Goal: Task Accomplishment & Management: Manage account settings

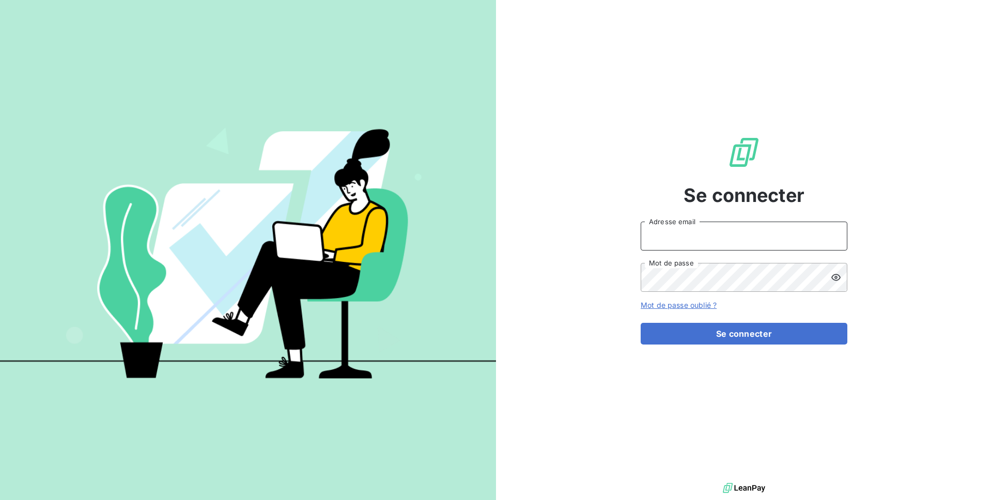
click at [666, 230] on input "Adresse email" at bounding box center [744, 236] width 207 height 29
type input "admin@kiloutou"
click at [641, 323] on button "Se connecter" at bounding box center [744, 334] width 207 height 22
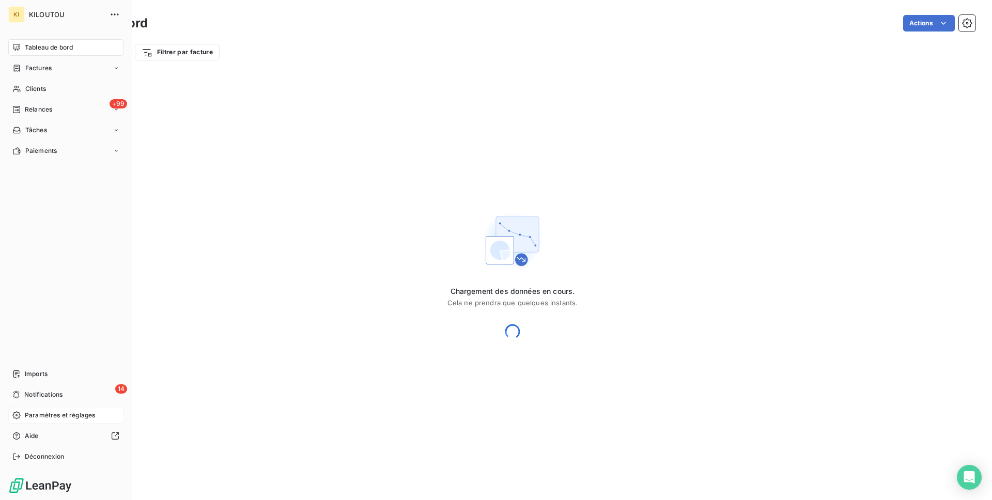
click at [35, 417] on span "Paramètres et réglages" at bounding box center [60, 415] width 70 height 9
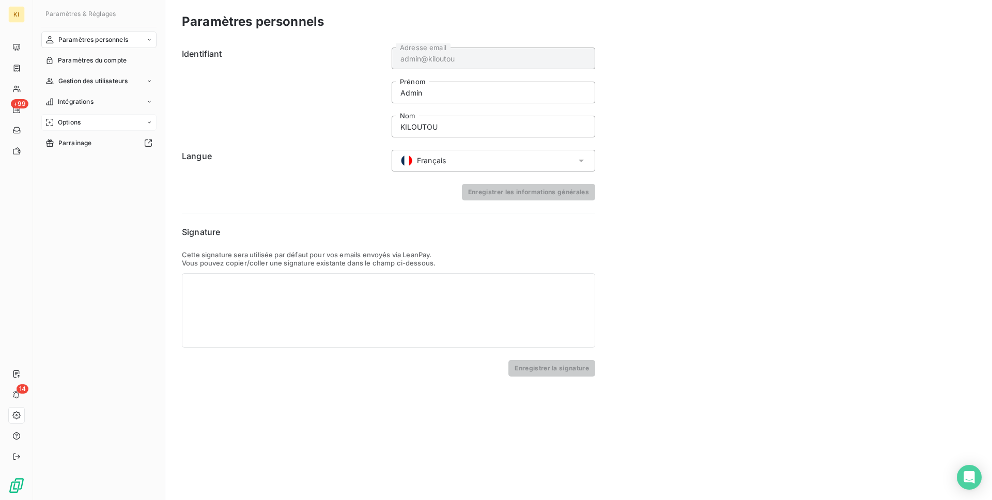
click at [78, 124] on span "Options" at bounding box center [69, 122] width 23 height 9
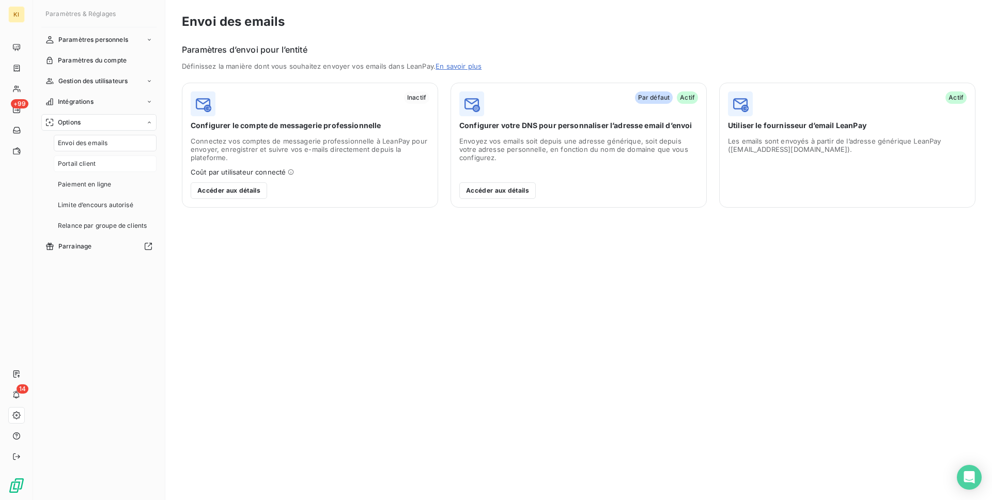
click at [105, 164] on div "Portail client" at bounding box center [105, 164] width 103 height 17
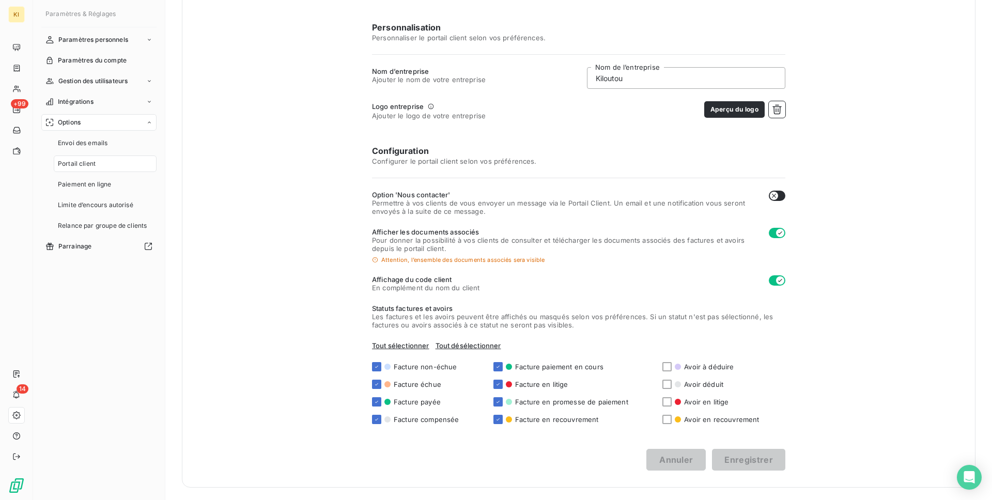
scroll to position [72, 0]
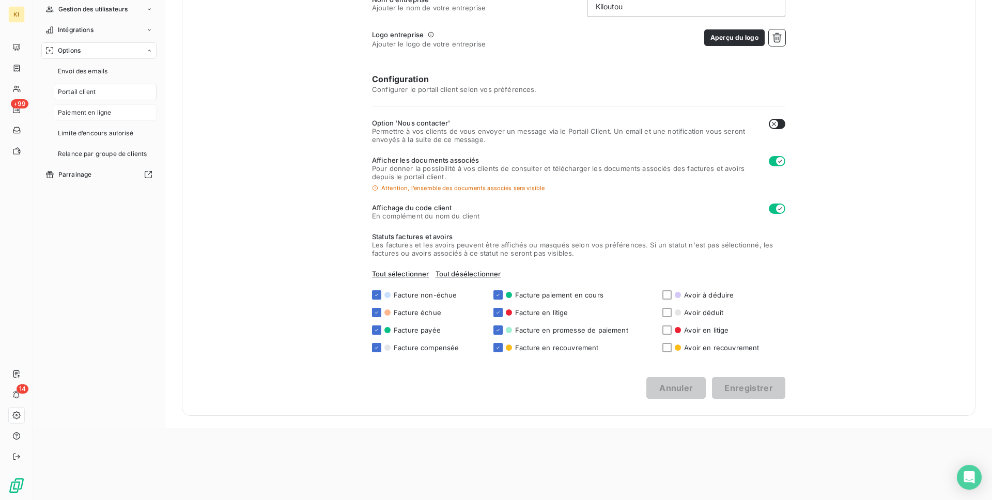
click at [73, 112] on span "Paiement en ligne" at bounding box center [85, 112] width 54 height 9
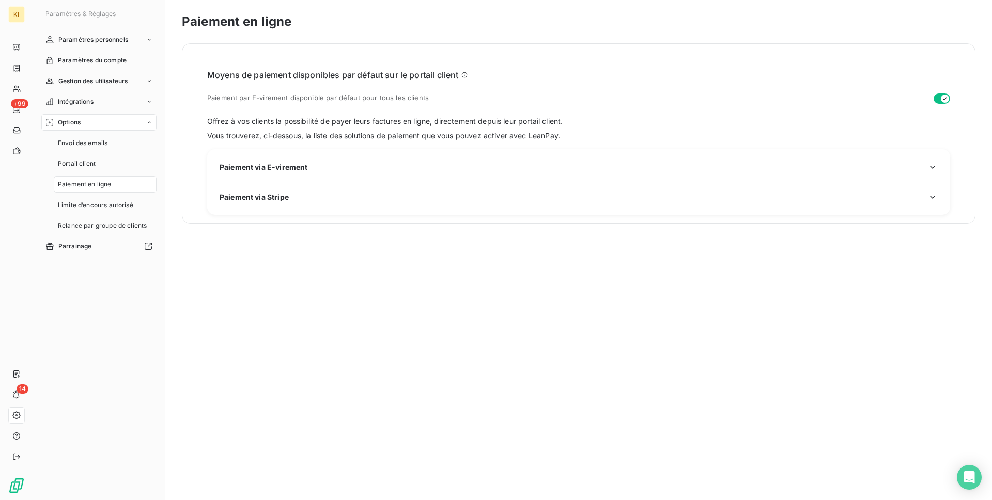
click at [263, 166] on span "Paiement via E-virement" at bounding box center [264, 167] width 88 height 11
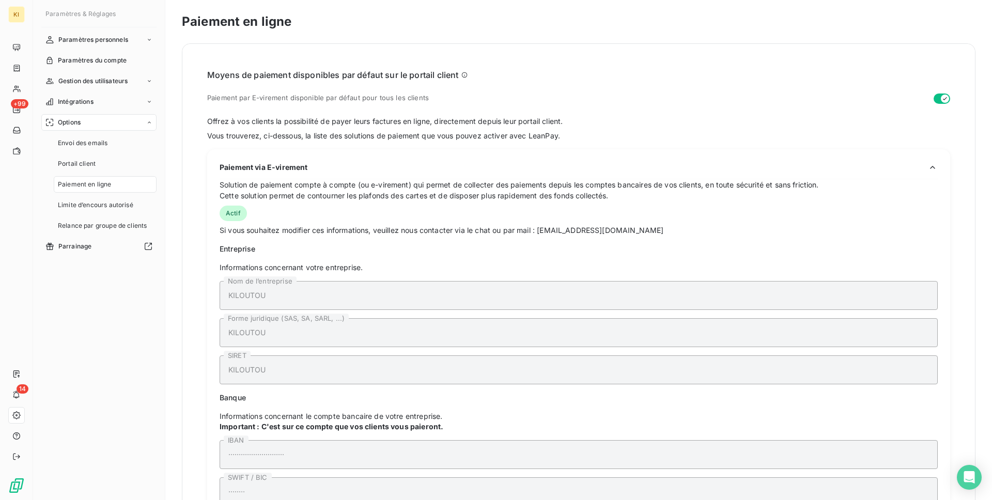
click at [103, 183] on span "Paiement en ligne" at bounding box center [85, 184] width 54 height 9
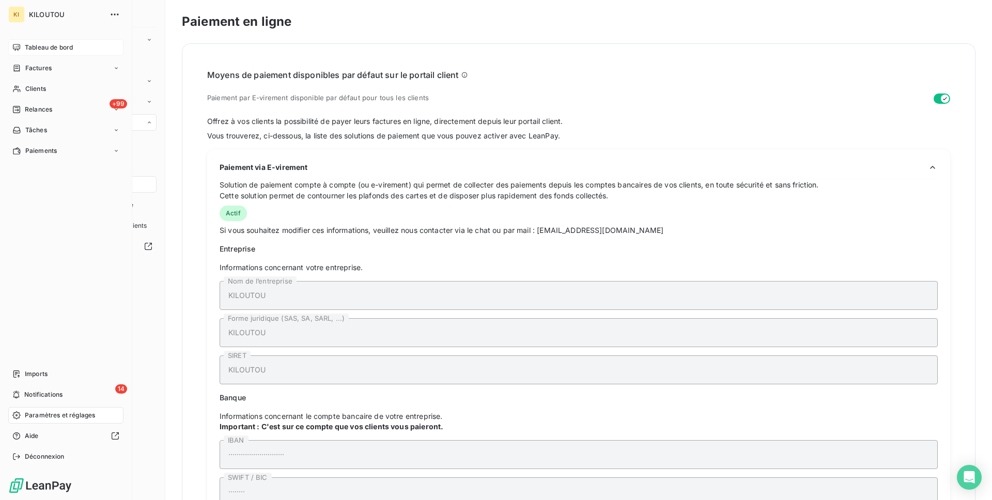
click at [32, 49] on span "Tableau de bord" at bounding box center [49, 47] width 48 height 9
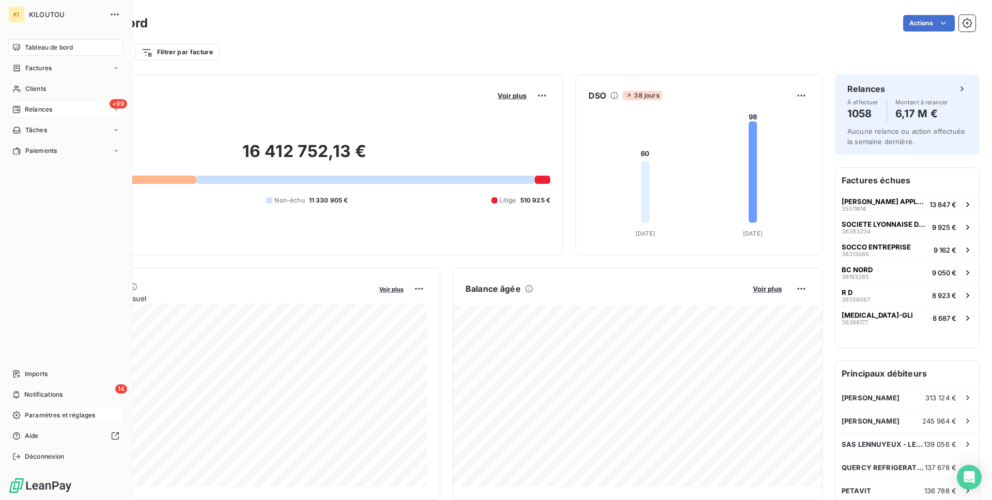
click at [78, 113] on div "+99 Relances" at bounding box center [65, 109] width 115 height 17
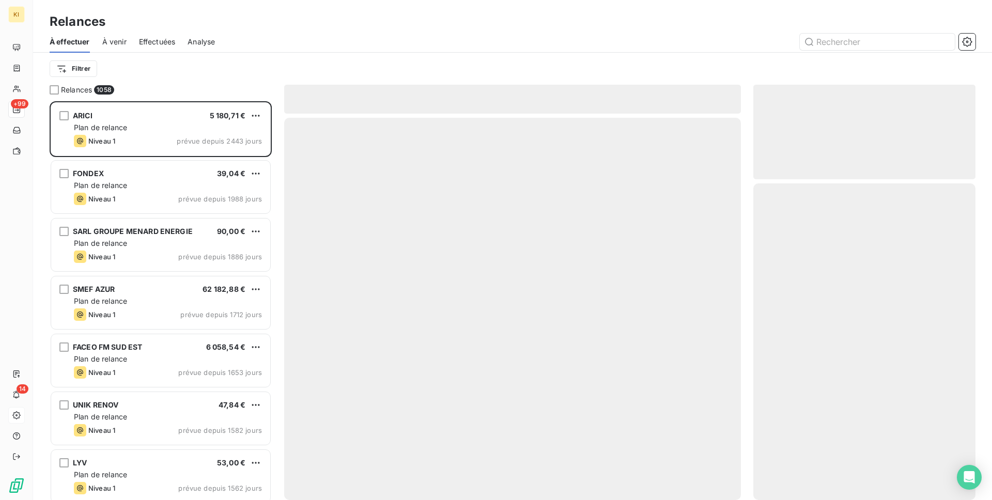
scroll to position [399, 222]
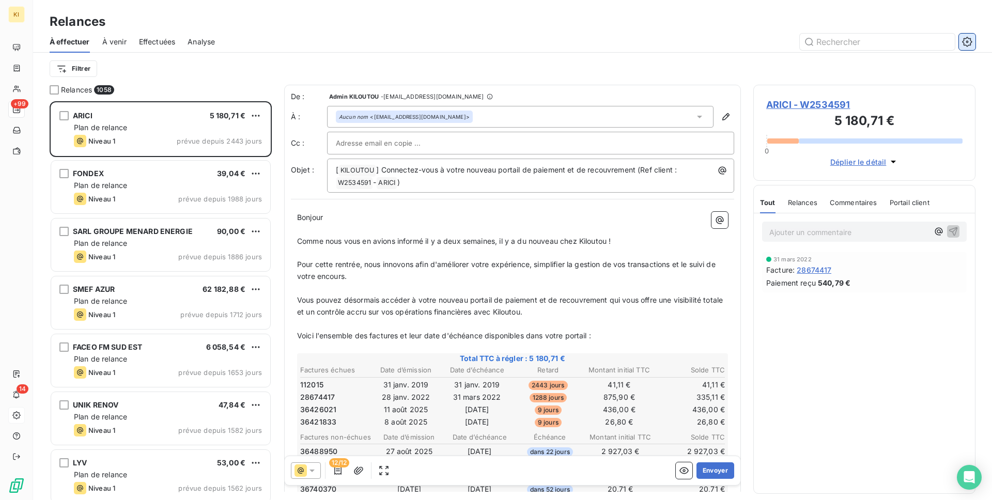
click at [969, 40] on icon "button" at bounding box center [967, 42] width 10 height 10
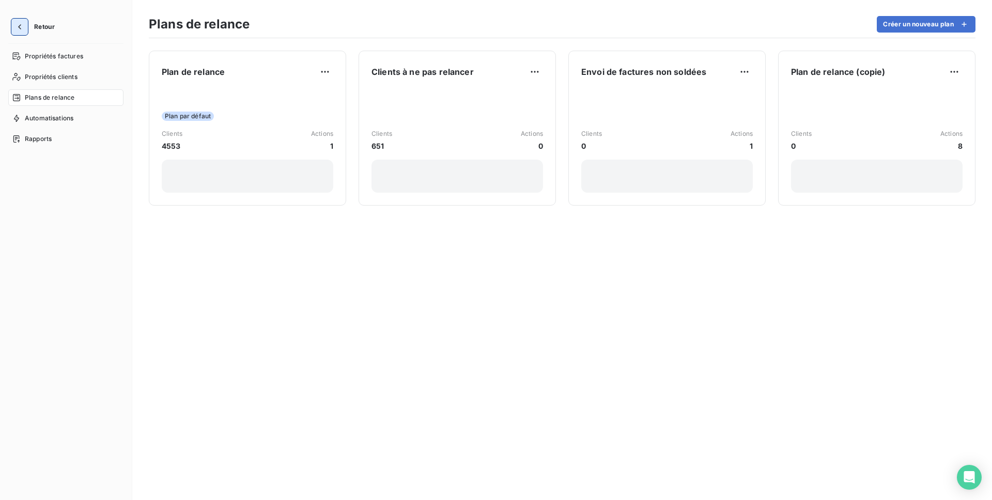
click at [25, 28] on button "button" at bounding box center [19, 27] width 17 height 17
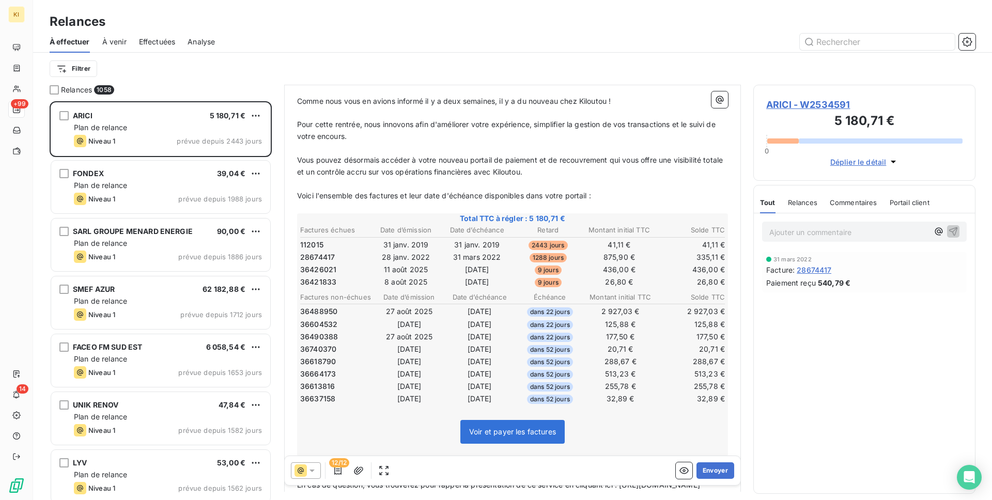
scroll to position [145, 0]
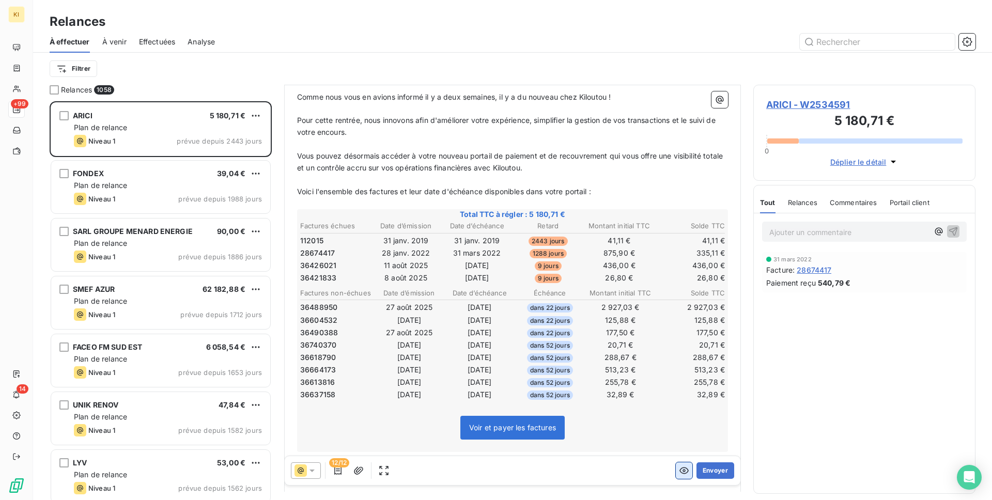
click at [681, 471] on icon "button" at bounding box center [684, 471] width 10 height 10
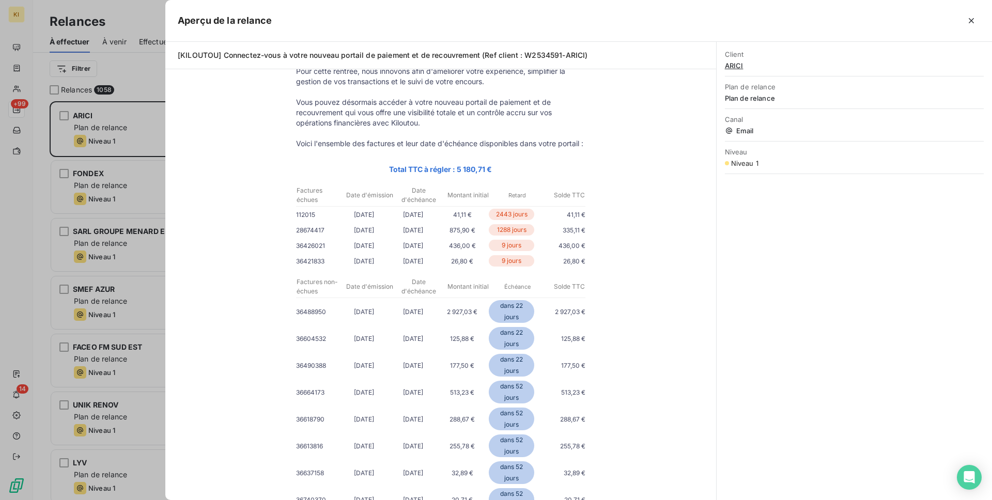
scroll to position [248, 0]
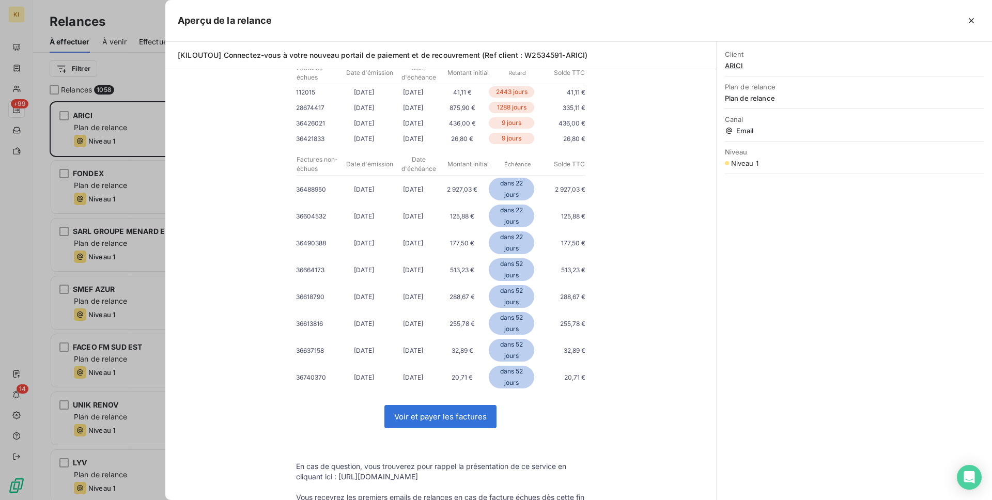
click at [434, 427] on link "Voir et payer les factures" at bounding box center [440, 417] width 111 height 22
click at [118, 133] on div at bounding box center [496, 250] width 992 height 500
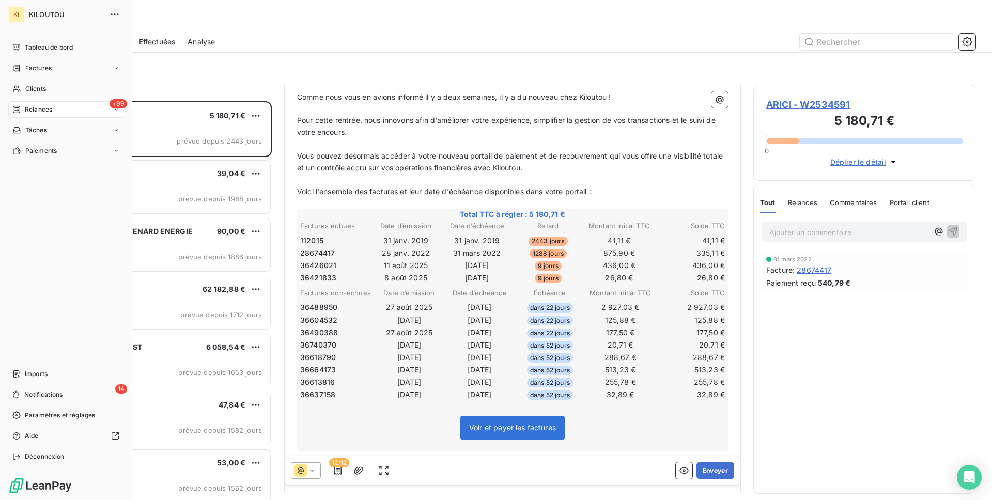
click at [31, 50] on span "Tableau de bord" at bounding box center [49, 47] width 48 height 9
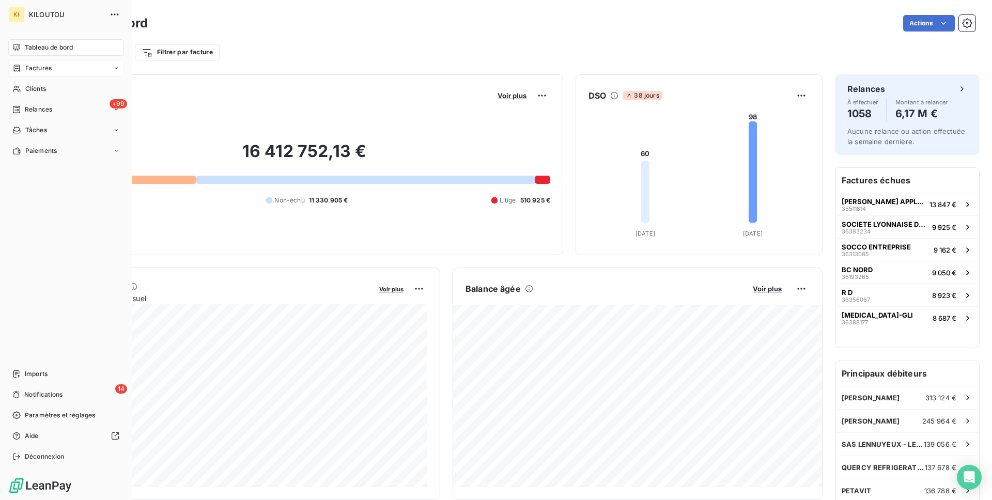
click at [25, 64] on span "Factures" at bounding box center [38, 68] width 26 height 9
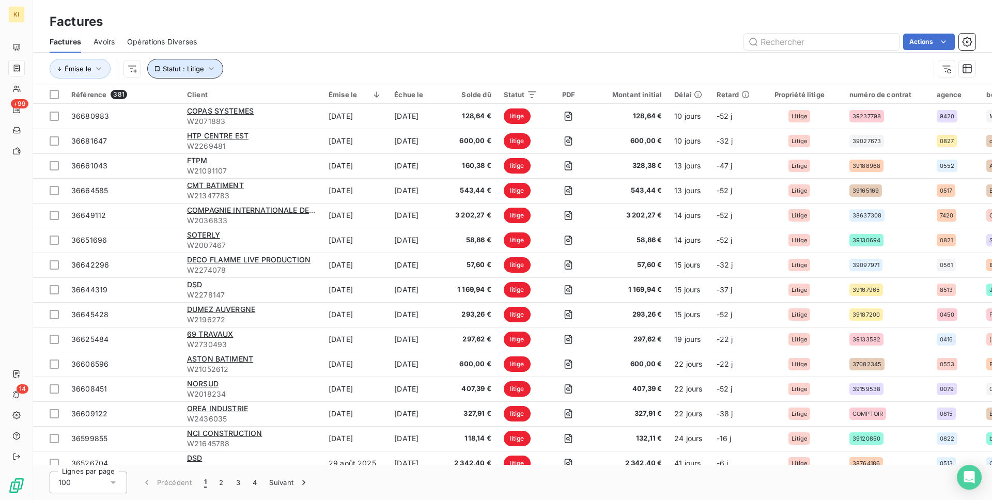
click at [175, 59] on button "Statut : Litige" at bounding box center [185, 69] width 76 height 20
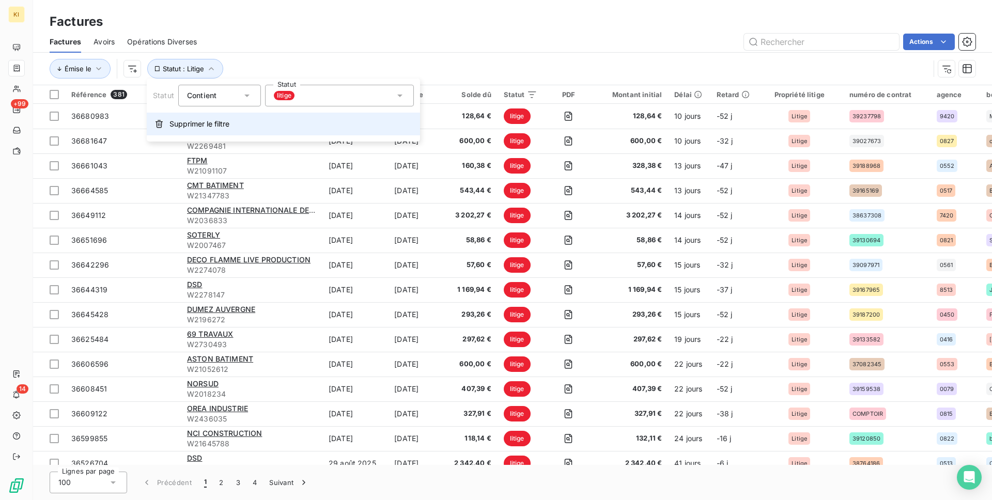
click at [180, 117] on button "Supprimer le filtre" at bounding box center [283, 124] width 273 height 23
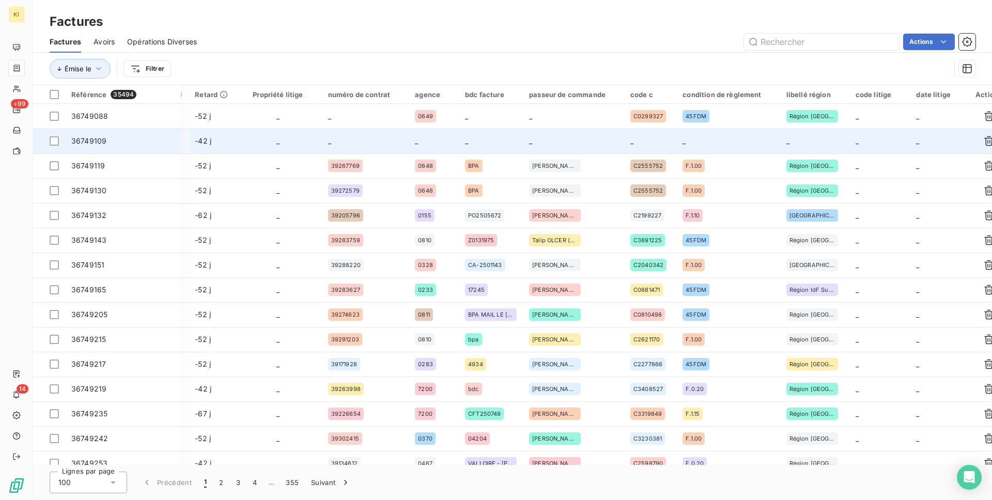
scroll to position [0, 539]
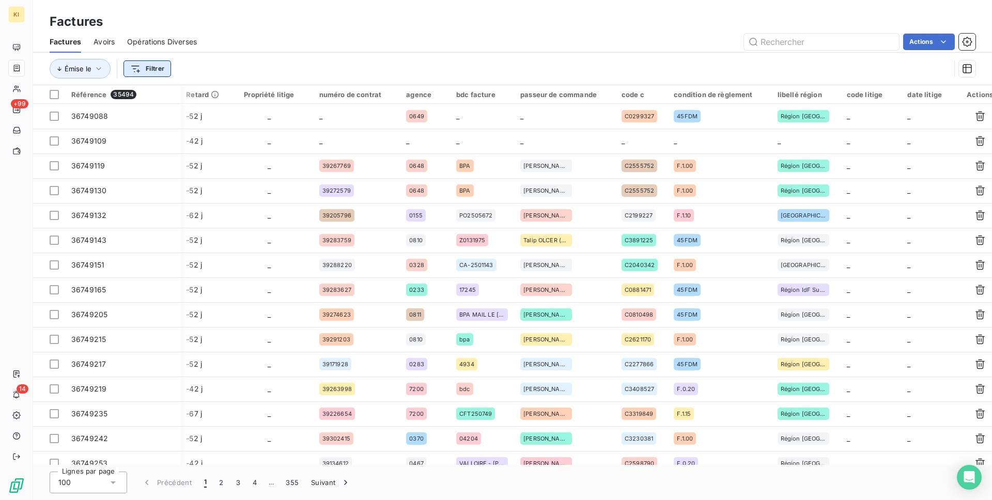
click at [162, 70] on html "KI +99 14 Factures Factures Avoirs Opérations Diverses Actions Émise le Filtrer…" at bounding box center [496, 250] width 992 height 500
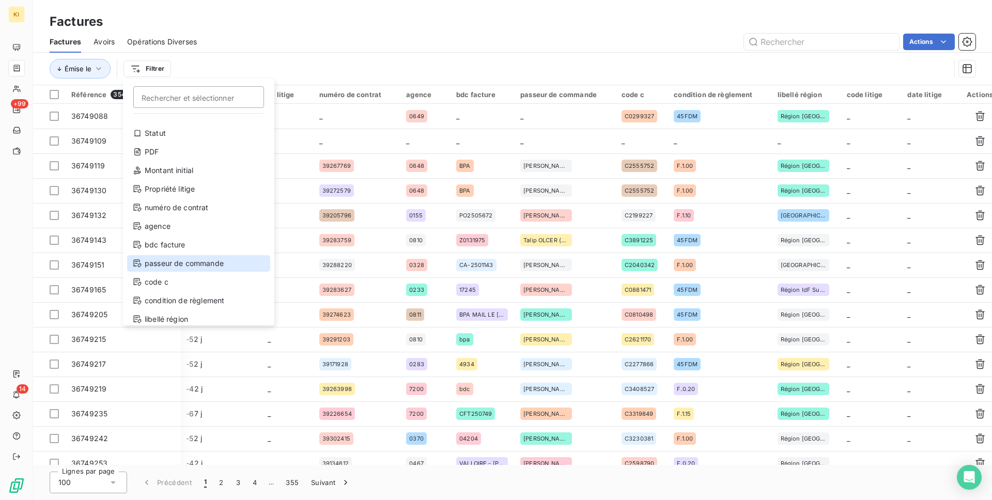
scroll to position [93, 0]
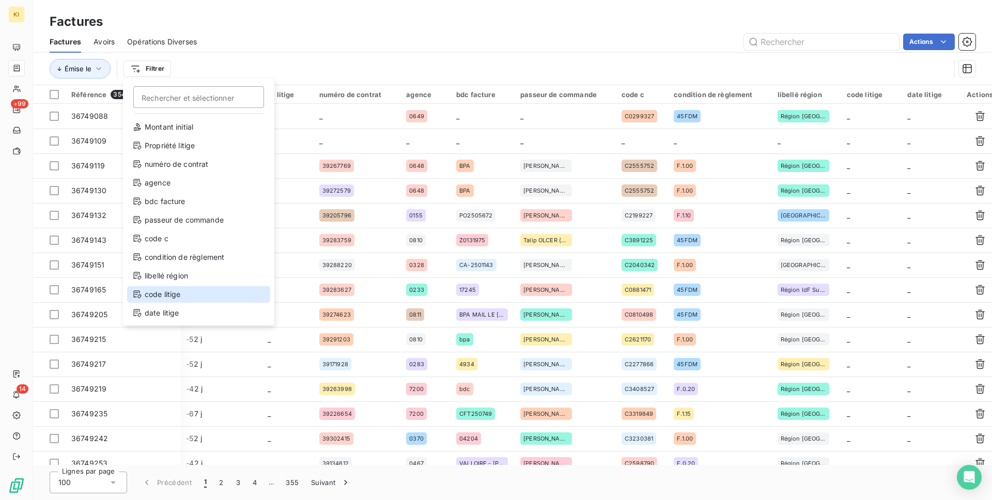
click at [174, 296] on div "code litige" at bounding box center [198, 294] width 143 height 17
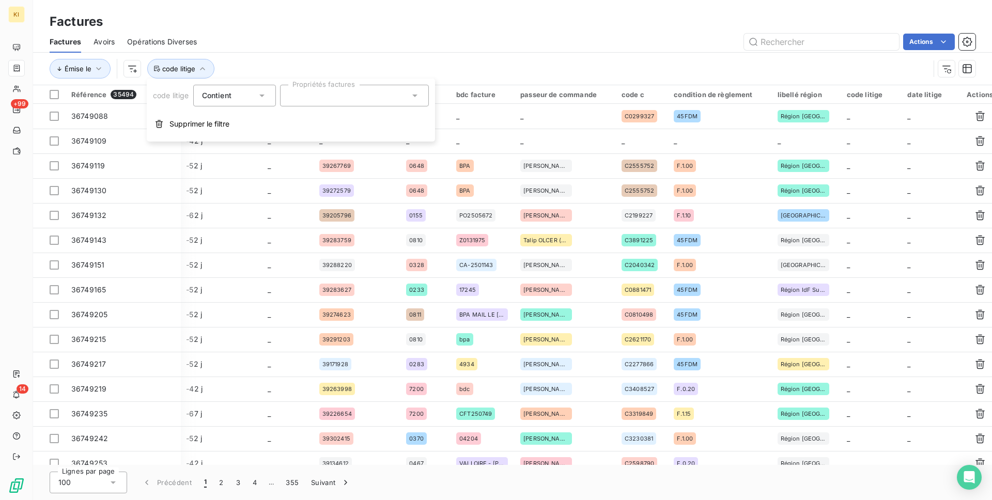
click at [292, 94] on input "text" at bounding box center [293, 95] width 8 height 9
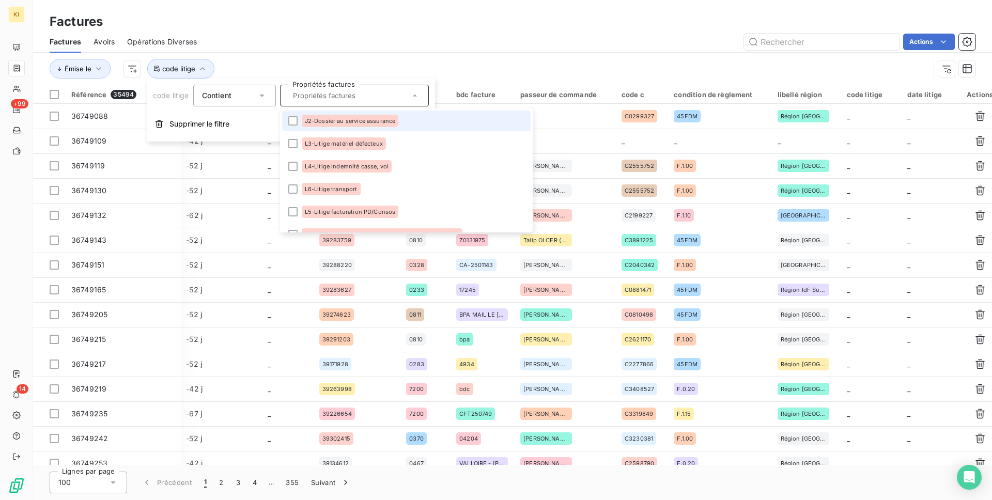
click at [292, 113] on li "J2-Dossier au service assurance" at bounding box center [406, 121] width 249 height 21
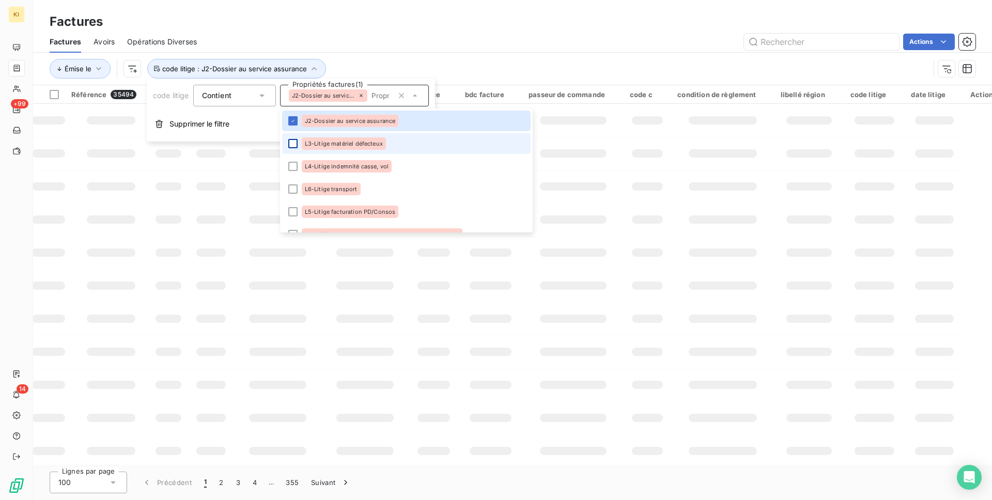
click at [293, 141] on div at bounding box center [292, 143] width 9 height 9
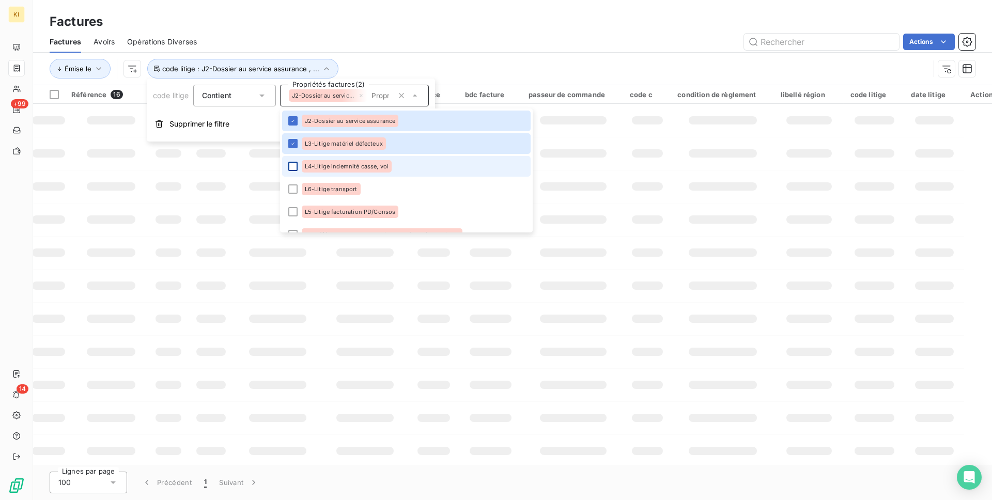
click at [293, 163] on div at bounding box center [292, 166] width 9 height 9
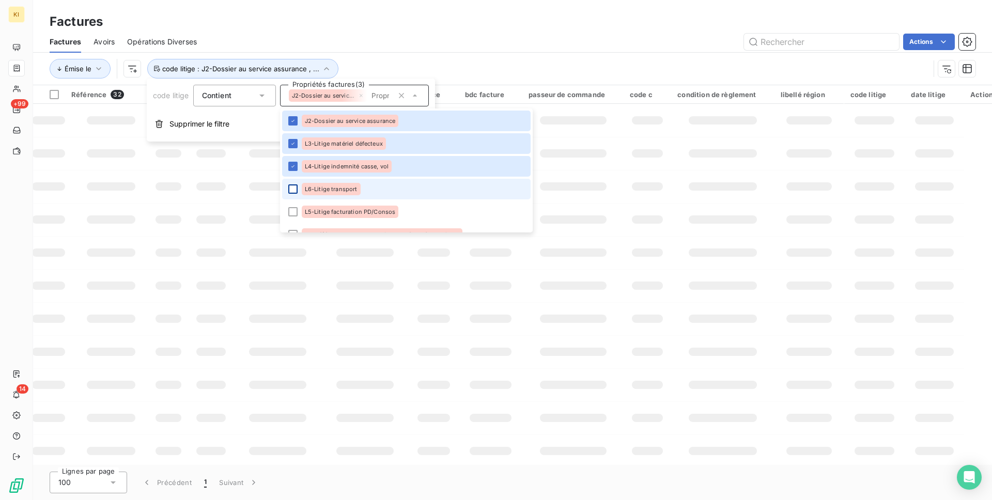
click at [293, 185] on div at bounding box center [292, 189] width 9 height 9
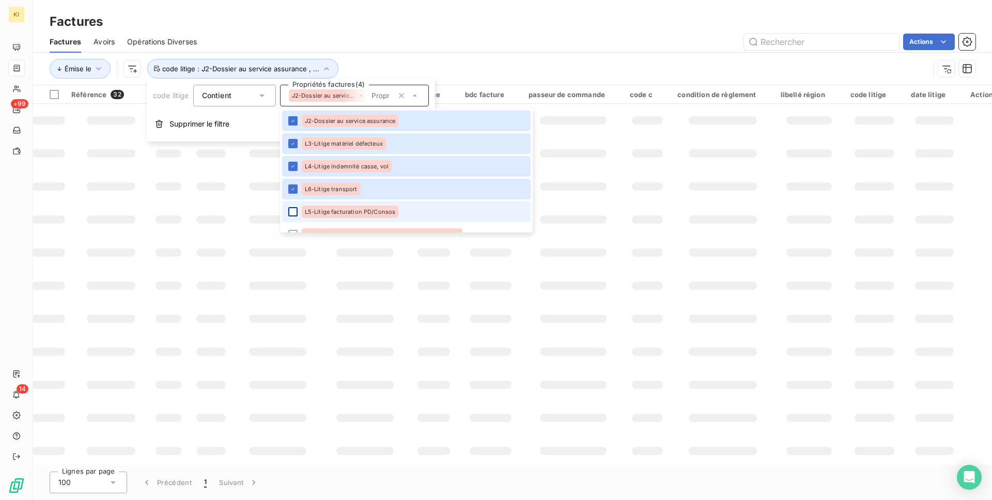
click at [293, 208] on div at bounding box center [292, 211] width 9 height 9
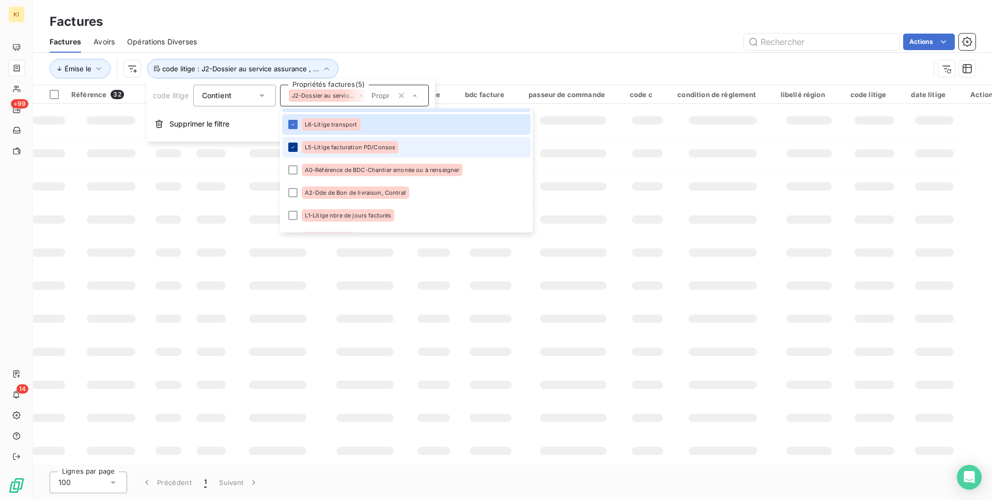
scroll to position [66, 0]
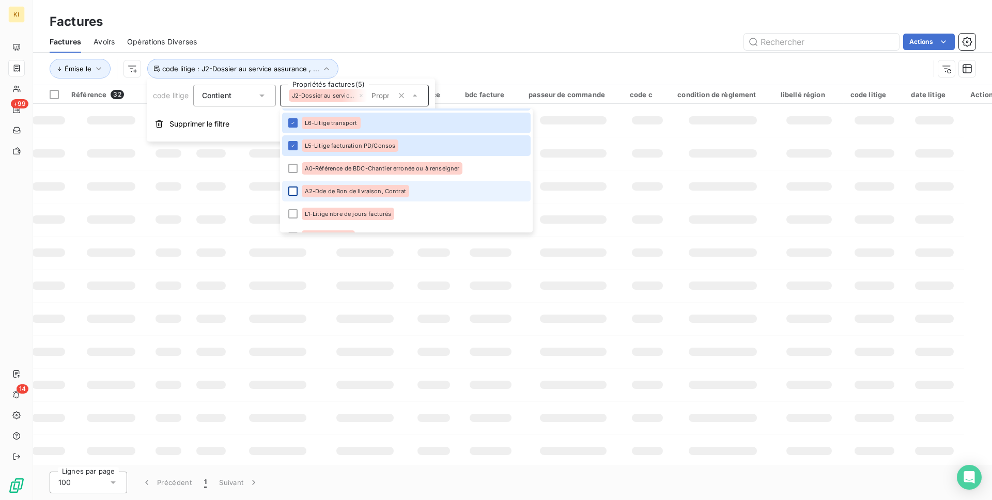
click at [294, 178] on li "A0-Référence de BDC-Chantier erronée ou à renseigner" at bounding box center [406, 168] width 249 height 21
click at [294, 191] on div at bounding box center [292, 191] width 9 height 9
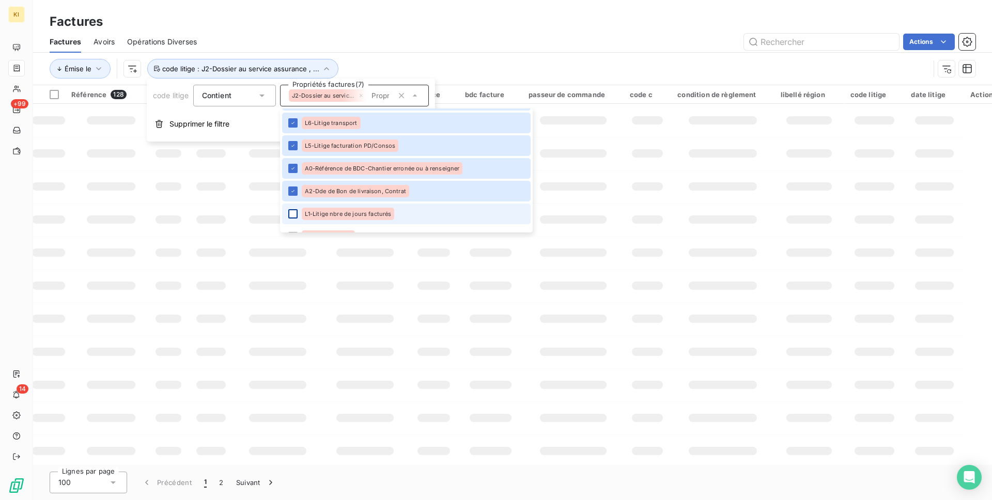
click at [294, 215] on div at bounding box center [292, 213] width 9 height 9
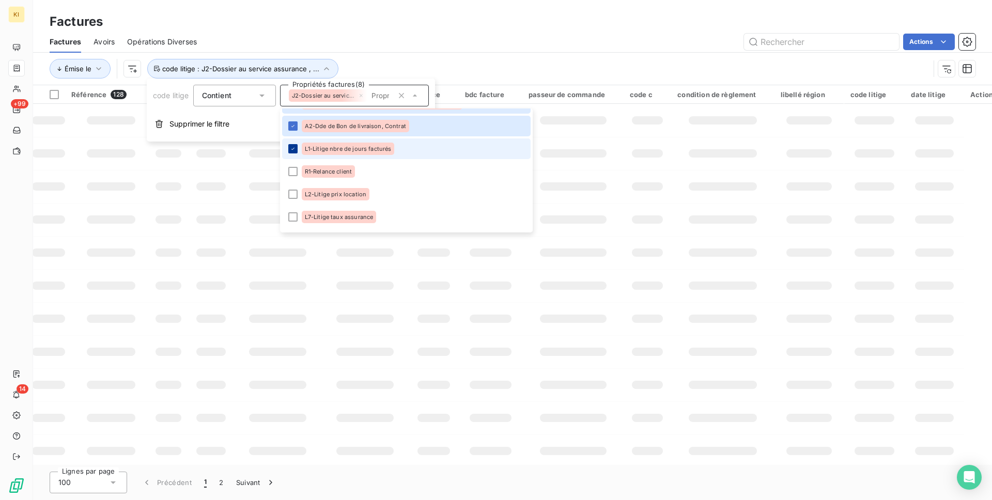
scroll to position [146, 0]
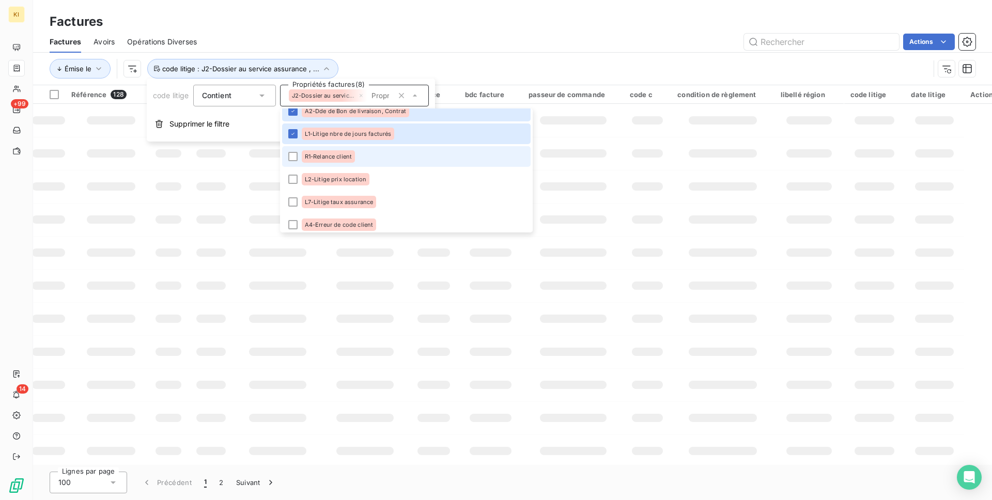
click at [296, 165] on li "R1-Relance client" at bounding box center [406, 156] width 249 height 21
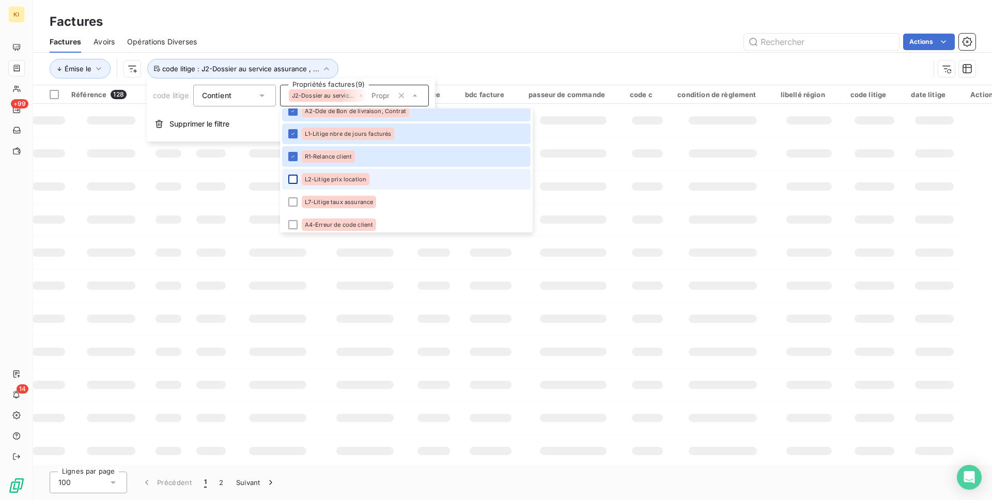
click at [293, 180] on div at bounding box center [292, 179] width 9 height 9
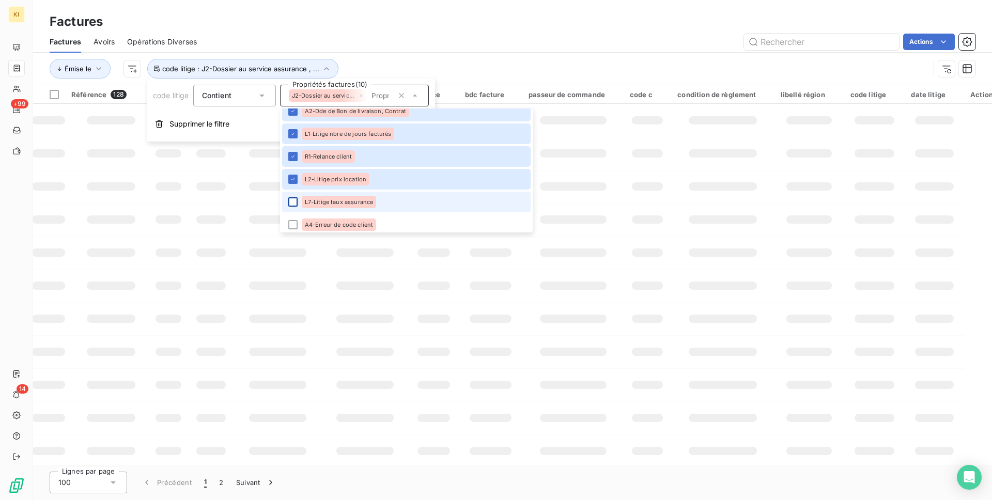
click at [293, 203] on div at bounding box center [292, 201] width 9 height 9
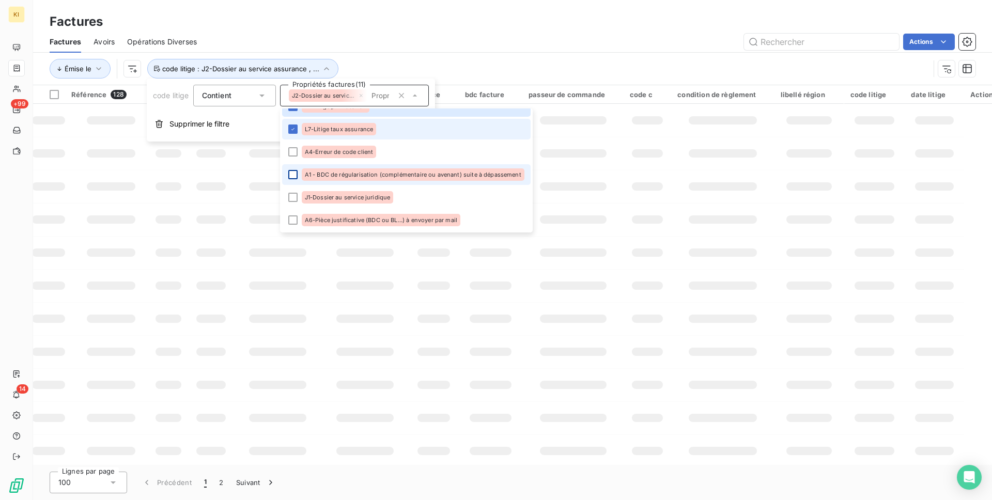
click at [294, 175] on div at bounding box center [292, 174] width 9 height 9
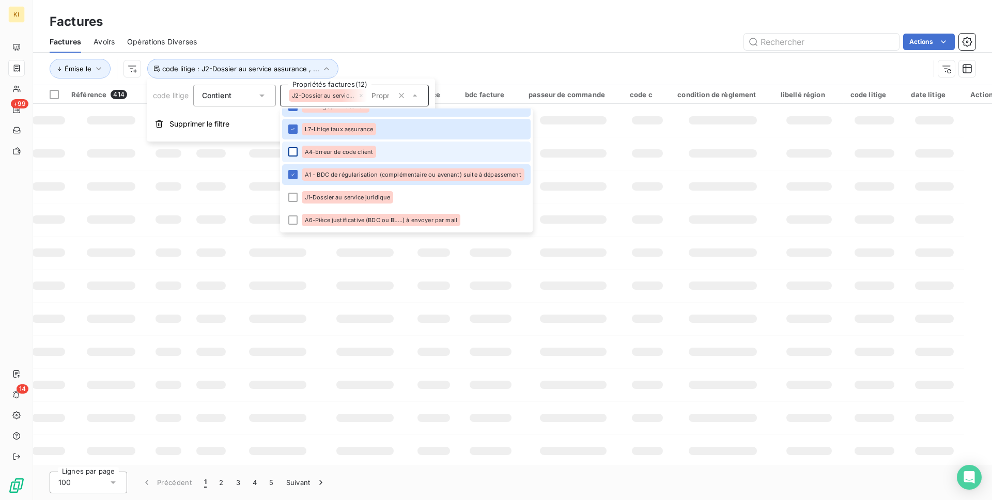
click at [294, 147] on div at bounding box center [292, 151] width 9 height 9
click at [296, 191] on li "J1-Dossier au service juridique" at bounding box center [406, 197] width 249 height 21
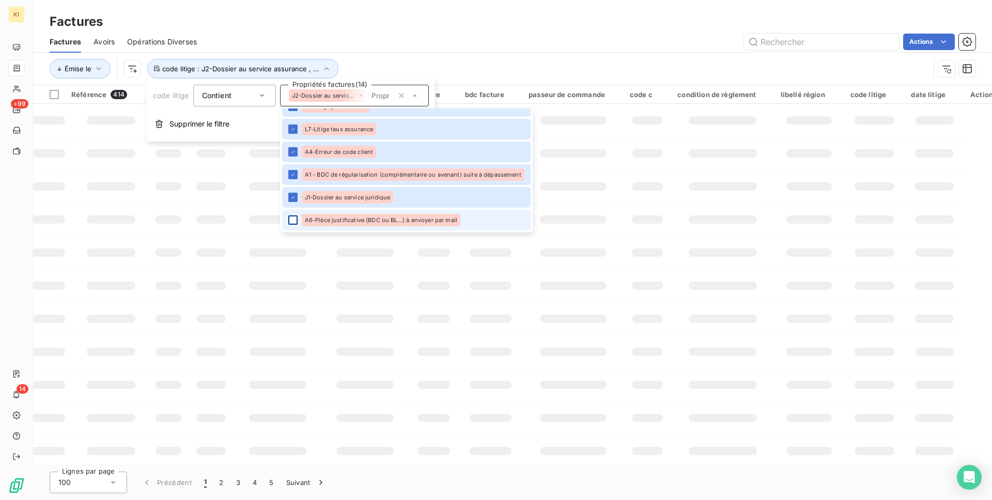
click at [294, 217] on div at bounding box center [292, 220] width 9 height 9
click at [366, 44] on div "Actions" at bounding box center [592, 42] width 767 height 17
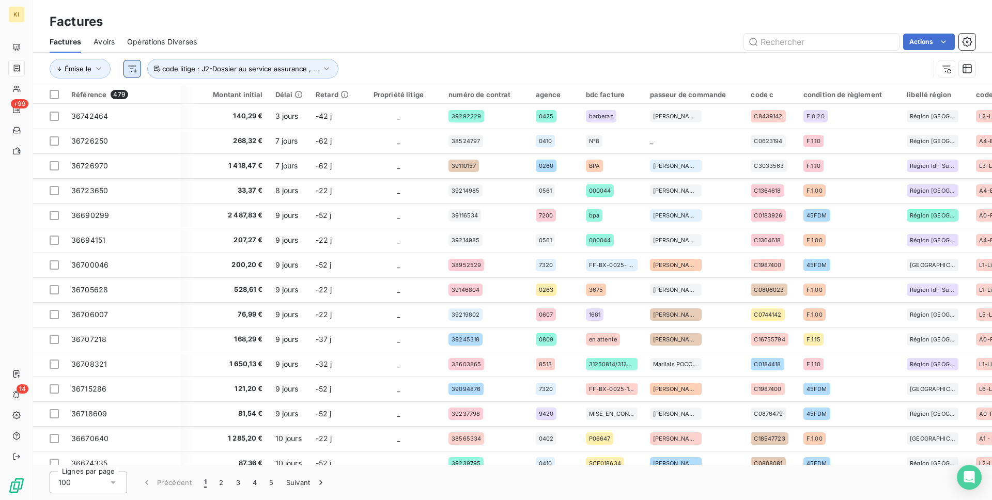
click at [127, 64] on html "KI +99 14 Factures Factures Avoirs Opérations Diverses Actions Émise le code li…" at bounding box center [496, 250] width 992 height 500
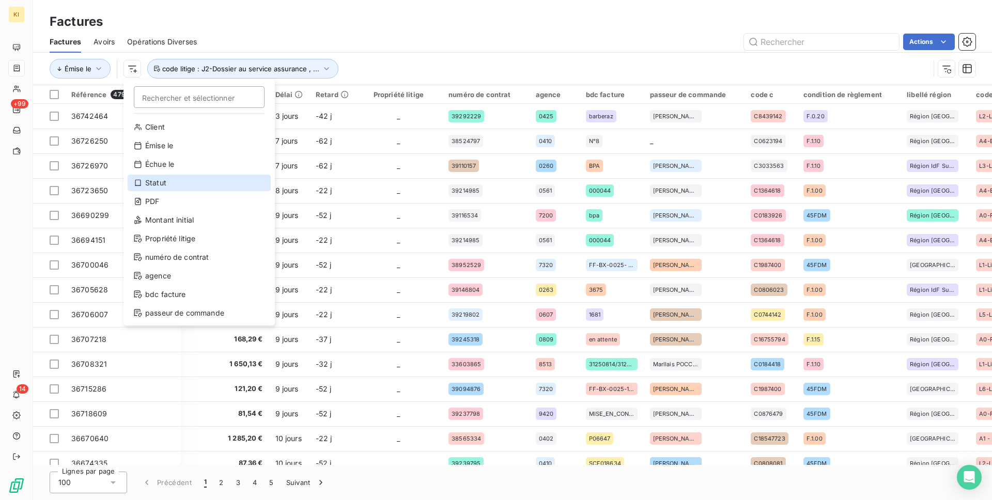
click at [166, 187] on div "Statut" at bounding box center [199, 183] width 143 height 17
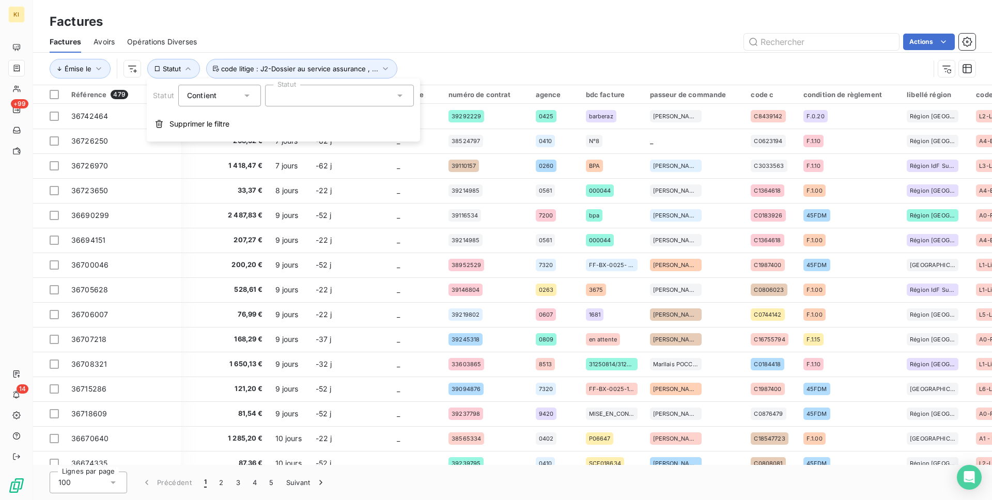
click at [305, 104] on div at bounding box center [339, 96] width 149 height 22
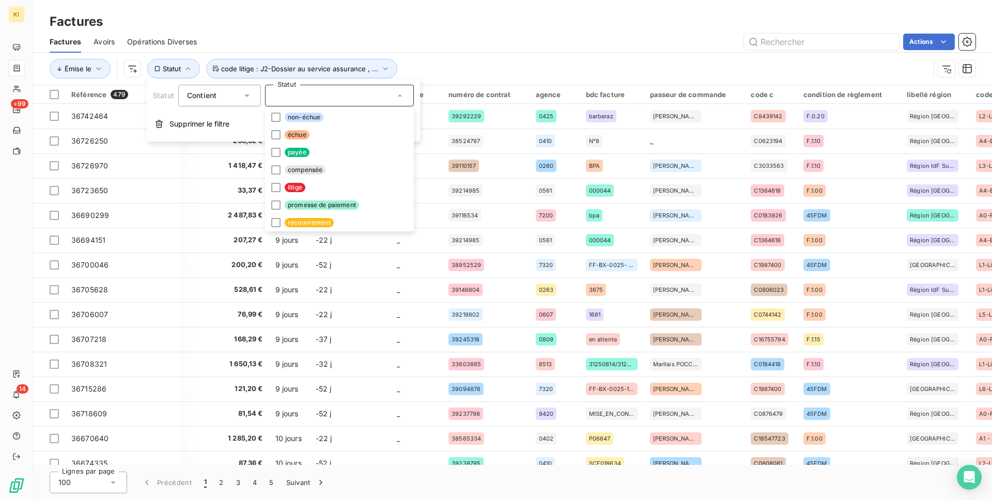
click at [216, 98] on span "Contient" at bounding box center [201, 95] width 29 height 9
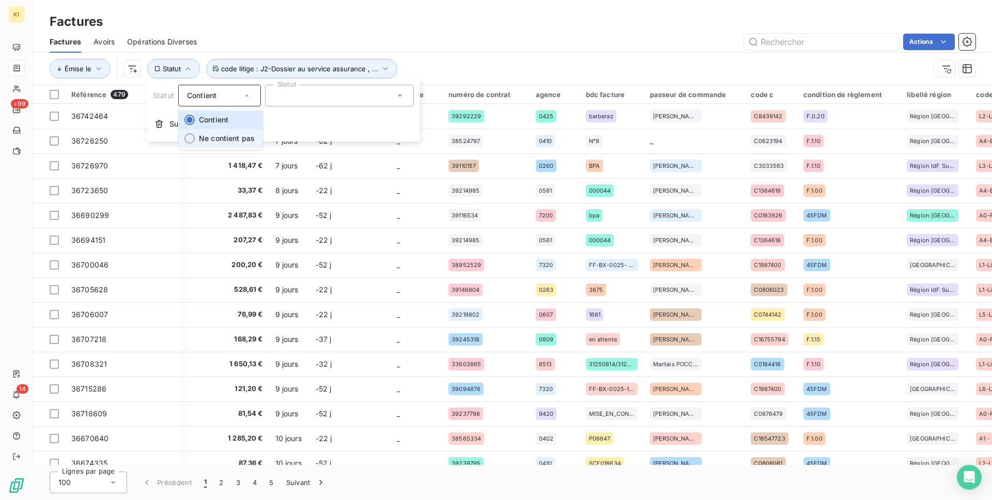
click at [219, 143] on li "Ne contient pas" at bounding box center [220, 138] width 85 height 19
click at [317, 101] on div at bounding box center [339, 96] width 149 height 22
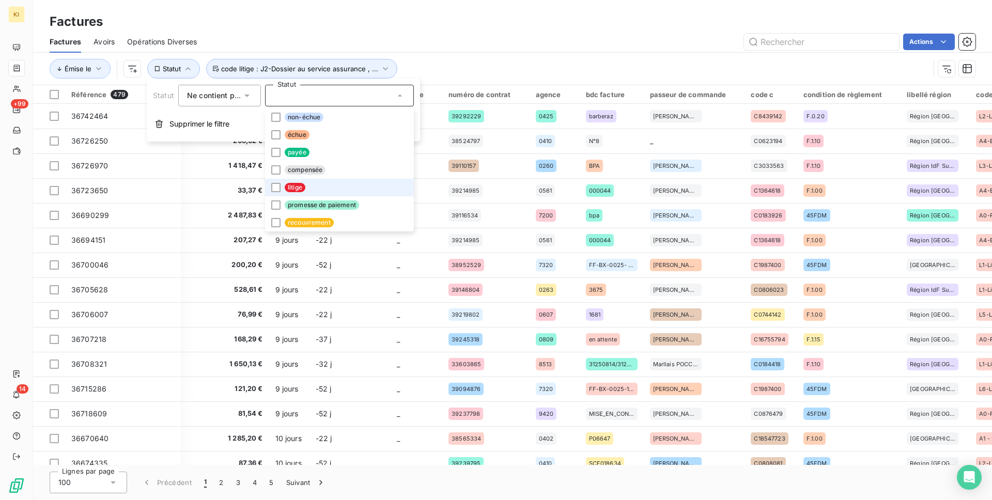
click at [304, 182] on li "litige" at bounding box center [339, 188] width 149 height 18
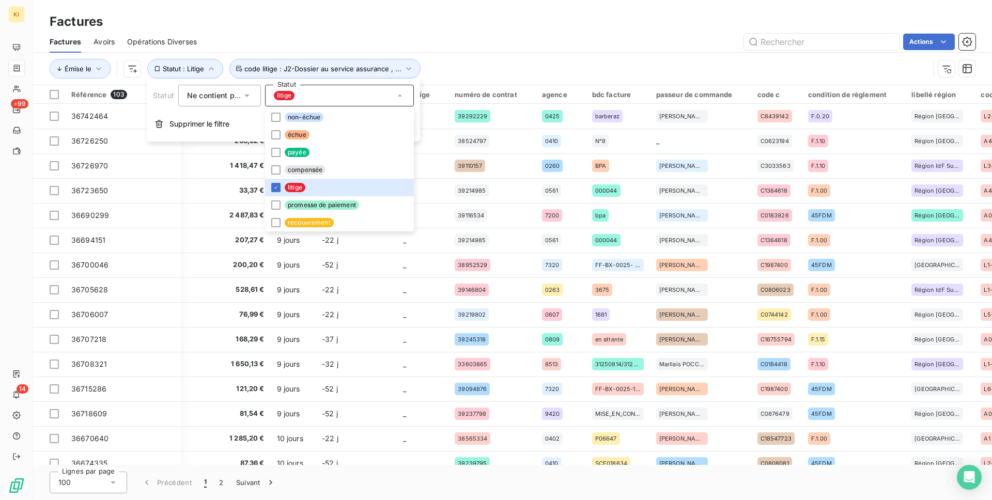
click at [518, 4] on div "Factures Factures Avoirs Opérations Diverses Actions Émise le Statut : Litige c…" at bounding box center [512, 42] width 959 height 85
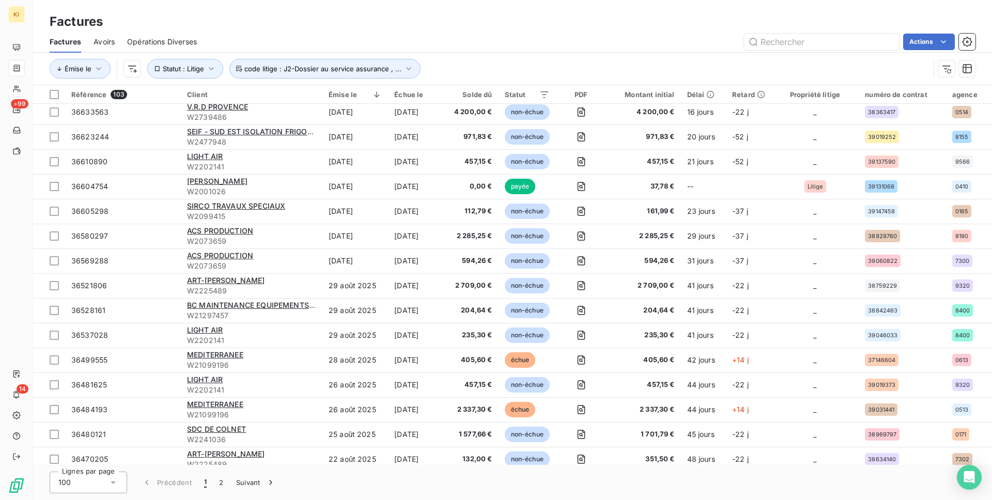
scroll to position [584, 0]
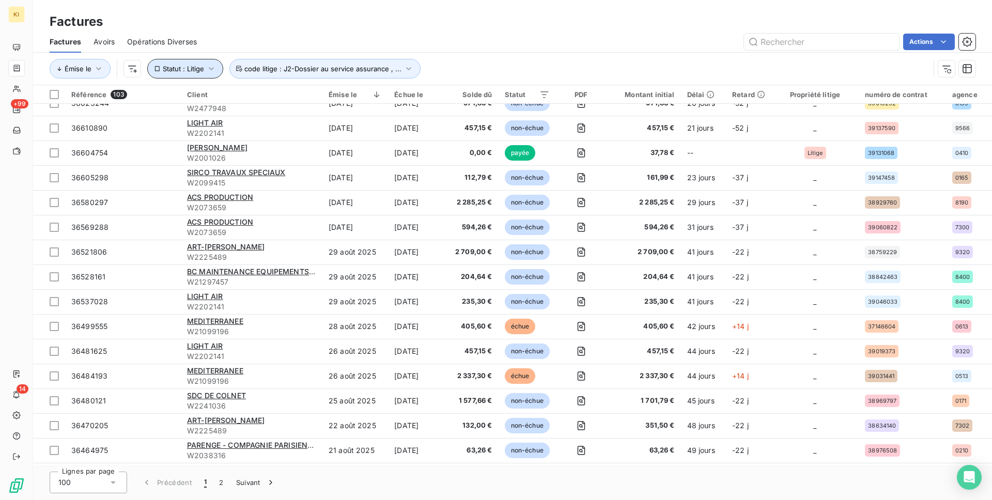
click at [167, 69] on span "Statut : Litige" at bounding box center [183, 69] width 41 height 8
click at [320, 88] on div "litige" at bounding box center [339, 96] width 149 height 22
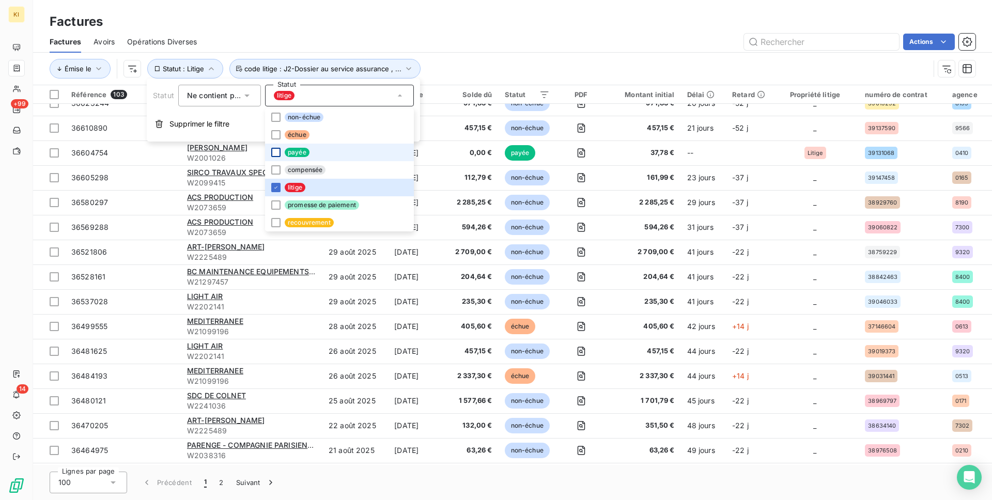
click at [277, 155] on div at bounding box center [275, 152] width 9 height 9
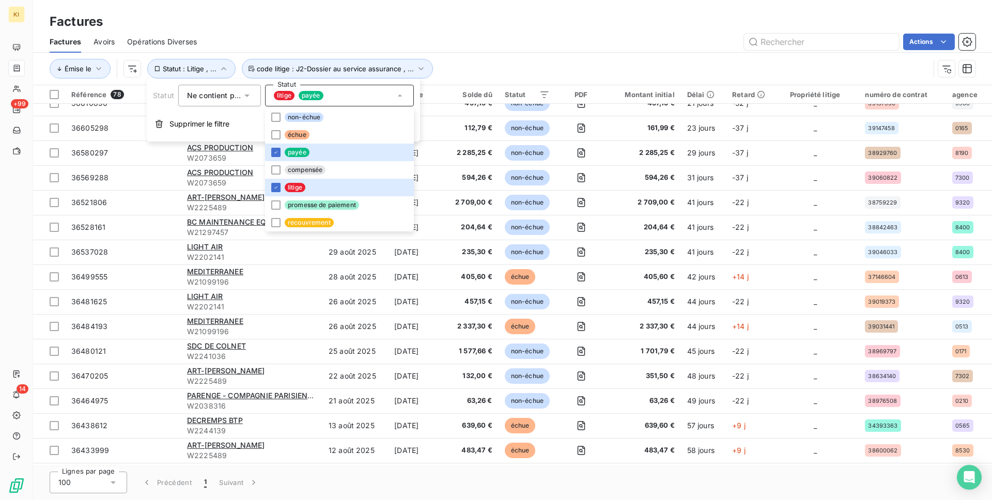
click at [472, 45] on div "Actions" at bounding box center [592, 42] width 767 height 17
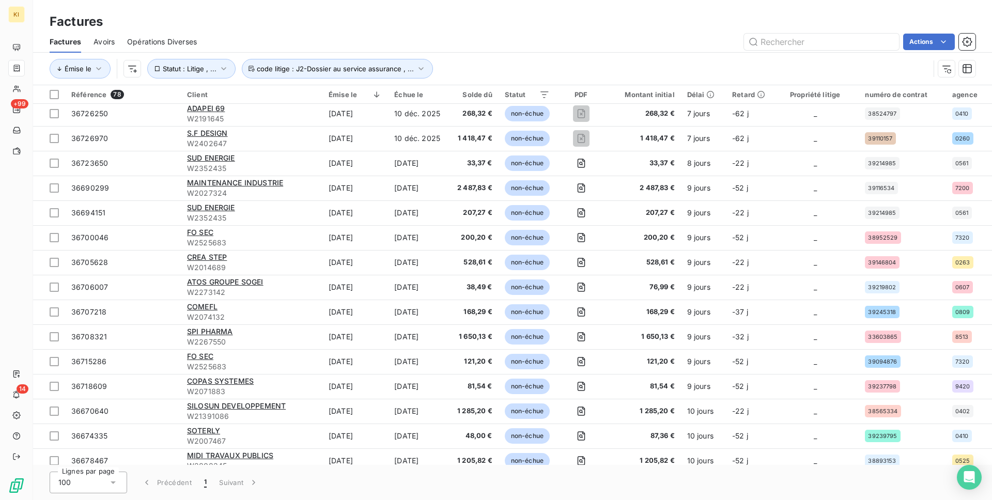
scroll to position [0, 0]
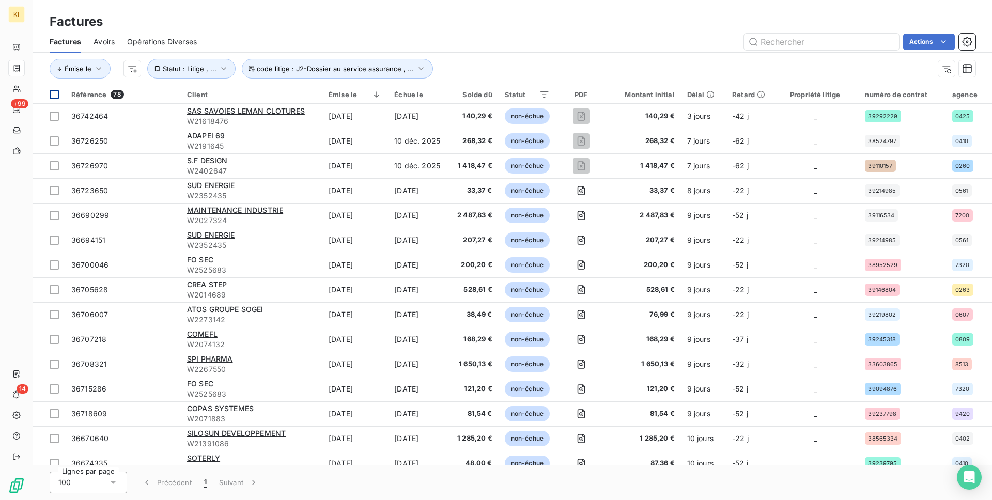
click at [55, 93] on div at bounding box center [54, 94] width 9 height 9
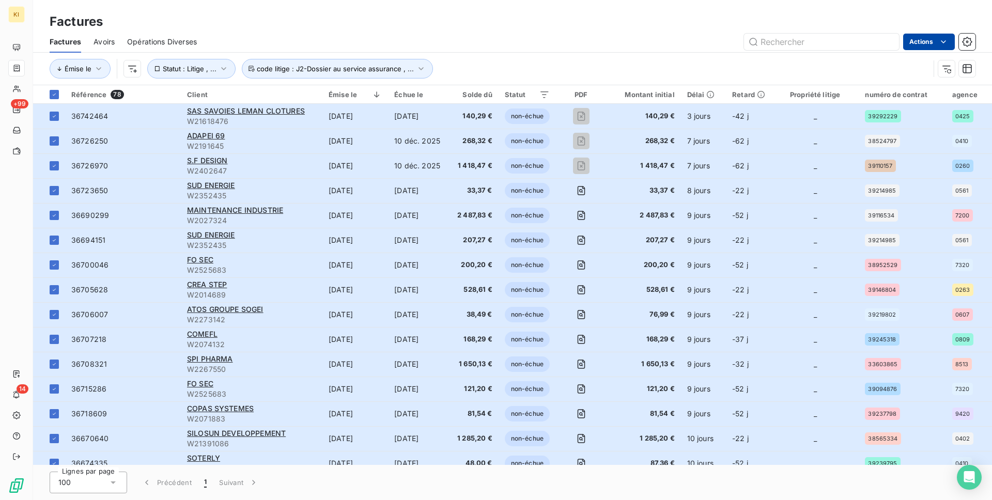
click at [931, 35] on html "KI +99 14 Factures Factures Avoirs Opérations Diverses Actions Émise le Statut …" at bounding box center [496, 250] width 992 height 500
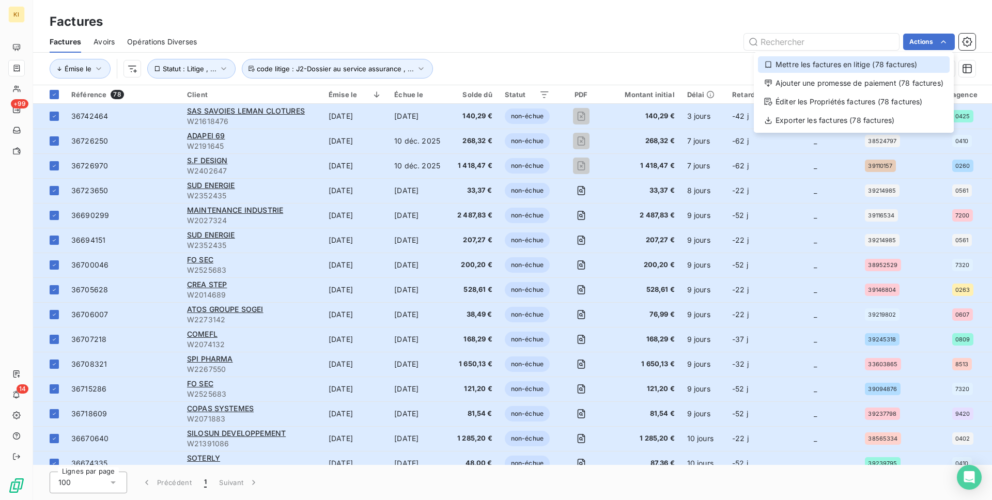
click at [879, 58] on div "Mettre les factures en litige (78 factures)" at bounding box center [854, 64] width 192 height 17
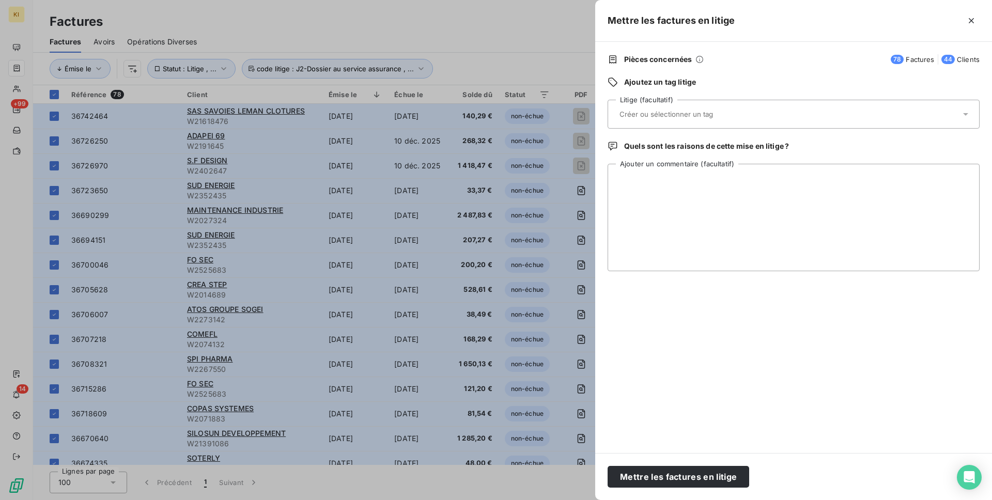
click at [644, 119] on div at bounding box center [789, 114] width 344 height 22
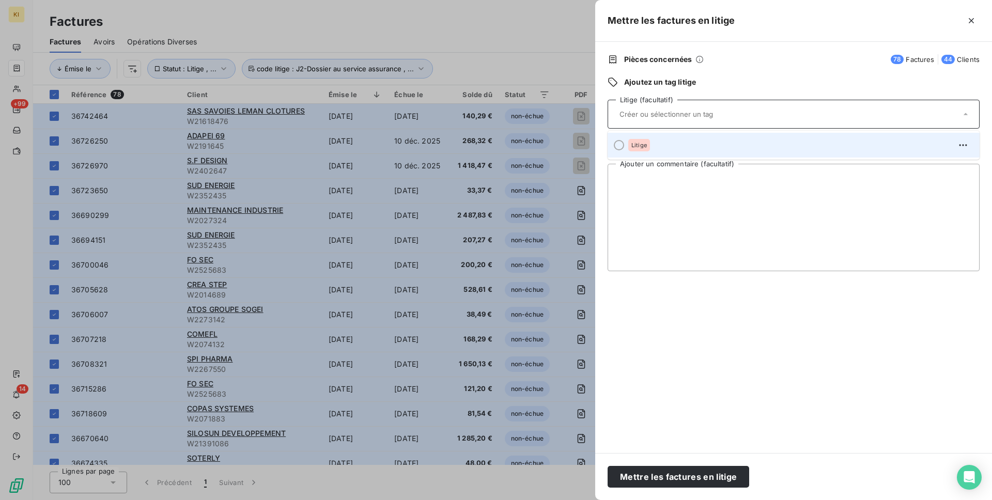
click at [640, 150] on div "Litige" at bounding box center [640, 145] width 22 height 12
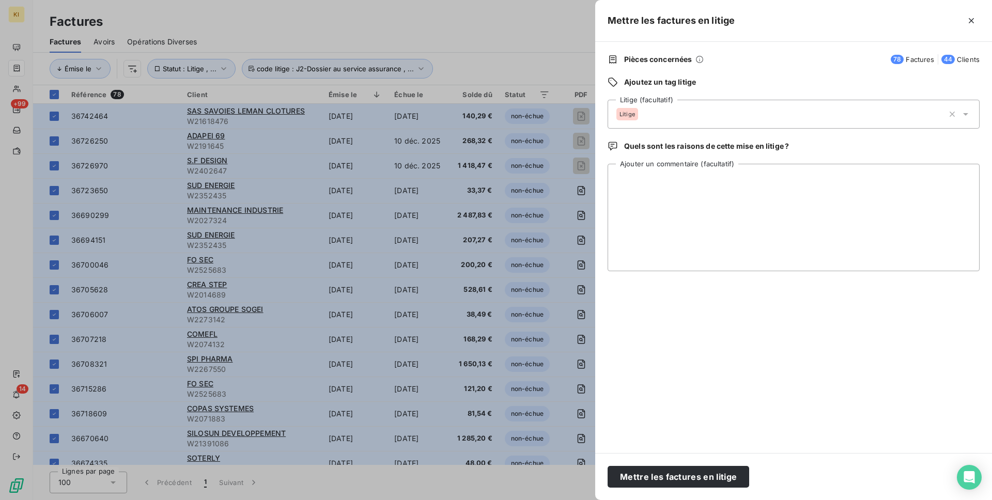
click at [502, 21] on div at bounding box center [496, 250] width 992 height 500
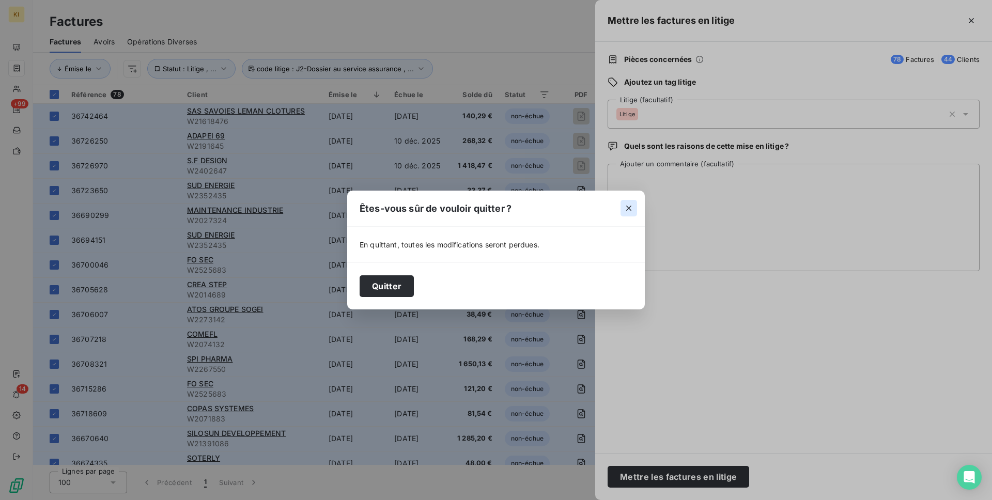
click at [630, 212] on icon "button" at bounding box center [629, 208] width 10 height 10
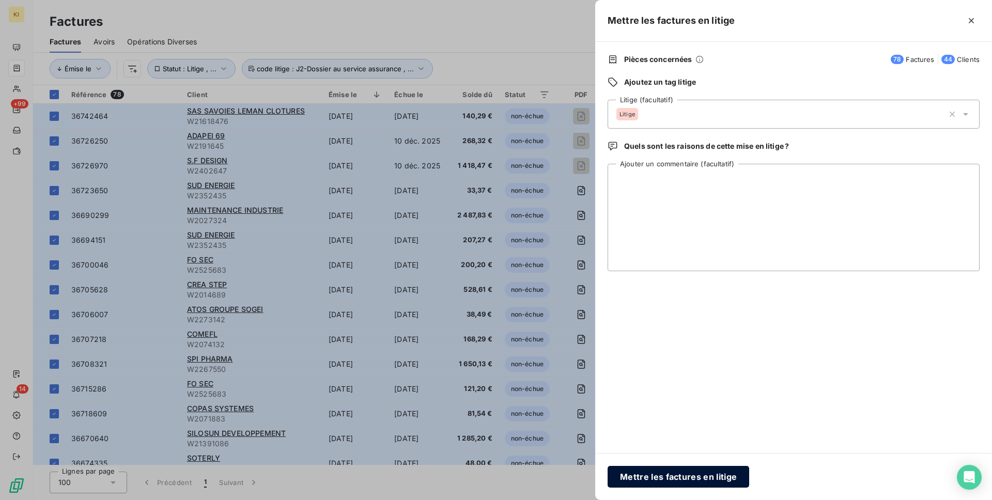
click at [669, 475] on button "Mettre les factures en litige" at bounding box center [679, 477] width 142 height 22
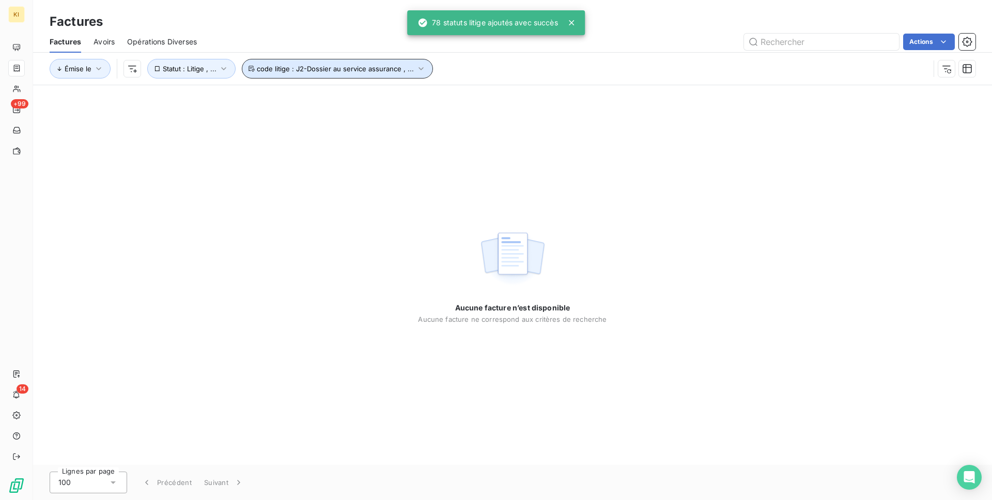
click at [301, 66] on span "code litige : J2-Dossier au service assurance , ..." at bounding box center [335, 69] width 157 height 8
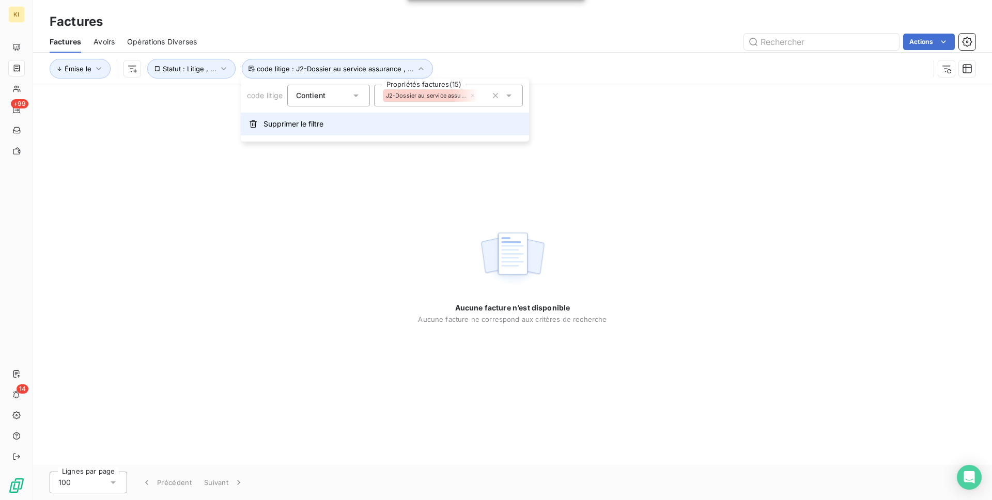
click at [284, 128] on span "Supprimer le filtre" at bounding box center [294, 124] width 60 height 10
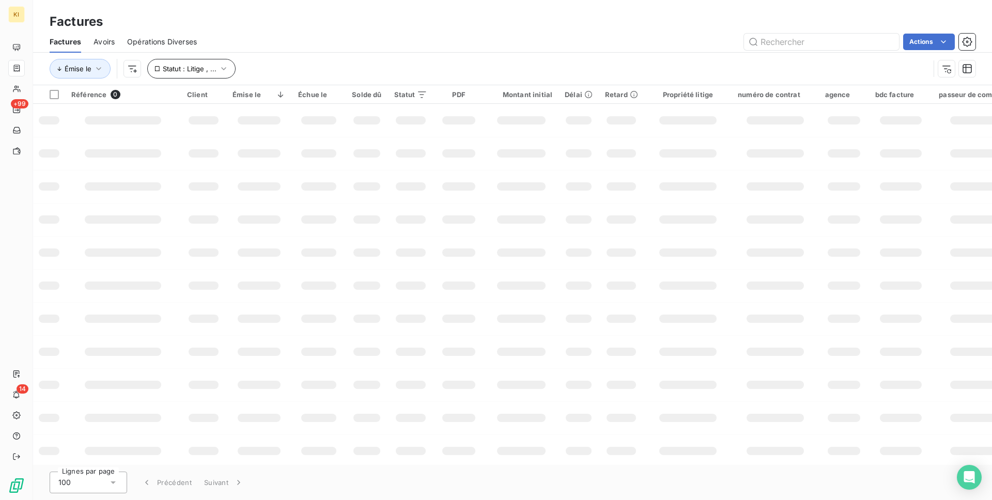
click at [184, 72] on span "Statut : Litige , ..." at bounding box center [190, 69] width 54 height 8
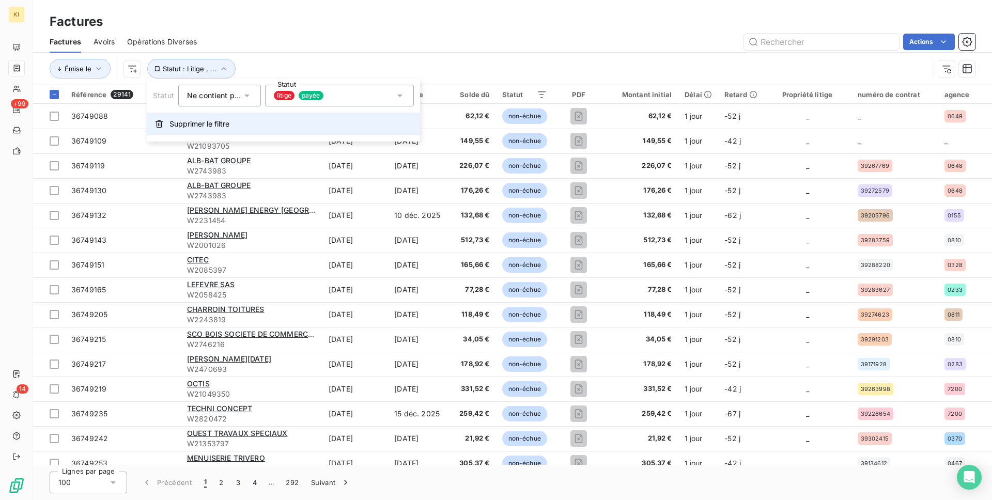
click at [187, 126] on span "Supprimer le filtre" at bounding box center [200, 124] width 60 height 10
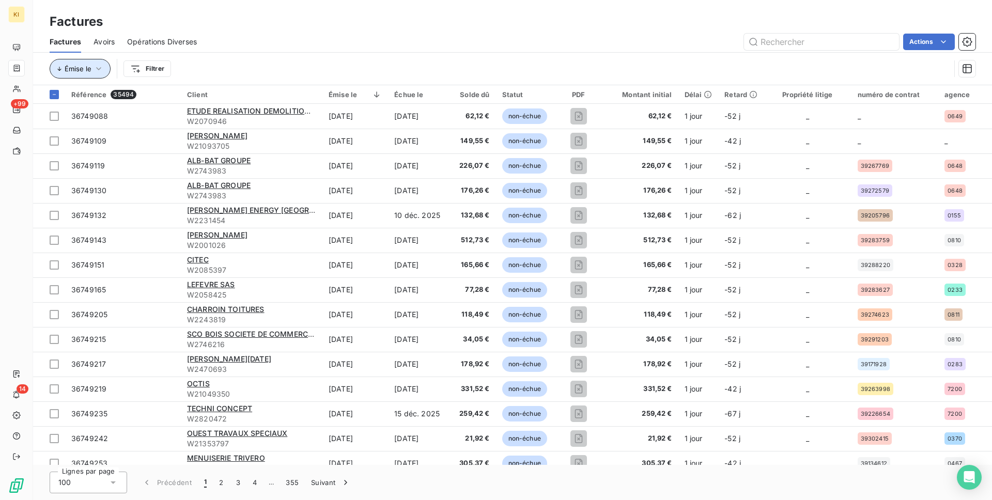
click at [96, 72] on icon "button" at bounding box center [99, 69] width 10 height 10
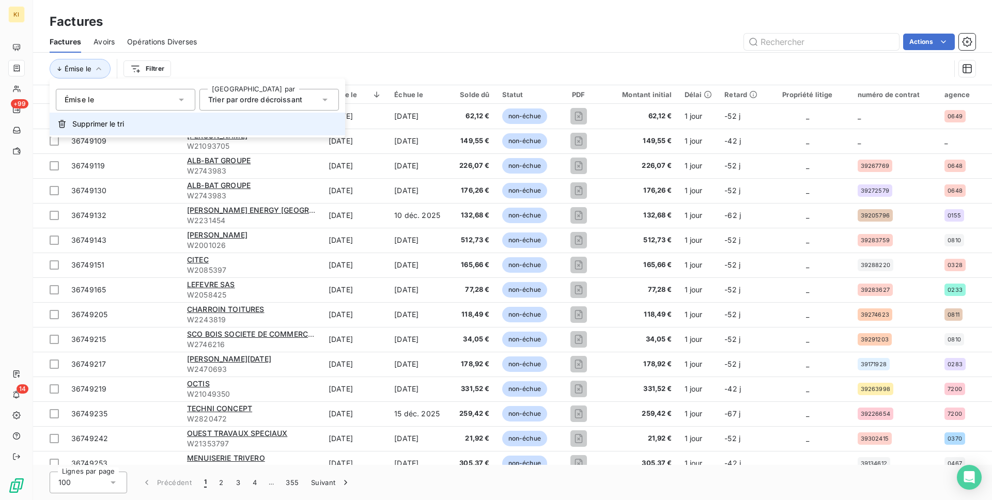
click at [98, 124] on span "Supprimer le tri" at bounding box center [98, 124] width 52 height 10
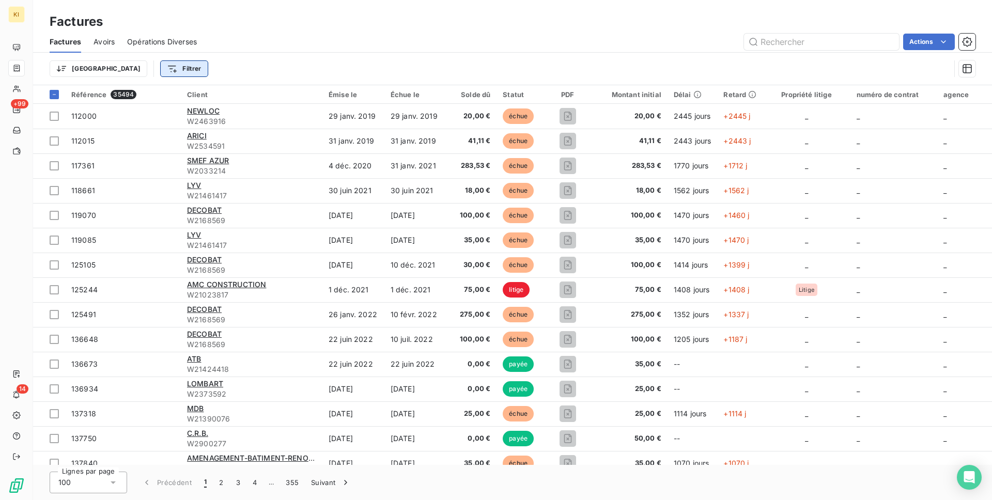
click at [134, 64] on html "KI +99 14 Factures Factures Avoirs Opérations Diverses Actions Trier Filtrer Ré…" at bounding box center [496, 250] width 992 height 500
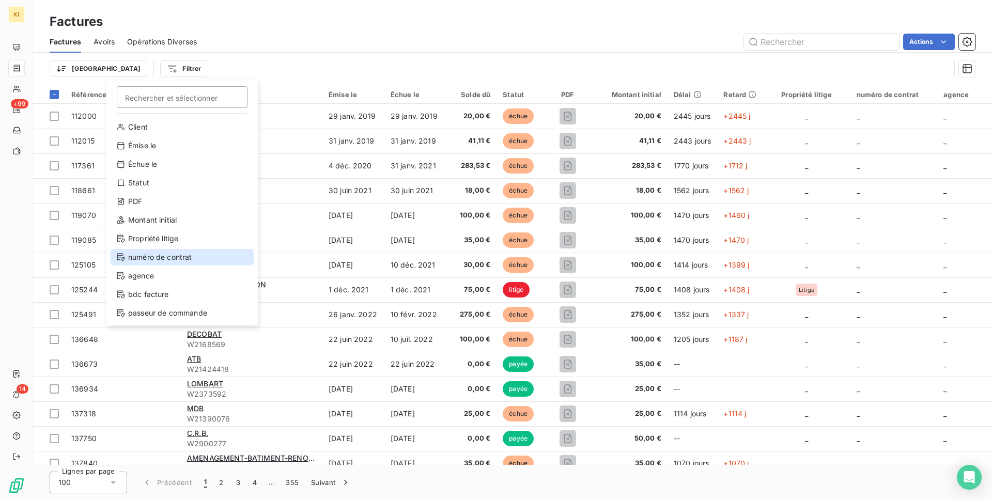
scroll to position [93, 0]
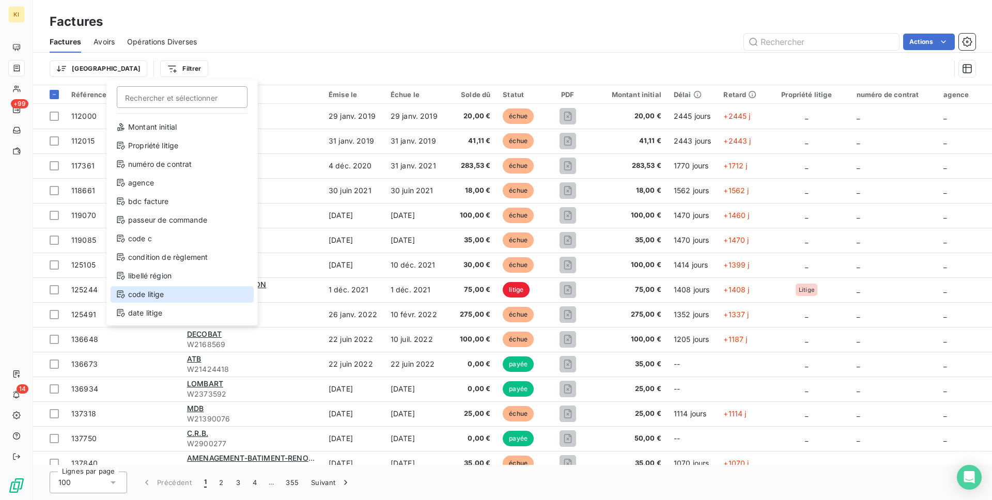
click at [167, 298] on div "code litige" at bounding box center [182, 294] width 143 height 17
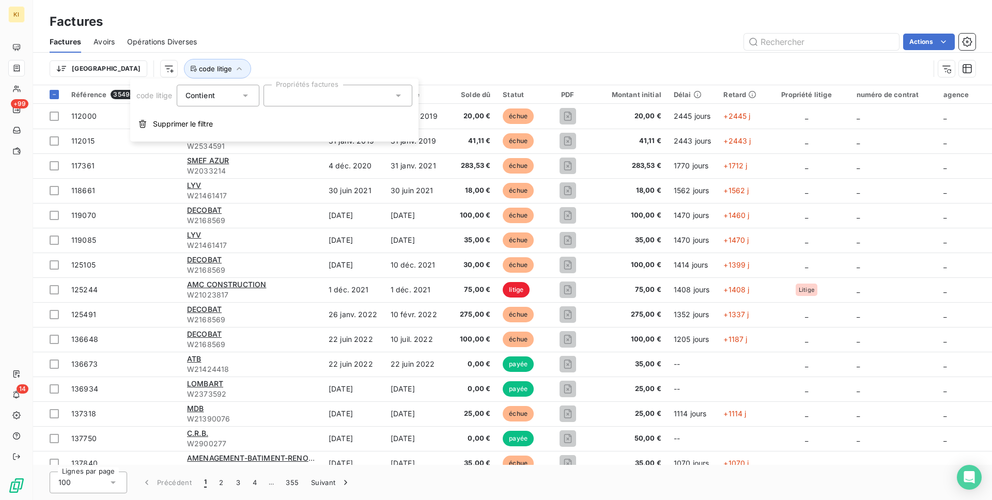
click at [308, 99] on div at bounding box center [338, 96] width 149 height 22
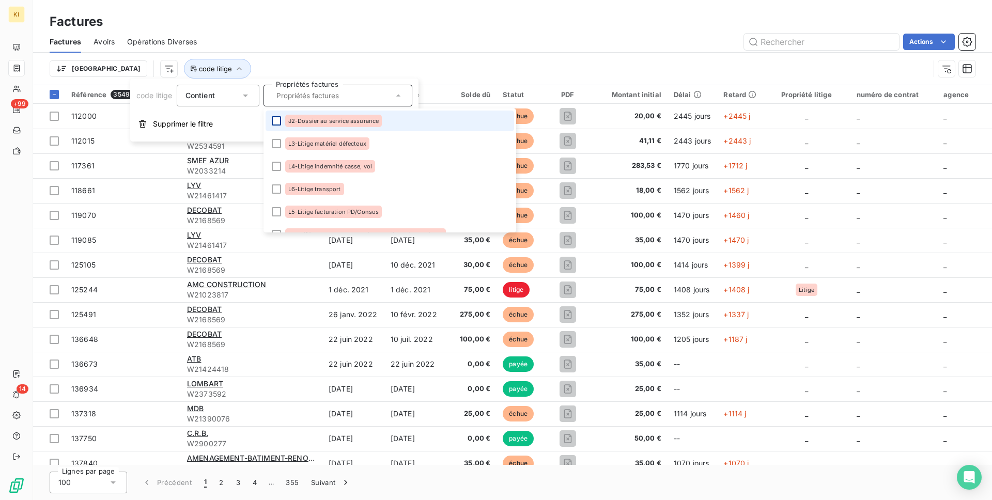
click at [276, 121] on div at bounding box center [276, 120] width 9 height 9
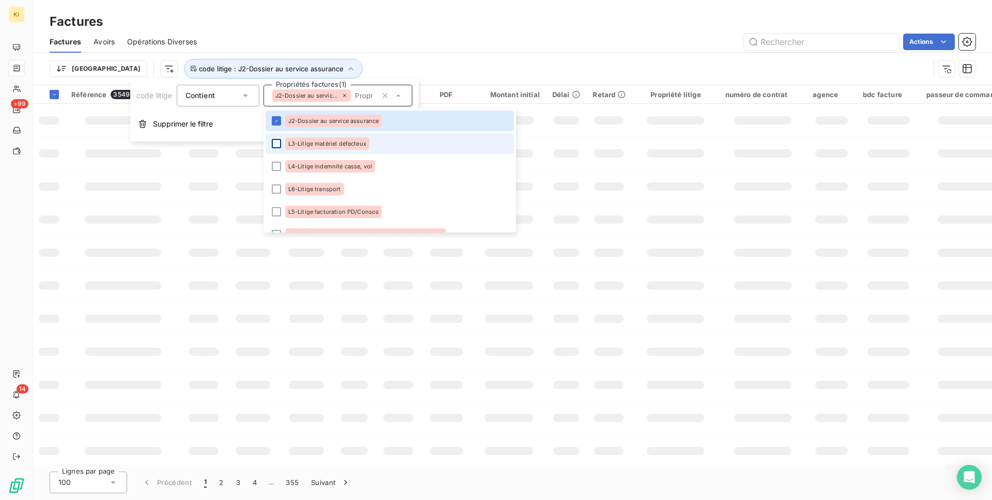
click at [276, 141] on div at bounding box center [276, 143] width 9 height 9
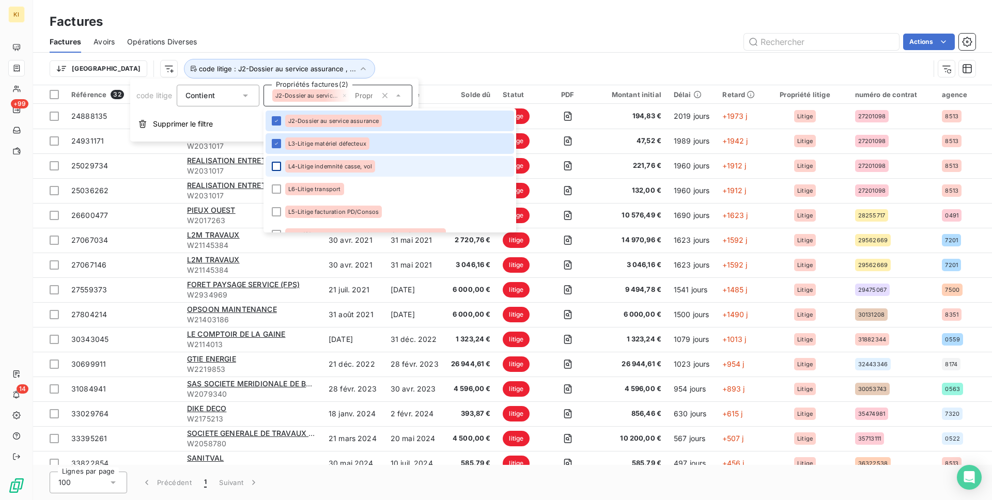
click at [275, 167] on div at bounding box center [276, 166] width 9 height 9
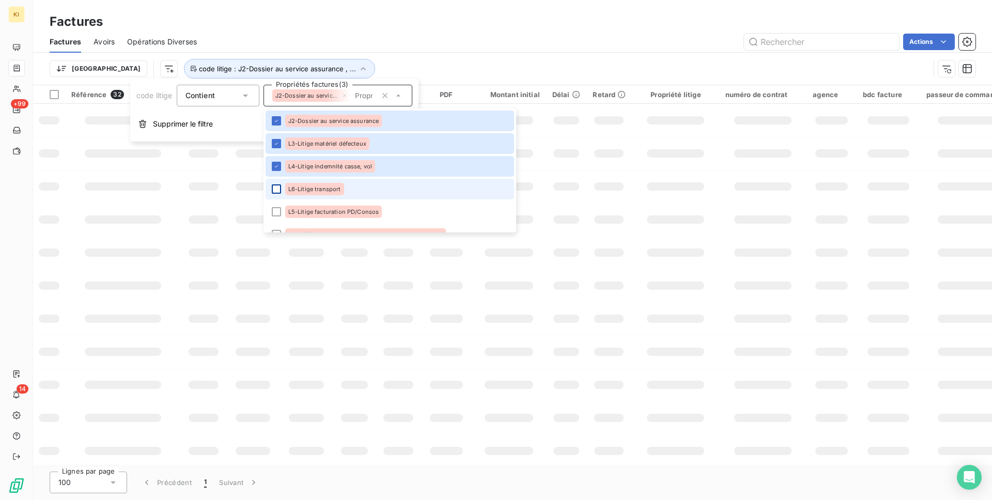
click at [275, 190] on div at bounding box center [276, 189] width 9 height 9
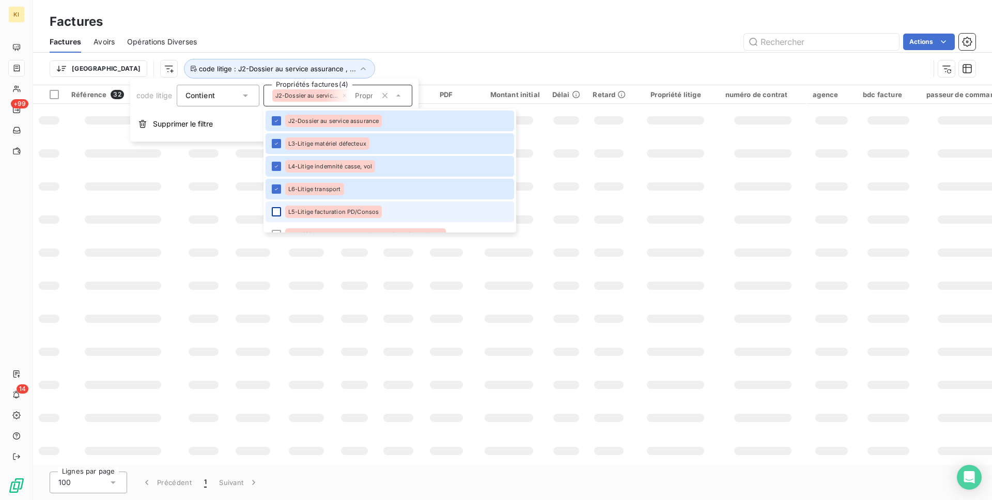
click at [276, 212] on div at bounding box center [276, 211] width 9 height 9
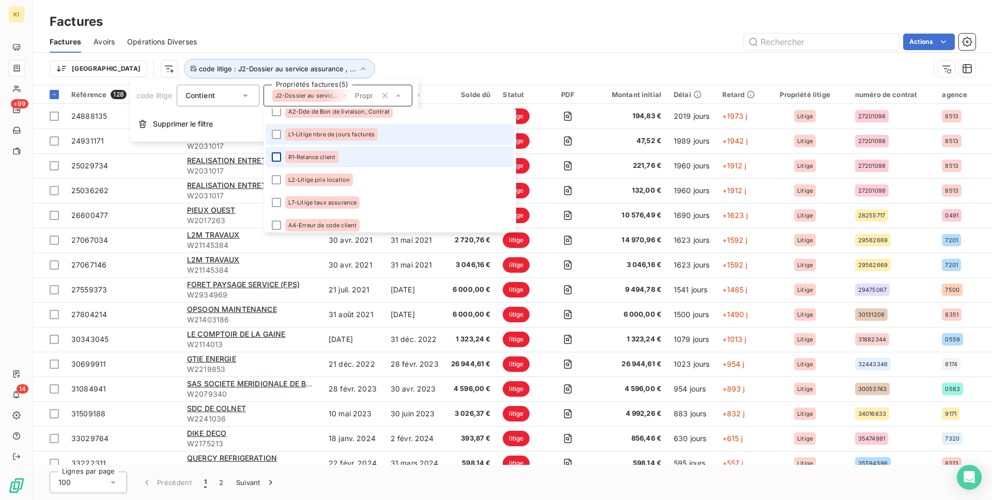
click at [274, 152] on div at bounding box center [276, 156] width 9 height 9
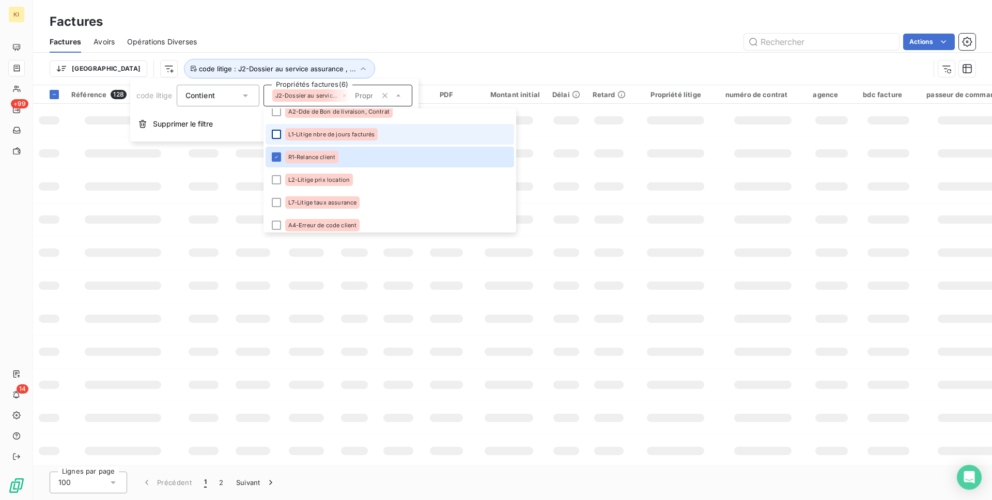
click at [274, 133] on div at bounding box center [276, 134] width 9 height 9
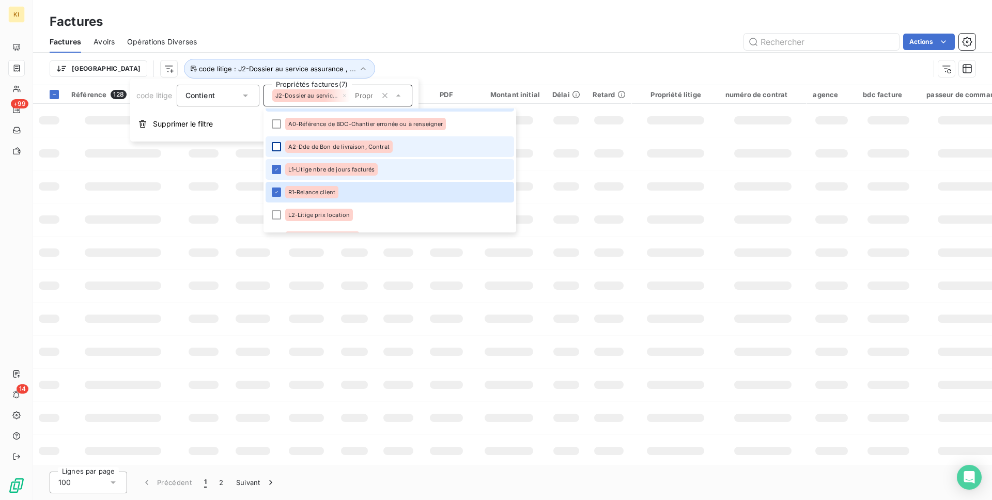
click at [274, 144] on div at bounding box center [276, 146] width 9 height 9
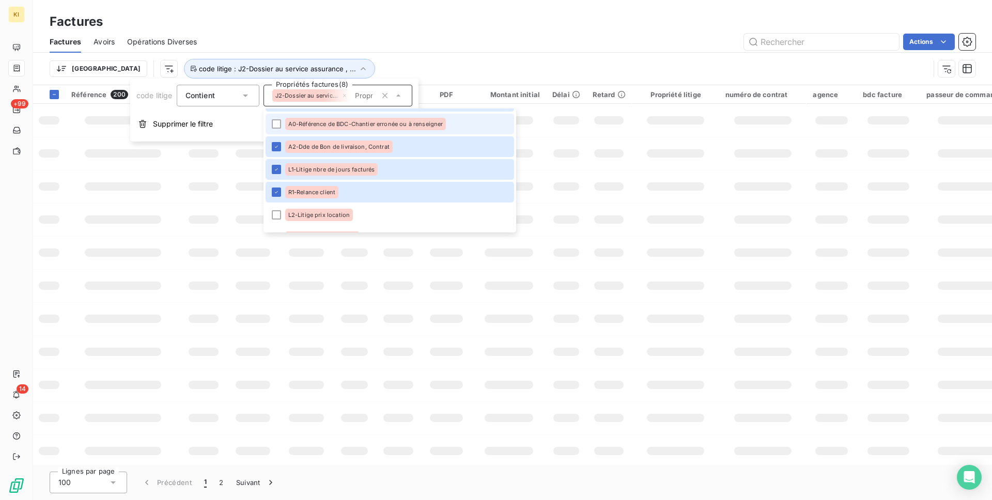
click at [274, 116] on li "A0-Référence de BDC-Chantier erronée ou à renseigner" at bounding box center [390, 124] width 249 height 21
click at [278, 206] on li "L2-Litige prix location" at bounding box center [390, 215] width 249 height 21
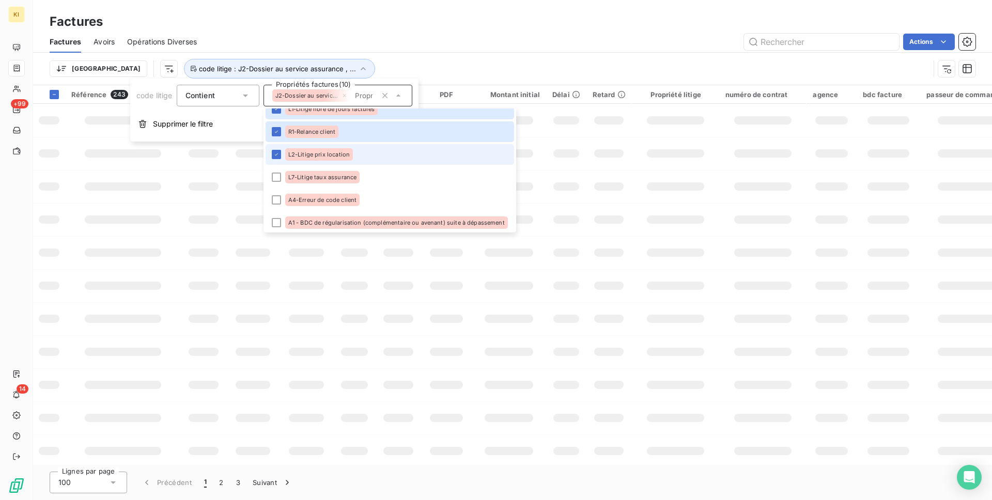
scroll to position [173, 0]
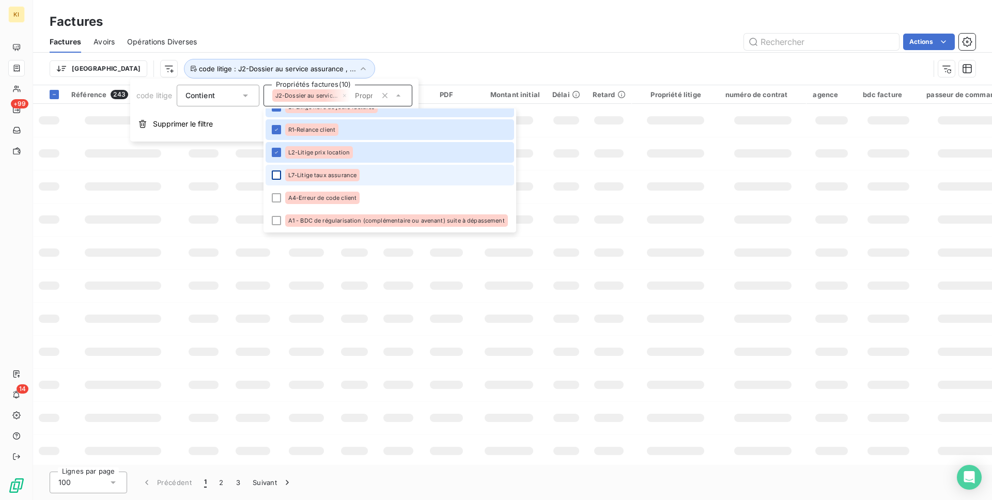
click at [278, 179] on div at bounding box center [276, 175] width 9 height 9
click at [278, 202] on div at bounding box center [276, 197] width 9 height 9
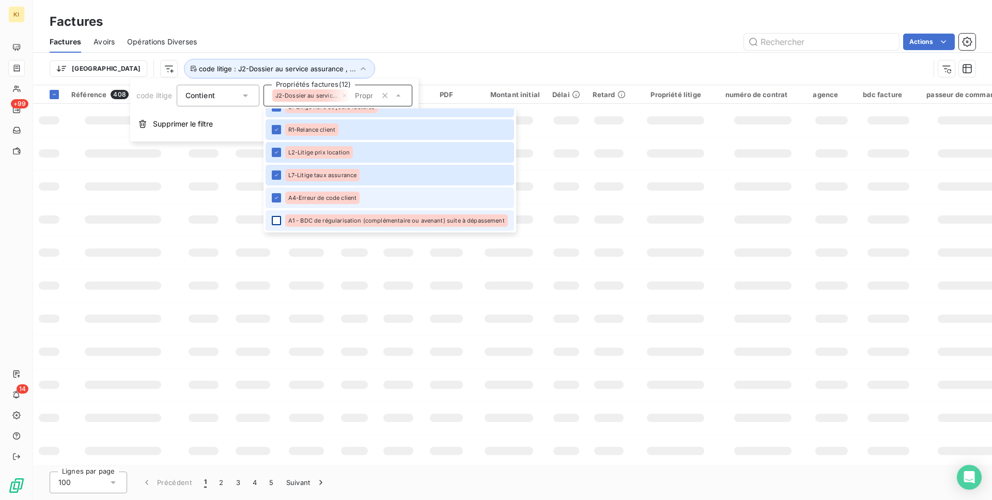
click at [277, 219] on div at bounding box center [276, 220] width 9 height 9
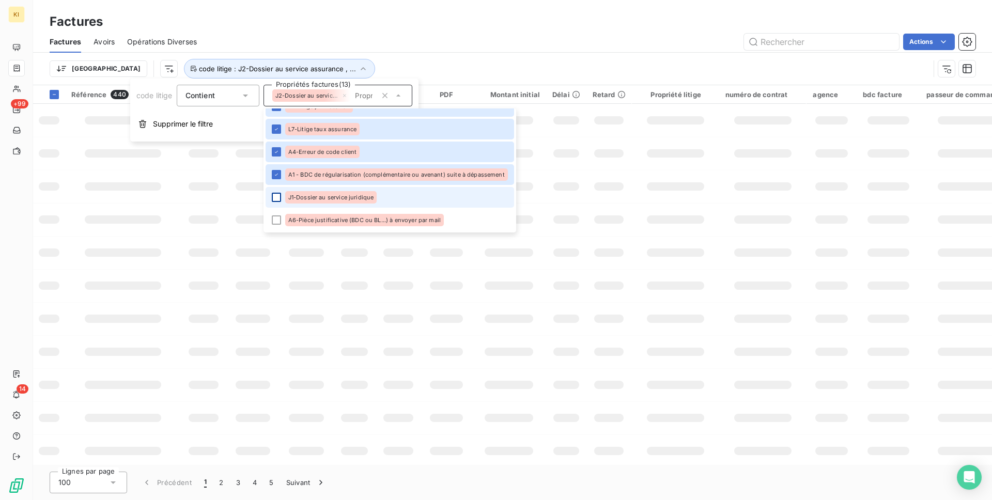
click at [276, 198] on div at bounding box center [276, 197] width 9 height 9
click at [277, 221] on div at bounding box center [276, 220] width 9 height 9
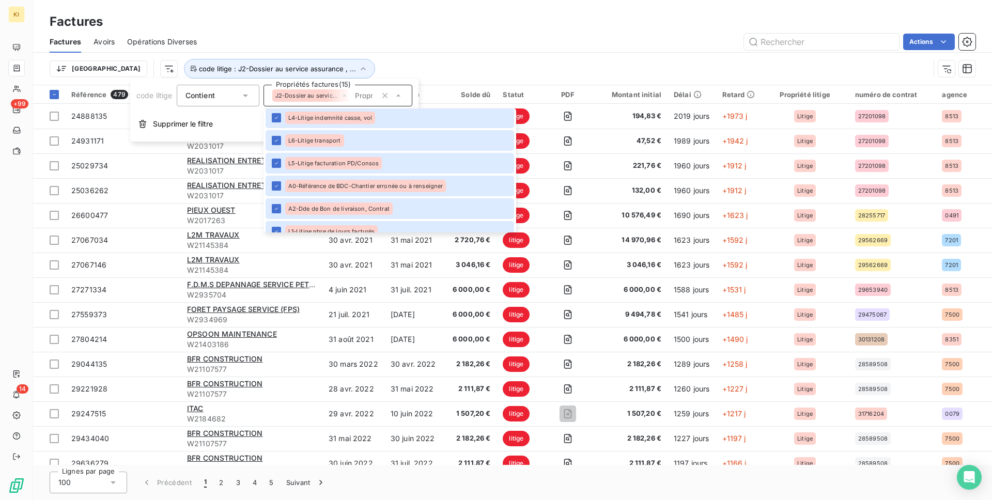
scroll to position [0, 0]
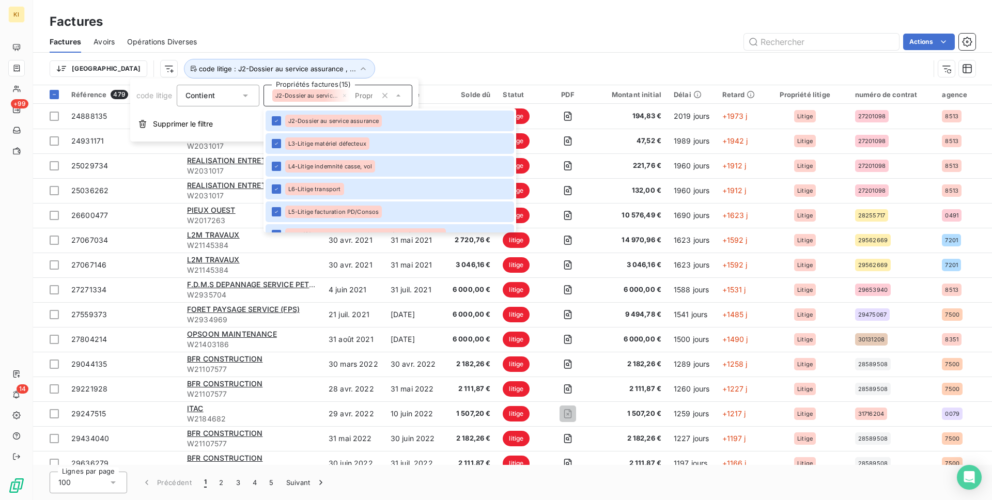
click at [398, 53] on div "Trier code litige : J2-Dossier au service assurance , ..." at bounding box center [513, 69] width 926 height 32
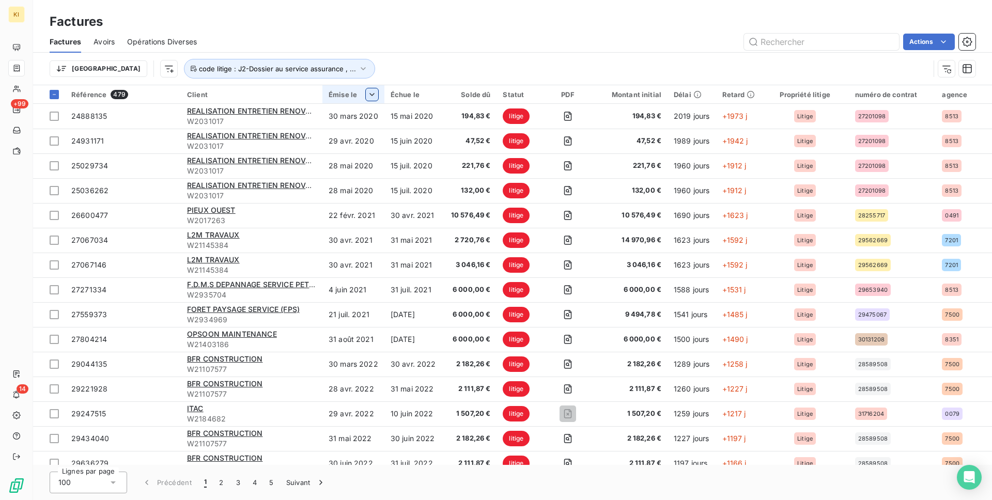
click at [377, 93] on html "KI +99 14 Factures Factures Avoirs Opérations Diverses Actions Trier code litig…" at bounding box center [496, 250] width 992 height 500
click at [333, 135] on span "Trier par ordre décroissant" at bounding box center [322, 139] width 92 height 10
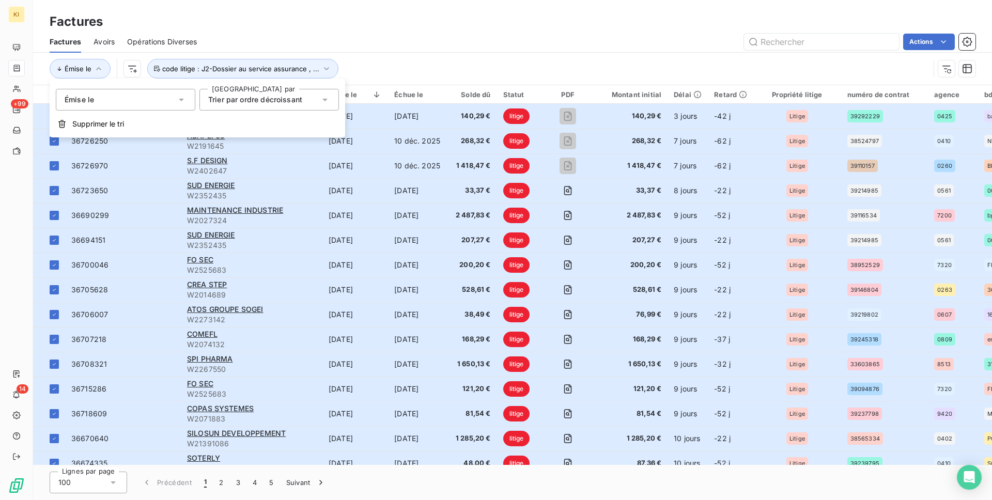
click at [442, 71] on div "Émise le code litige : J2-Dossier au service assurance , ..." at bounding box center [490, 69] width 880 height 20
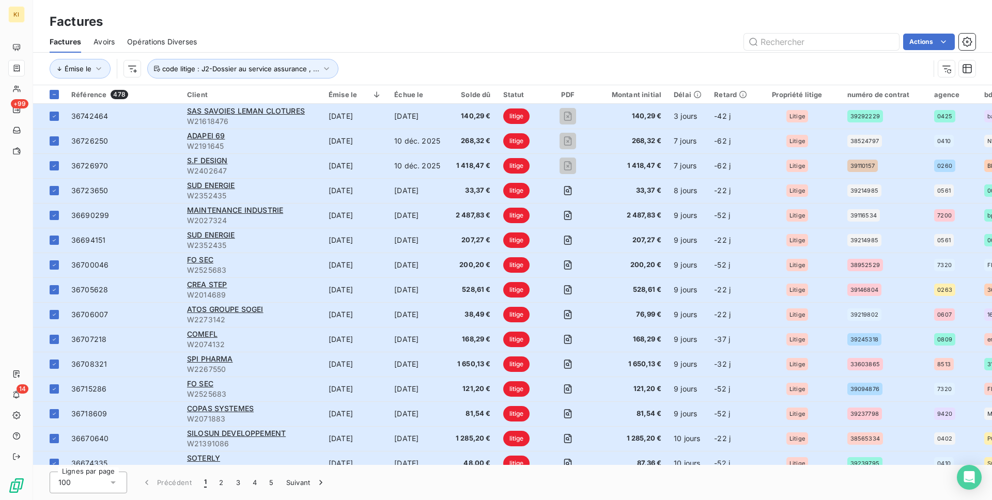
click at [248, 56] on div "Émise le code litige : J2-Dossier au service assurance , ..." at bounding box center [513, 69] width 926 height 32
click at [241, 71] on span "code litige : J2-Dossier au service assurance , ..." at bounding box center [240, 69] width 157 height 8
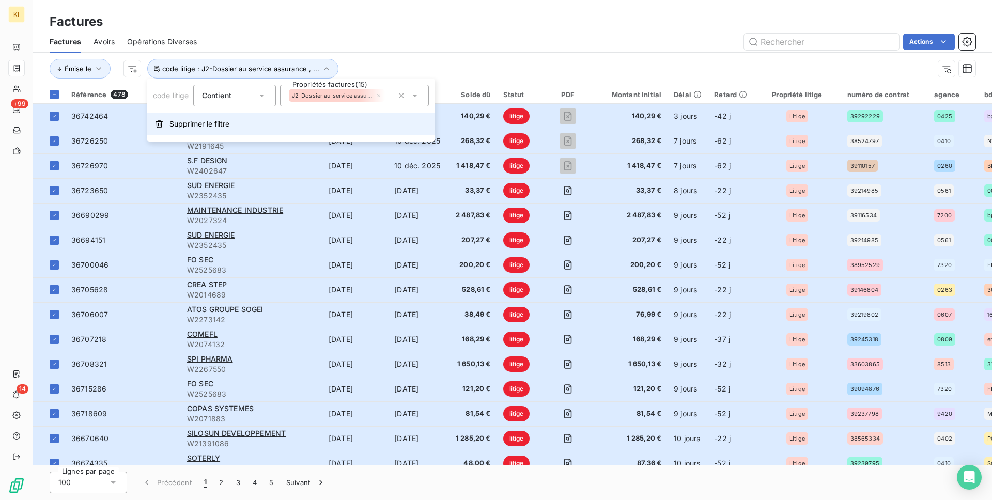
click at [240, 129] on button "Supprimer le filtre" at bounding box center [291, 124] width 288 height 23
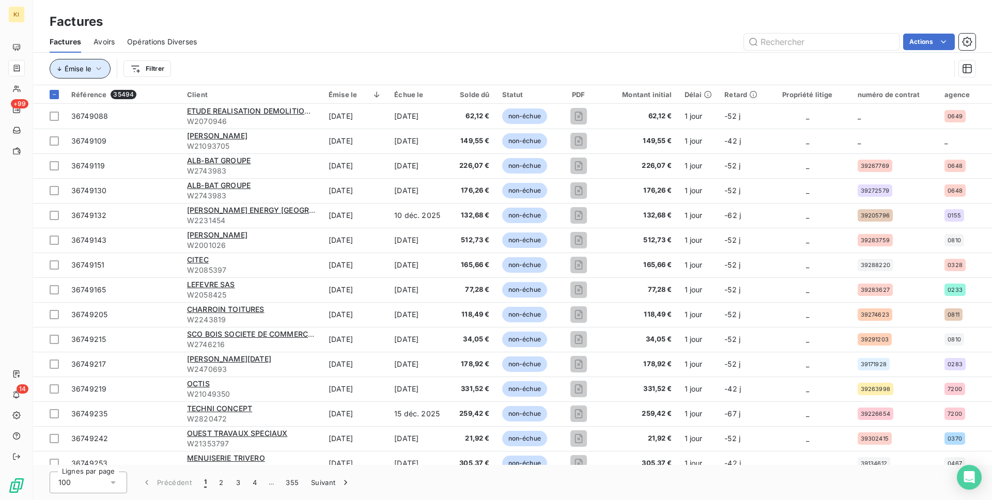
click at [84, 67] on span "Émise le" at bounding box center [78, 69] width 27 height 8
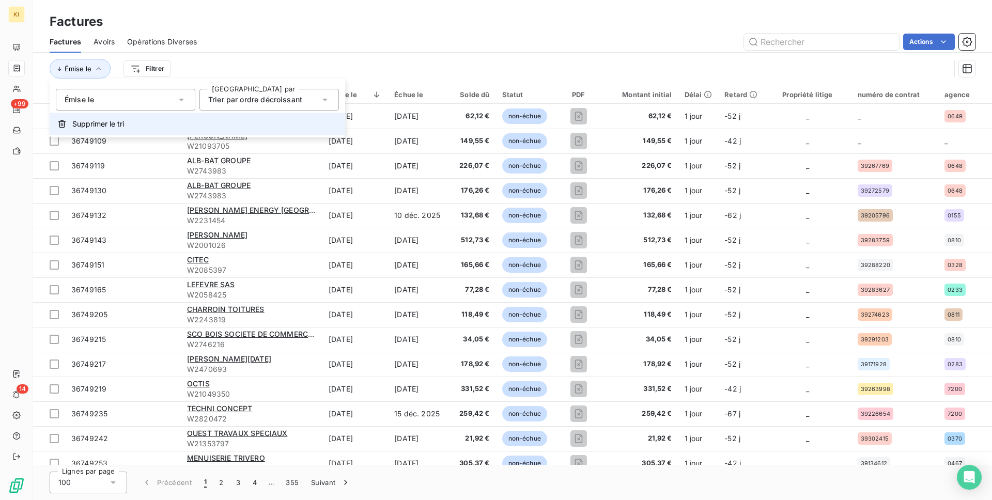
click at [92, 120] on span "Supprimer le tri" at bounding box center [98, 124] width 52 height 10
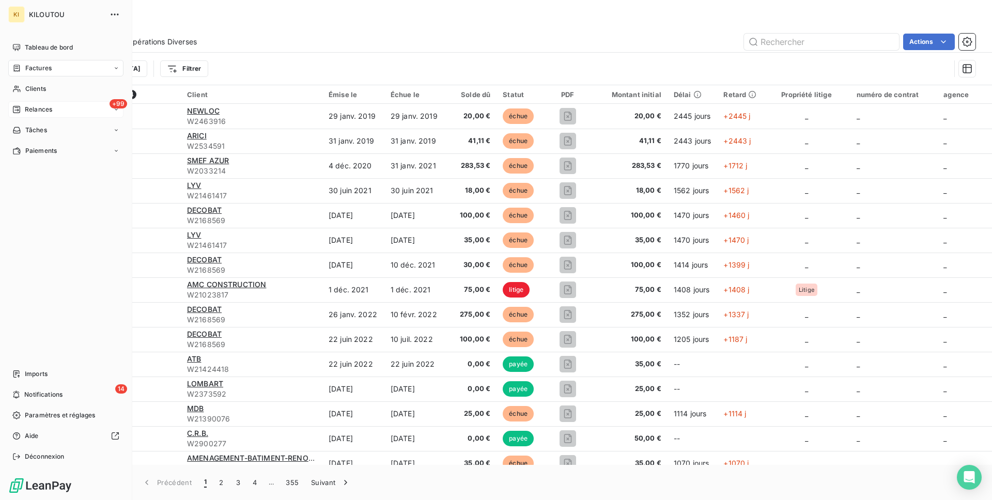
click at [63, 114] on div "+99 Relances" at bounding box center [65, 109] width 115 height 17
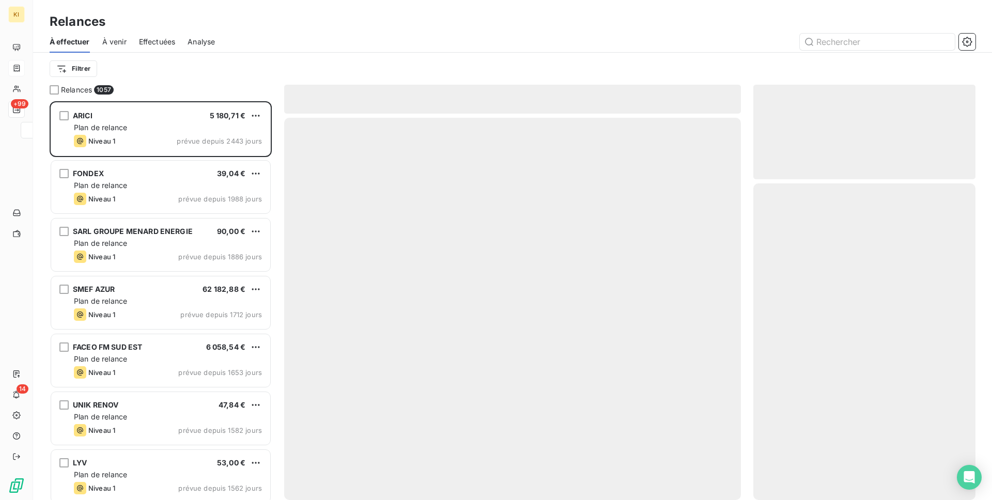
scroll to position [399, 222]
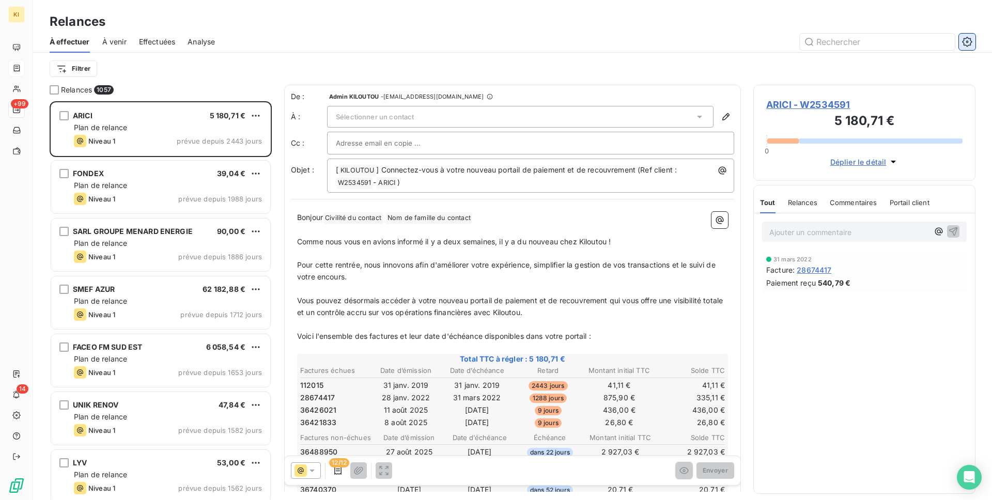
click at [969, 42] on icon "button" at bounding box center [967, 42] width 10 height 10
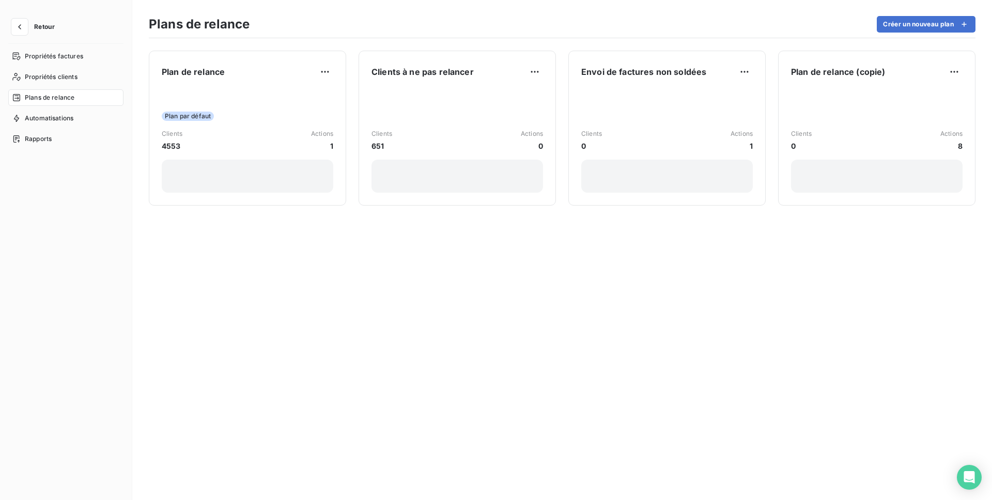
click at [28, 22] on button "Retour" at bounding box center [35, 27] width 55 height 17
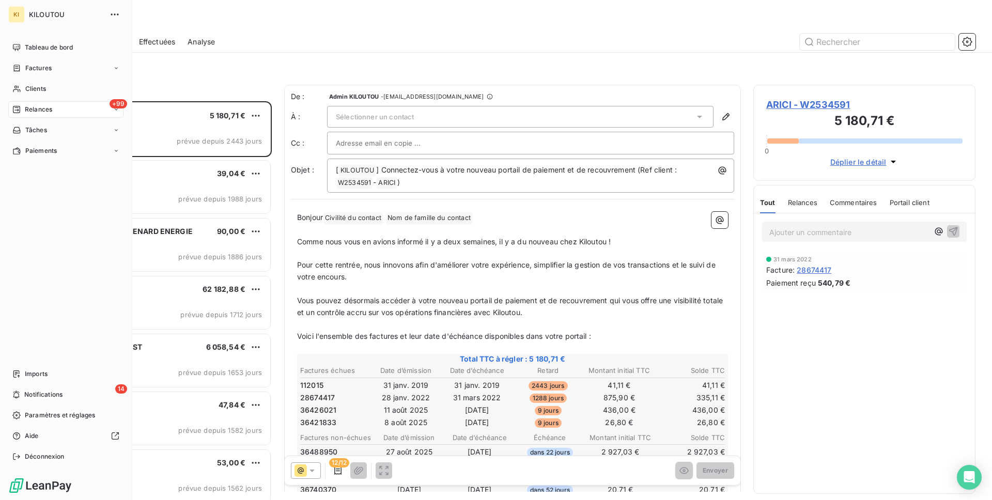
scroll to position [399, 222]
click at [70, 69] on div "Factures" at bounding box center [65, 68] width 115 height 17
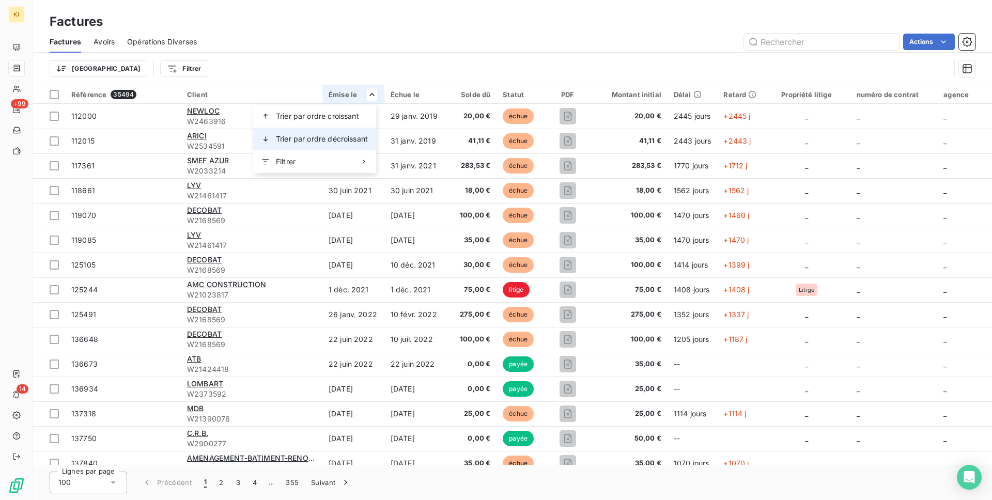
click at [350, 142] on span "Trier par ordre décroissant" at bounding box center [322, 139] width 92 height 10
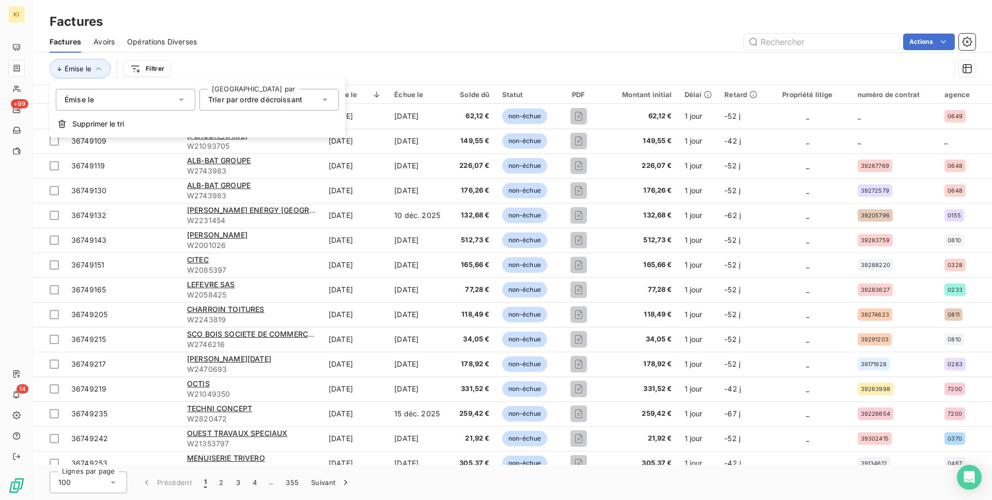
click at [395, 31] on div "Factures Avoirs Opérations Diverses Actions" at bounding box center [512, 42] width 959 height 22
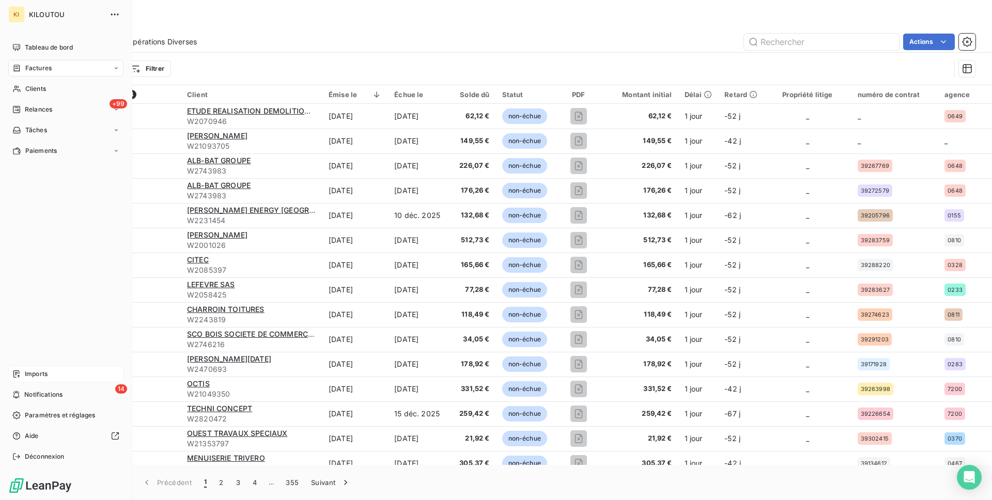
click at [33, 377] on span "Imports" at bounding box center [36, 374] width 23 height 9
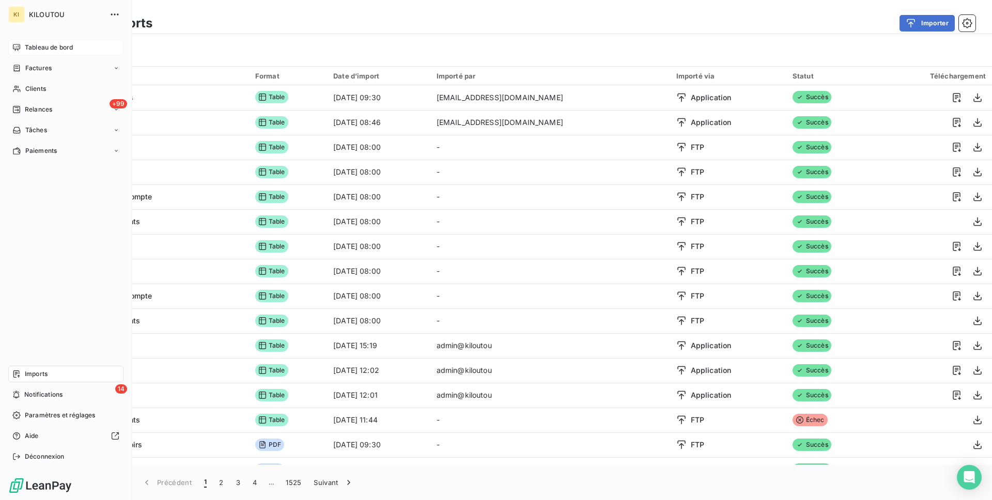
click at [24, 42] on div "Tableau de bord" at bounding box center [65, 47] width 115 height 17
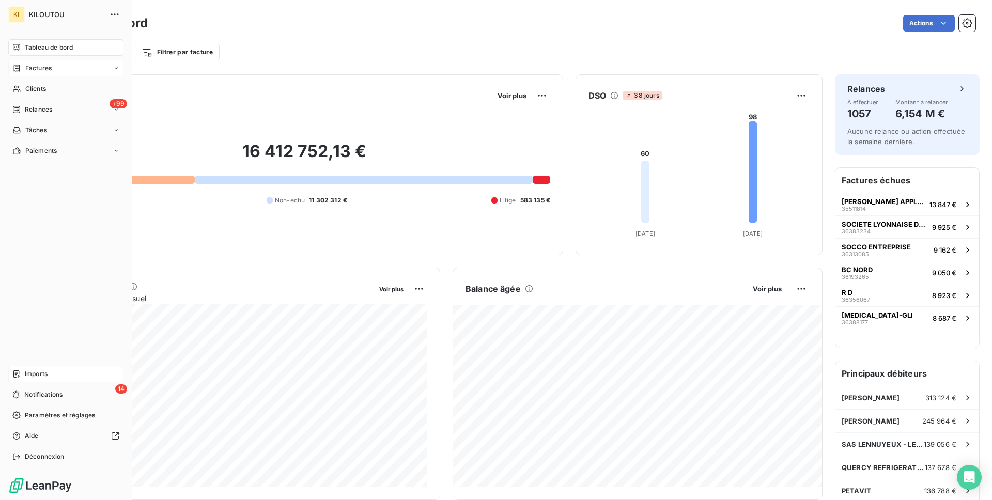
click at [24, 66] on div "Factures" at bounding box center [31, 68] width 39 height 9
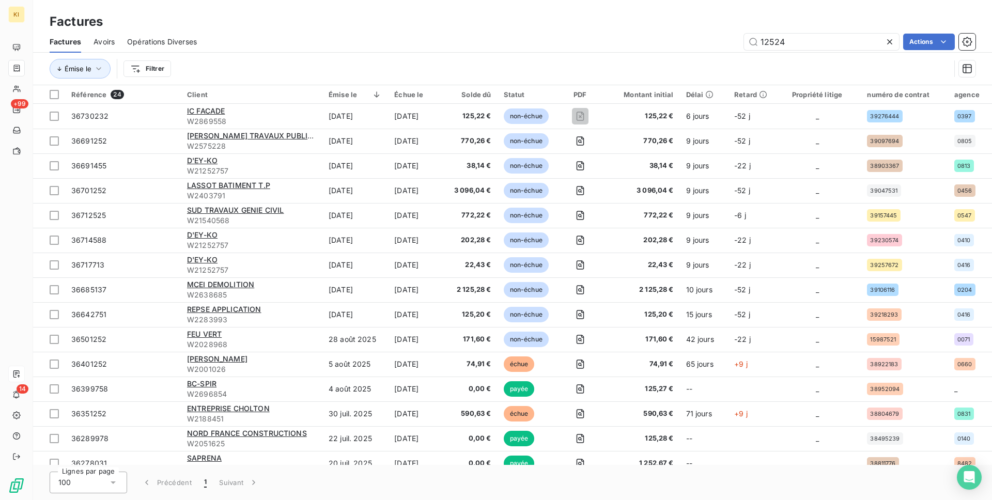
type input "125244"
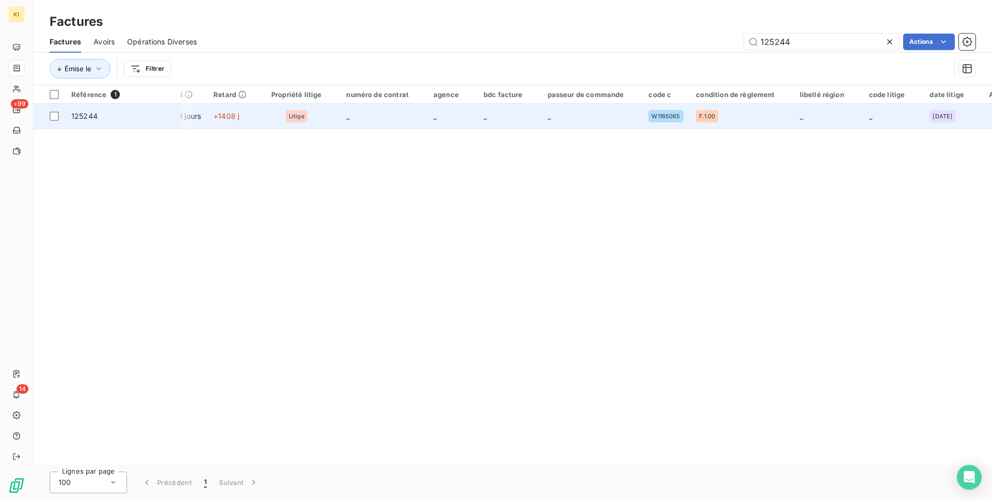
scroll to position [0, 462]
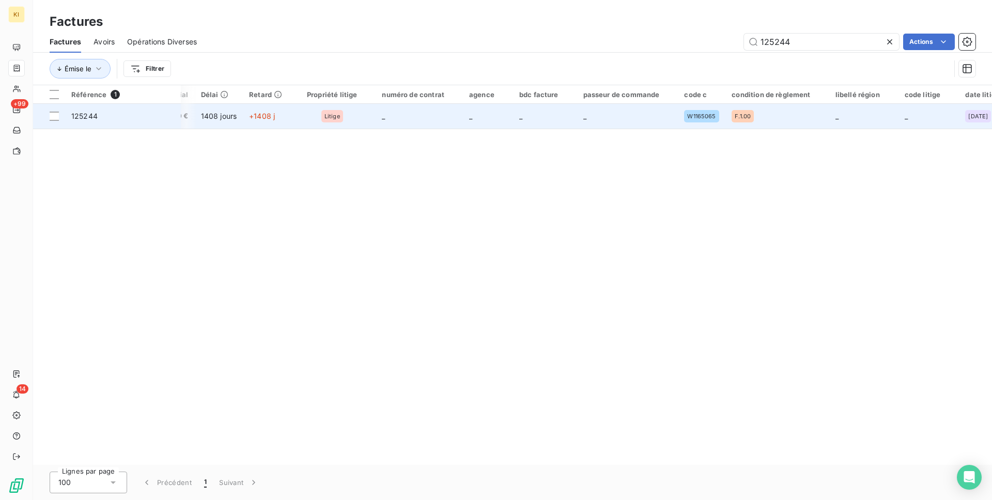
scroll to position [0, 462]
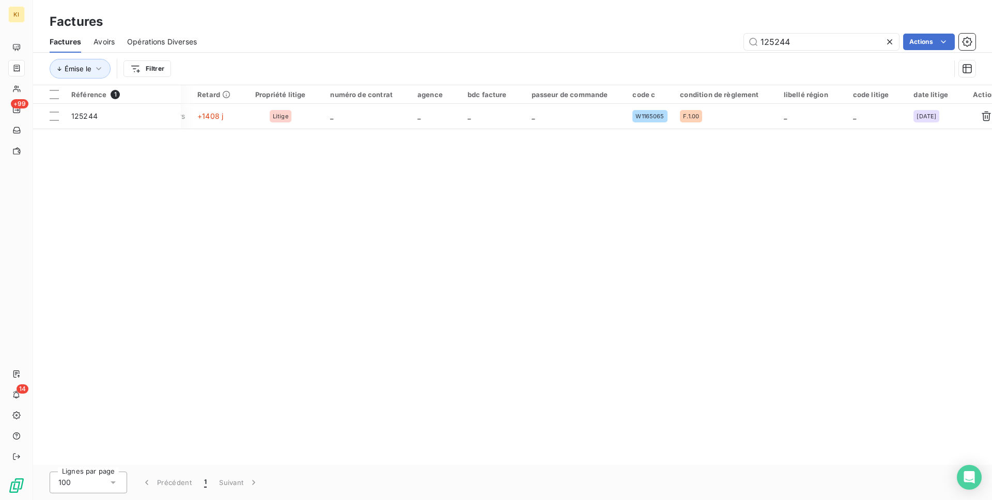
type input "125244"
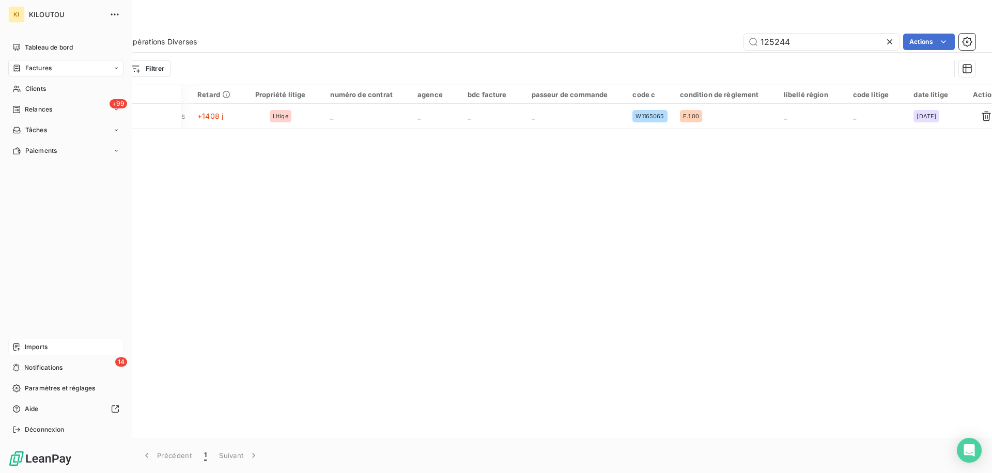
click at [63, 353] on div "Imports" at bounding box center [65, 347] width 115 height 17
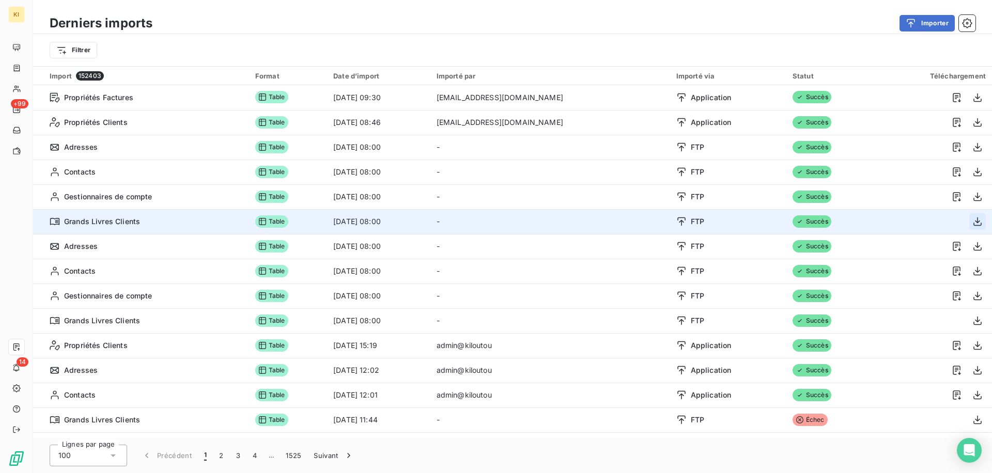
click at [971, 216] on button "button" at bounding box center [978, 221] width 17 height 17
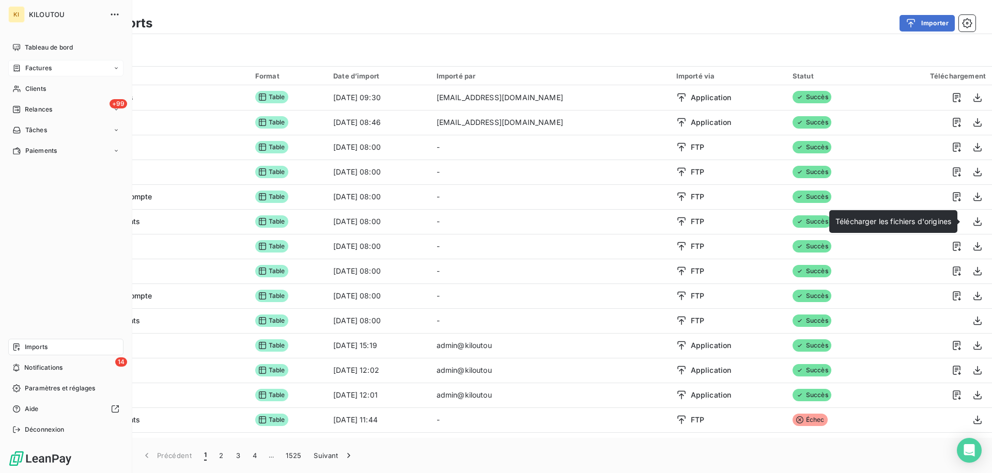
click at [23, 72] on div "Factures" at bounding box center [31, 68] width 39 height 9
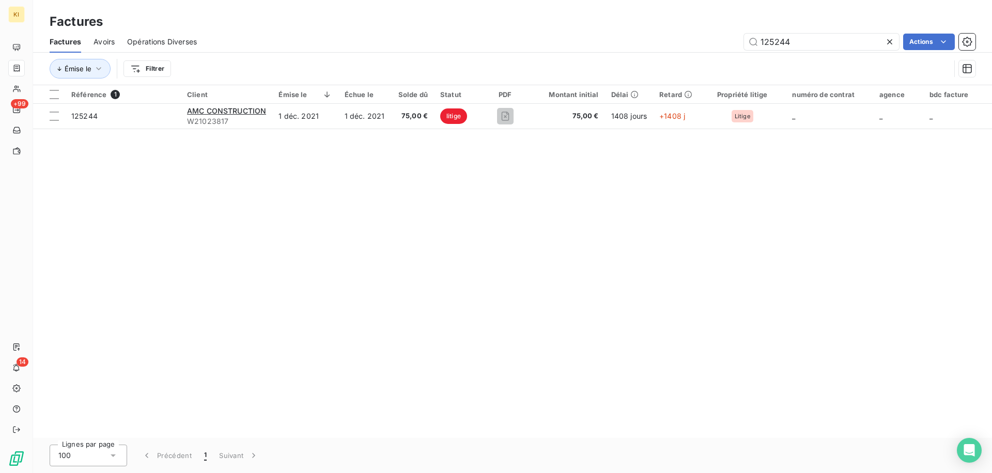
click at [175, 111] on td "125244" at bounding box center [123, 116] width 116 height 25
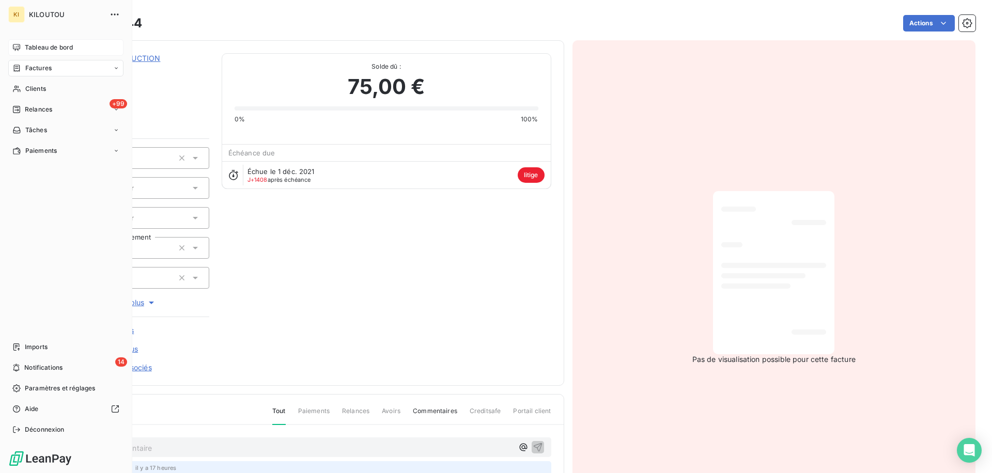
click at [46, 50] on span "Tableau de bord" at bounding box center [49, 47] width 48 height 9
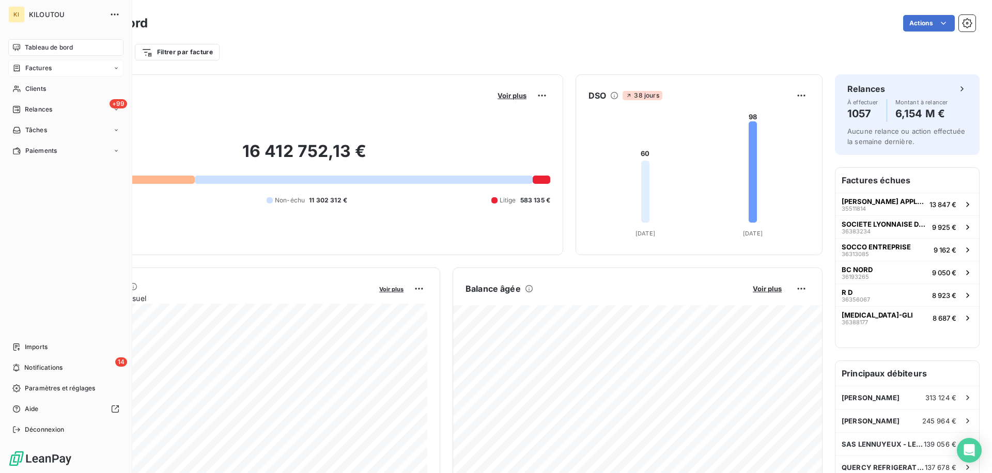
click at [22, 70] on div "Factures" at bounding box center [31, 68] width 39 height 9
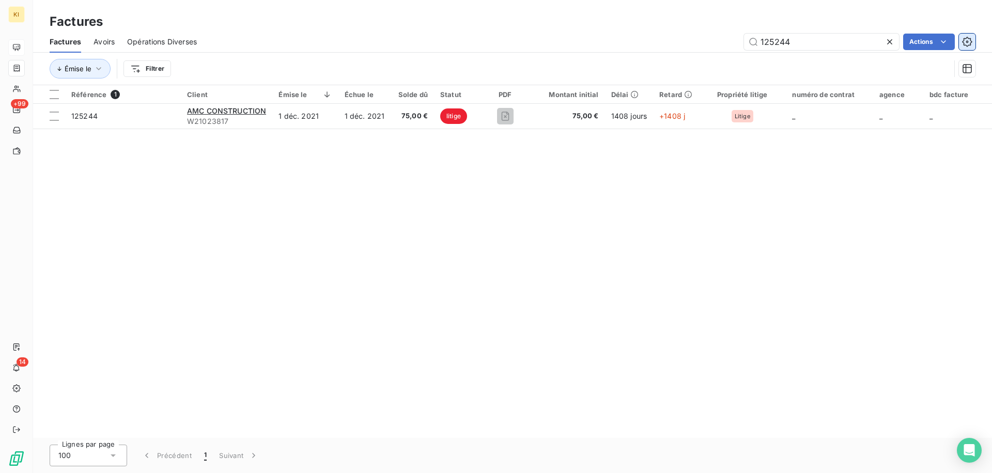
click at [969, 41] on icon "button" at bounding box center [967, 42] width 10 height 10
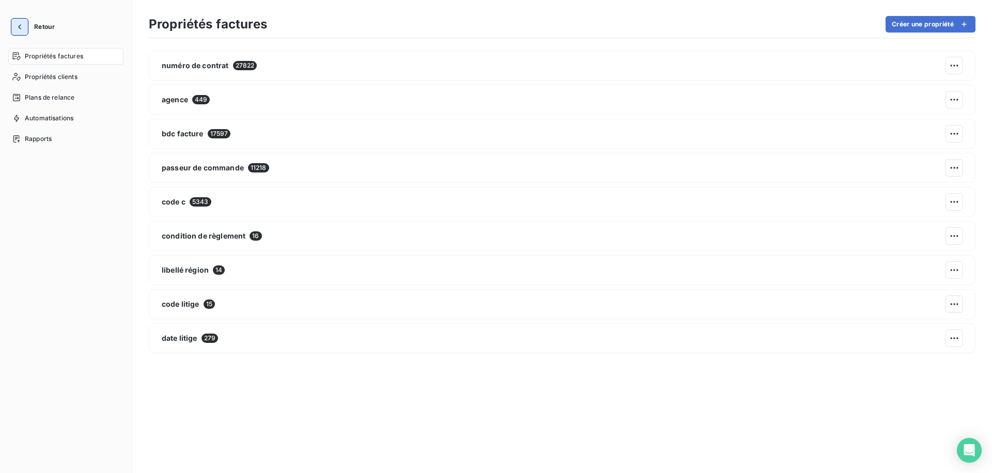
click at [20, 30] on icon "button" at bounding box center [19, 27] width 10 height 10
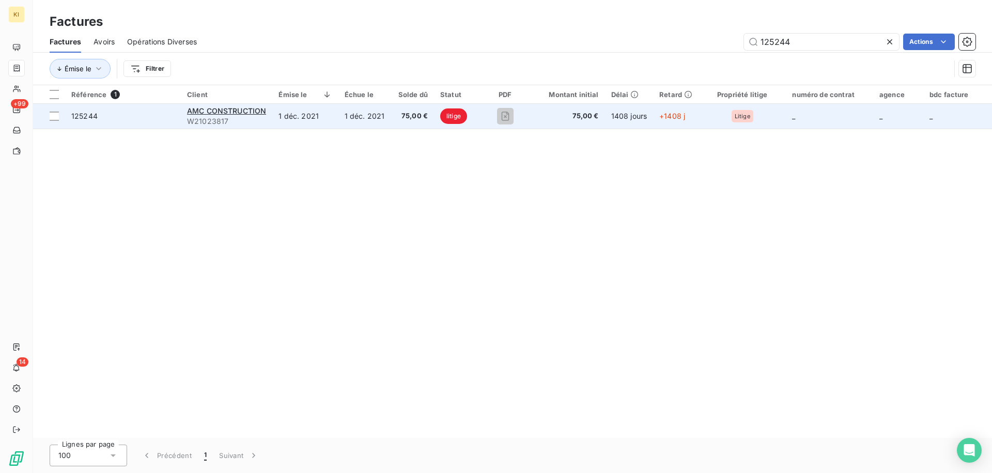
click at [143, 128] on td "125244" at bounding box center [123, 116] width 116 height 25
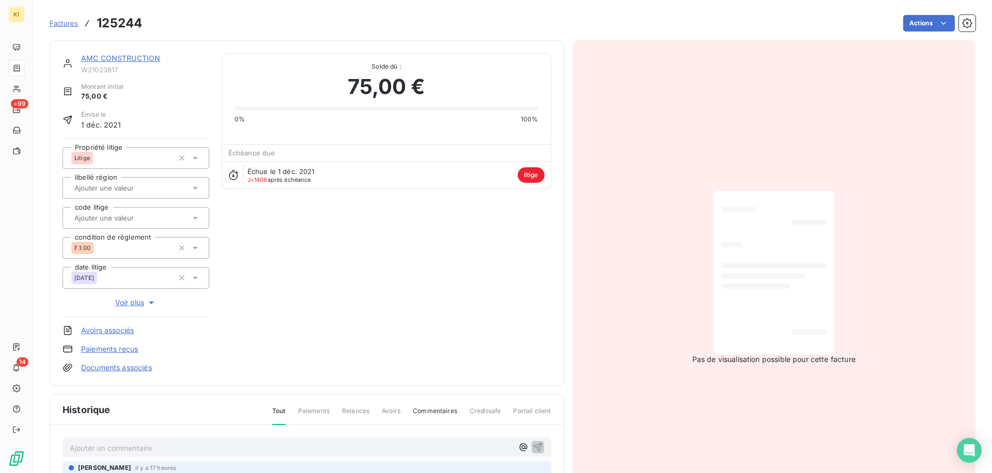
click at [123, 35] on div "AMC CONSTRUCTION W21023817 Montant initial 75,00 € Émise le 1 déc. 2021 Proprié…" at bounding box center [513, 334] width 926 height 601
click at [129, 25] on h3 "125244" at bounding box center [119, 23] width 45 height 19
copy h3 "125244"
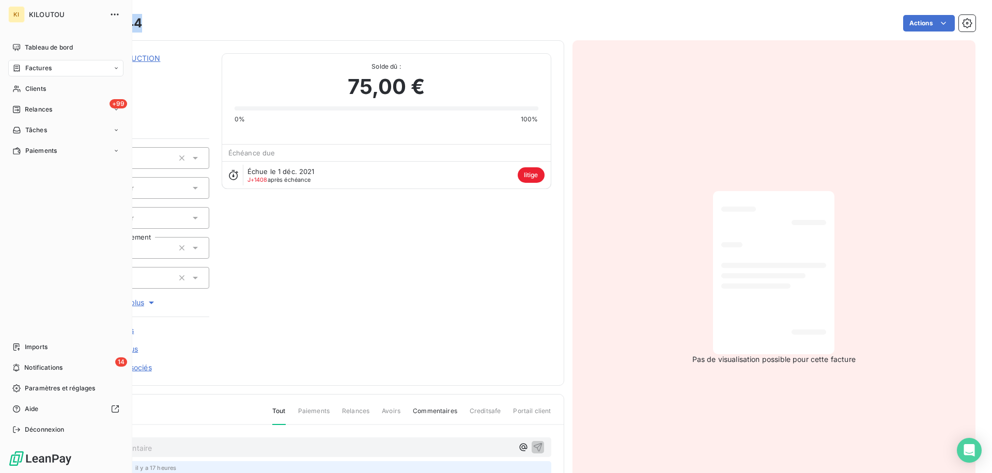
click at [38, 70] on span "Factures" at bounding box center [38, 68] width 26 height 9
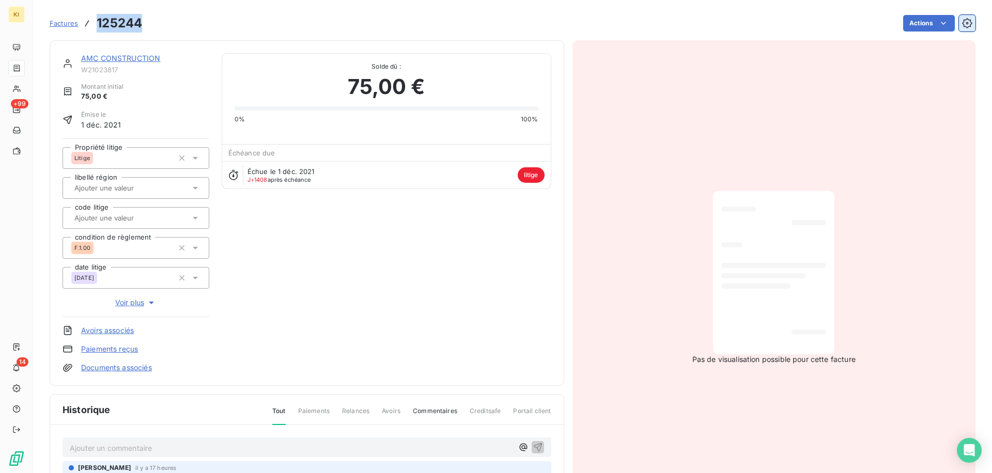
click at [965, 23] on icon "button" at bounding box center [967, 23] width 10 height 10
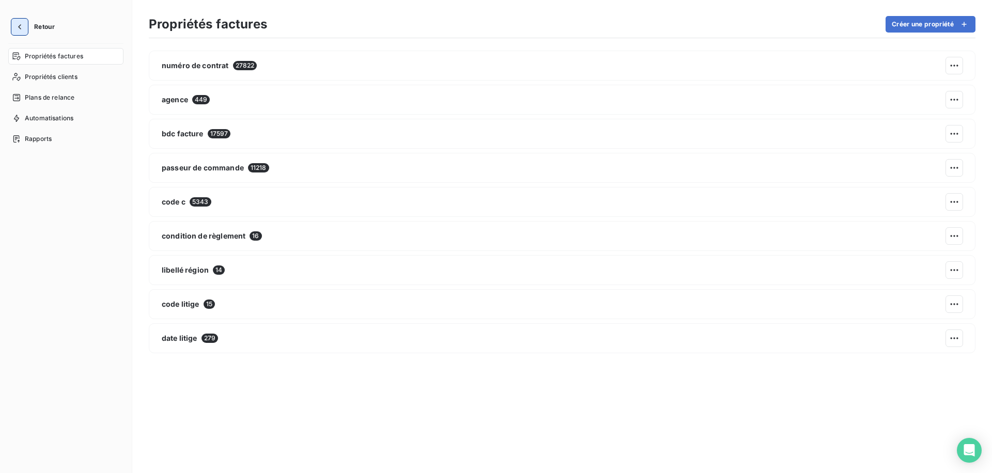
click at [12, 24] on button "button" at bounding box center [19, 27] width 17 height 17
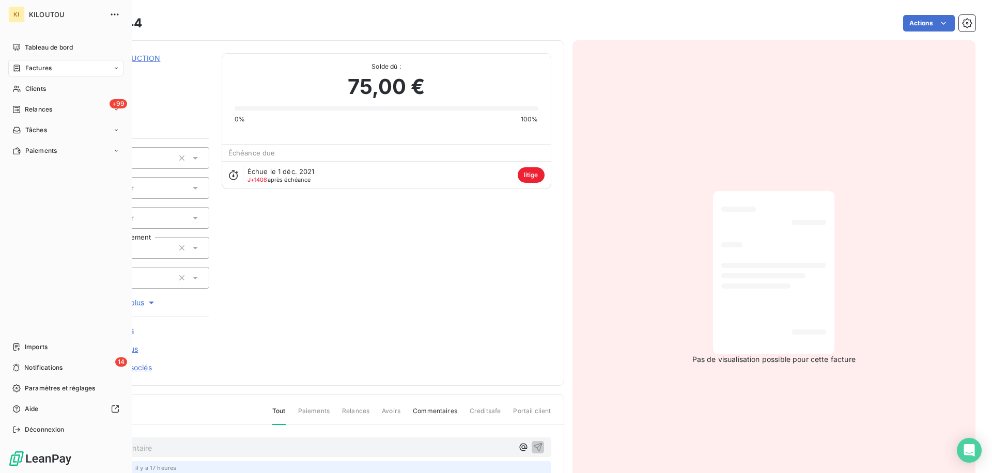
click at [28, 71] on span "Factures" at bounding box center [38, 68] width 26 height 9
click at [30, 42] on div "Tableau de bord" at bounding box center [65, 47] width 115 height 17
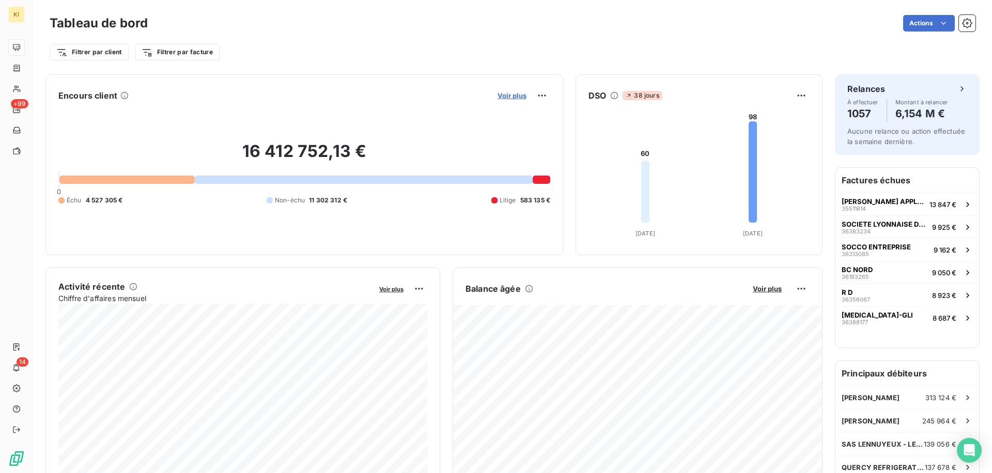
click at [510, 98] on span "Voir plus" at bounding box center [512, 95] width 29 height 8
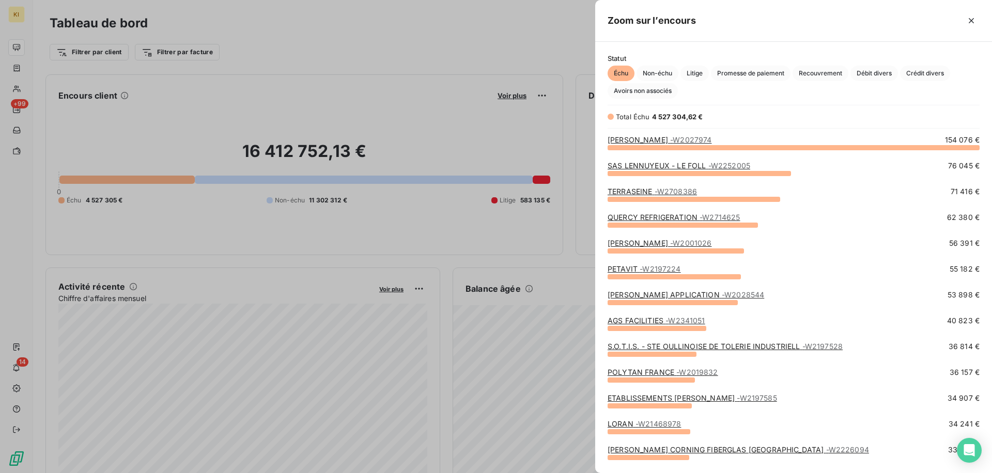
scroll to position [326, 397]
click at [700, 74] on span "Litige" at bounding box center [695, 74] width 28 height 16
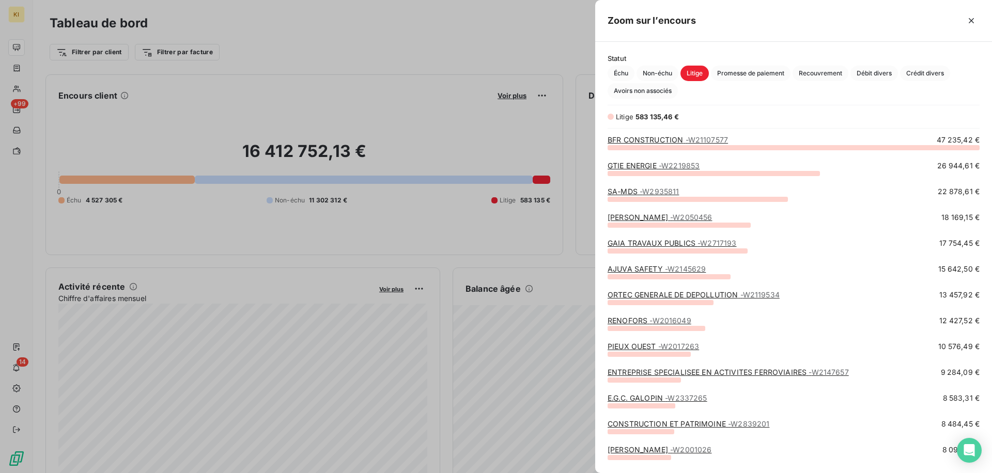
click at [551, 125] on div at bounding box center [496, 236] width 992 height 473
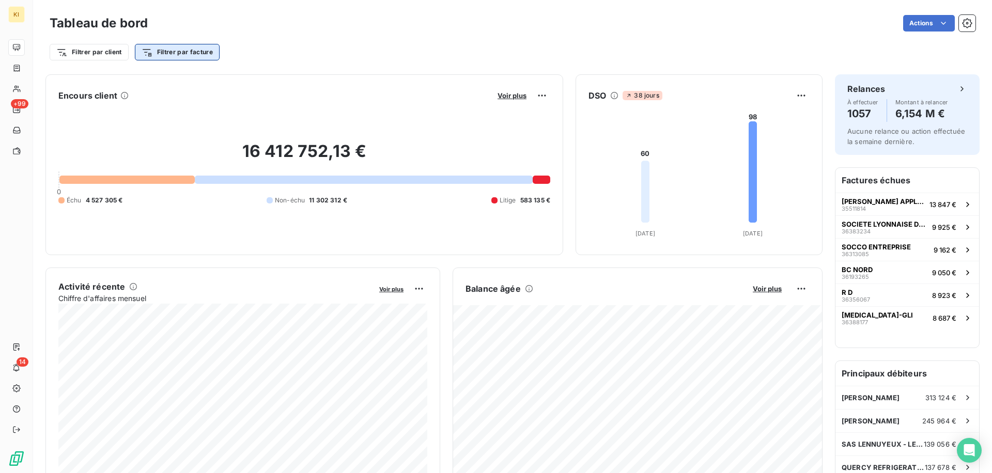
click at [199, 55] on html "KI +99 14 Tableau de bord Actions Filtrer par client Filtrer par facture Encour…" at bounding box center [496, 236] width 992 height 473
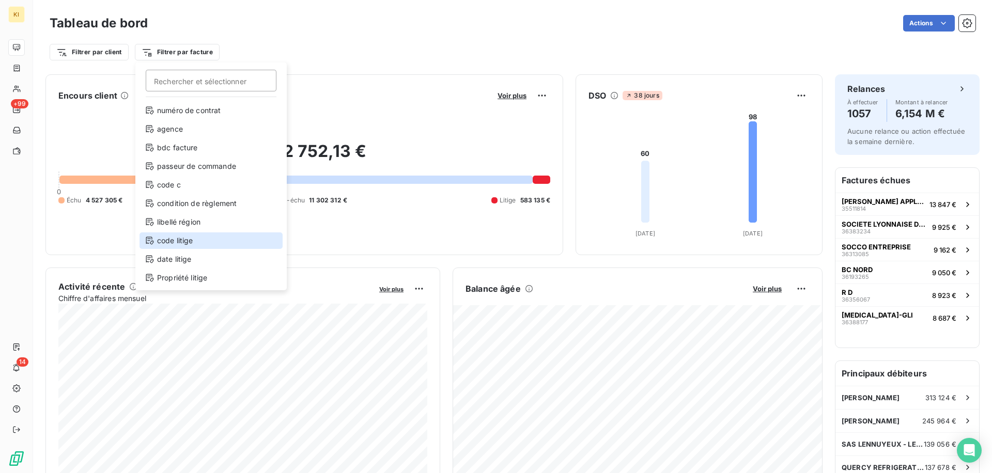
click at [190, 242] on div "code litige" at bounding box center [211, 241] width 143 height 17
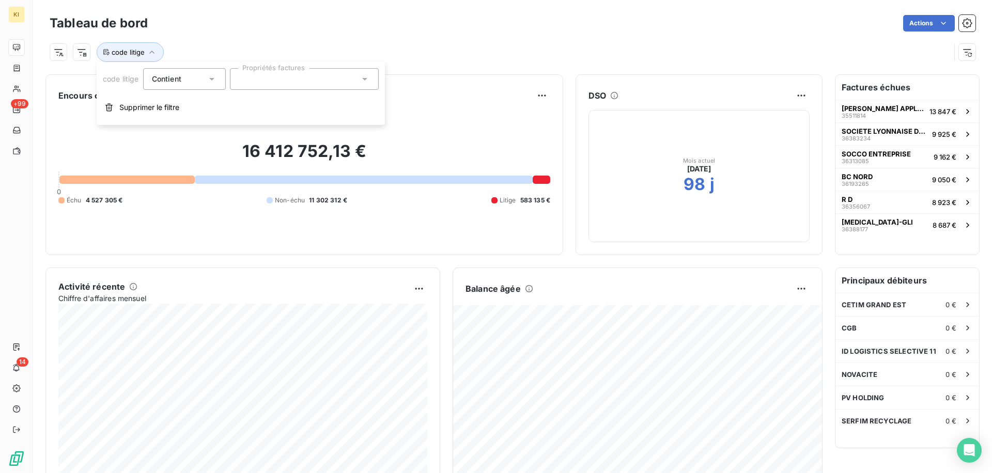
click at [280, 79] on div at bounding box center [304, 79] width 149 height 22
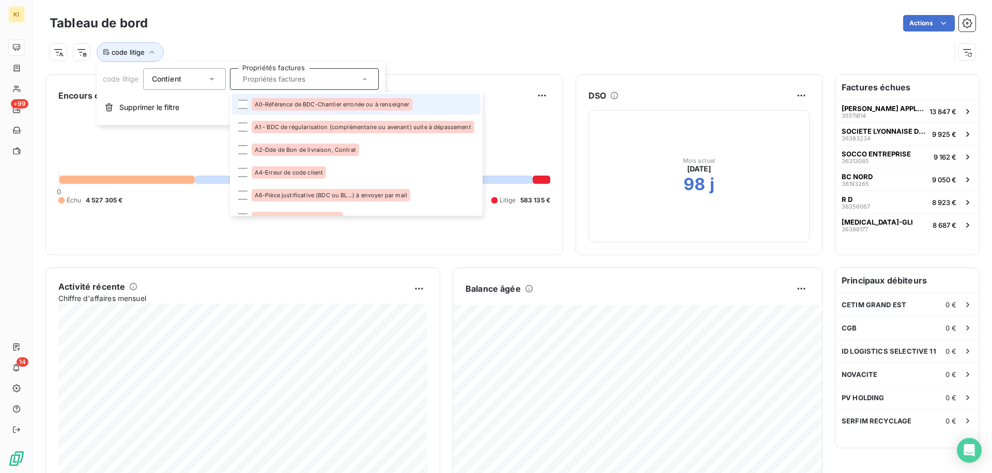
click at [402, 102] on span "A0-Référence de BDC-Chantier erronée ou à renseigner" at bounding box center [332, 104] width 155 height 6
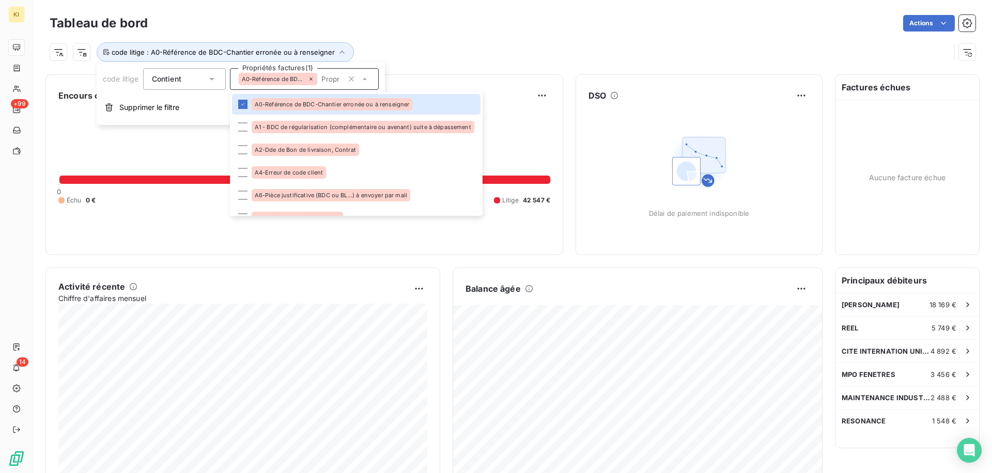
click at [490, 60] on div "code litige : A0-Référence de BDC-Chantier erronée ou à renseigner" at bounding box center [500, 52] width 901 height 20
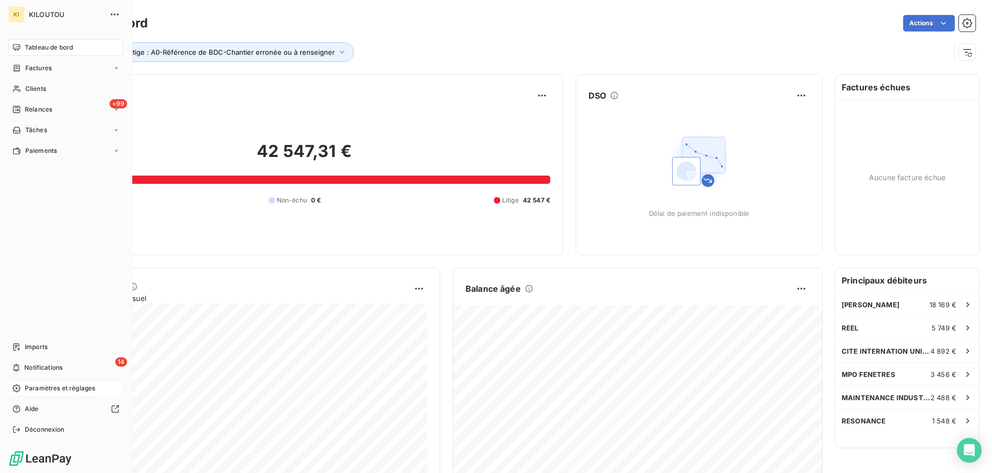
click at [67, 392] on span "Paramètres et réglages" at bounding box center [60, 388] width 70 height 9
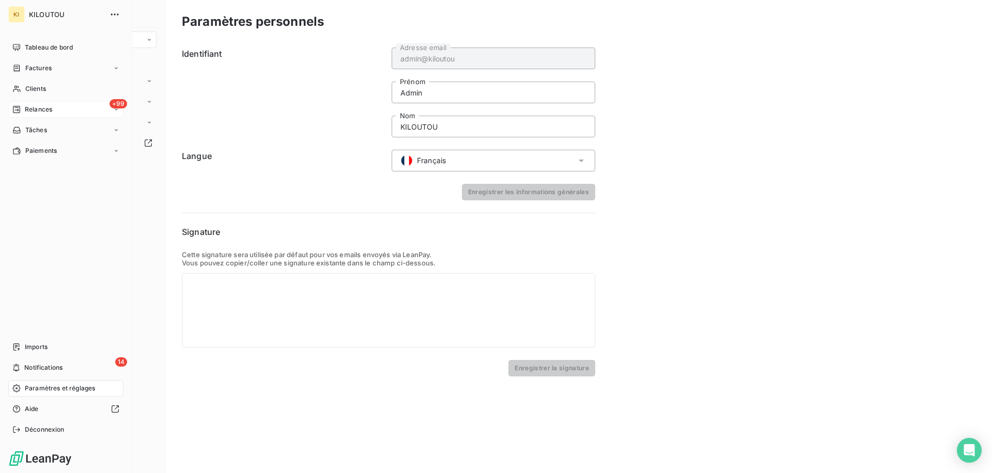
click at [38, 109] on span "Relances" at bounding box center [38, 109] width 27 height 9
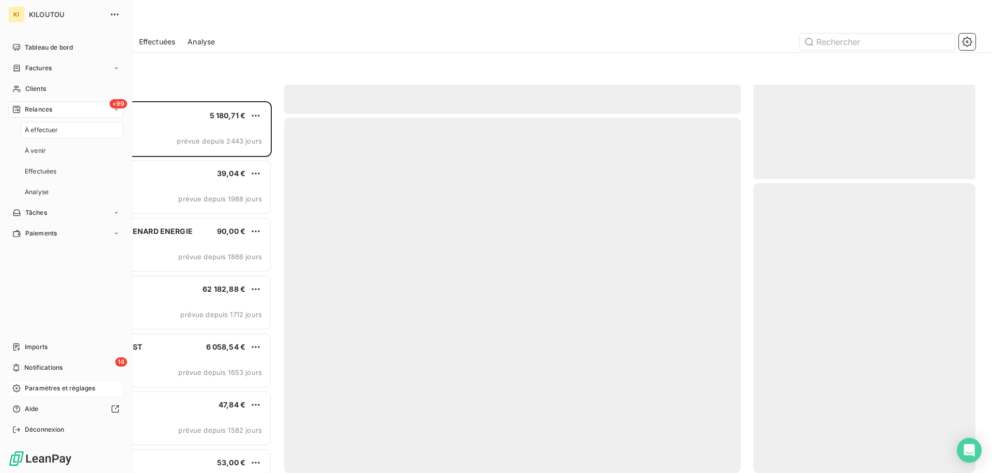
scroll to position [372, 222]
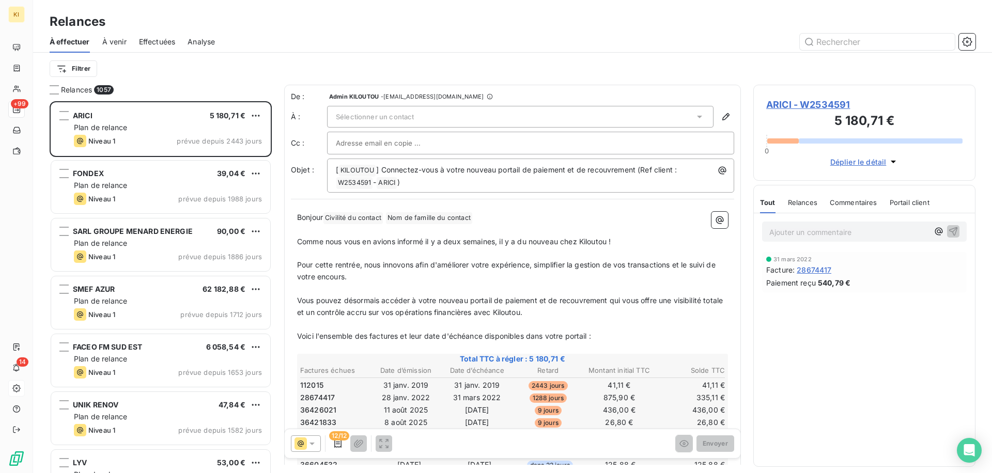
click at [970, 50] on div "À effectuer À venir Effectuées Analyse" at bounding box center [512, 42] width 959 height 22
click at [970, 42] on icon "button" at bounding box center [967, 42] width 10 height 10
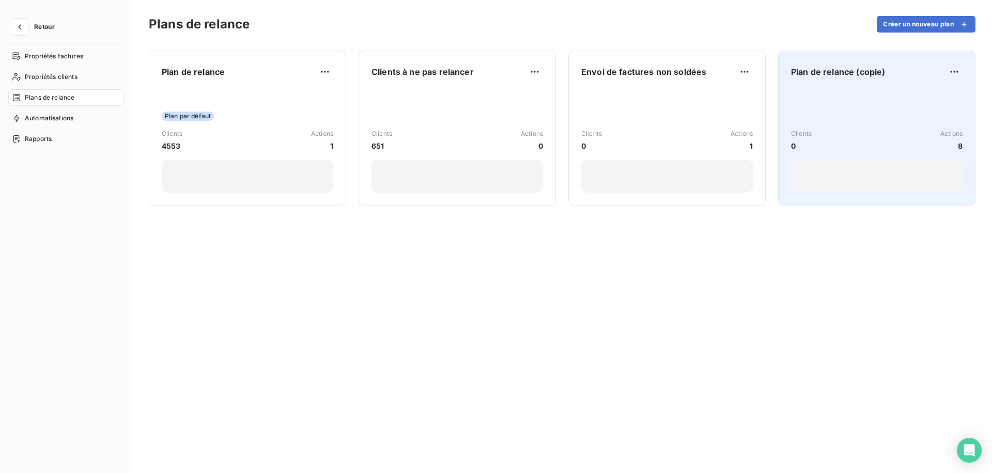
click at [826, 83] on div "Plan de relance (copie) Clients 0 Actions 8" at bounding box center [877, 128] width 172 height 129
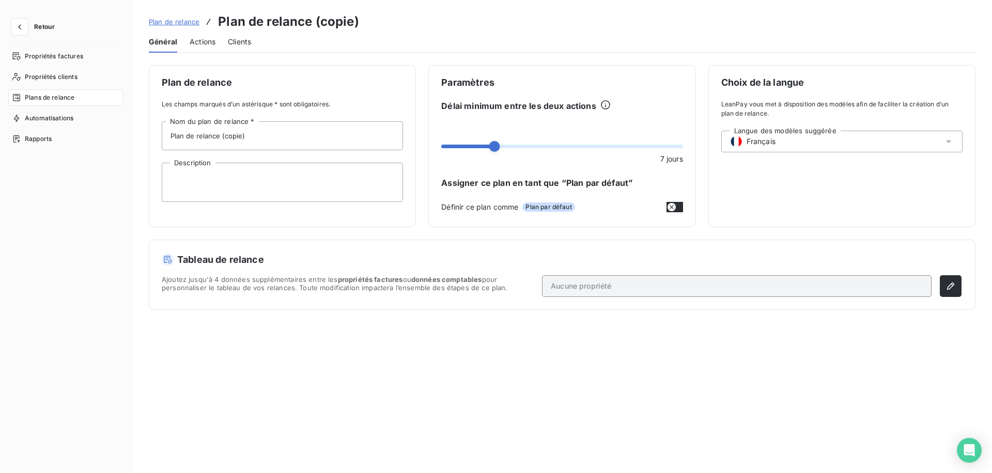
click at [209, 46] on span "Actions" at bounding box center [203, 42] width 26 height 10
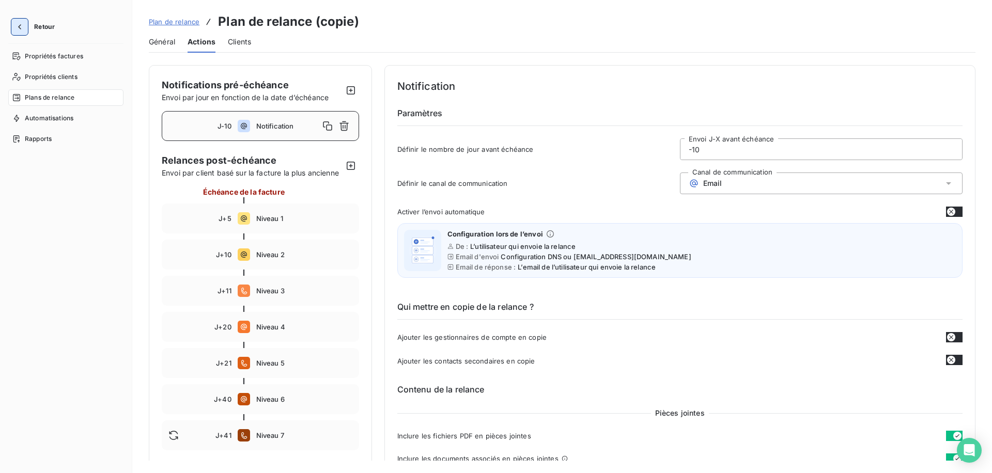
click at [13, 27] on button "button" at bounding box center [19, 27] width 17 height 17
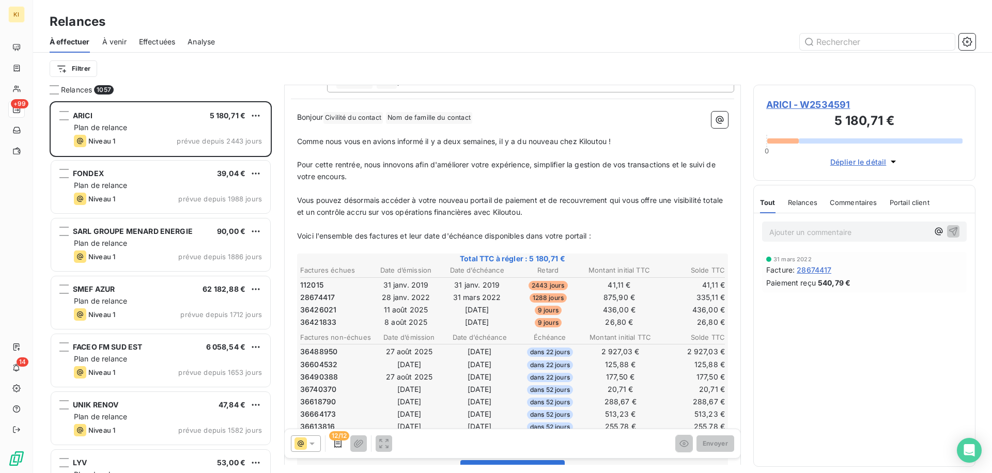
scroll to position [233, 0]
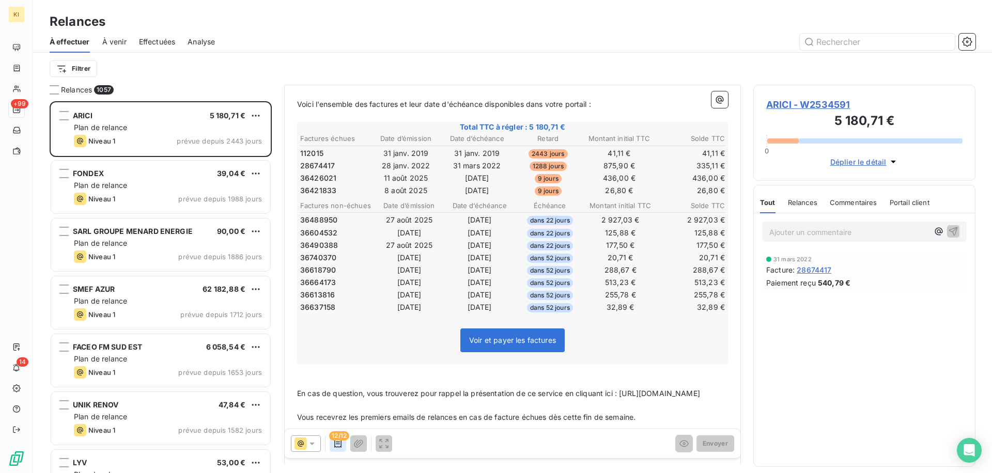
click at [336, 447] on icon "button" at bounding box center [337, 444] width 7 height 8
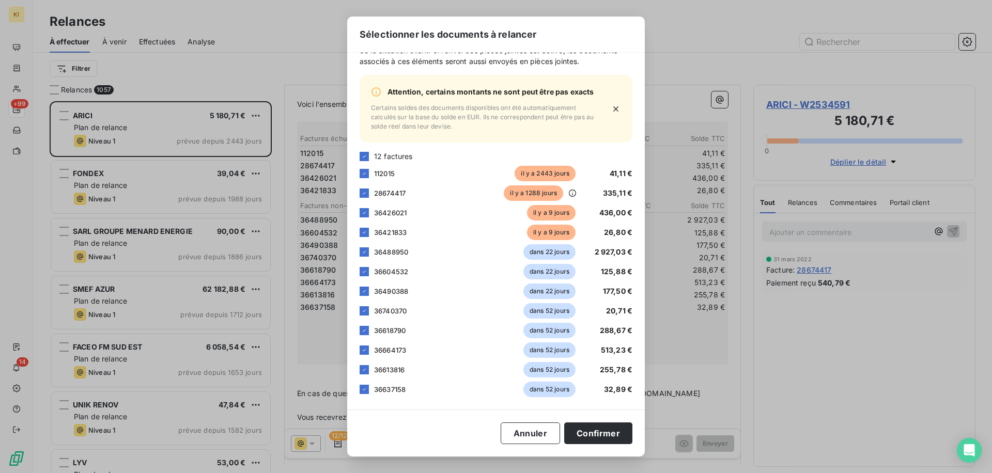
scroll to position [0, 0]
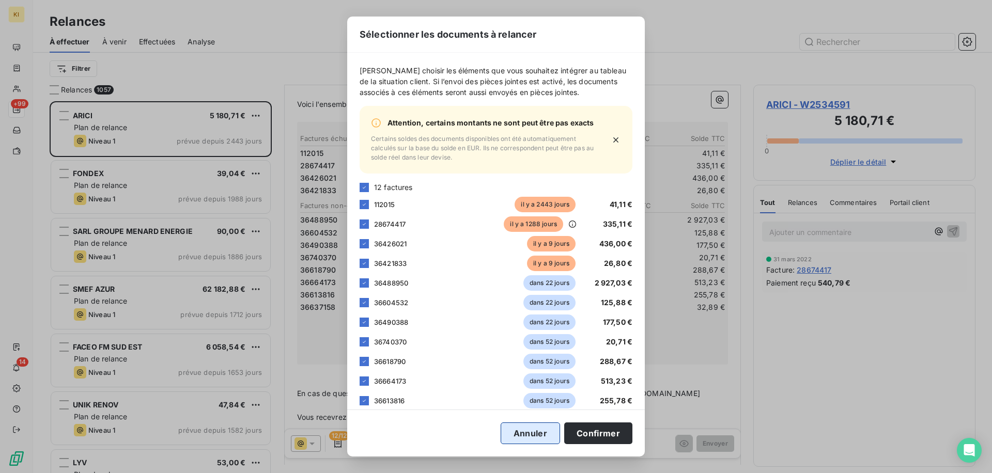
click at [515, 431] on button "Annuler" at bounding box center [530, 434] width 59 height 22
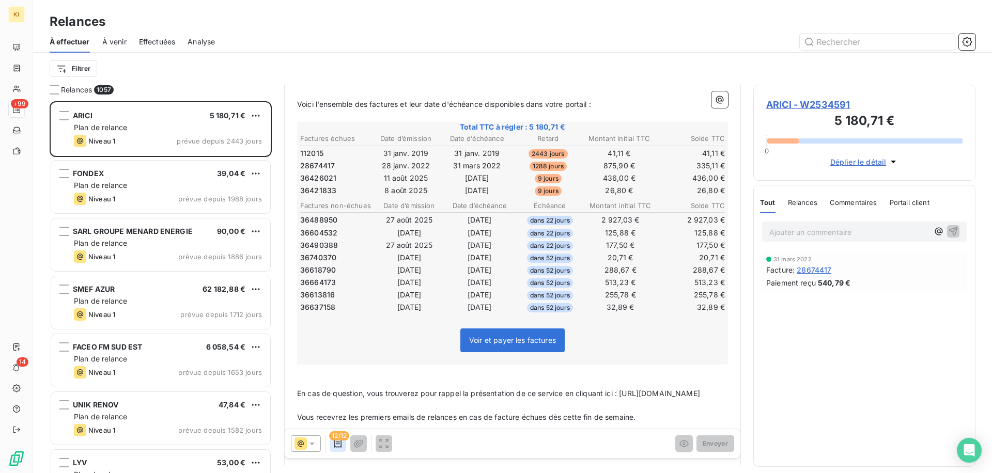
click at [339, 442] on icon "button" at bounding box center [337, 444] width 7 height 8
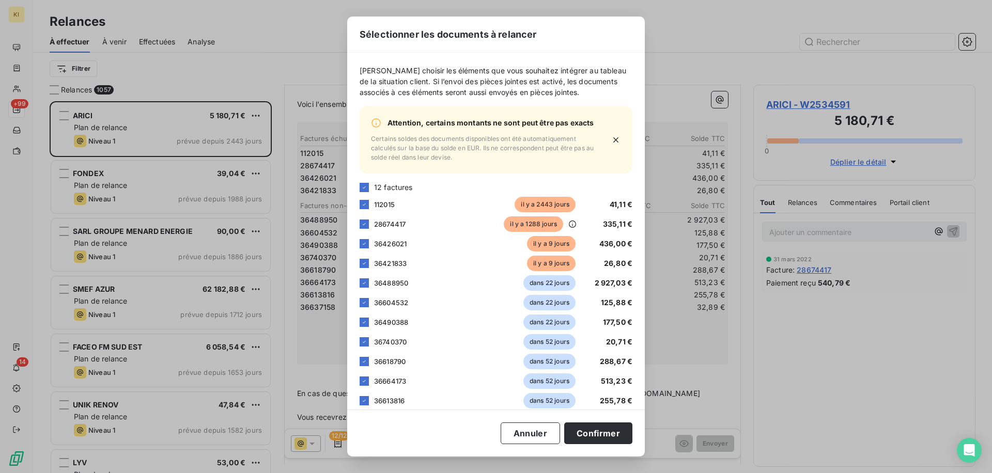
click at [314, 339] on div "Sélectionner les documents à relancer Veuillez choisir les éléments que vous so…" at bounding box center [496, 236] width 992 height 473
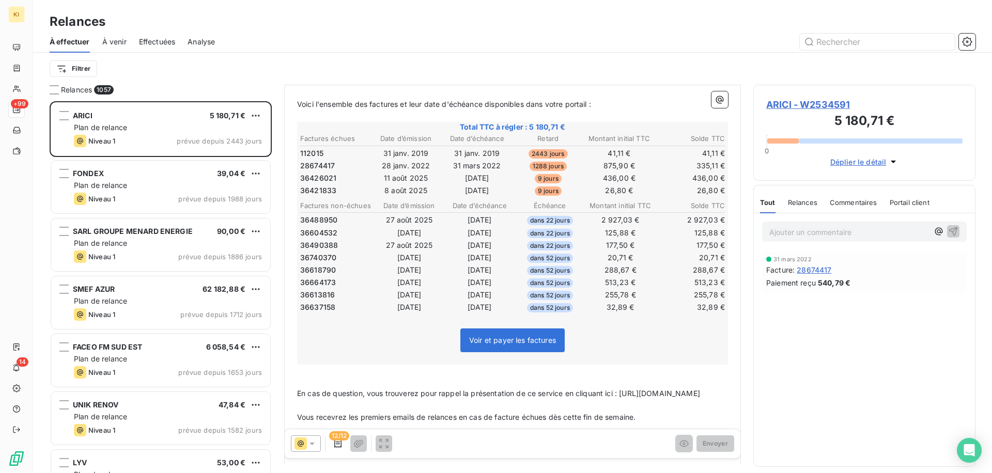
click at [808, 107] on span "ARICI - W2534591" at bounding box center [865, 105] width 196 height 14
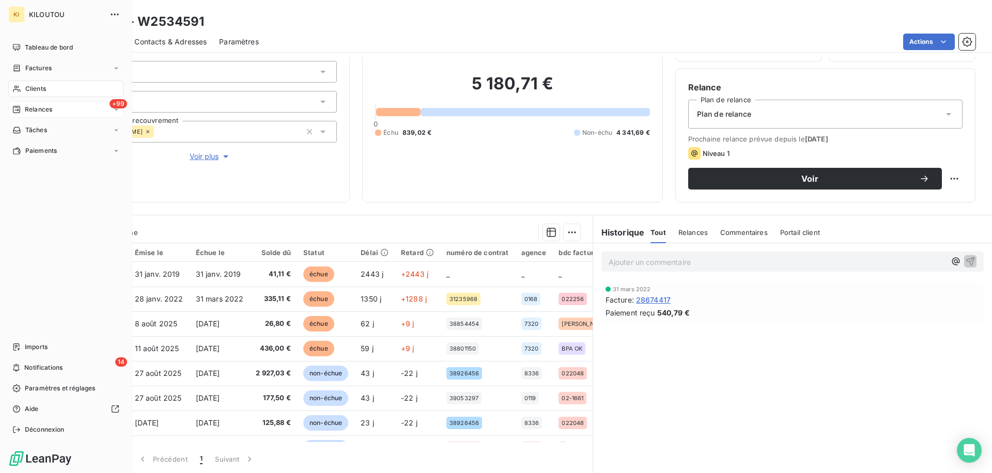
click at [25, 110] on span "Relances" at bounding box center [38, 109] width 27 height 9
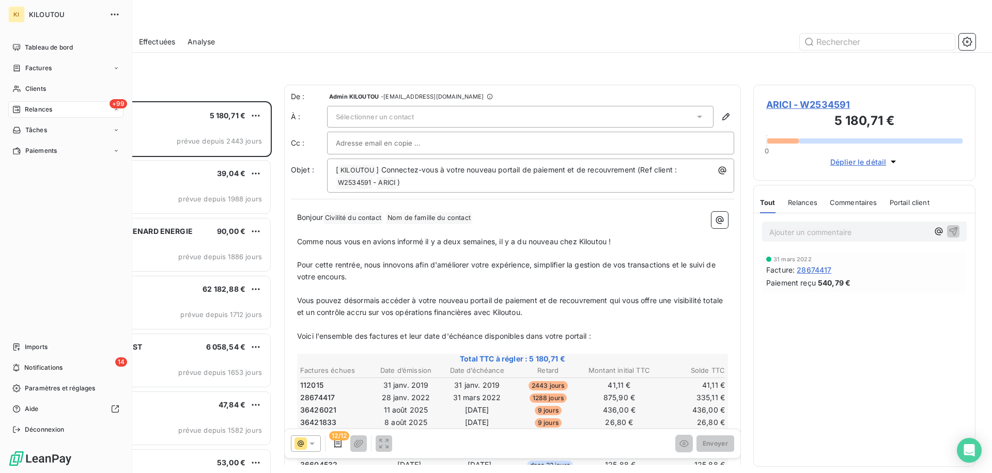
scroll to position [372, 222]
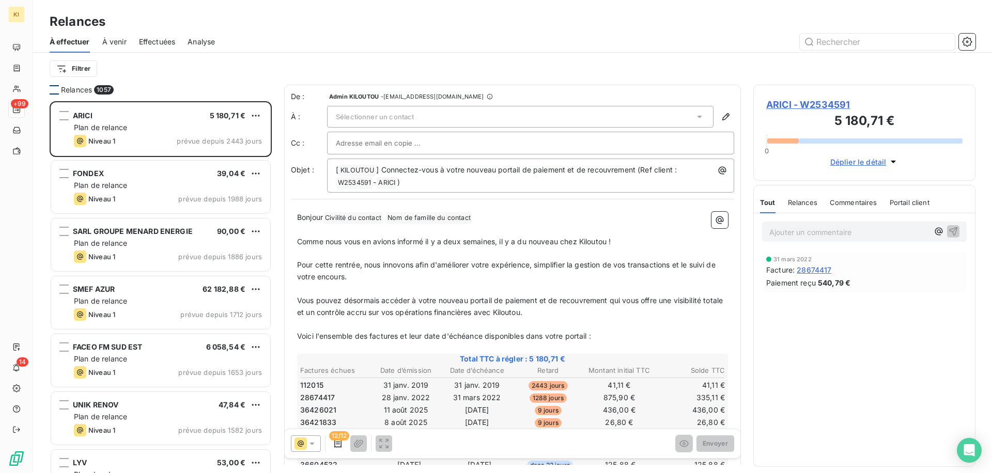
click at [53, 89] on div at bounding box center [54, 89] width 9 height 9
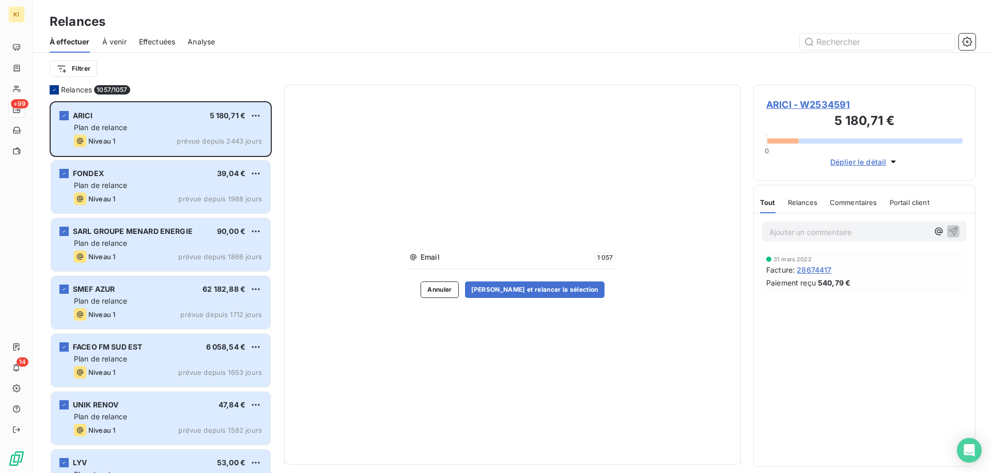
click at [57, 91] on icon at bounding box center [54, 90] width 6 height 6
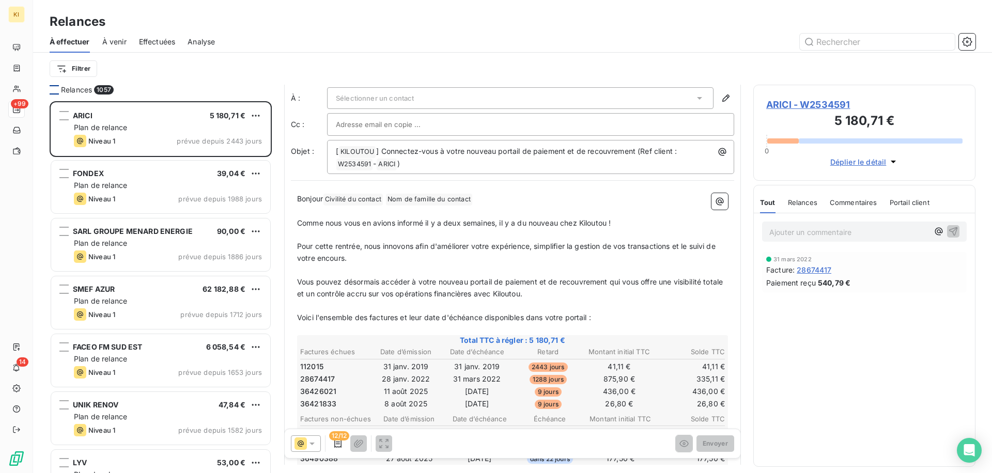
scroll to position [0, 0]
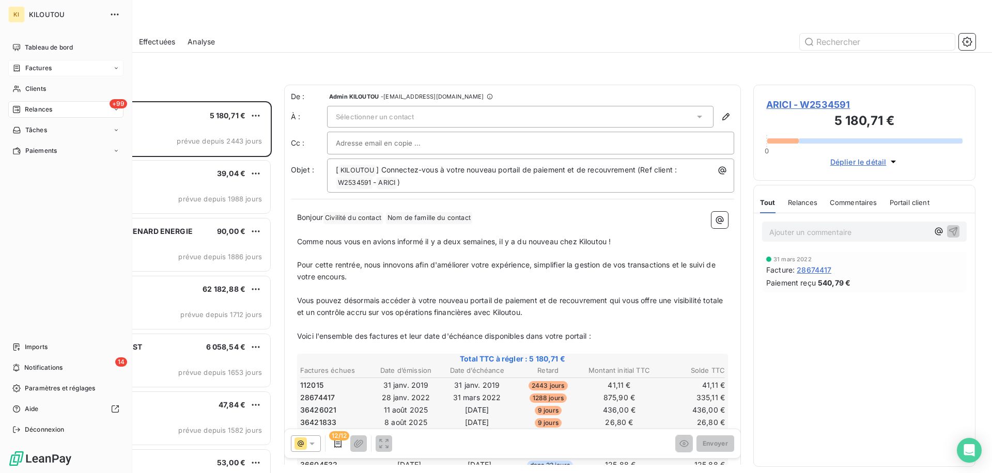
click at [28, 67] on span "Factures" at bounding box center [38, 68] width 26 height 9
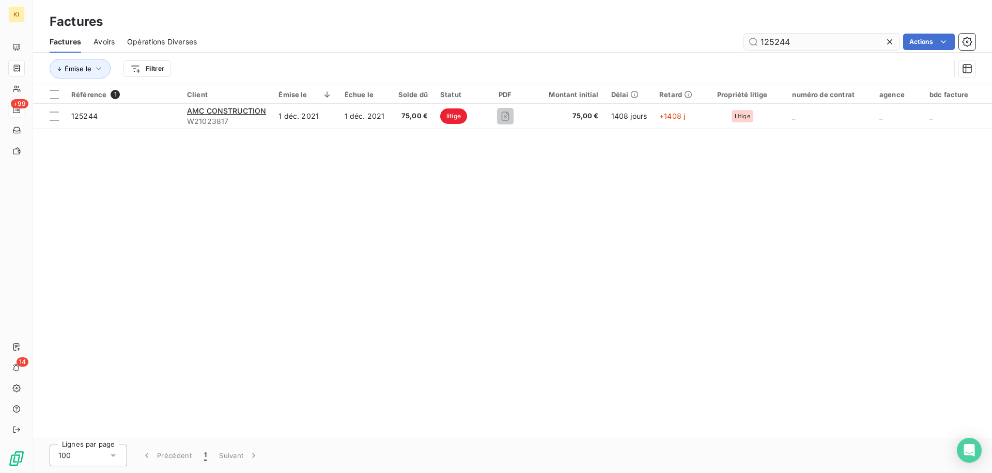
click at [792, 44] on input "125244" at bounding box center [821, 42] width 155 height 17
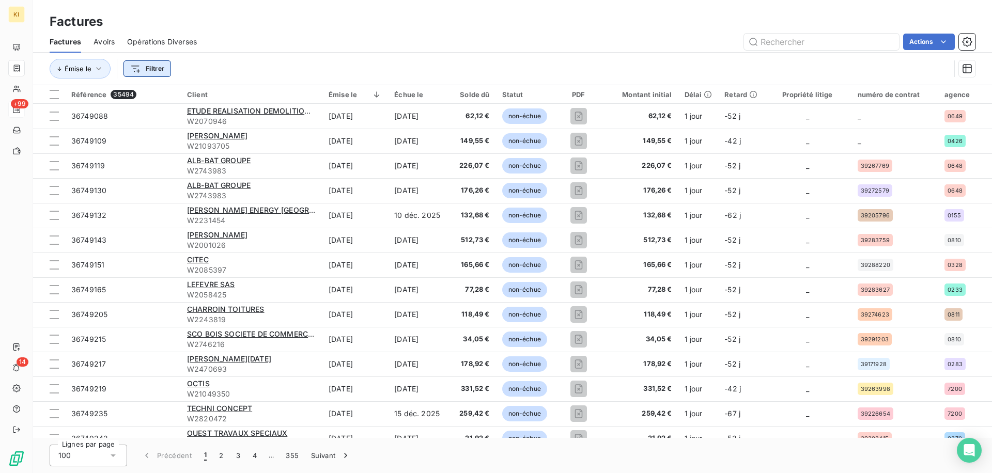
click at [140, 69] on html "KI +99 14 Factures Factures Avoirs Opérations Diverses Actions Émise le Filtrer…" at bounding box center [496, 236] width 992 height 473
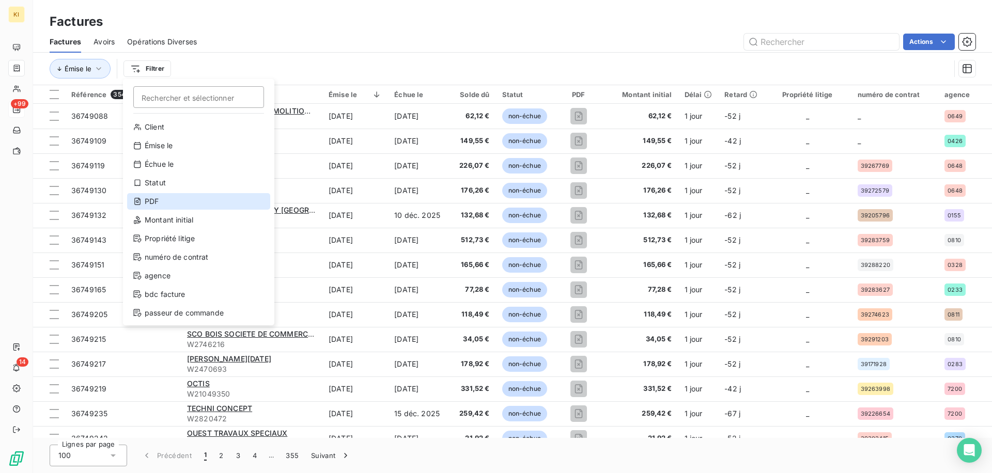
click at [171, 204] on div "PDF" at bounding box center [198, 201] width 143 height 17
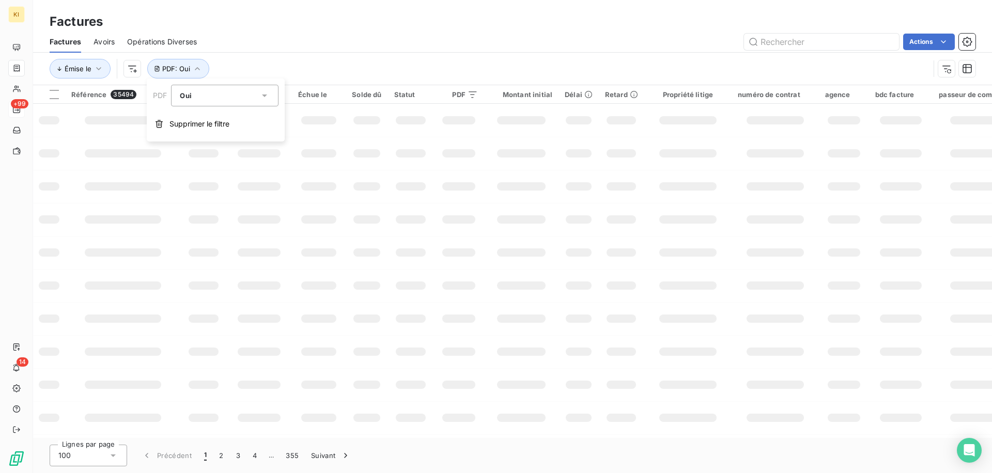
click at [202, 94] on div "Oui" at bounding box center [220, 95] width 80 height 14
click at [220, 143] on li "Non" at bounding box center [225, 138] width 108 height 19
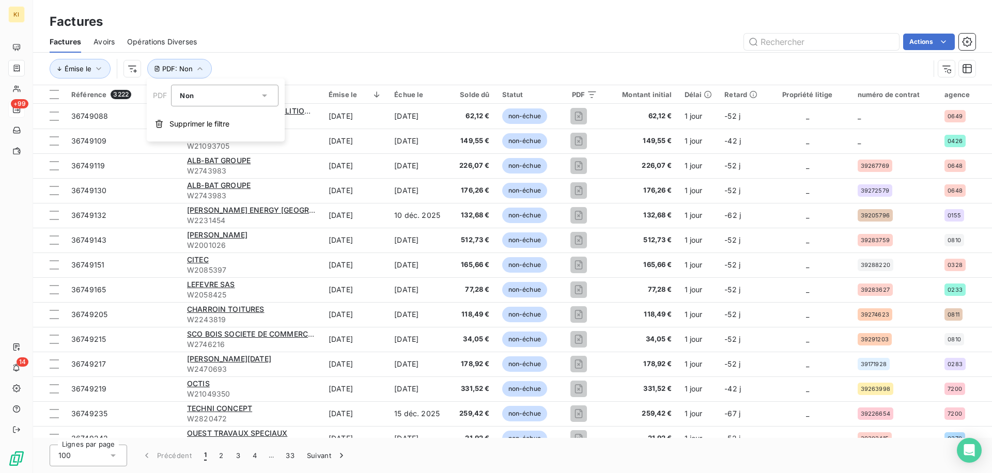
click at [361, 56] on div "Émise le PDF : Non" at bounding box center [513, 69] width 926 height 32
click at [928, 41] on html "KI +99 14 Factures Factures Avoirs Opérations Diverses Actions Émise le PDF : N…" at bounding box center [496, 236] width 992 height 473
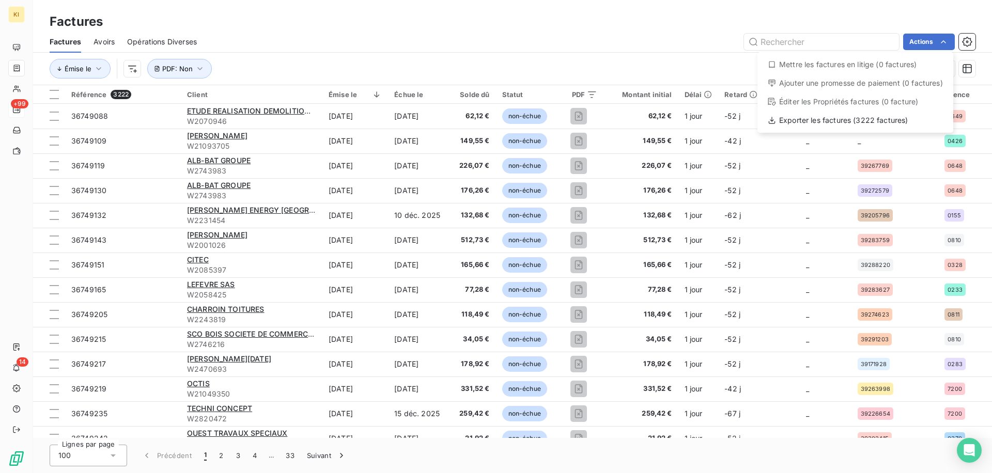
click at [631, 65] on html "KI +99 14 Factures Factures Avoirs Opérations Diverses Actions Mettre les factu…" at bounding box center [496, 236] width 992 height 473
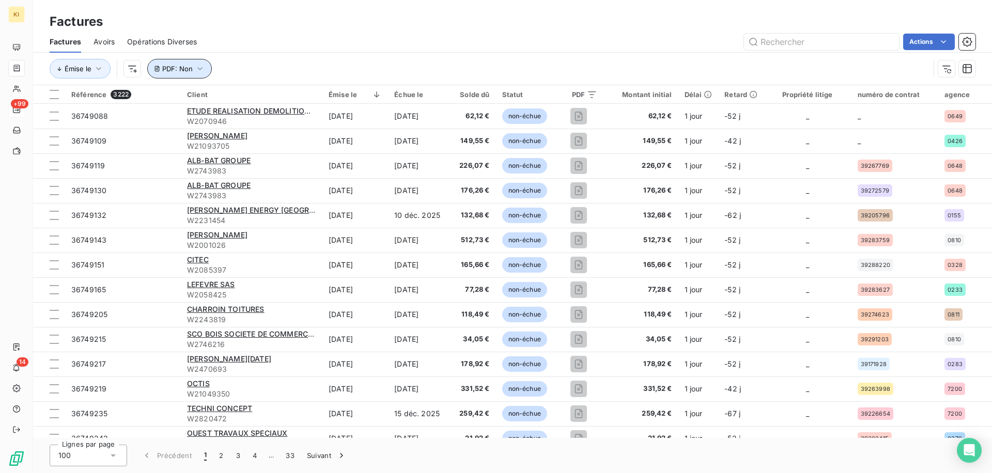
click at [176, 69] on span "PDF : Non" at bounding box center [177, 69] width 30 height 8
click at [182, 128] on span "Supprimer le filtre" at bounding box center [200, 124] width 60 height 10
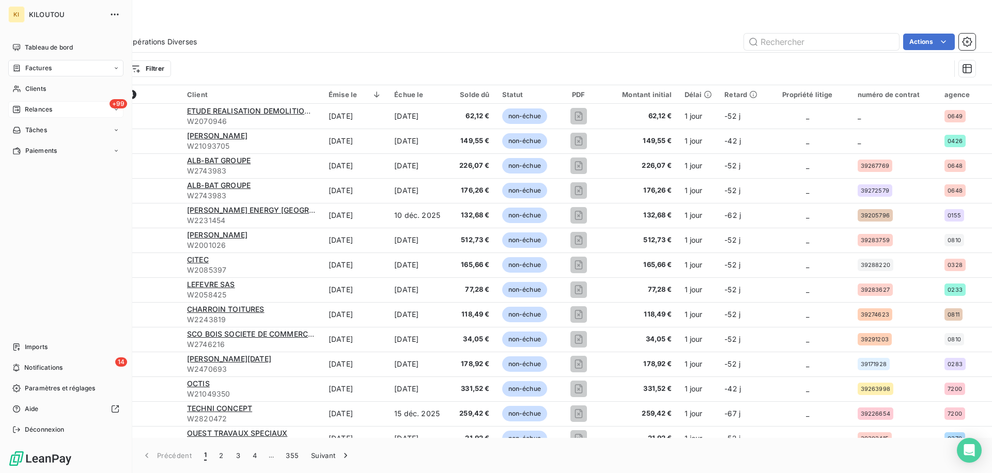
click at [33, 113] on span "Relances" at bounding box center [38, 109] width 27 height 9
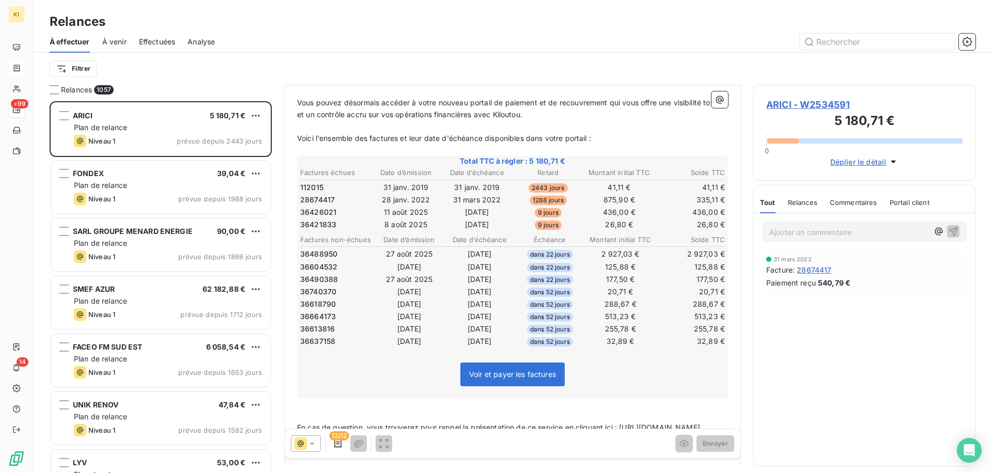
scroll to position [199, 0]
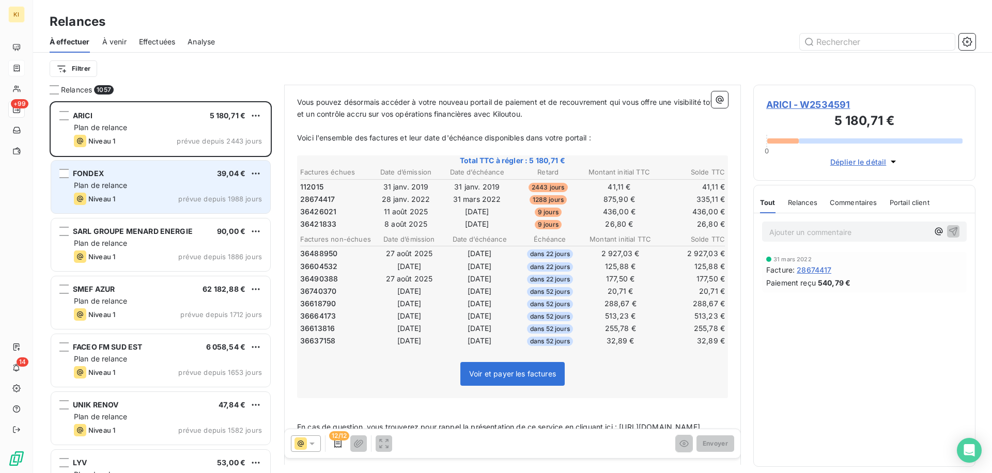
click at [170, 179] on div "FONDEX 39,04 € Plan de relance Niveau 1 prévue depuis 1988 jours" at bounding box center [160, 187] width 219 height 53
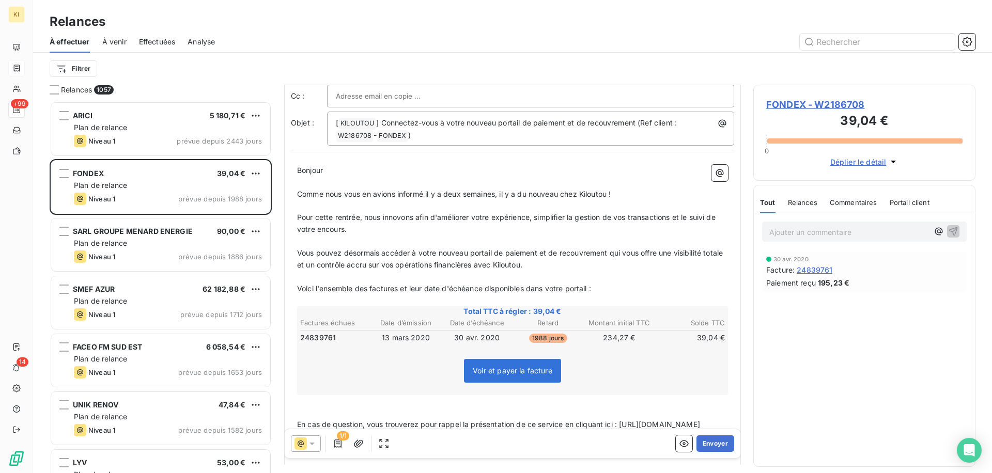
scroll to position [48, 0]
click at [681, 448] on icon "button" at bounding box center [684, 444] width 10 height 10
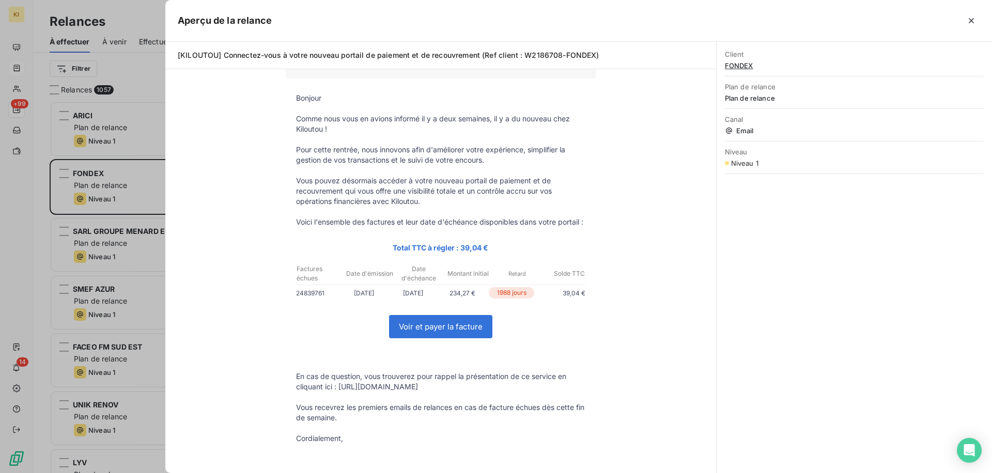
scroll to position [52, 0]
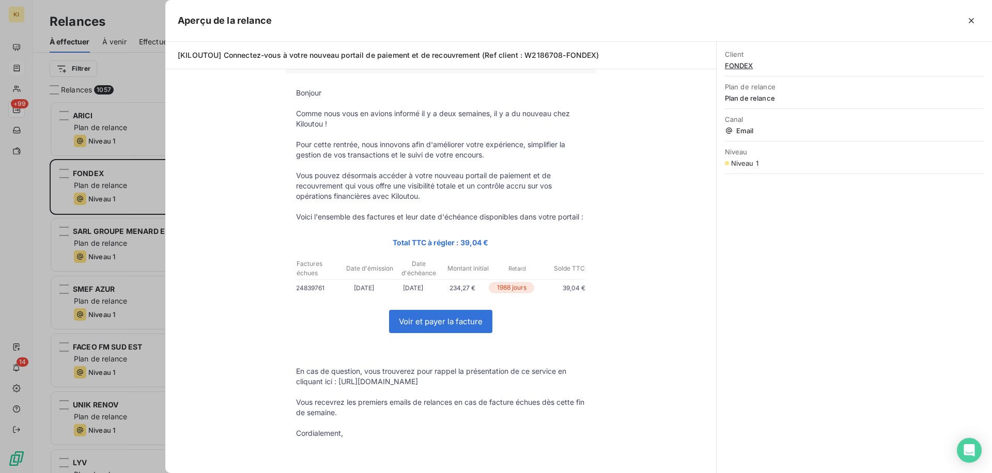
click at [79, 207] on div at bounding box center [496, 236] width 992 height 473
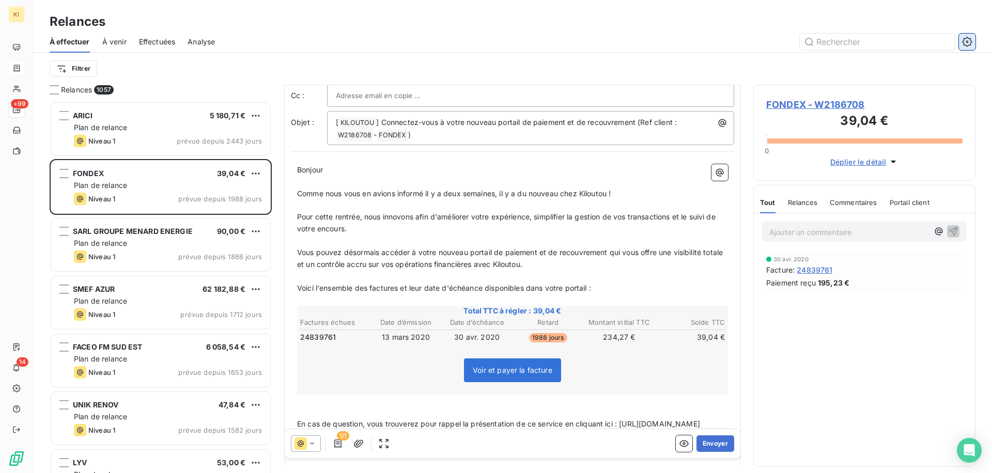
click at [964, 42] on icon "button" at bounding box center [967, 42] width 10 height 10
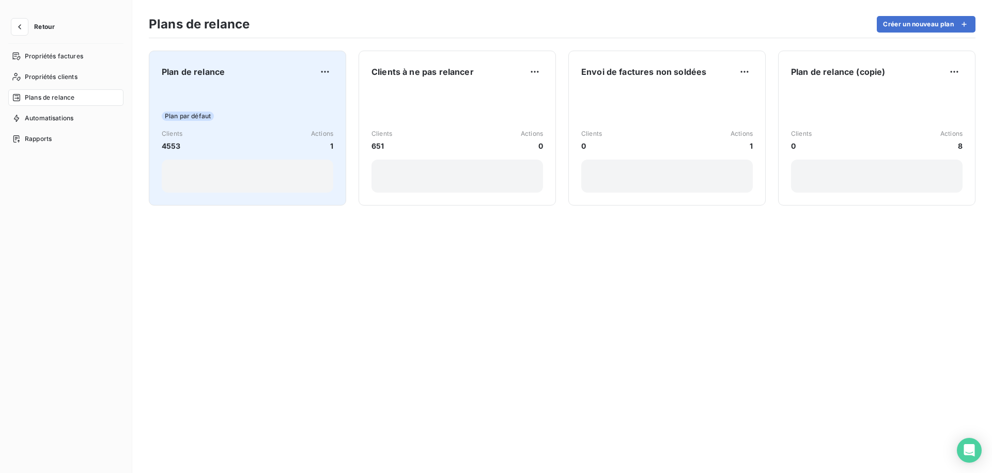
click at [262, 103] on div "Plan par défaut Clients 4553 Actions 1" at bounding box center [248, 140] width 172 height 104
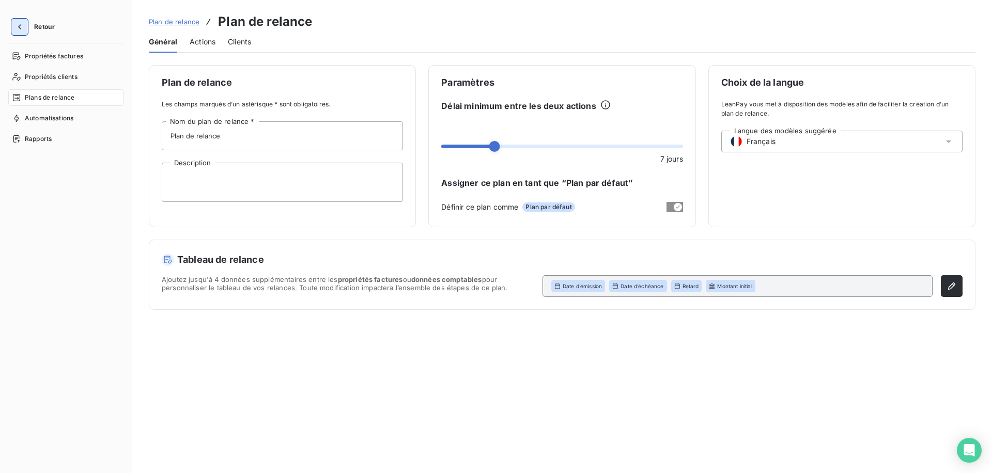
click at [17, 30] on icon "button" at bounding box center [19, 27] width 10 height 10
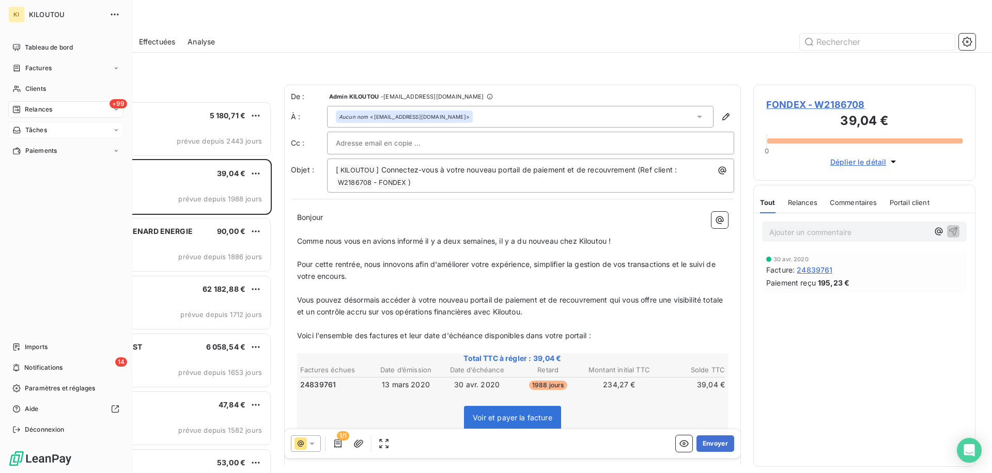
scroll to position [372, 222]
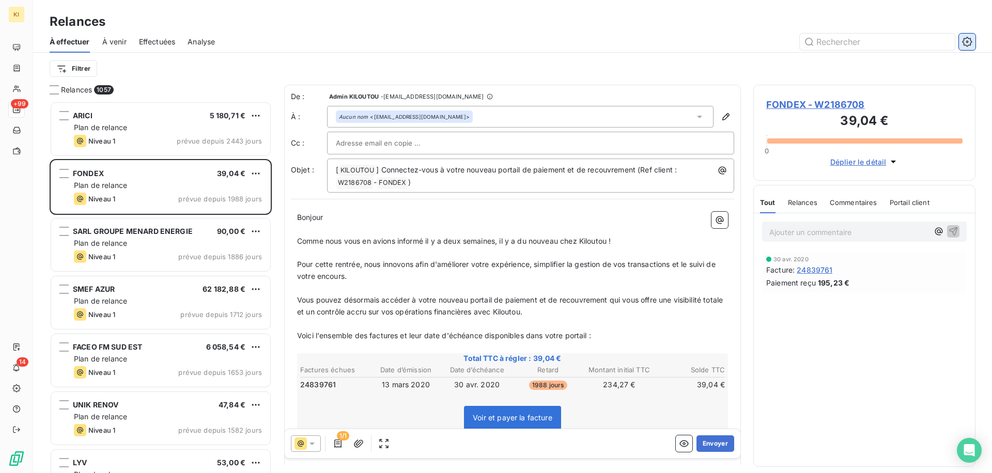
click at [969, 45] on icon "button" at bounding box center [967, 42] width 10 height 10
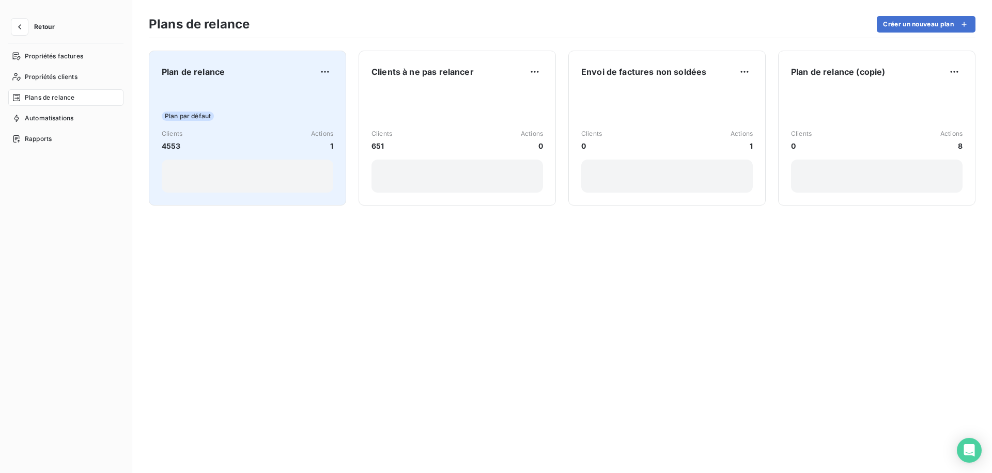
click at [225, 72] on div "Plan de relance" at bounding box center [248, 72] width 172 height 17
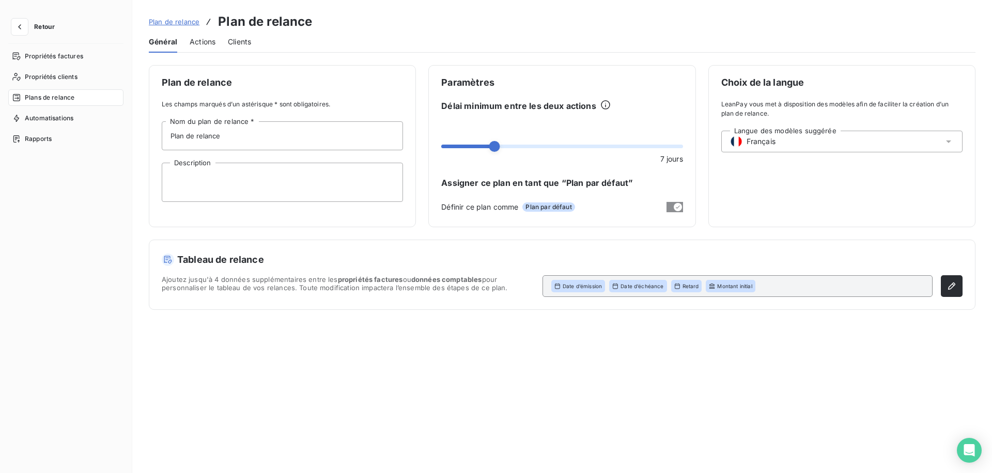
click at [171, 24] on span "Plan de relance" at bounding box center [174, 22] width 51 height 8
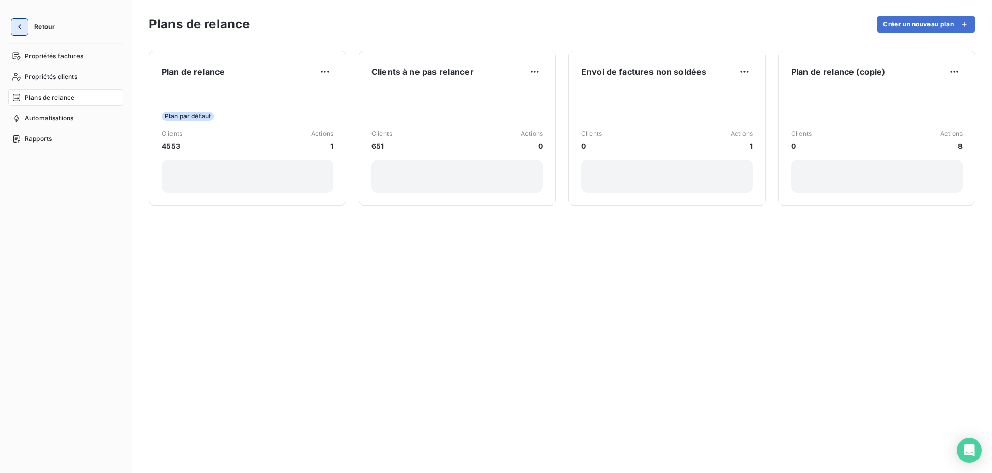
click at [11, 29] on button "button" at bounding box center [19, 27] width 17 height 17
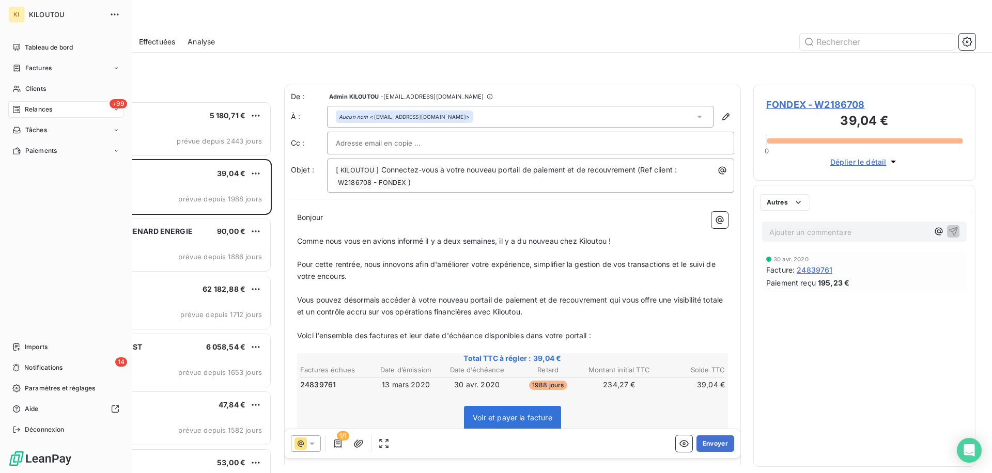
scroll to position [372, 222]
click at [56, 64] on div "Factures" at bounding box center [65, 68] width 115 height 17
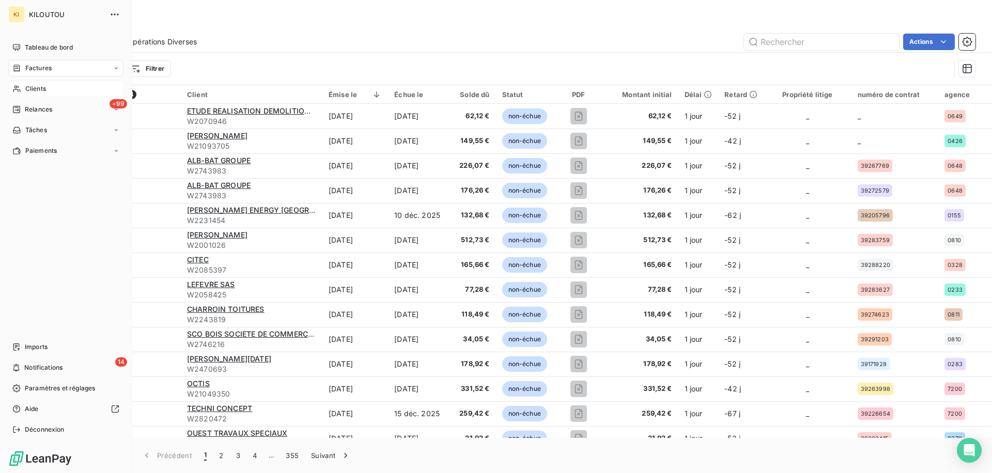
click at [17, 91] on icon at bounding box center [16, 89] width 9 height 8
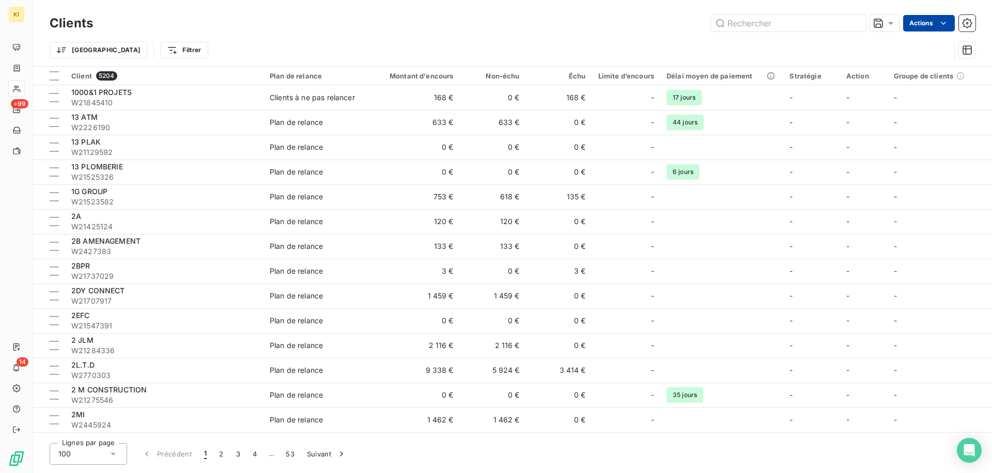
click at [934, 21] on html "KI +99 14 Clients Actions Trier Filtrer Client 5204 Plan de relance Montant d'e…" at bounding box center [496, 236] width 992 height 473
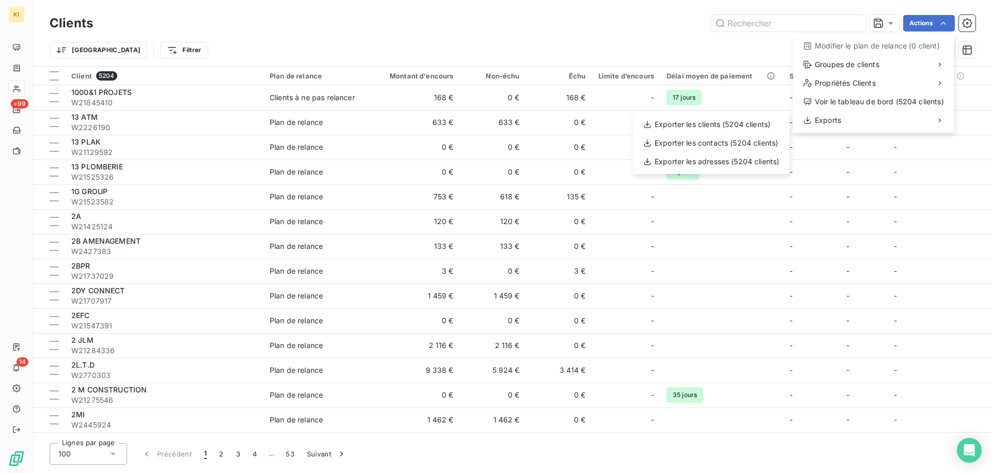
click at [411, 56] on html "KI +99 14 Clients Actions Modifier le plan de relance (0 client) Groupes de cli…" at bounding box center [496, 236] width 992 height 473
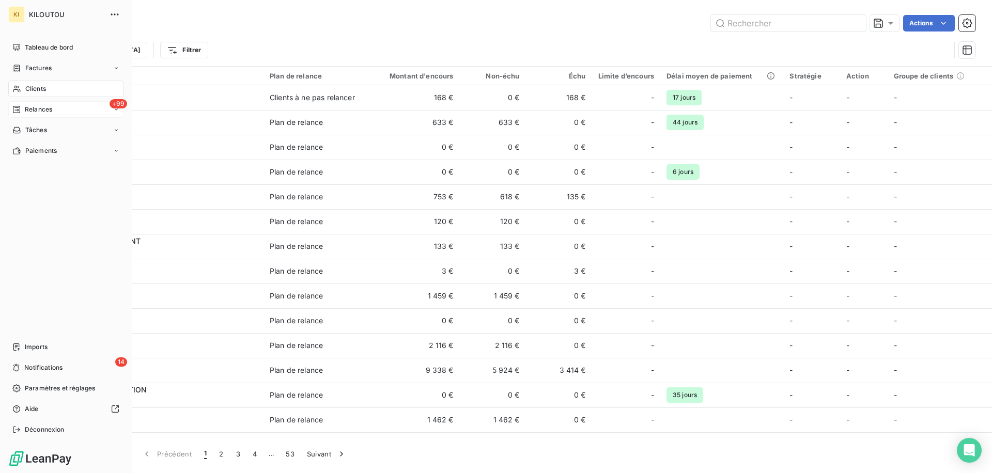
click at [42, 109] on span "Relances" at bounding box center [38, 109] width 27 height 9
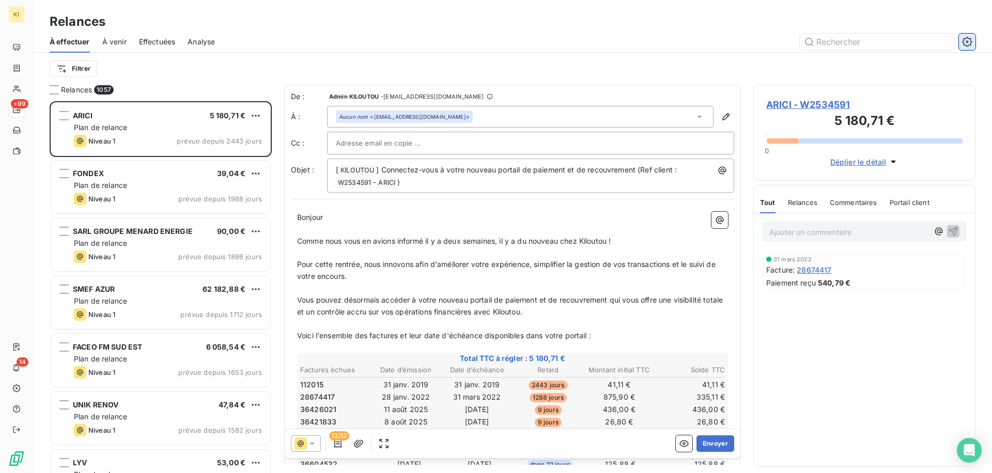
click at [961, 39] on button "button" at bounding box center [967, 42] width 17 height 17
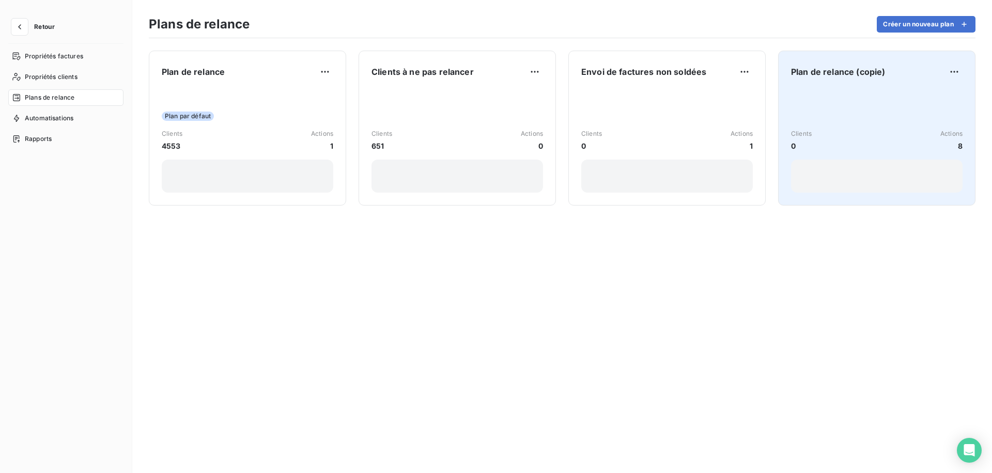
click at [826, 93] on div "Clients 0 Actions 8" at bounding box center [877, 140] width 172 height 104
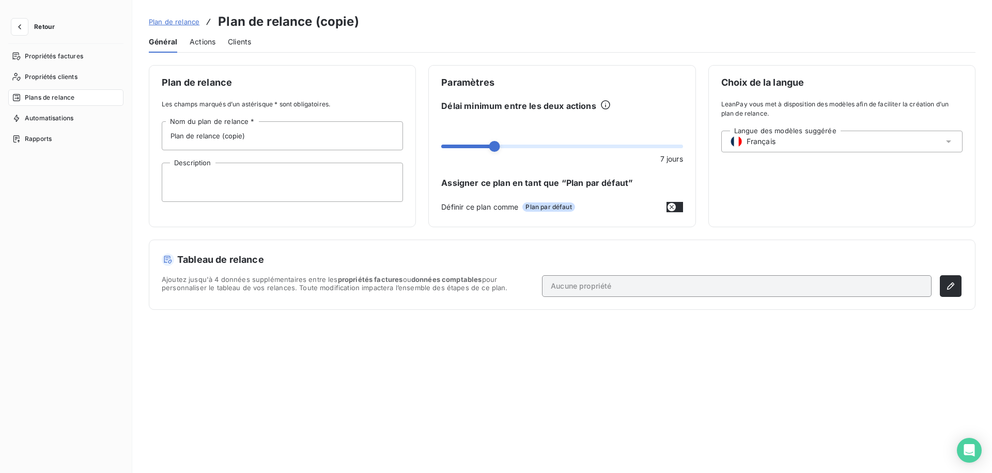
click at [206, 40] on span "Actions" at bounding box center [203, 42] width 26 height 10
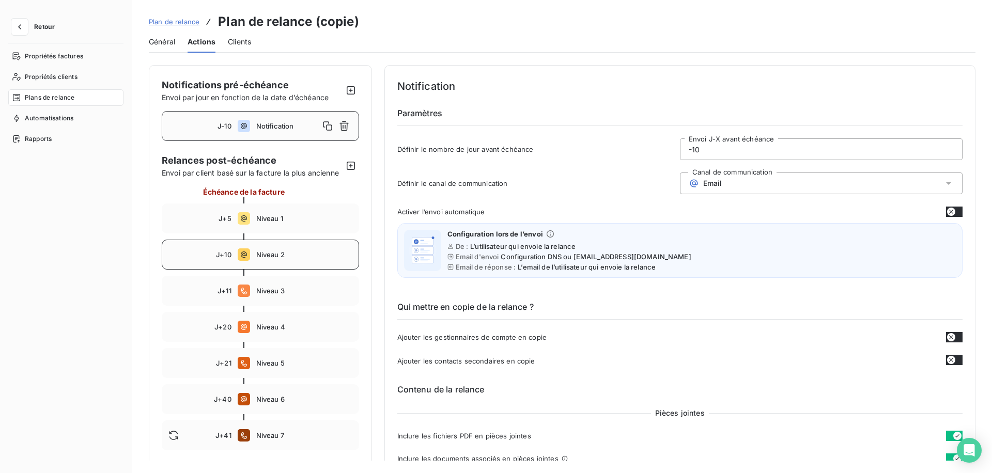
click at [299, 253] on span "Niveau 2" at bounding box center [304, 255] width 96 height 8
type input "10"
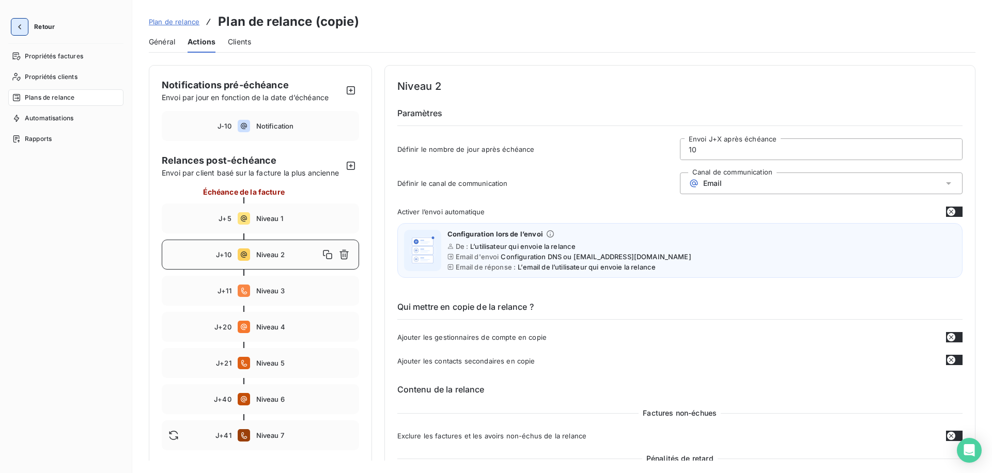
click at [16, 27] on icon "button" at bounding box center [19, 27] width 10 height 10
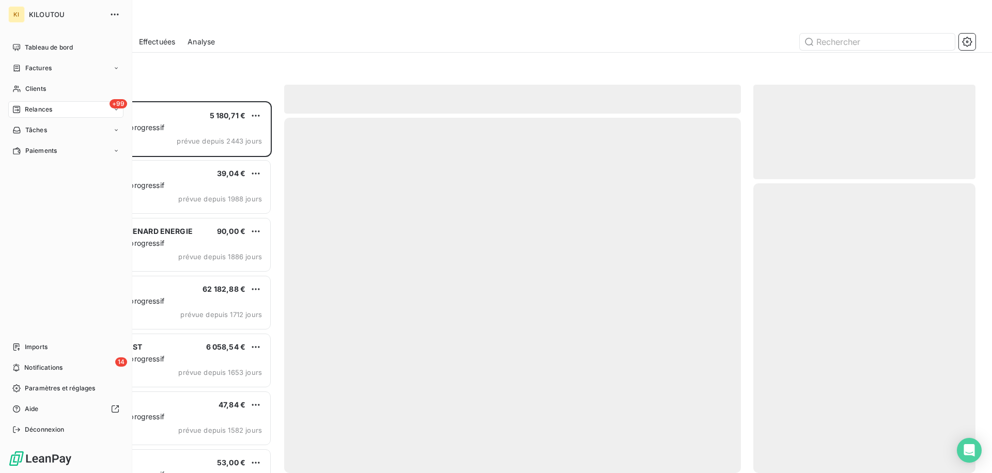
scroll to position [372, 222]
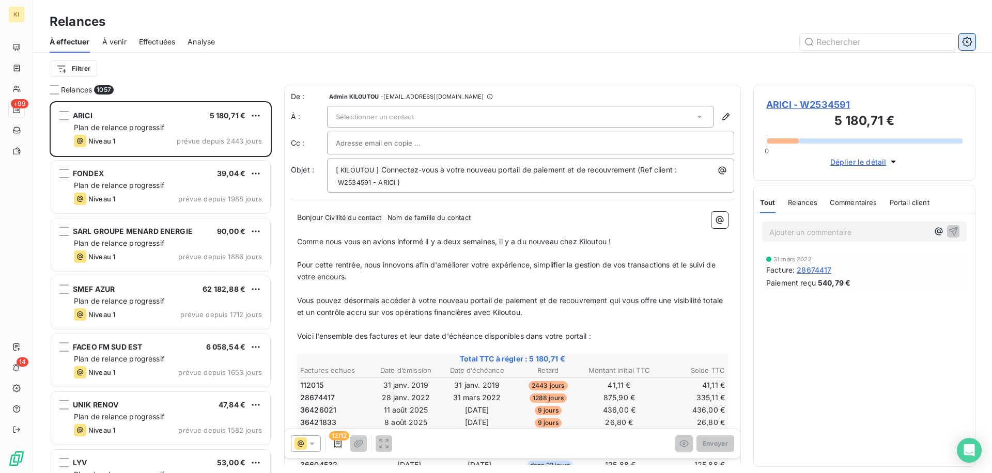
click at [973, 41] on button "button" at bounding box center [967, 42] width 17 height 17
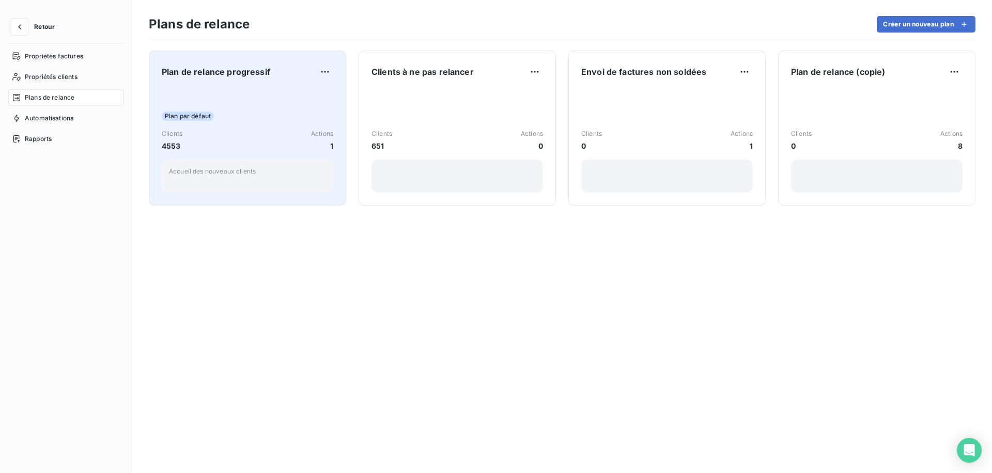
click at [274, 103] on div "Plan par défaut Clients 4553 Actions 1 Accueil des nouveaux clients" at bounding box center [248, 140] width 172 height 104
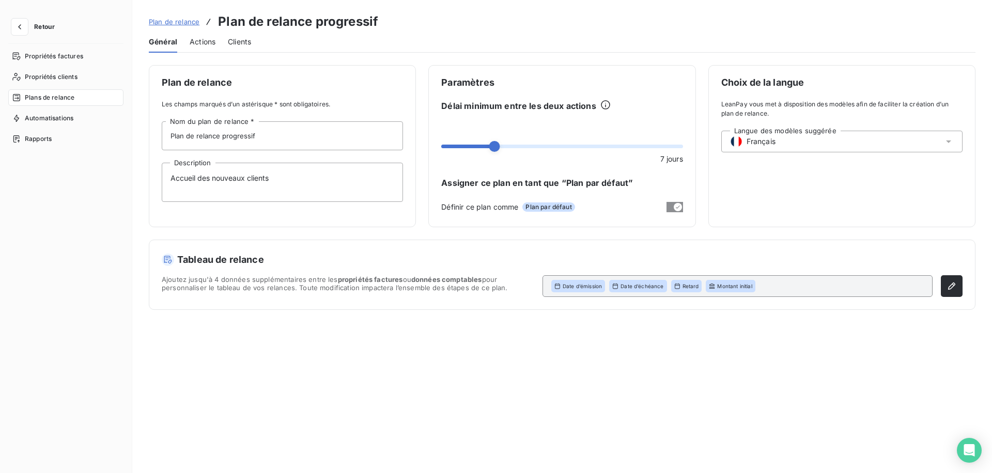
click at [187, 24] on span "Plan de relance" at bounding box center [174, 22] width 51 height 8
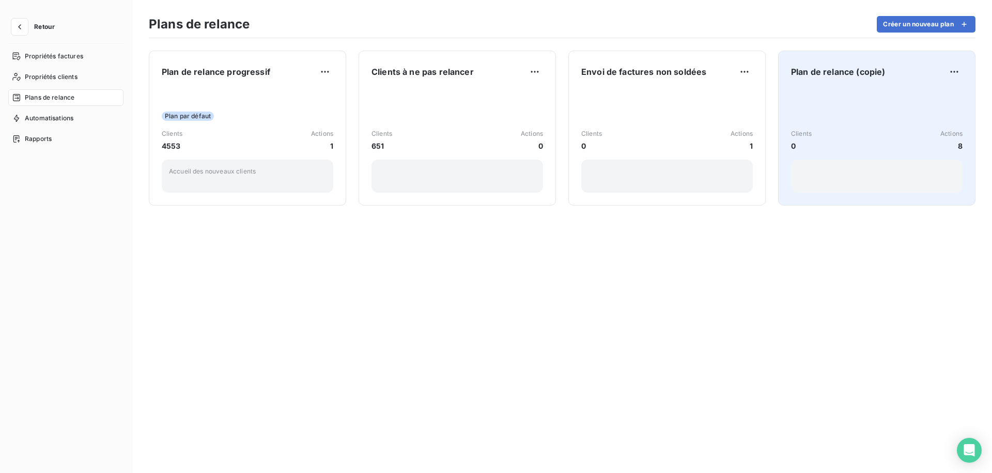
click at [838, 89] on div "Clients 0 Actions 8" at bounding box center [877, 140] width 172 height 104
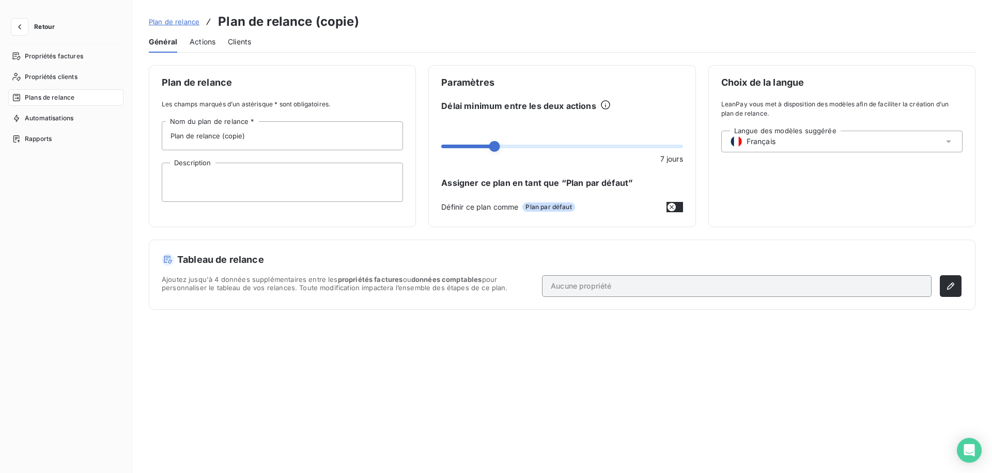
click at [199, 32] on div "Actions" at bounding box center [203, 42] width 26 height 22
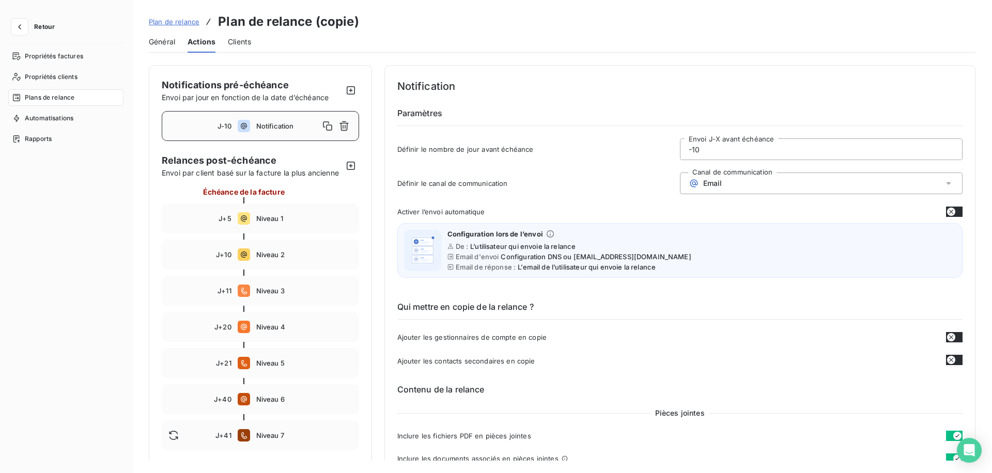
click at [166, 19] on span "Plan de relance" at bounding box center [174, 22] width 51 height 8
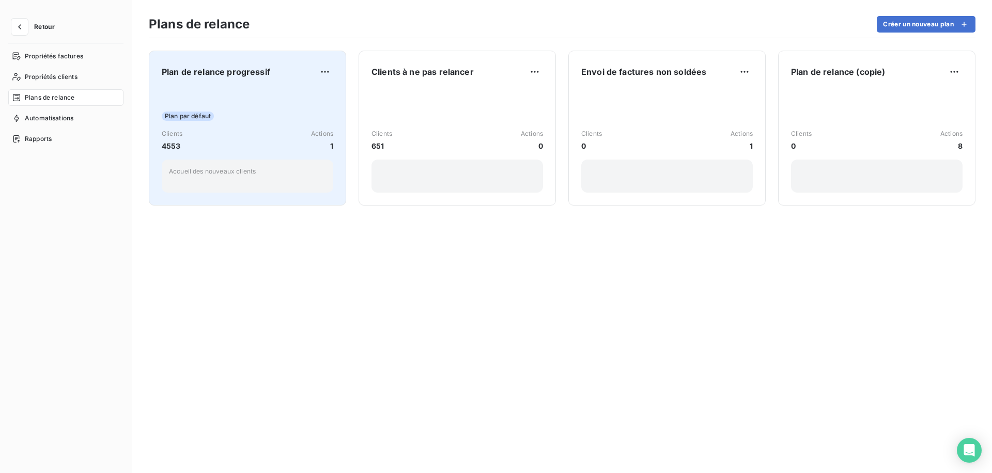
click at [261, 113] on div "Plan par défaut" at bounding box center [248, 116] width 172 height 9
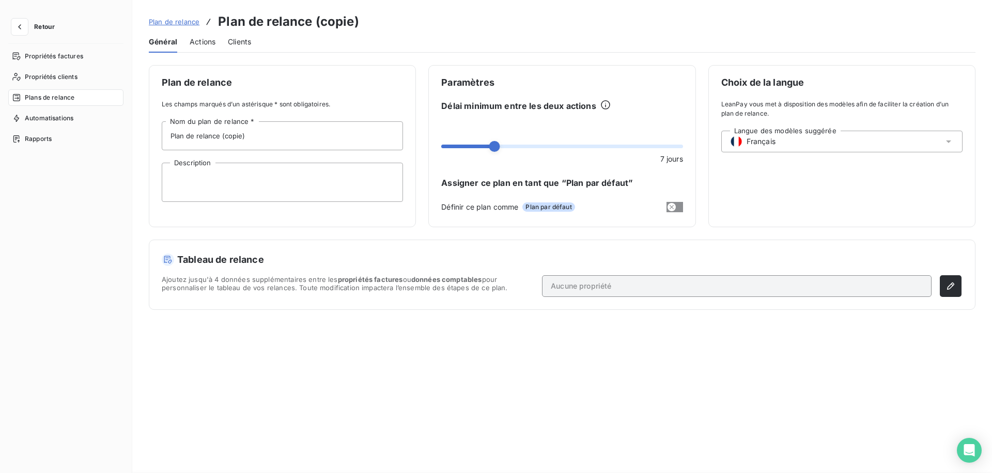
type input "Plan de relance progressif"
type textarea "Accueil des nouveaux clients"
click at [179, 23] on span "Plan de relance" at bounding box center [174, 22] width 51 height 8
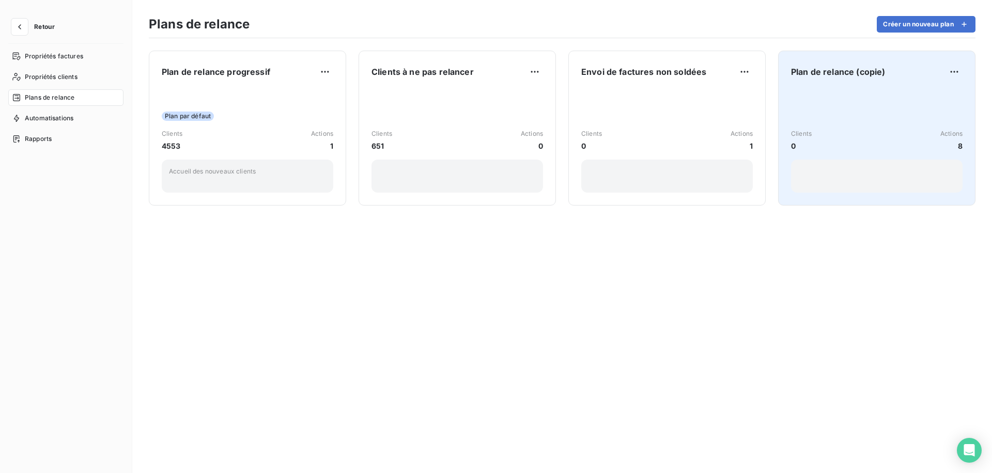
click at [817, 102] on div "Clients 0 Actions 8" at bounding box center [877, 140] width 172 height 104
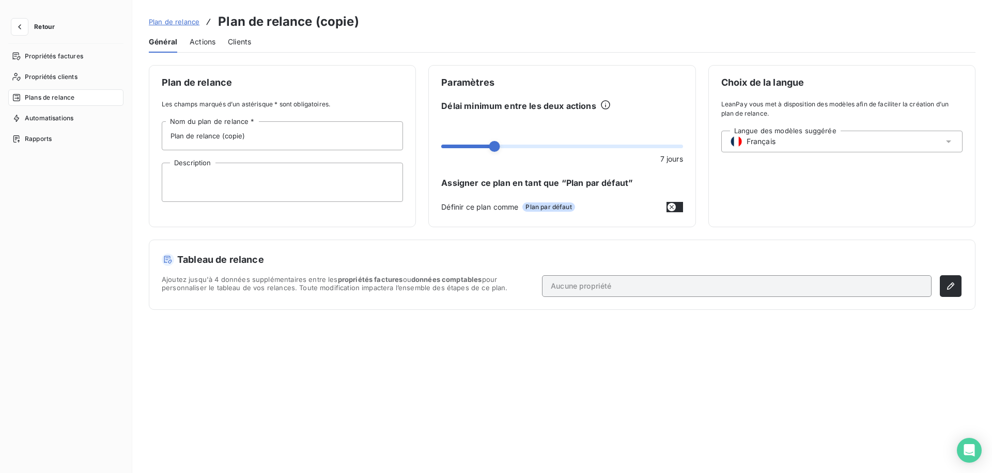
click at [201, 37] on span "Actions" at bounding box center [203, 42] width 26 height 10
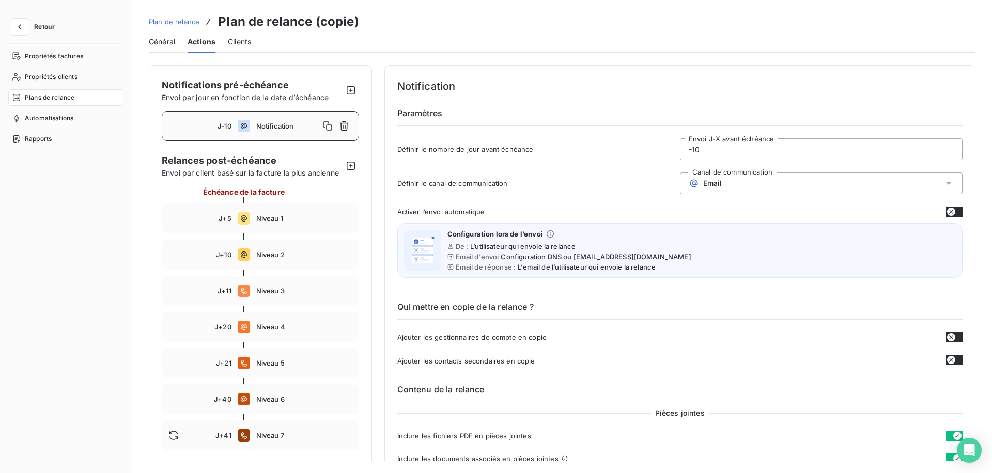
click at [167, 37] on span "Général" at bounding box center [162, 42] width 26 height 10
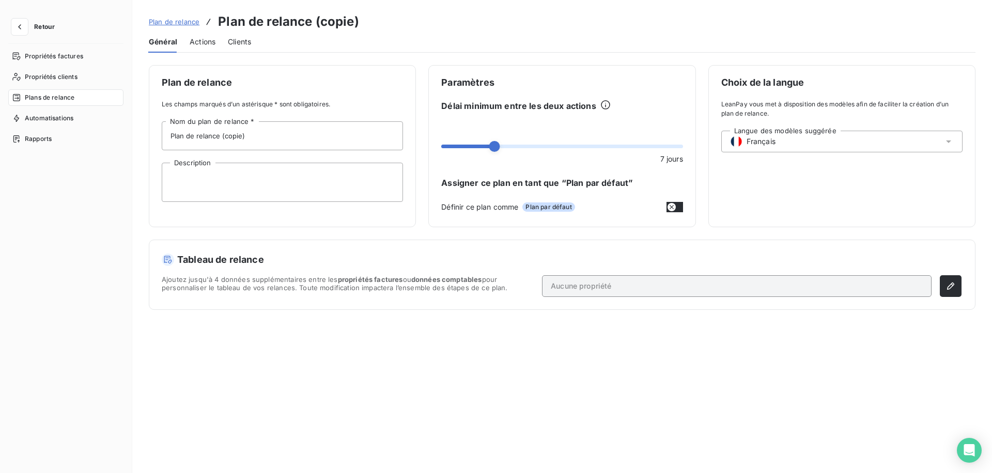
click at [172, 23] on span "Plan de relance" at bounding box center [174, 22] width 51 height 8
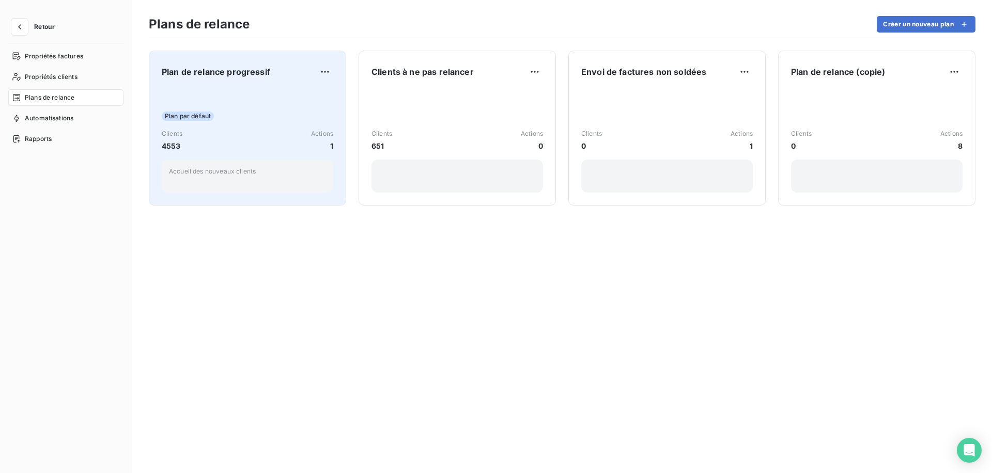
click at [229, 72] on span "Plan de relance progressif" at bounding box center [216, 72] width 109 height 12
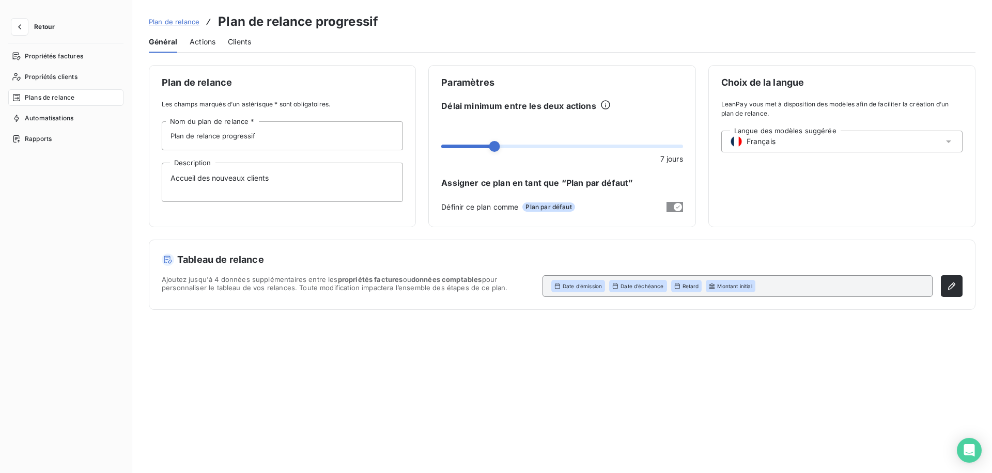
click at [188, 28] on div "Plan de relance Plan de relance progressif" at bounding box center [264, 21] width 230 height 19
click at [189, 23] on span "Plan de relance" at bounding box center [174, 22] width 51 height 8
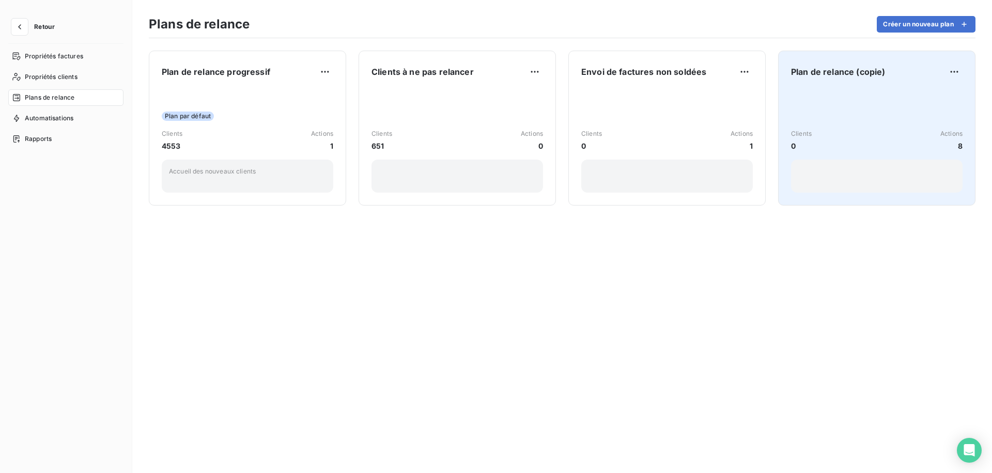
click at [828, 96] on div "Clients 0 Actions 8" at bounding box center [877, 140] width 172 height 104
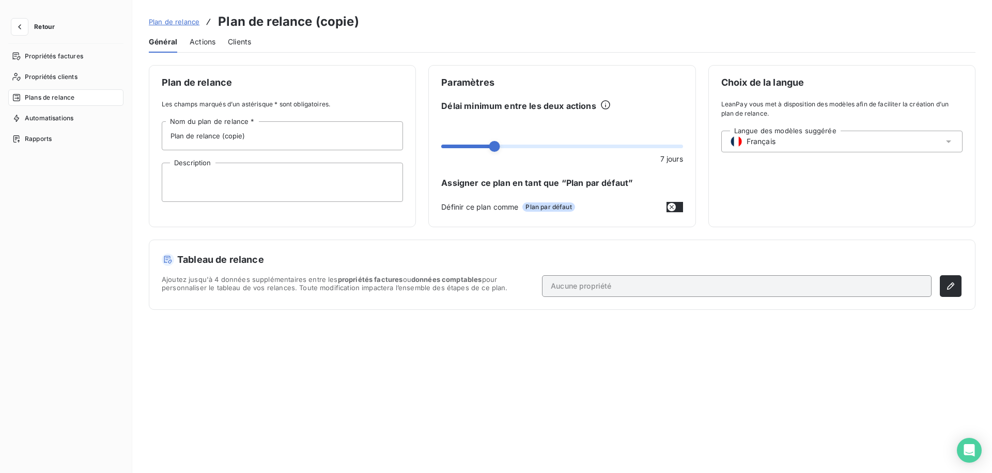
click at [205, 53] on div "Plan de relance Plan de relance (copie) Général Actions Clients Plan de relance…" at bounding box center [562, 236] width 860 height 473
click at [208, 45] on span "Actions" at bounding box center [203, 42] width 26 height 10
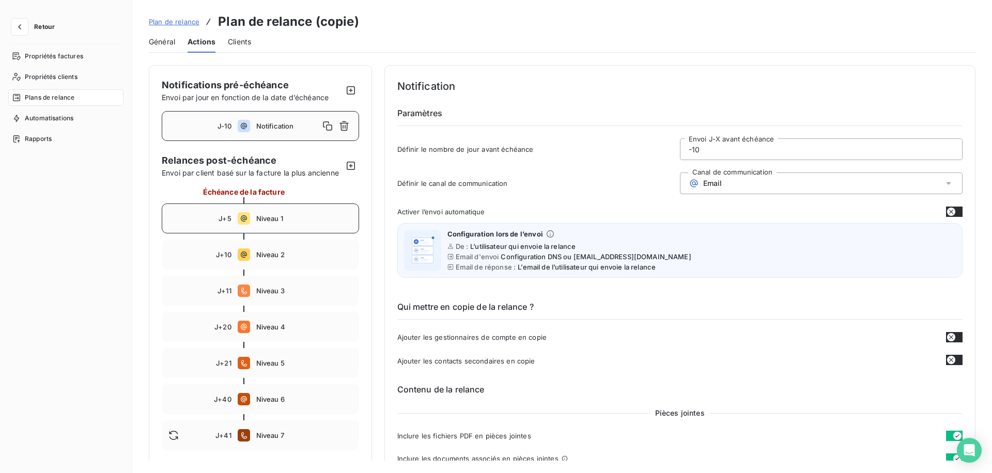
click at [218, 232] on div "J+5 Niveau 1" at bounding box center [260, 219] width 197 height 30
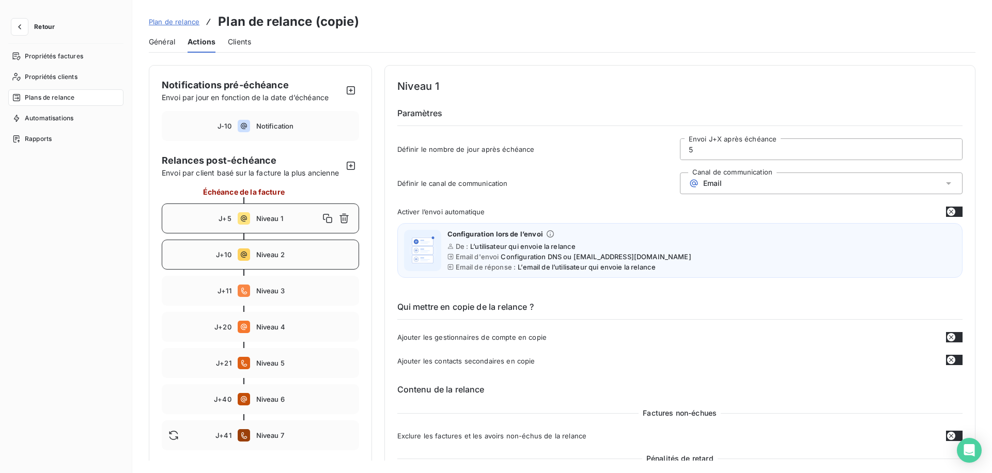
click at [278, 261] on div "J+10 Niveau 2" at bounding box center [260, 255] width 197 height 30
type input "10"
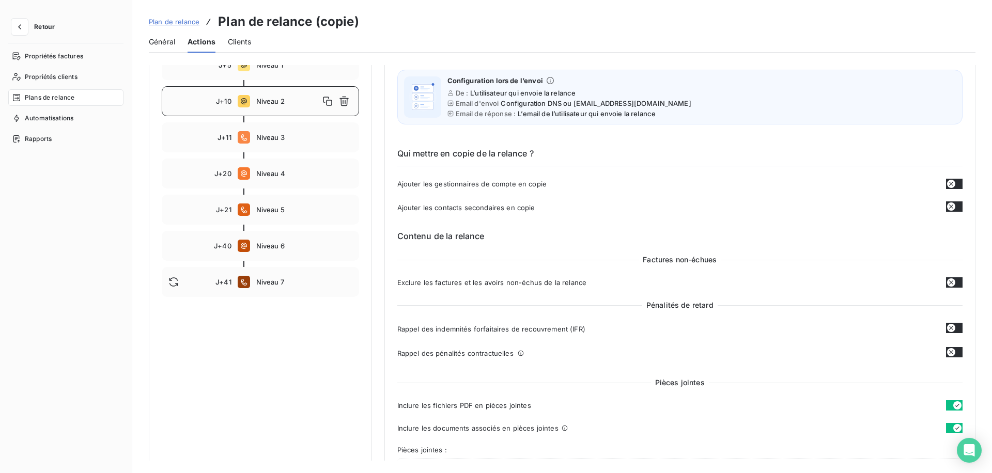
scroll to position [91, 0]
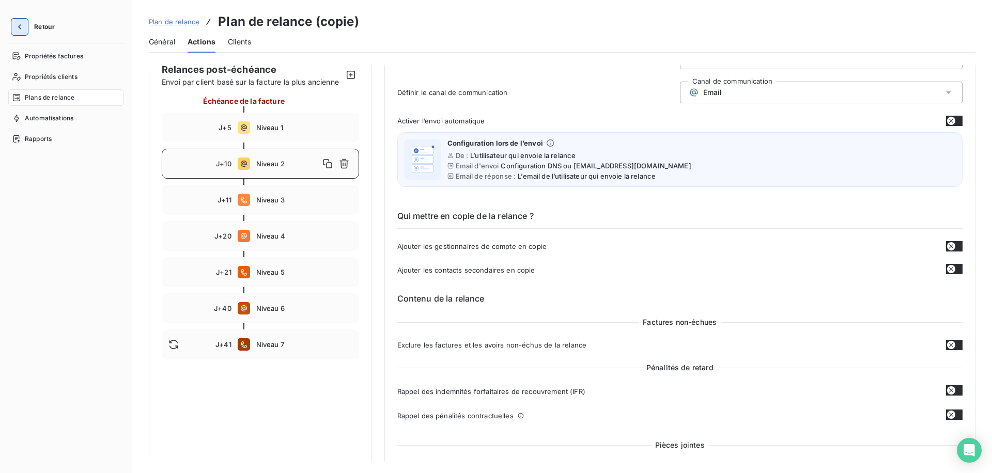
click at [19, 26] on icon "button" at bounding box center [19, 26] width 3 height 5
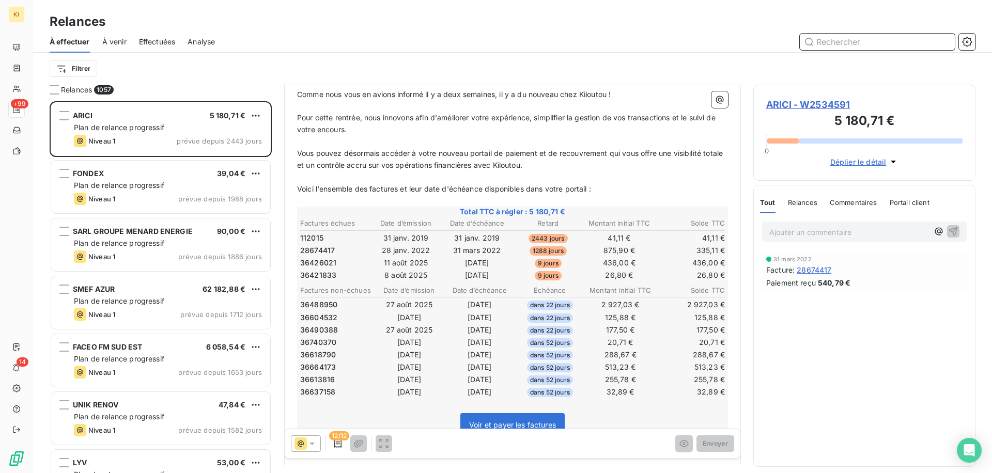
scroll to position [215, 0]
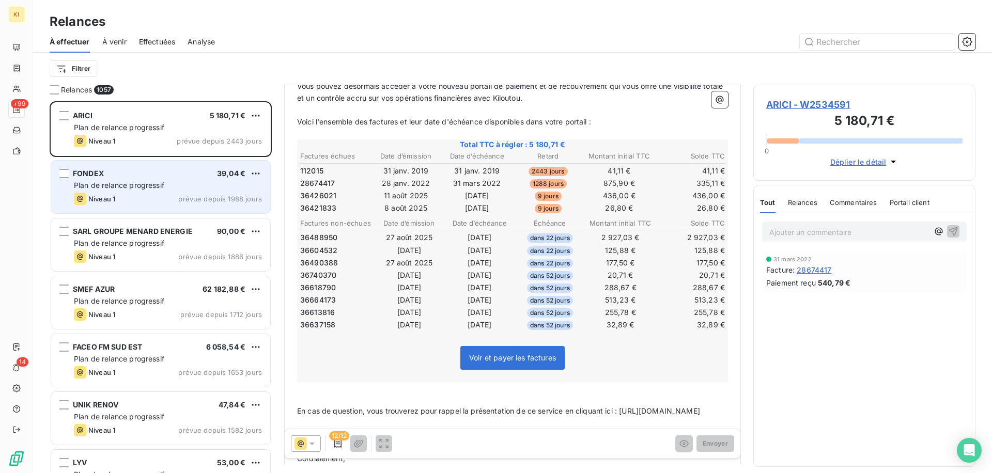
click at [167, 183] on div "Plan de relance progressif" at bounding box center [168, 185] width 188 height 10
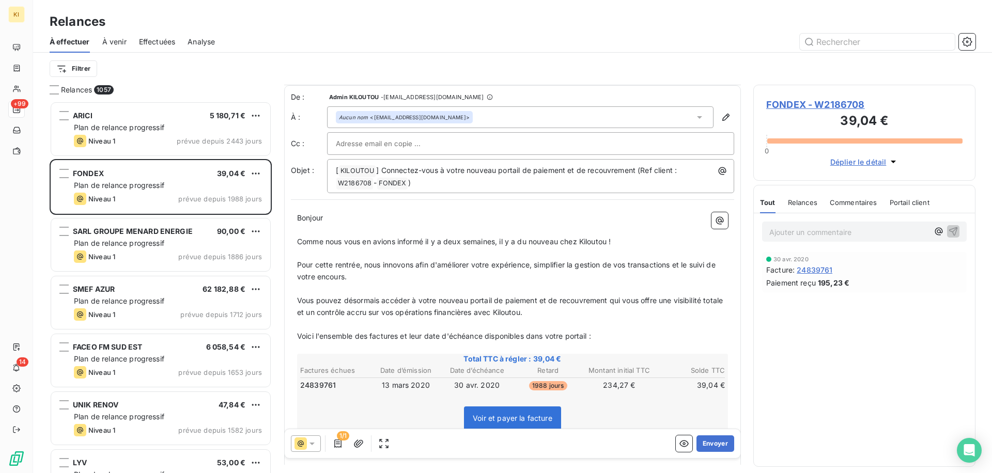
scroll to position [116, 0]
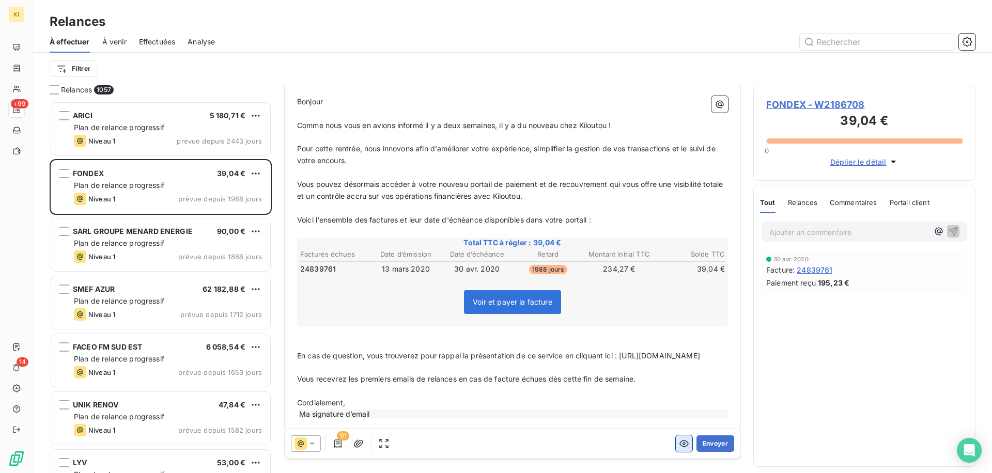
click at [683, 446] on icon "button" at bounding box center [684, 444] width 10 height 10
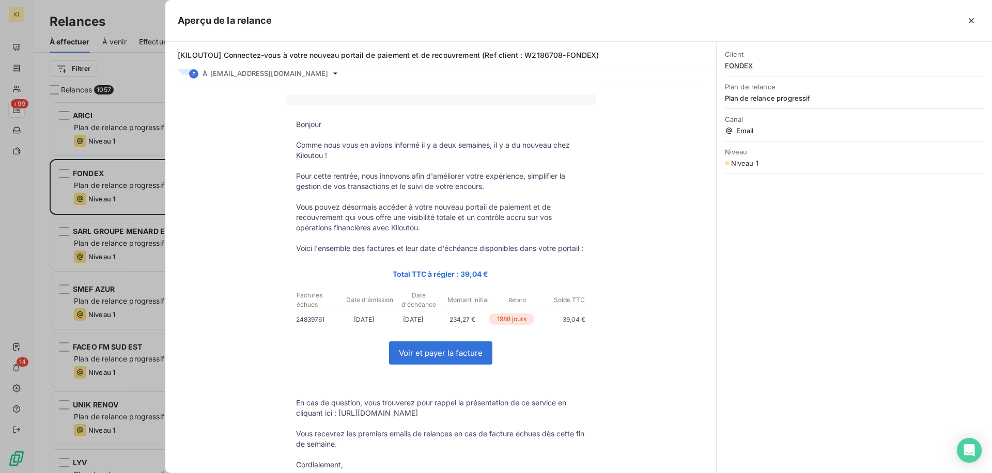
scroll to position [0, 0]
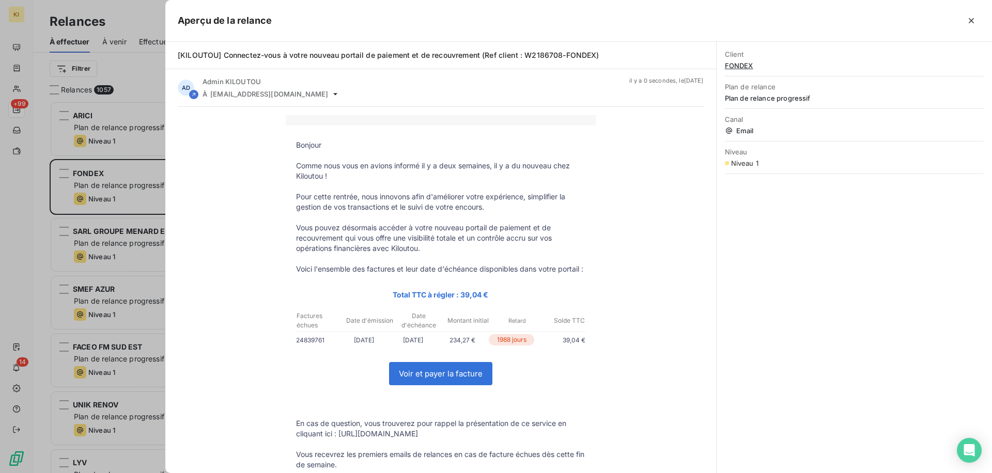
click at [155, 256] on div at bounding box center [496, 236] width 992 height 473
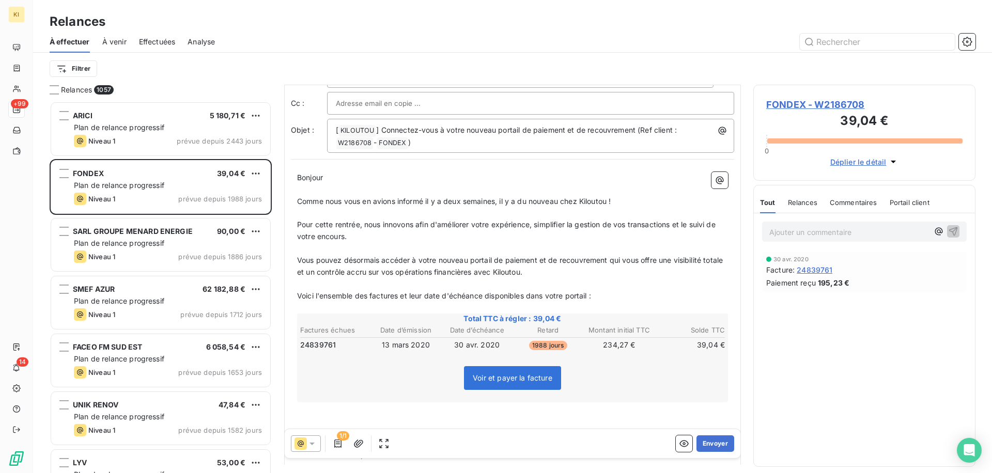
scroll to position [17, 0]
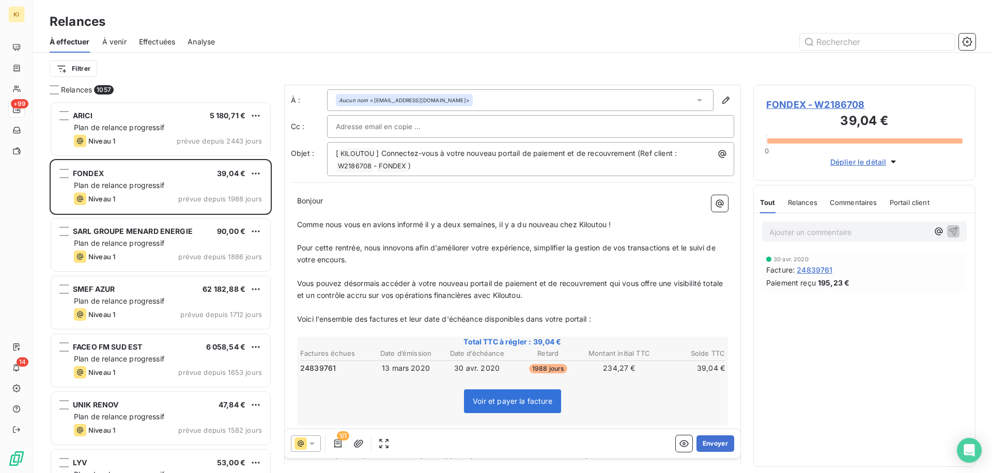
click at [158, 44] on span "Effectuées" at bounding box center [157, 42] width 37 height 10
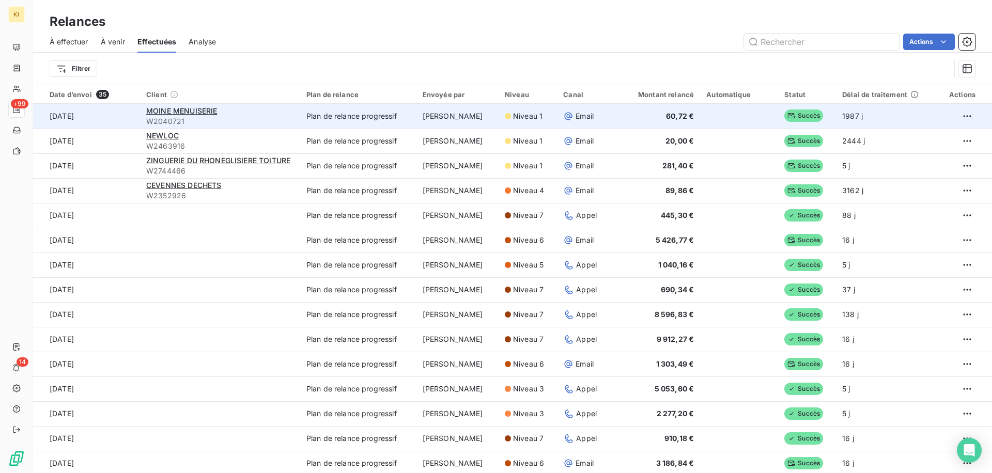
click at [458, 122] on td "Sarah Declercq" at bounding box center [458, 116] width 82 height 25
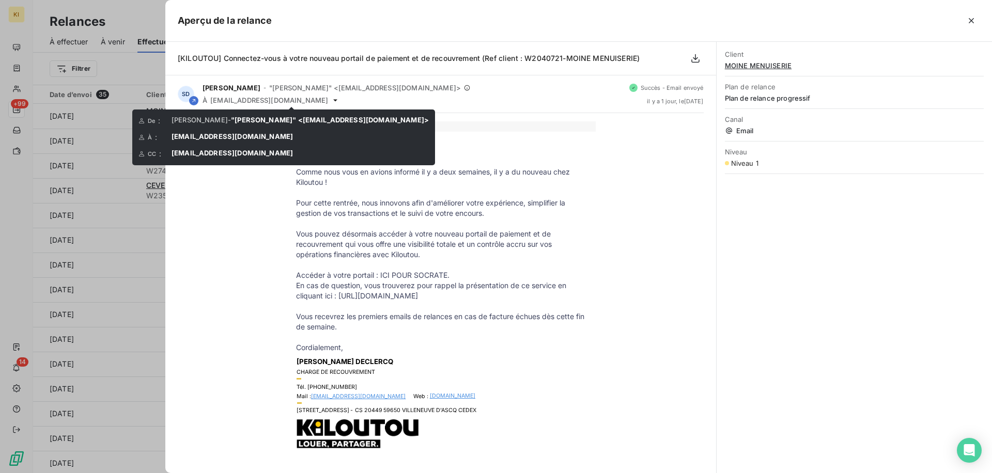
click at [128, 133] on div at bounding box center [496, 236] width 992 height 473
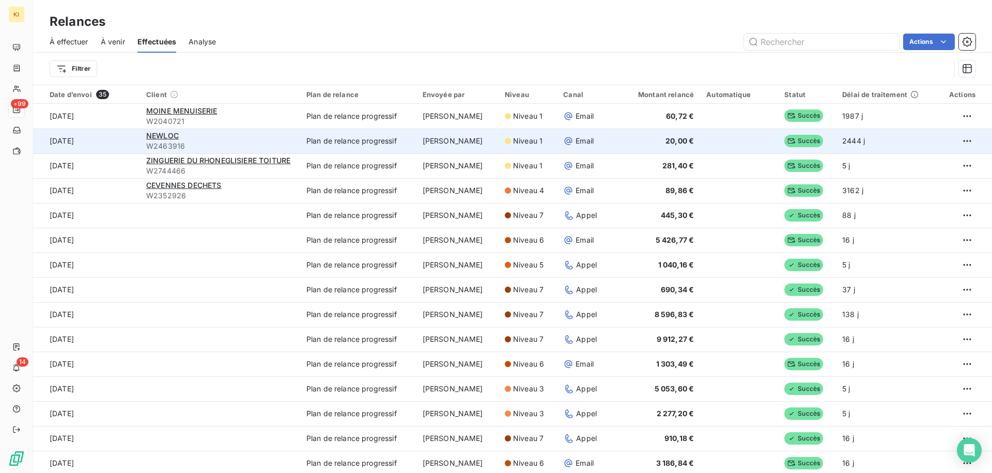
click at [457, 135] on td "Sarah Declercq" at bounding box center [458, 141] width 82 height 25
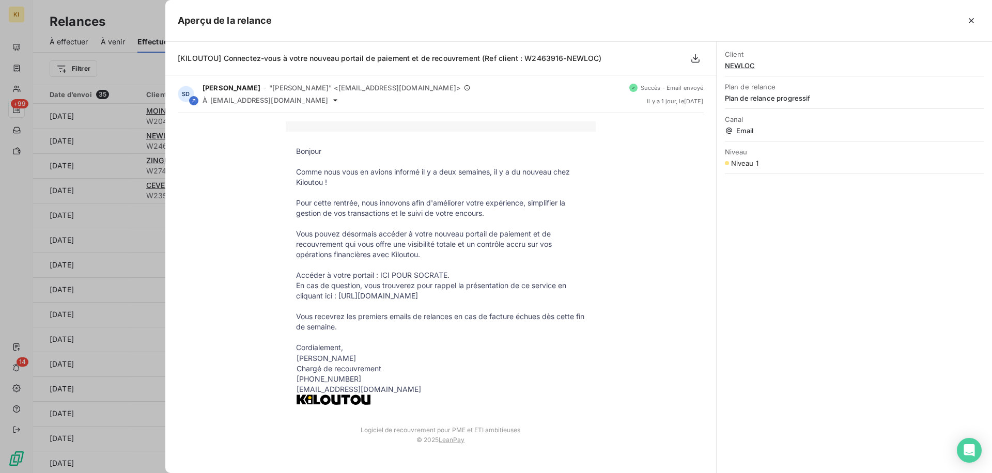
click at [132, 179] on div at bounding box center [496, 236] width 992 height 473
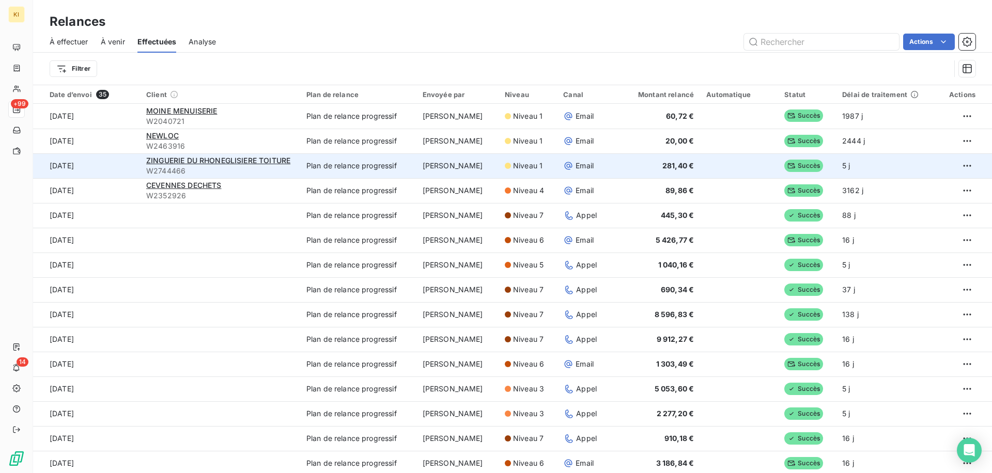
click at [448, 163] on td "Cédric TAMBOISE" at bounding box center [458, 166] width 82 height 25
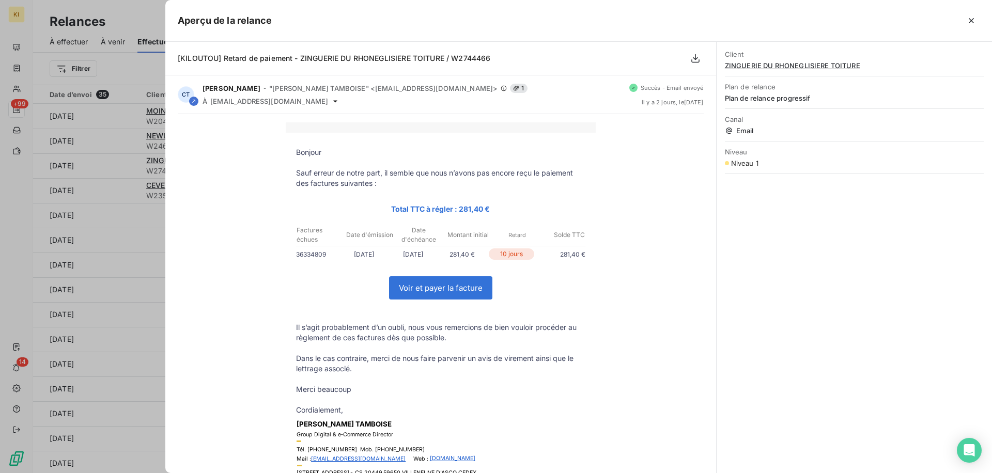
click at [117, 177] on div at bounding box center [496, 236] width 992 height 473
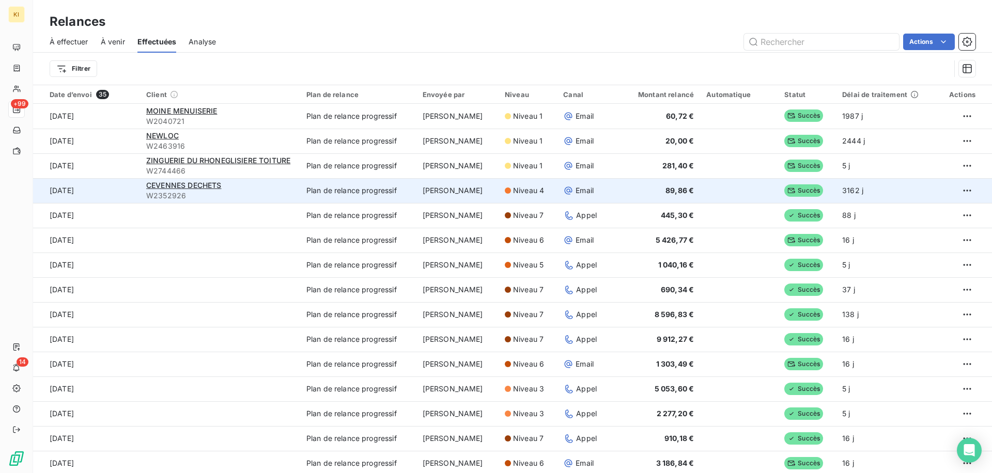
click at [438, 202] on td "Sarah Declercq" at bounding box center [458, 190] width 82 height 25
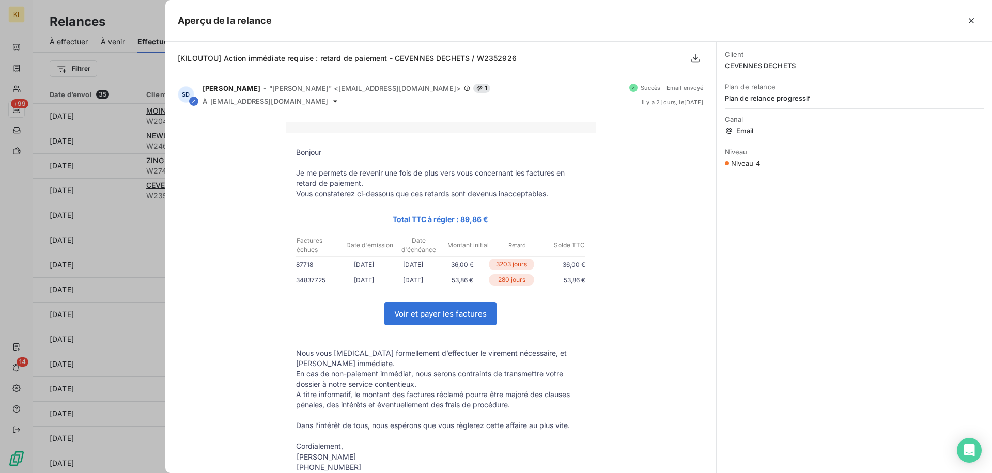
click at [125, 233] on div at bounding box center [496, 236] width 992 height 473
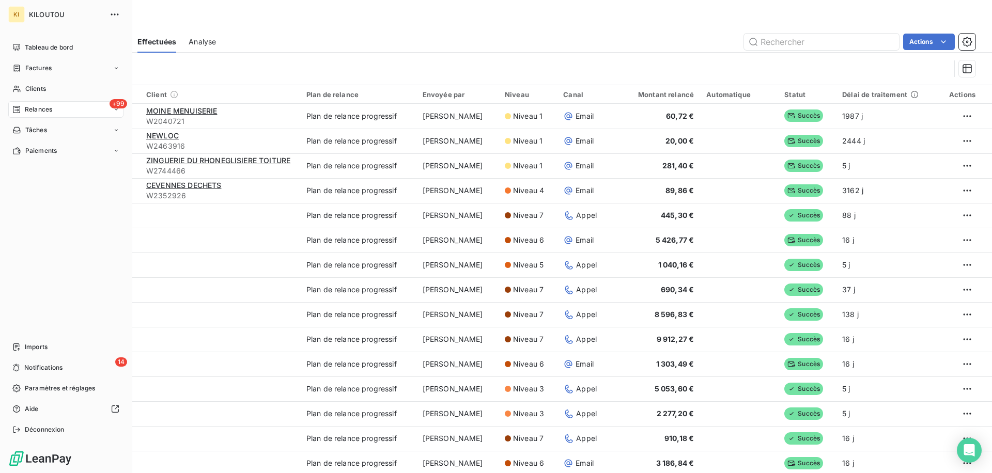
click at [35, 105] on span "Relances" at bounding box center [38, 109] width 27 height 9
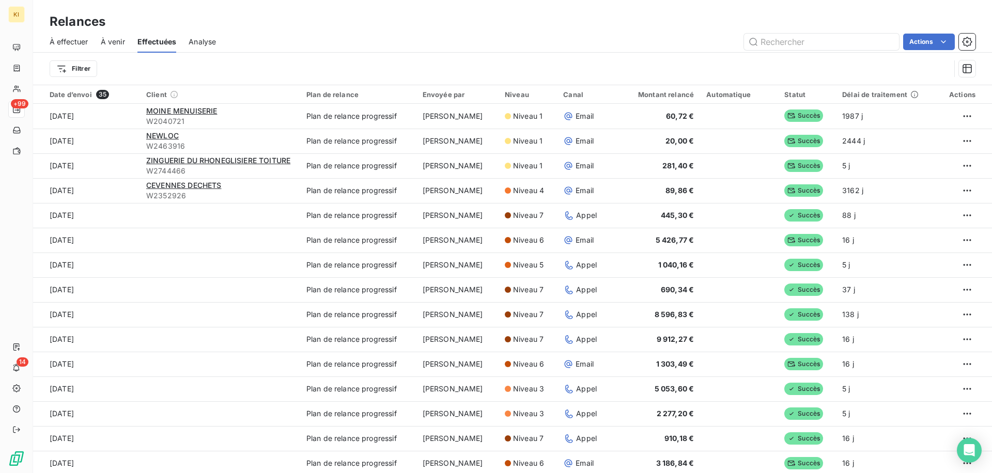
click at [43, 44] on div "À effectuer À venir Effectuées Analyse Actions" at bounding box center [512, 42] width 959 height 22
click at [55, 43] on span "À effectuer" at bounding box center [69, 42] width 39 height 10
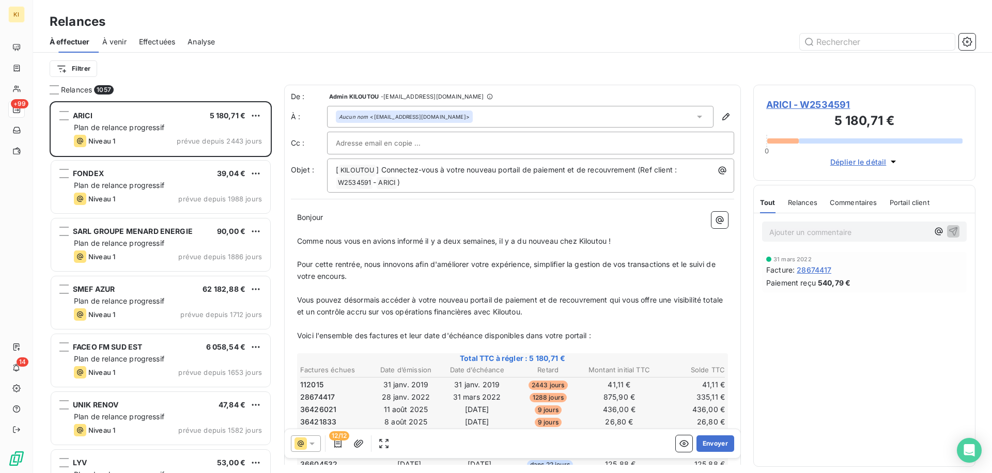
scroll to position [372, 222]
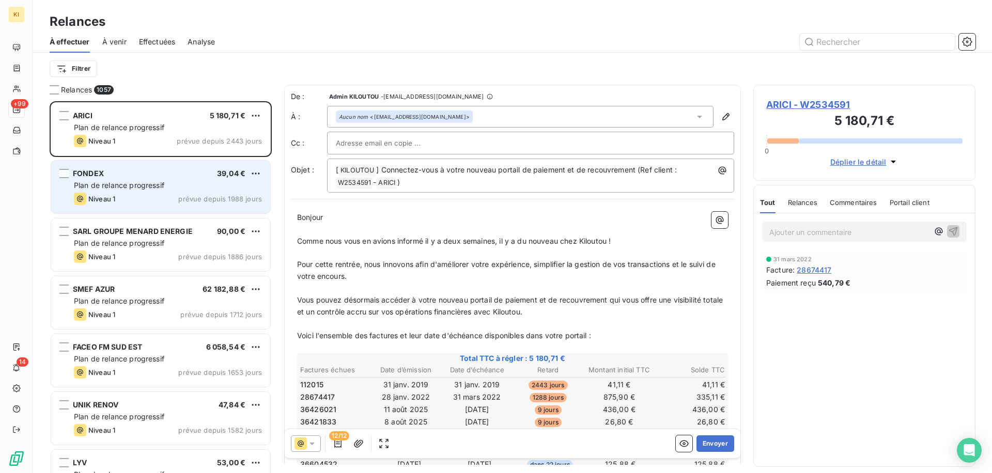
click at [133, 196] on div "Niveau 1 prévue depuis 1988 jours" at bounding box center [168, 199] width 188 height 12
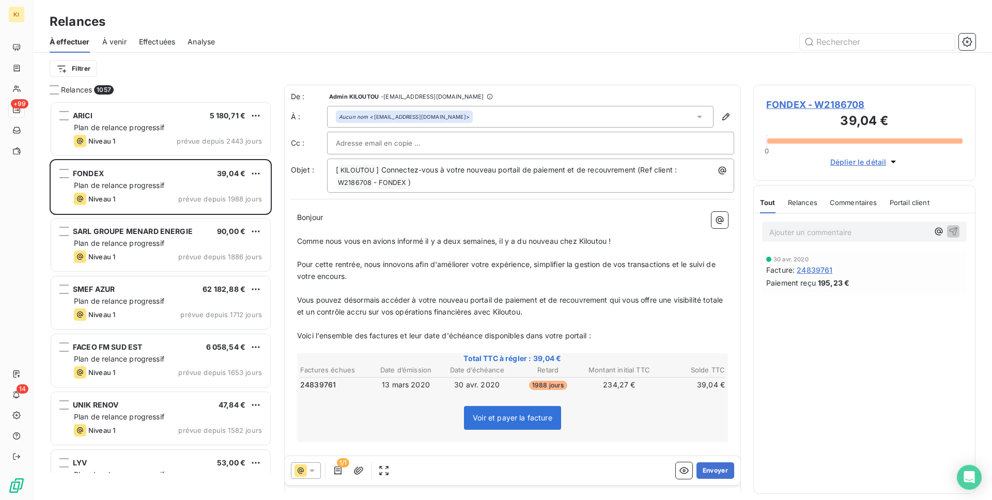
scroll to position [399, 222]
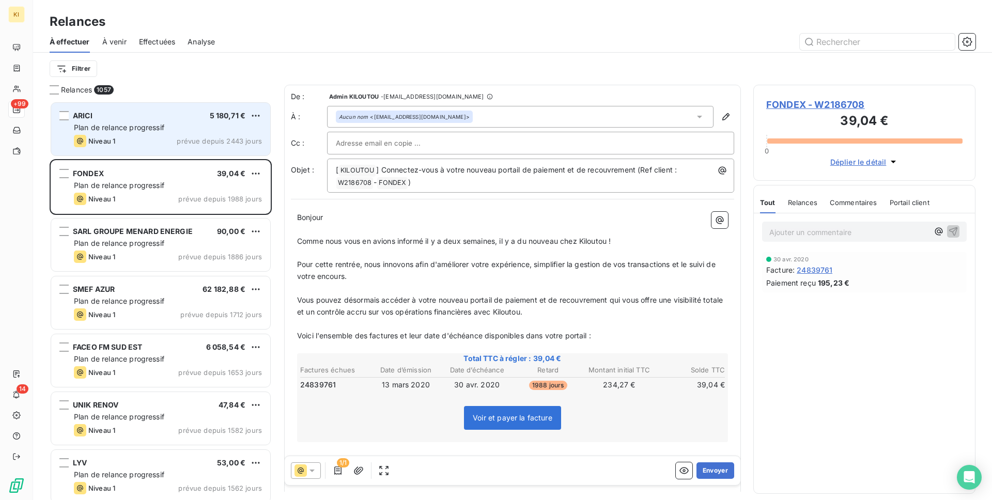
click at [88, 129] on span "Plan de relance progressif" at bounding box center [119, 127] width 90 height 9
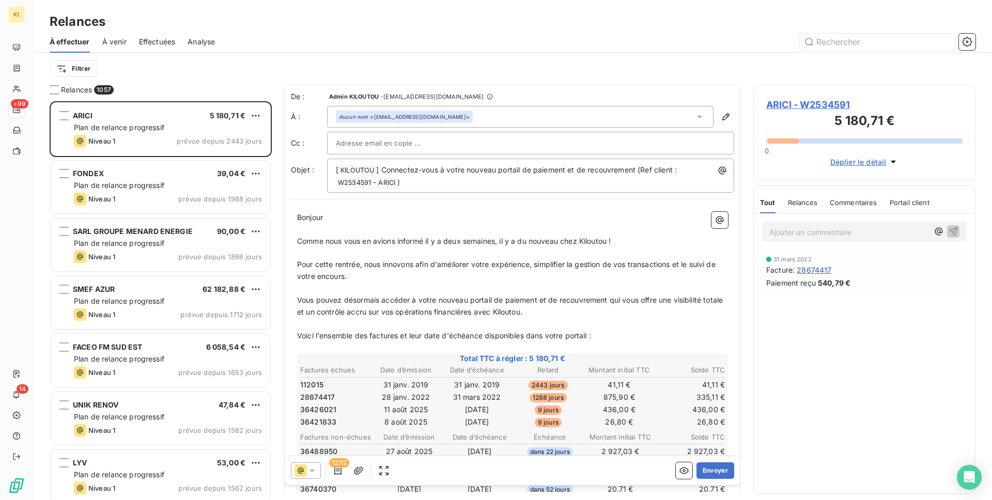
click at [797, 99] on span "ARICI - W2534591" at bounding box center [865, 105] width 196 height 14
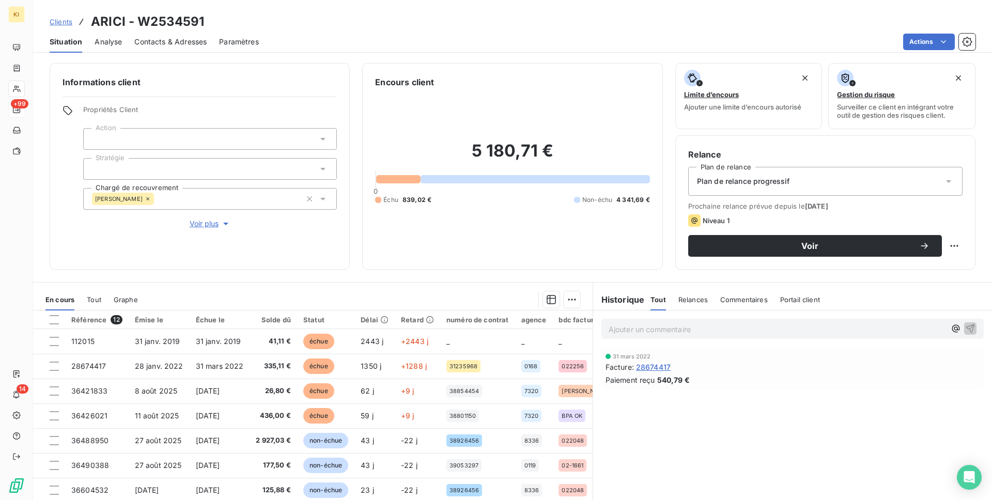
click at [164, 35] on div "Contacts & Adresses" at bounding box center [170, 42] width 72 height 22
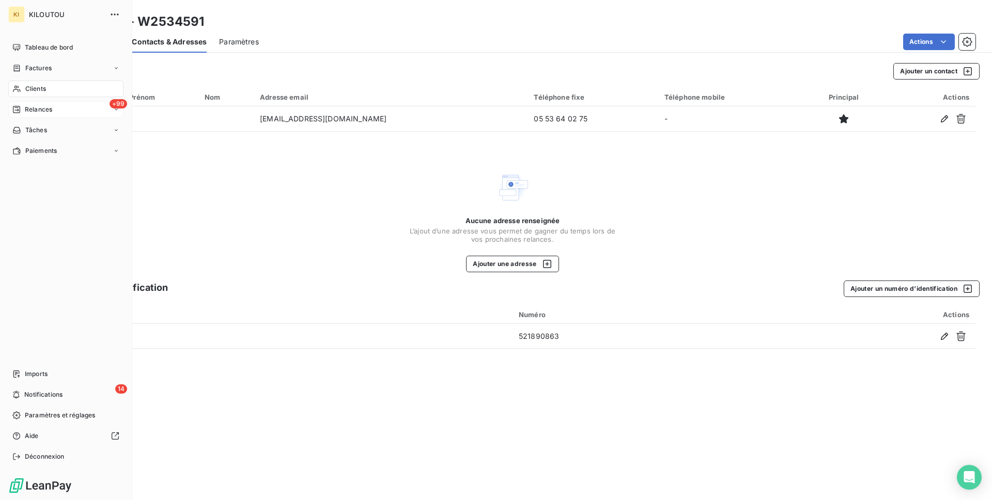
click at [34, 116] on div "+99 Relances" at bounding box center [65, 109] width 115 height 17
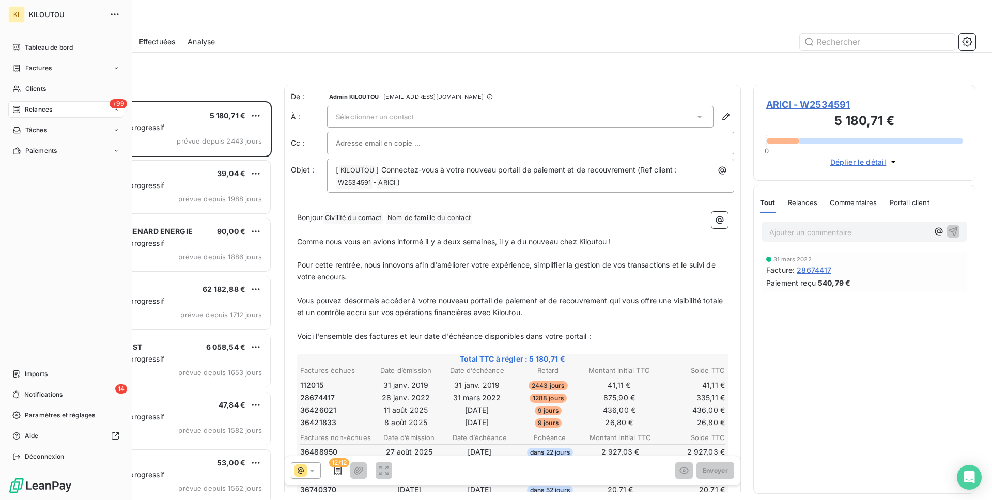
scroll to position [399, 222]
click at [36, 68] on span "Factures" at bounding box center [38, 68] width 26 height 9
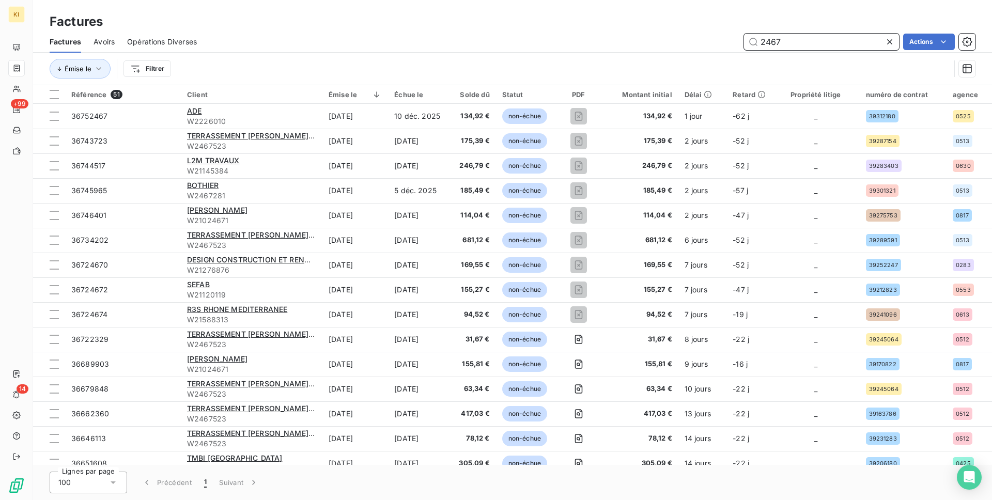
click at [763, 41] on input "2467" at bounding box center [821, 42] width 155 height 17
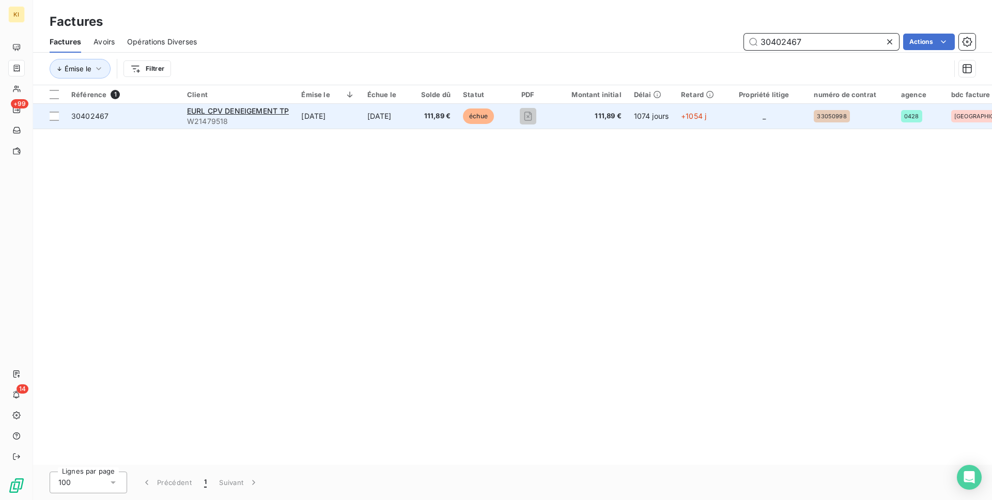
type input "30402467"
click at [329, 119] on td "[DATE]" at bounding box center [328, 116] width 66 height 25
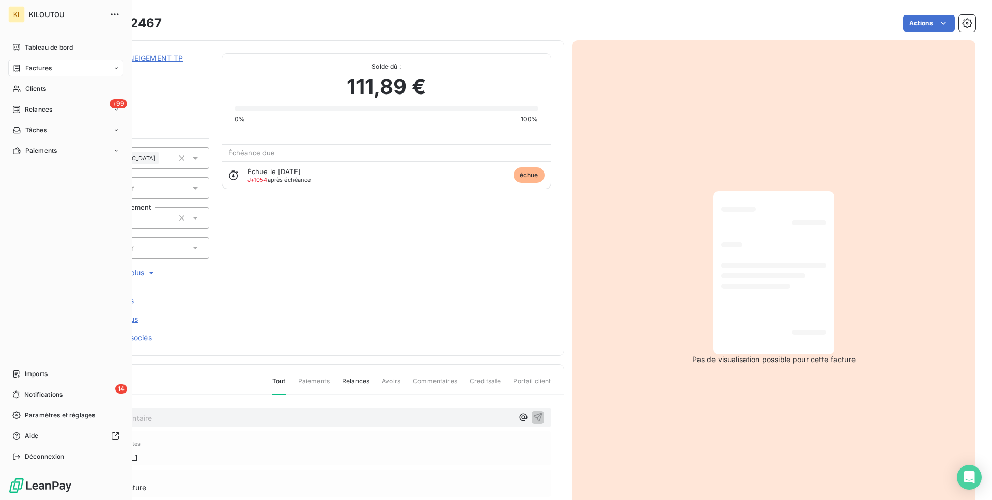
click at [40, 62] on div "Factures" at bounding box center [65, 68] width 115 height 17
click at [23, 44] on div "Tableau de bord" at bounding box center [65, 47] width 115 height 17
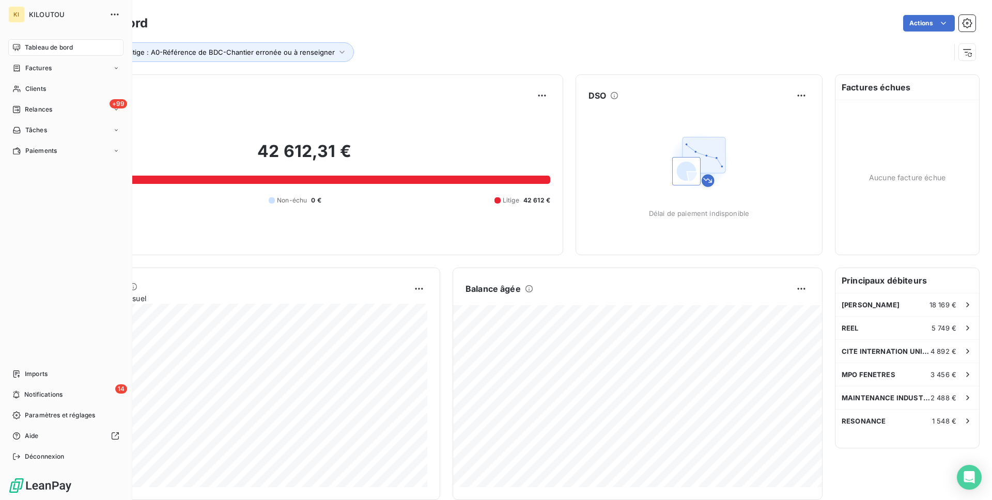
click at [35, 68] on span "Factures" at bounding box center [38, 68] width 26 height 9
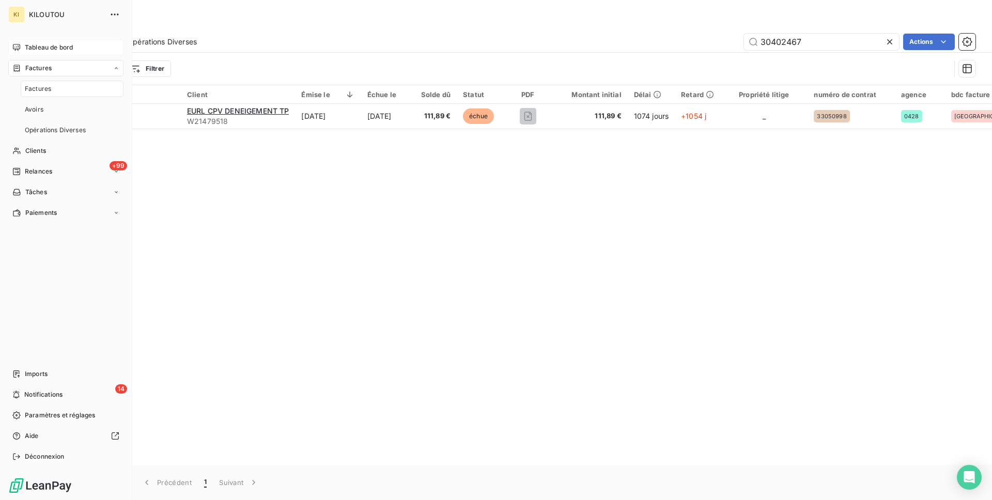
click at [29, 53] on div "Tableau de bord" at bounding box center [65, 47] width 115 height 17
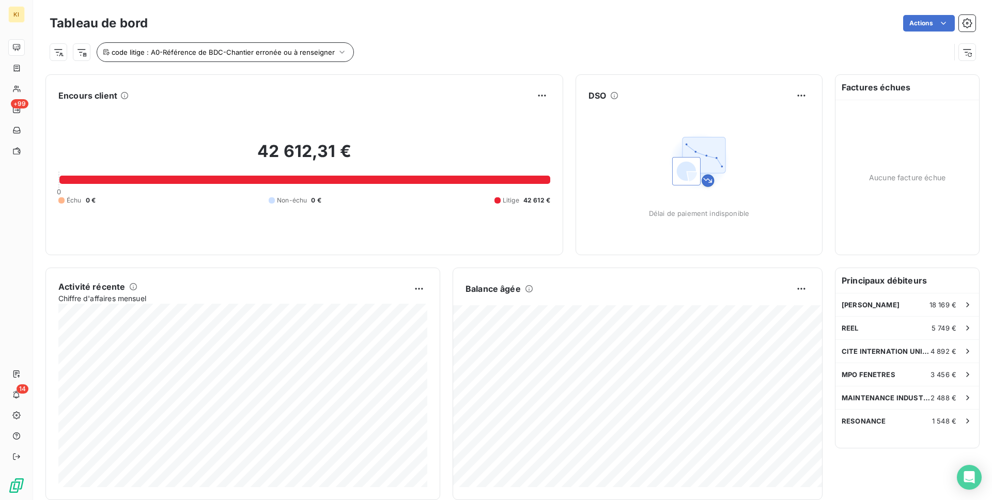
click at [256, 48] on span "code litige : A0-Référence de BDC-Chantier erronée ou à renseigner" at bounding box center [223, 52] width 223 height 8
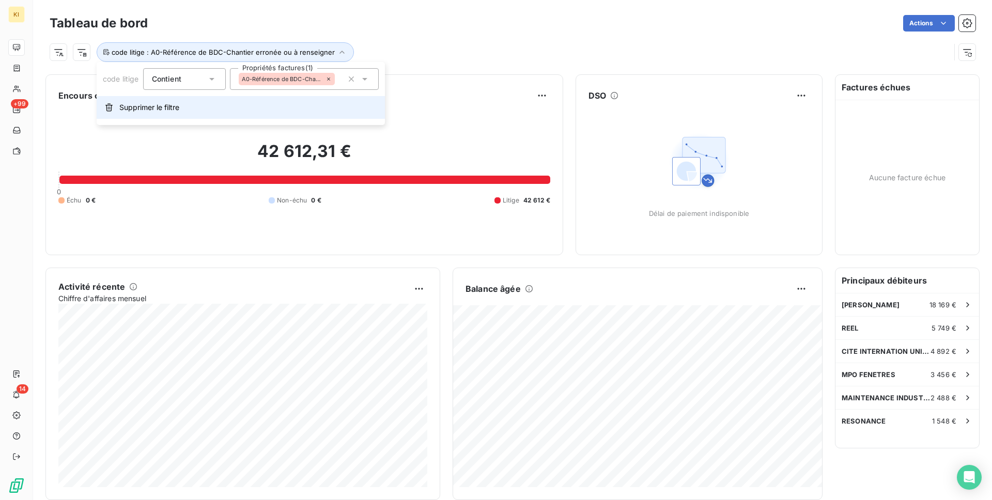
click at [253, 103] on button "Supprimer le filtre" at bounding box center [241, 107] width 288 height 23
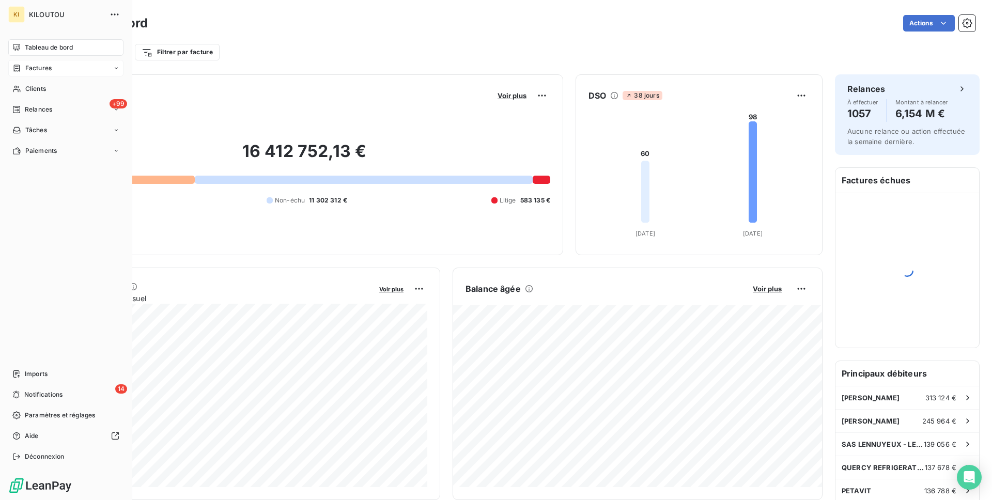
click at [20, 69] on icon at bounding box center [16, 68] width 9 height 8
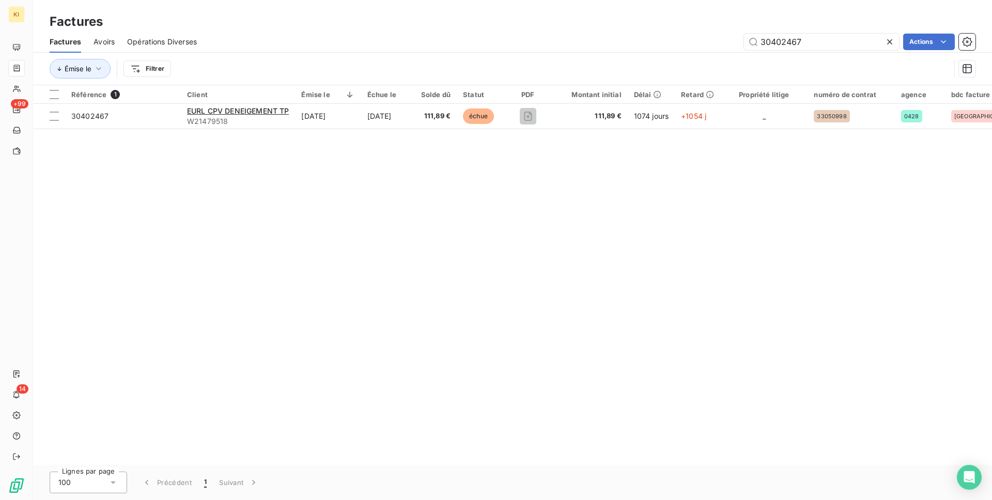
click at [802, 32] on div "Factures Avoirs Opérations Diverses 30402467 Actions" at bounding box center [512, 42] width 959 height 22
click at [799, 34] on input "30402467" at bounding box center [821, 42] width 155 height 17
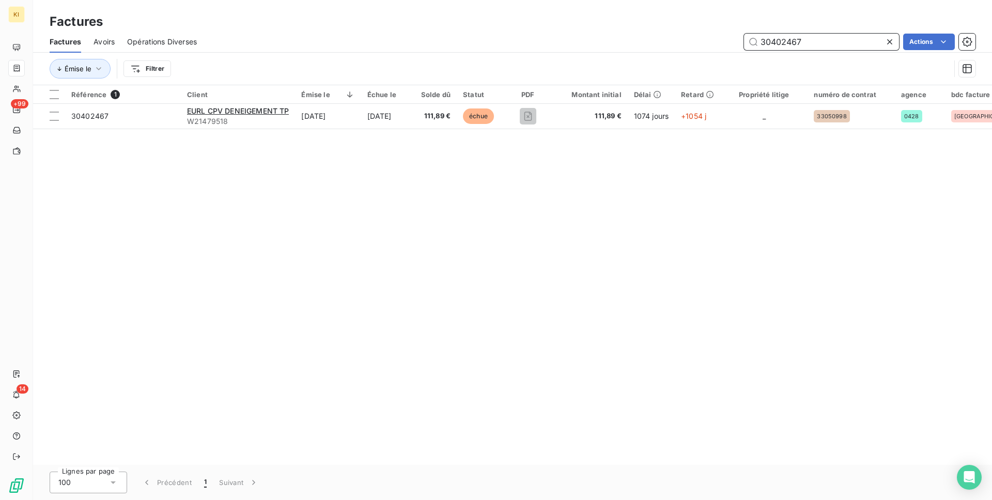
click at [799, 34] on input "30402467" at bounding box center [821, 42] width 155 height 17
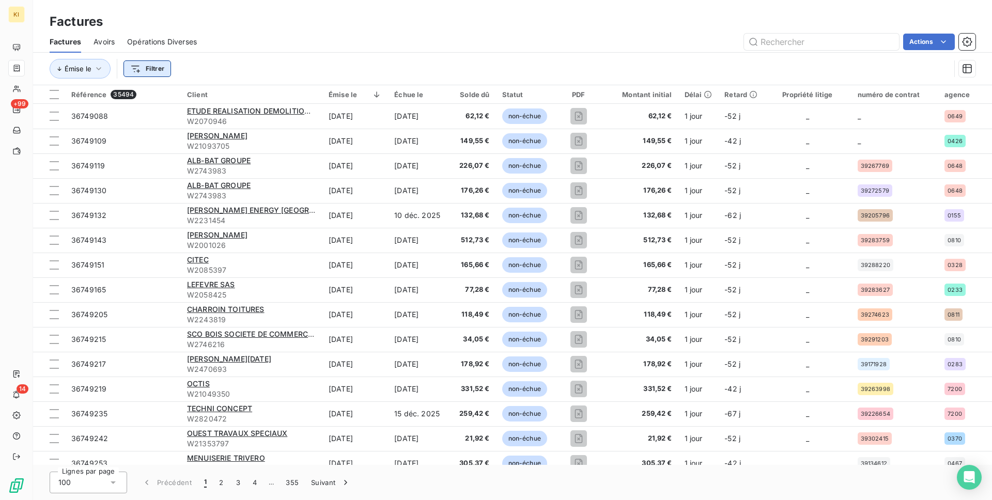
click at [148, 65] on html "KI +99 14 Factures Factures Avoirs Opérations Diverses Actions Émise le Filtrer…" at bounding box center [496, 250] width 992 height 500
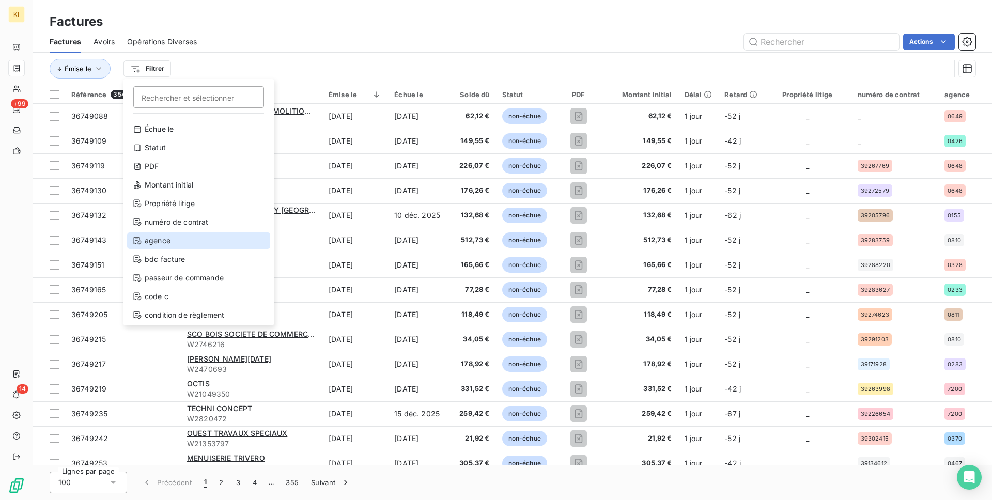
scroll to position [93, 0]
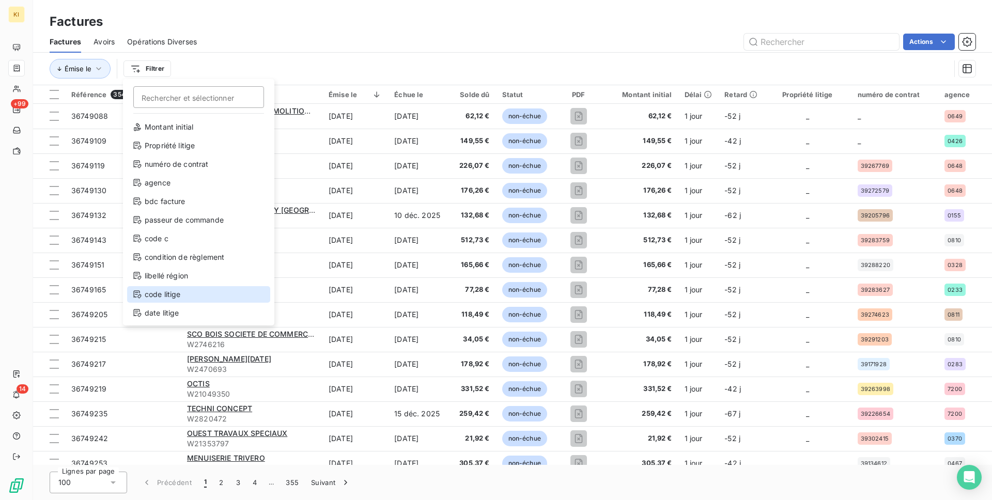
click at [179, 296] on div "code litige" at bounding box center [198, 294] width 143 height 17
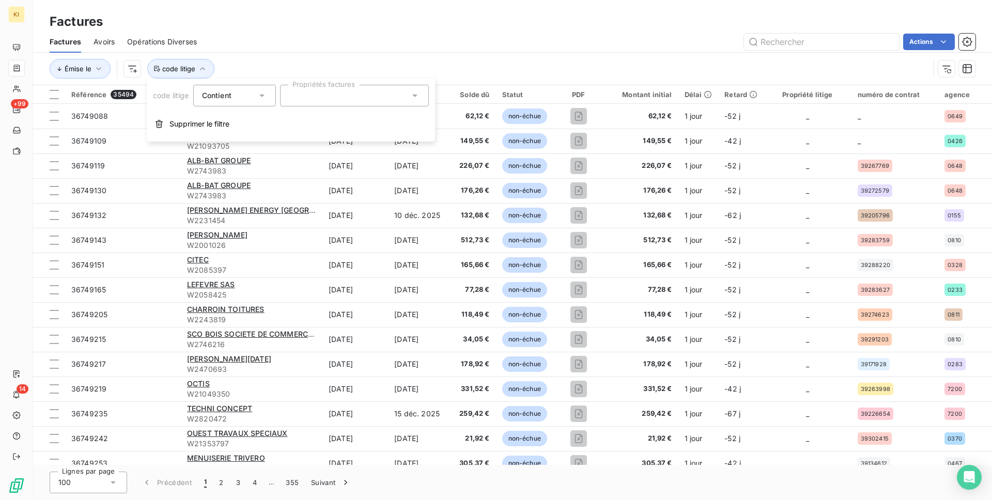
click at [331, 90] on div at bounding box center [354, 96] width 149 height 22
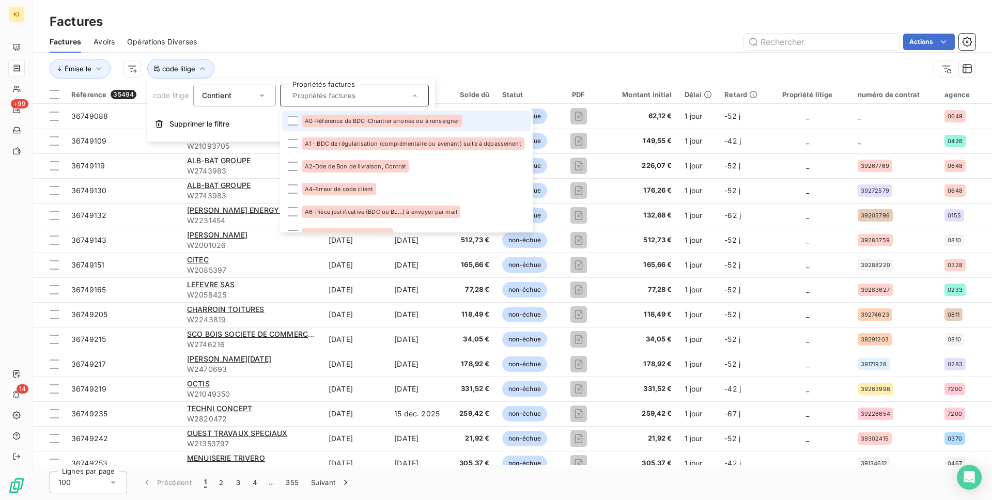
click at [318, 126] on div "A0-Référence de BDC-Chantier erronée ou à renseigner" at bounding box center [382, 121] width 161 height 12
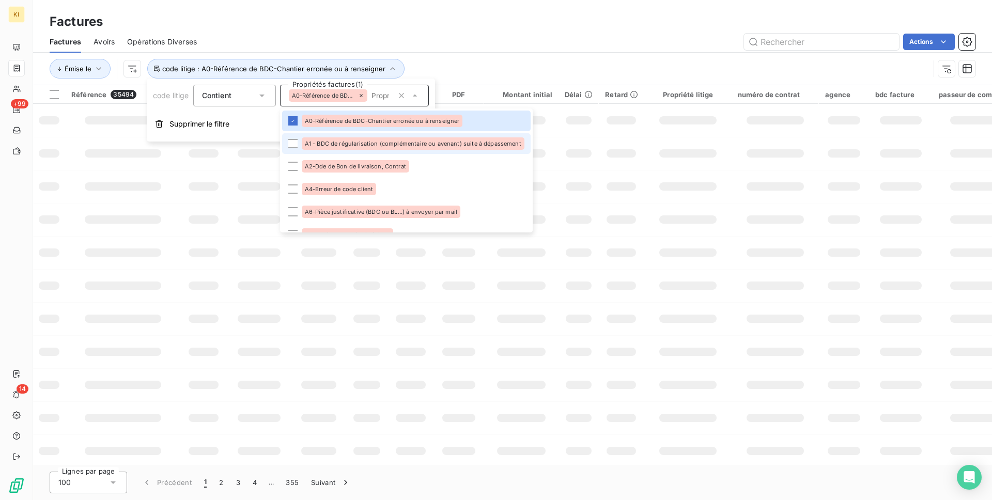
click at [316, 143] on span "A1 - BDC de régularisation (complémentaire ou avenant) suite à dépassement" at bounding box center [413, 144] width 217 height 6
click at [314, 166] on span "A2-Dde de Bon de livraison, Contrat" at bounding box center [355, 166] width 101 height 6
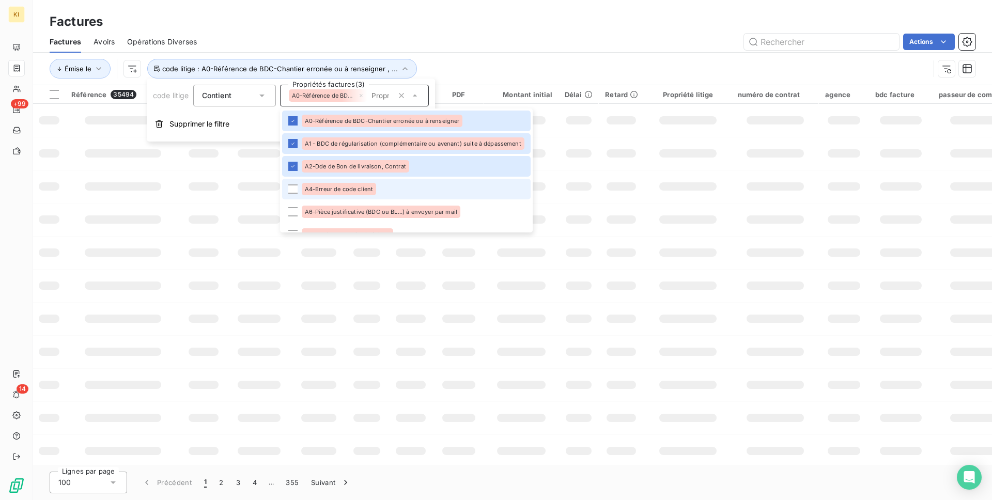
click at [314, 190] on span "A4-Erreur de code client" at bounding box center [339, 189] width 69 height 6
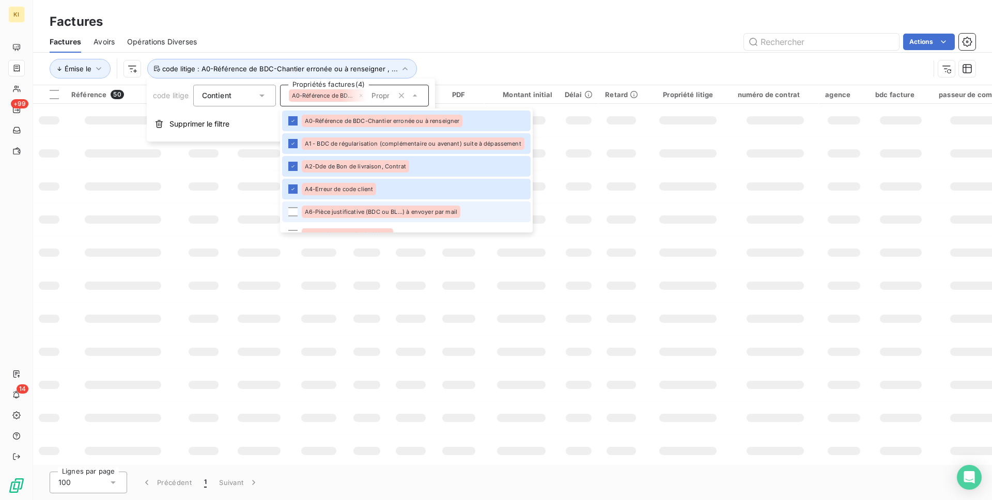
click at [313, 208] on div "A6-Pièce justificative (BDC ou BL...) à envoyer par mail" at bounding box center [381, 212] width 159 height 12
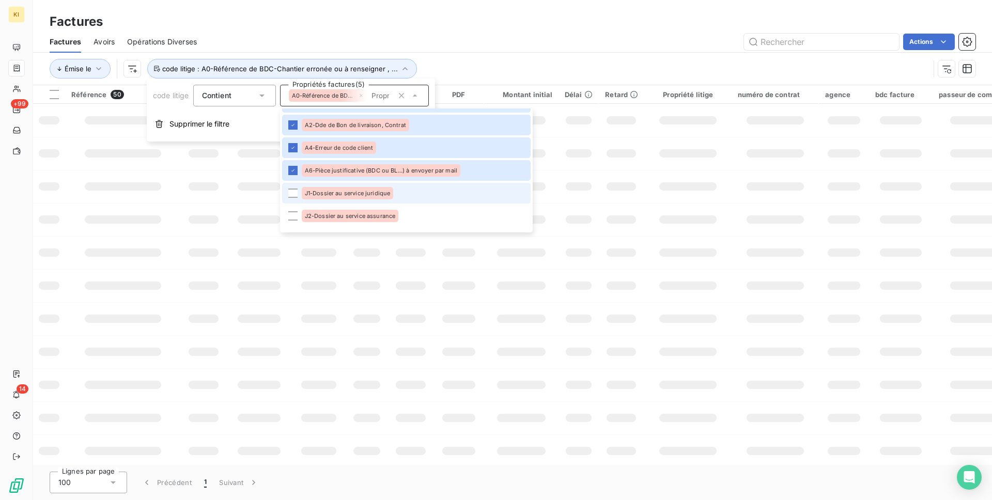
click at [316, 195] on span "J1-Dossier au service juridique" at bounding box center [348, 193] width 86 height 6
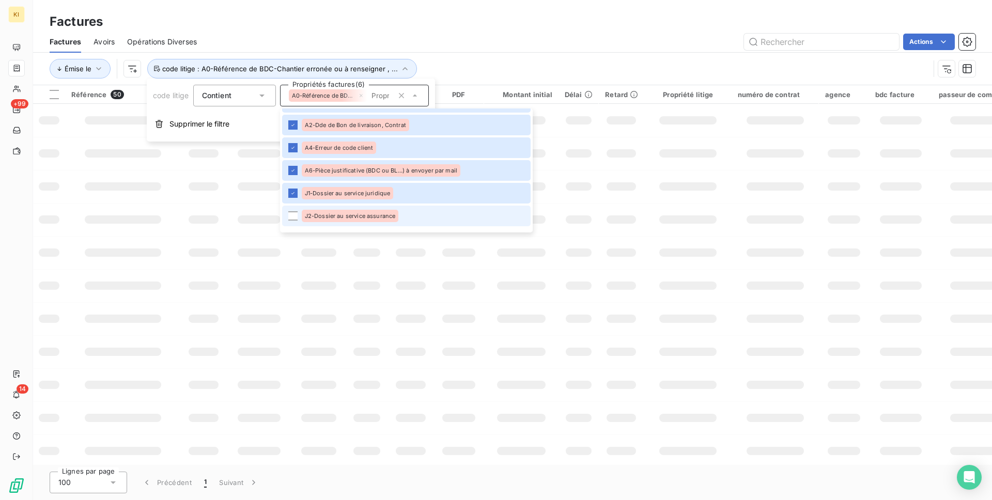
click at [315, 218] on span "J2-Dossier au service assurance" at bounding box center [350, 216] width 91 height 6
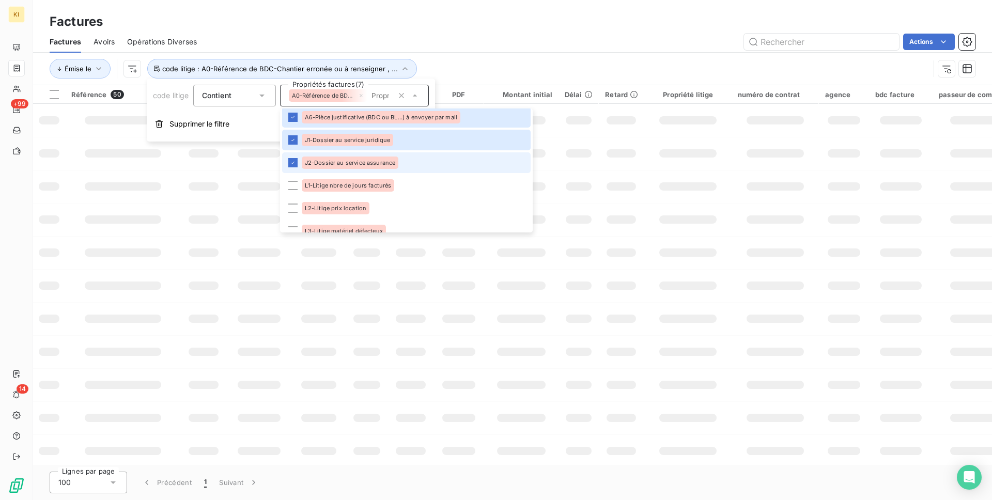
scroll to position [219, 0]
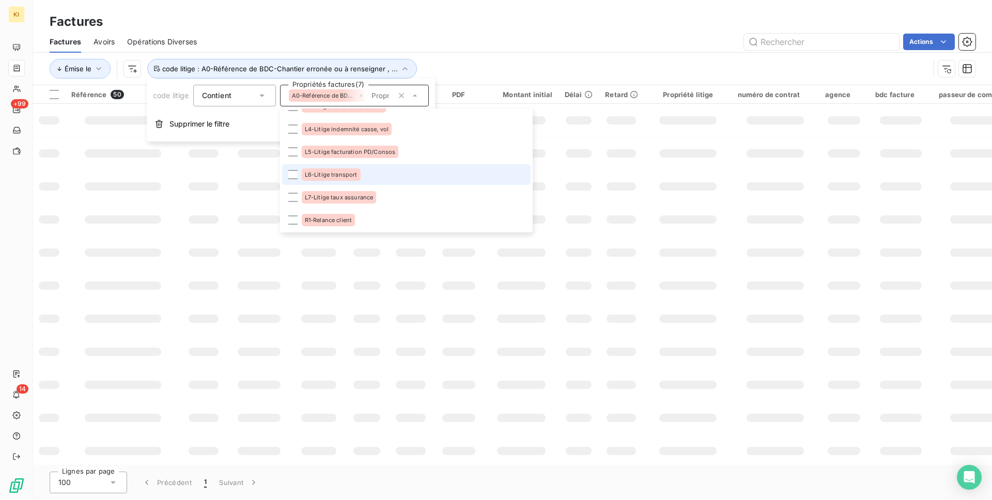
click at [327, 164] on li "L6-Litige transport" at bounding box center [406, 174] width 249 height 21
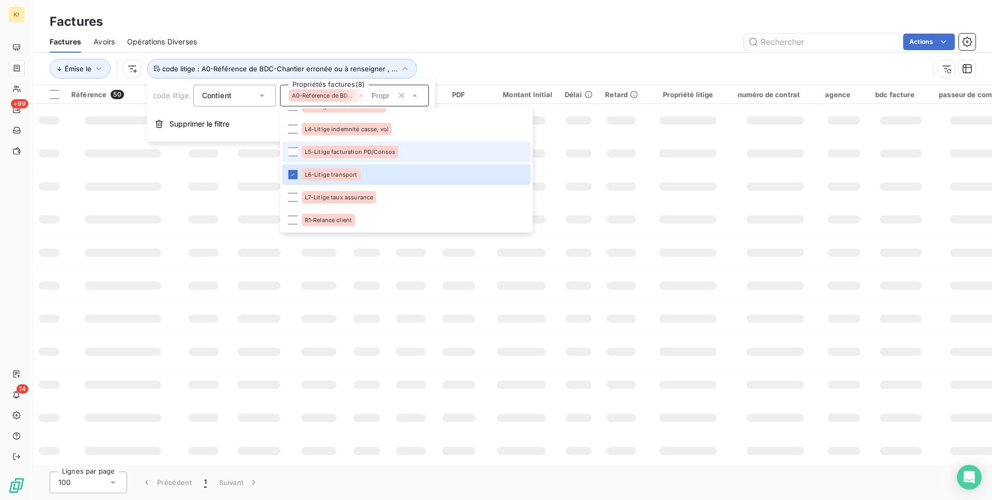
click at [332, 144] on li "L5-Litige facturation PD/Consos" at bounding box center [406, 152] width 249 height 21
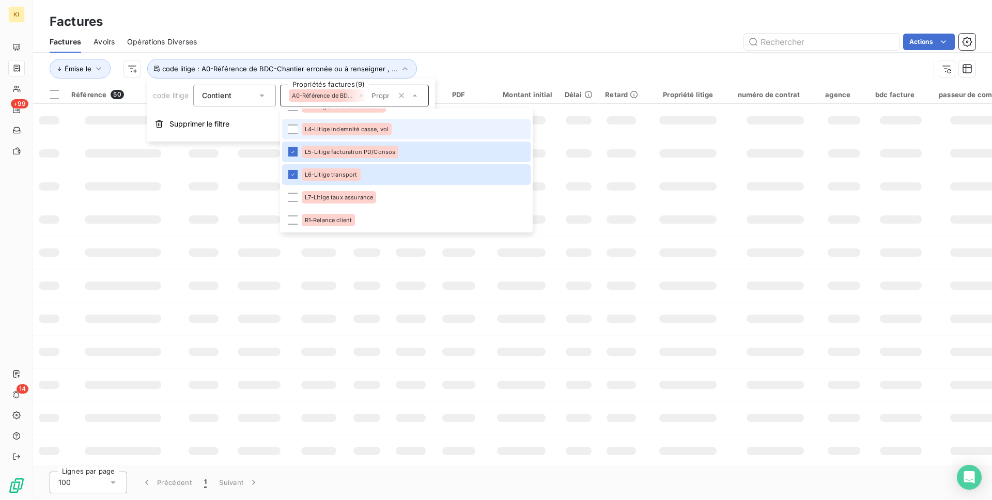
click at [335, 129] on span "L4-Litige indemnité casse, vol" at bounding box center [347, 129] width 84 height 6
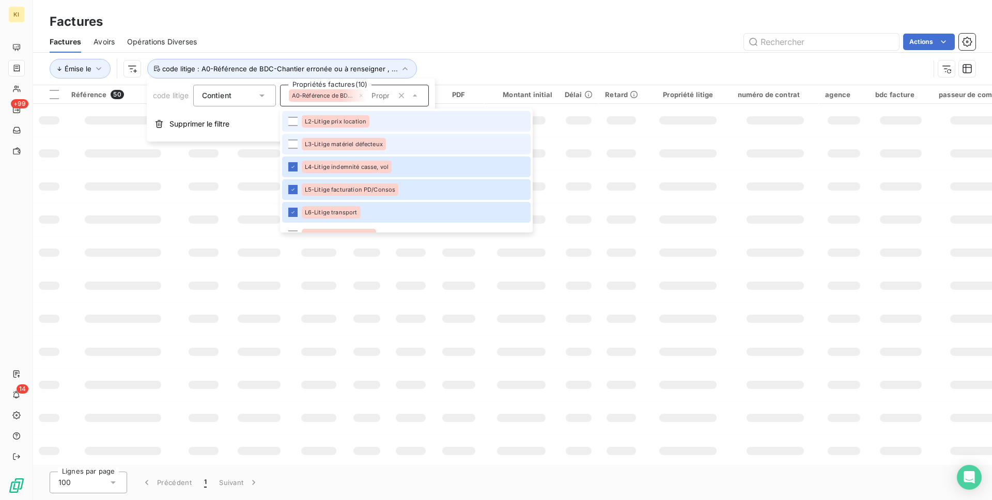
click at [329, 144] on span "L3-Litige matériel défecteux" at bounding box center [344, 144] width 78 height 6
click at [333, 121] on span "L2-Litige prix location" at bounding box center [336, 121] width 62 height 6
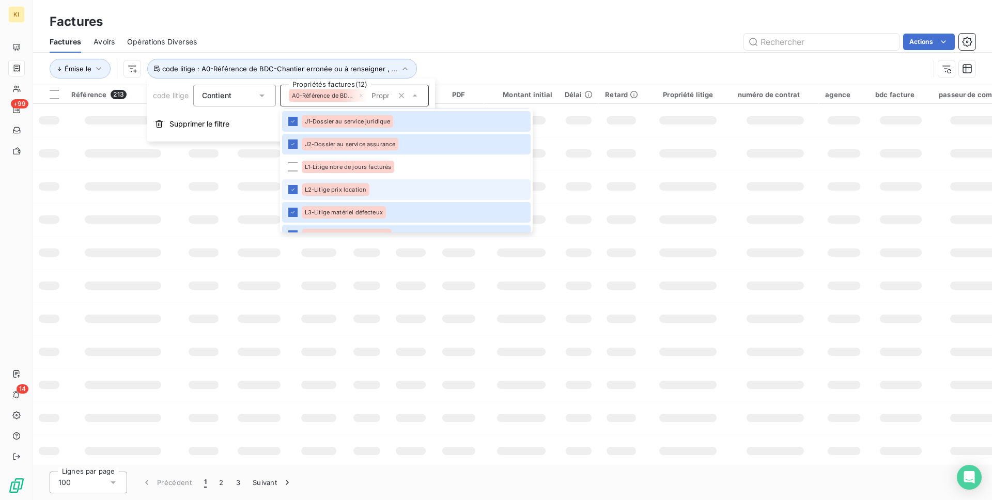
scroll to position [64, 0]
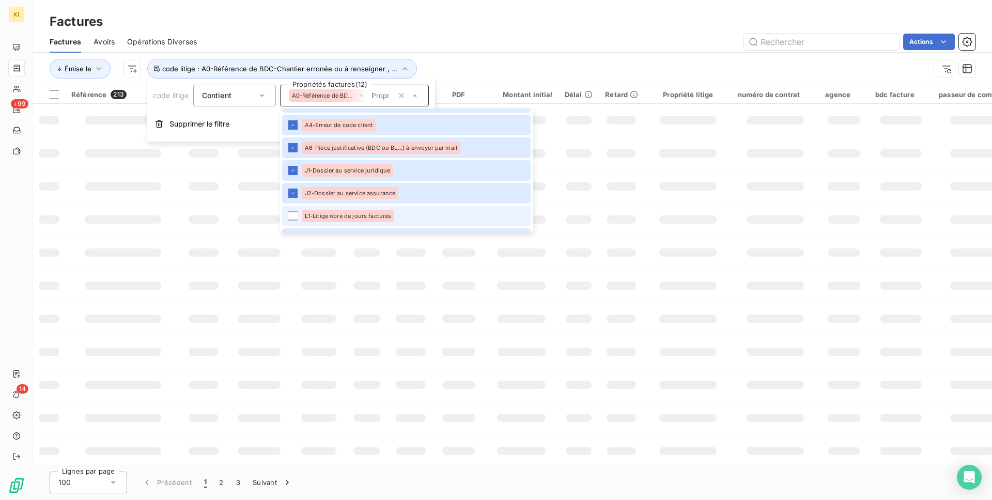
click at [328, 211] on div "L1-Litige nbre de jours facturés" at bounding box center [348, 216] width 93 height 12
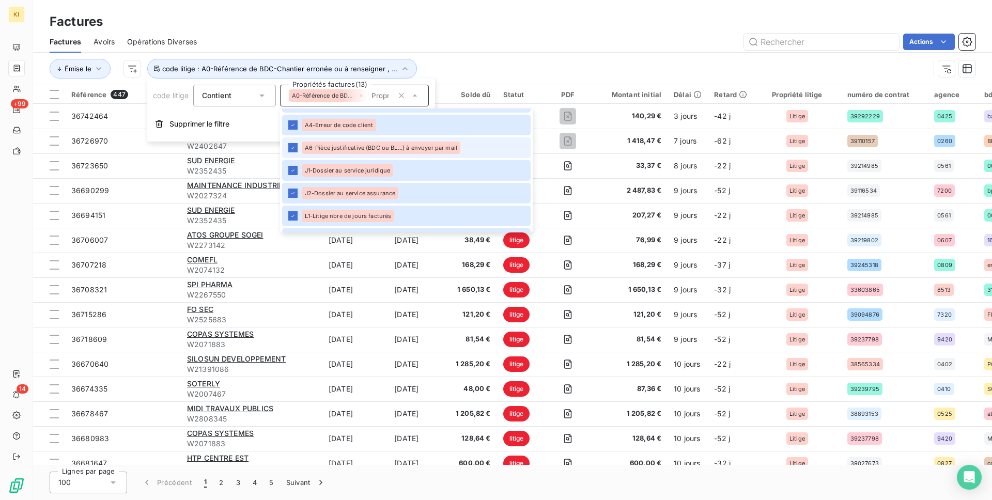
scroll to position [219, 0]
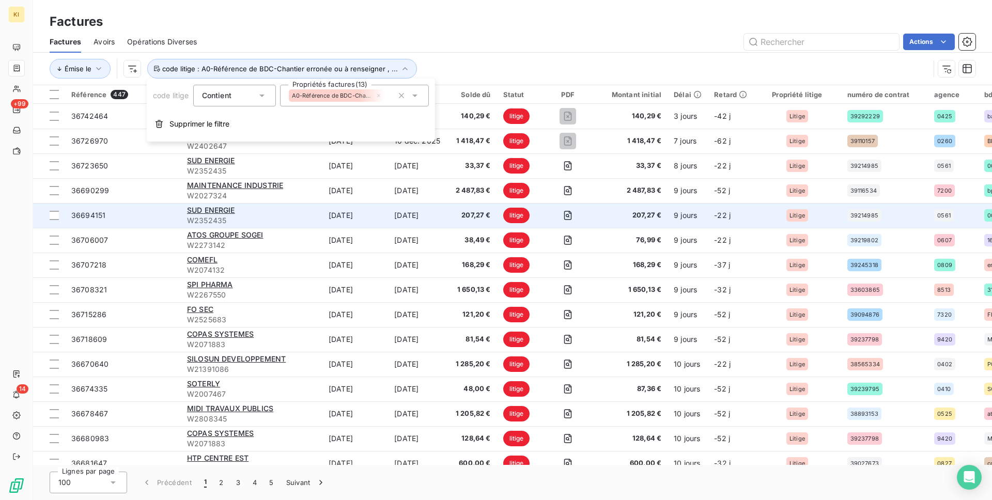
click at [328, 205] on td "[DATE]" at bounding box center [356, 215] width 66 height 25
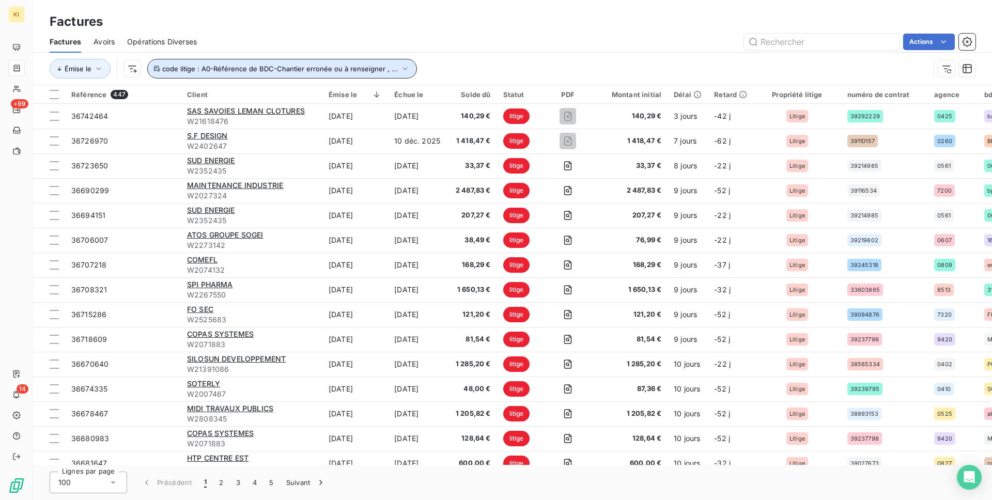
click at [297, 75] on button "code litige : A0-Référence de BDC-Chantier erronée ou à renseigner , ..." at bounding box center [282, 69] width 270 height 20
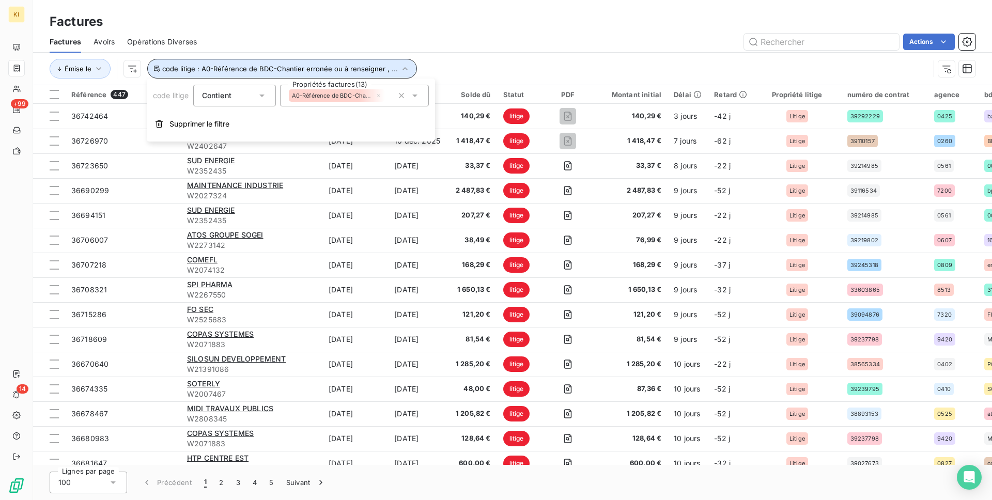
click at [370, 99] on div "A0-Référence de BDC-Chantier erronée ou à renseigner" at bounding box center [337, 95] width 96 height 12
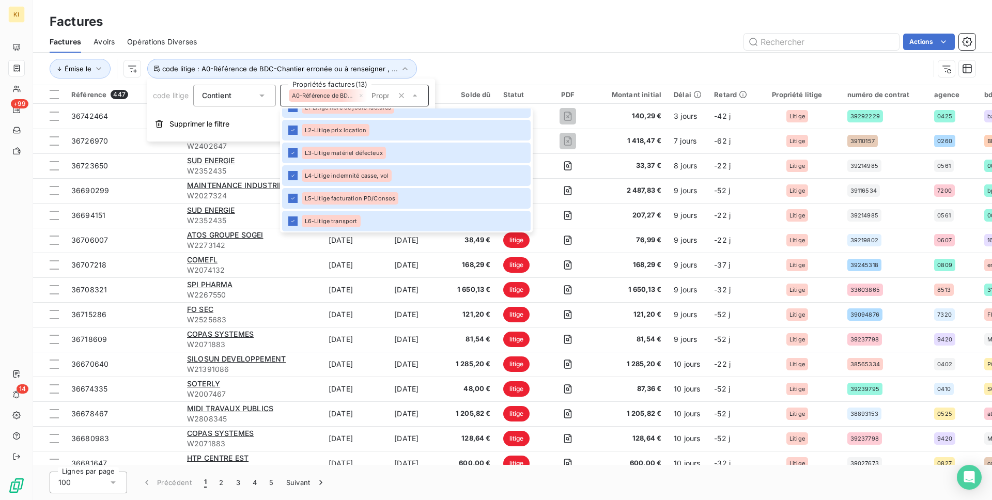
scroll to position [219, 0]
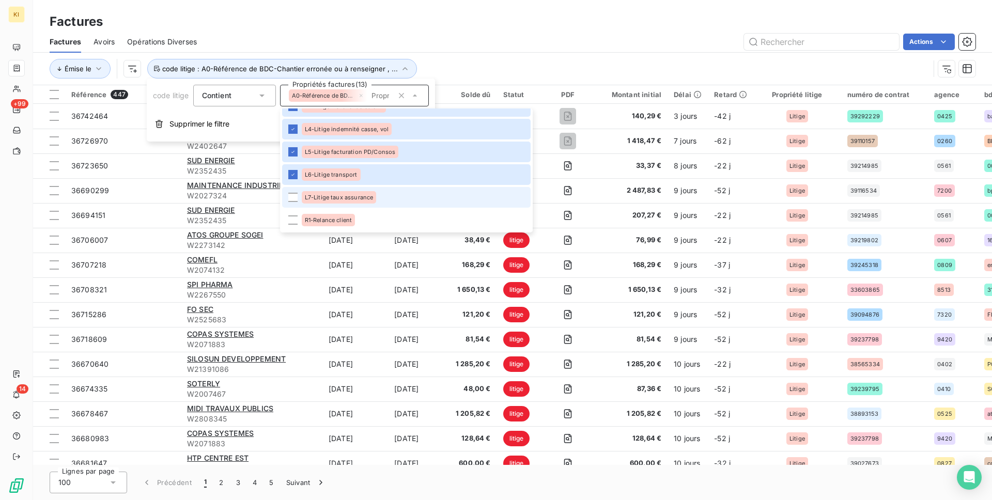
click at [348, 189] on li "L7-Litige taux assurance" at bounding box center [406, 197] width 249 height 21
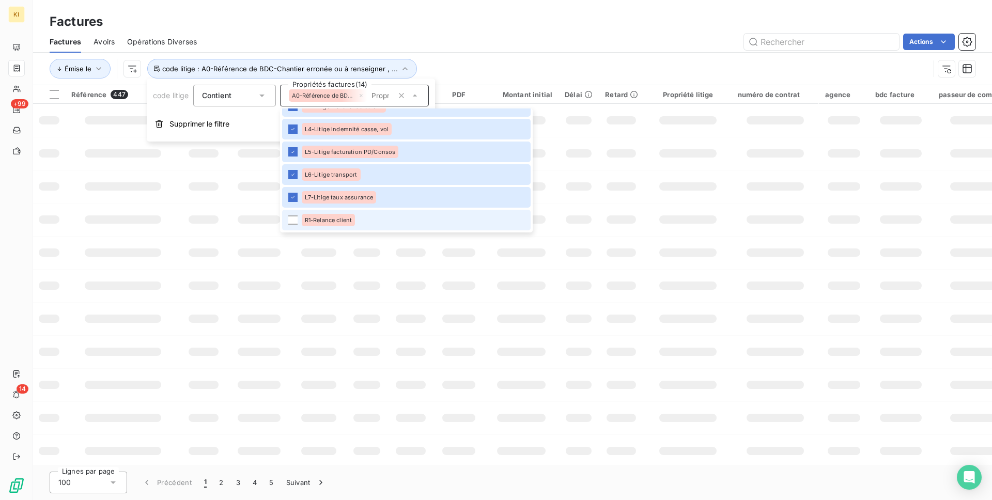
click at [339, 221] on span "R1-Relance client" at bounding box center [329, 220] width 48 height 6
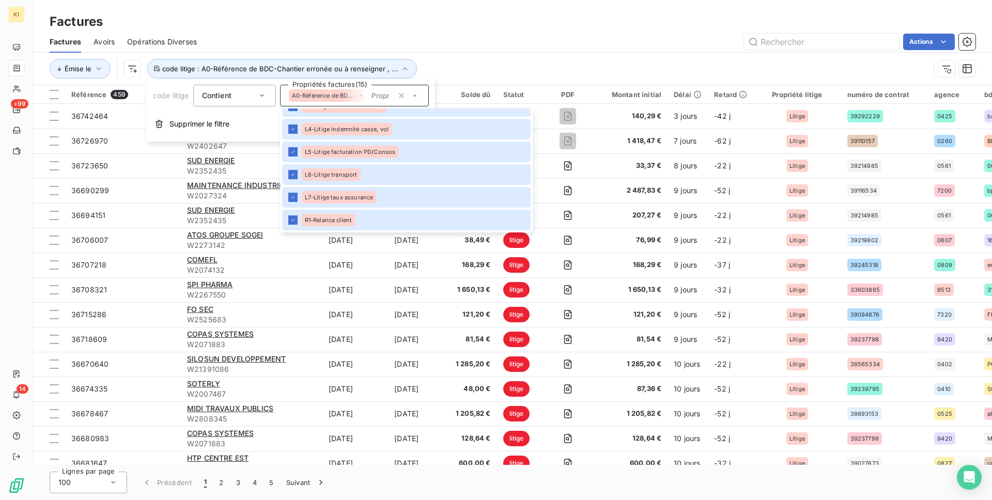
click at [447, 34] on div "Actions" at bounding box center [592, 42] width 767 height 17
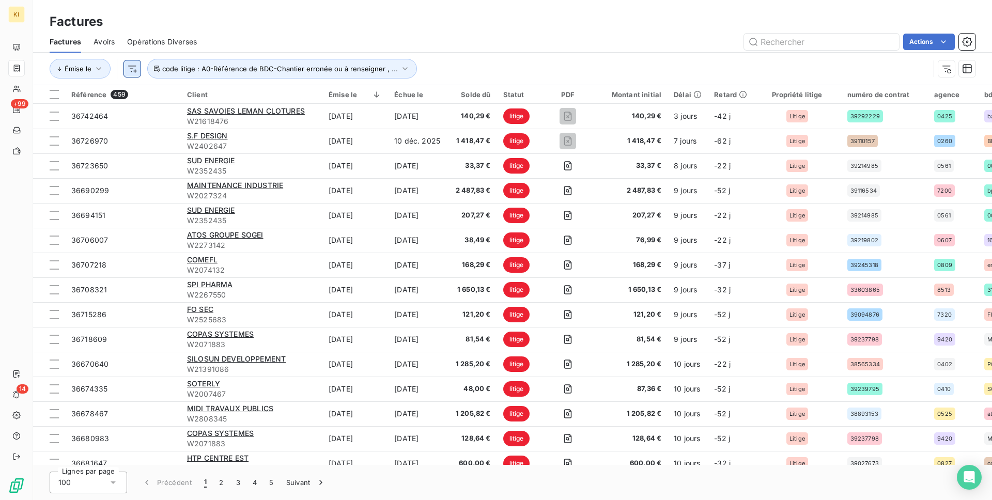
click at [131, 73] on html "KI +99 14 Factures Factures Avoirs Opérations Diverses Actions Émise le code li…" at bounding box center [496, 250] width 992 height 500
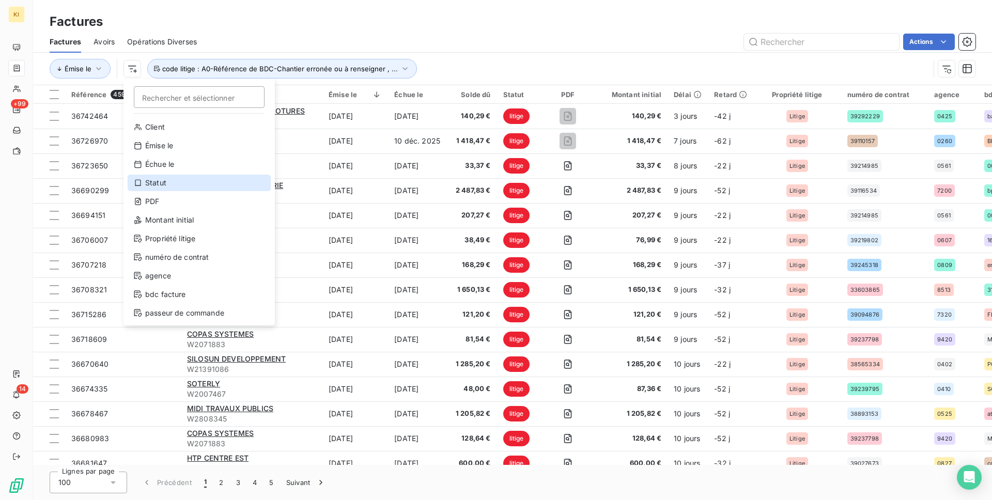
click at [172, 188] on div "Statut" at bounding box center [199, 183] width 143 height 17
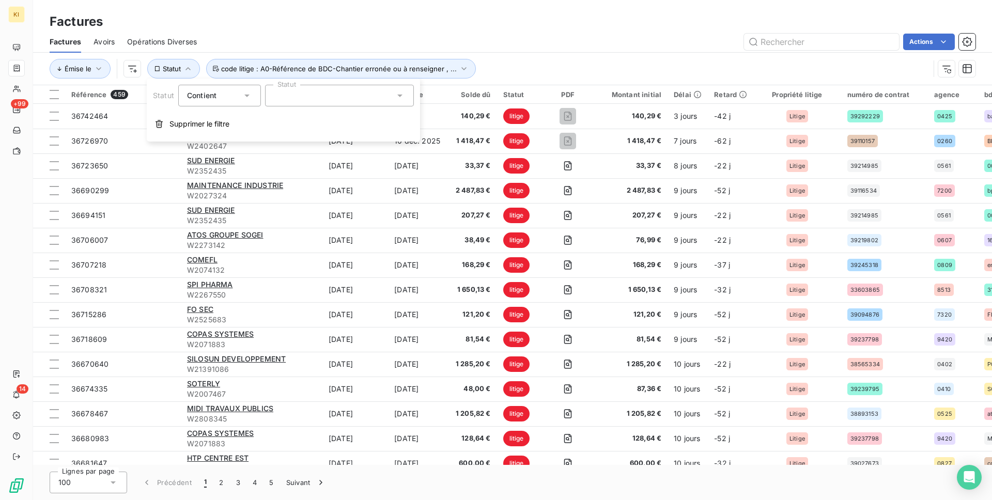
click at [224, 103] on div "Contient" at bounding box center [219, 96] width 83 height 22
click at [218, 147] on li "Ne contient pas" at bounding box center [220, 138] width 85 height 19
click at [284, 106] on div "Statut Ne contient pas Statut Supprimer le filtre" at bounding box center [283, 110] width 273 height 63
click at [305, 106] on div "Statut Ne contient pas Statut Supprimer le filtre" at bounding box center [283, 110] width 273 height 63
click at [317, 98] on div at bounding box center [339, 96] width 149 height 22
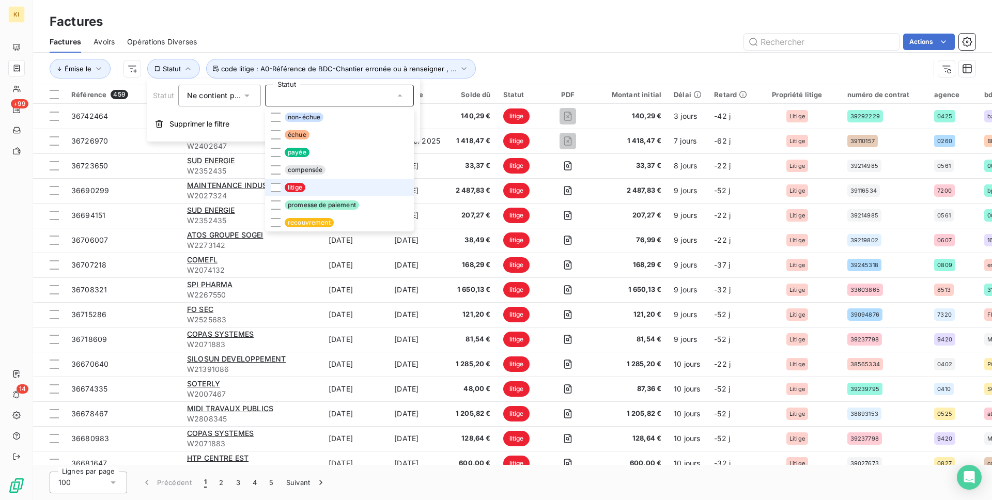
click at [301, 190] on span "litige" at bounding box center [295, 187] width 21 height 9
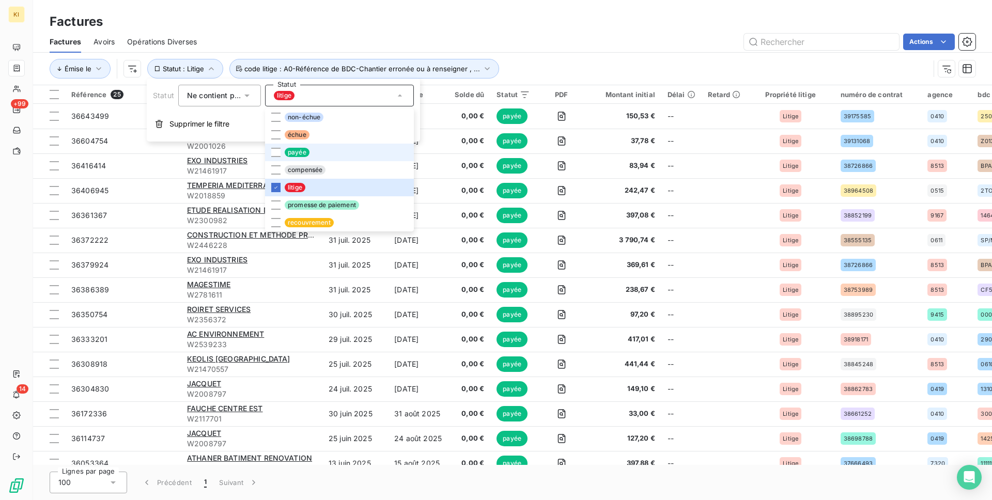
click at [300, 145] on li "payée" at bounding box center [339, 153] width 149 height 18
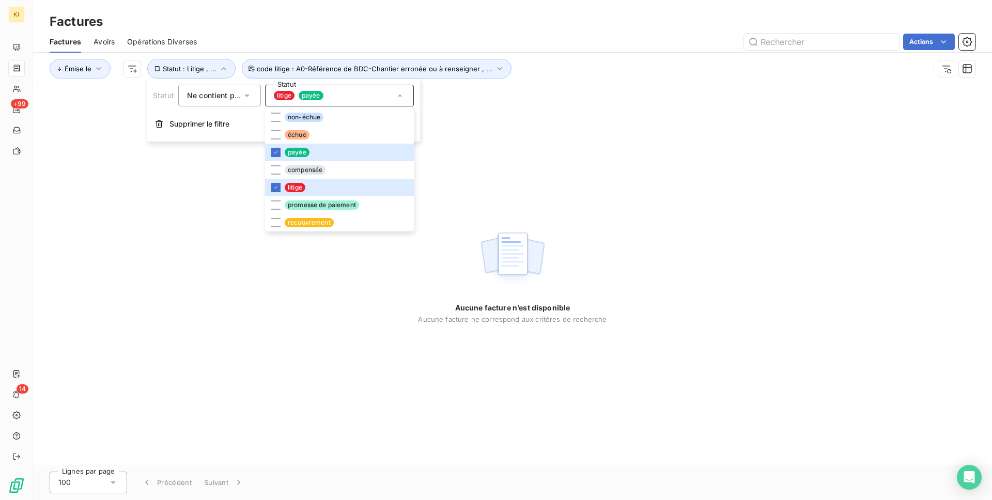
click at [396, 28] on div "Factures" at bounding box center [512, 21] width 959 height 19
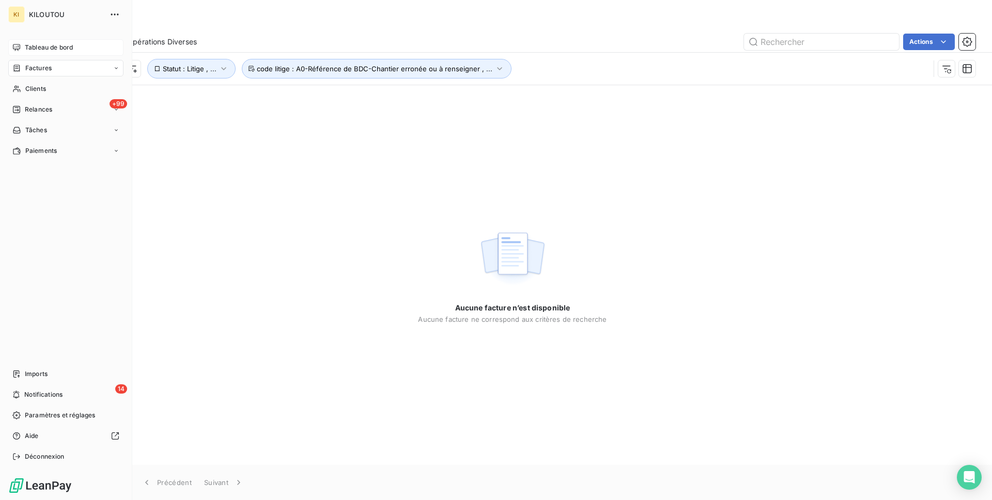
click at [21, 50] on div "Tableau de bord" at bounding box center [65, 47] width 115 height 17
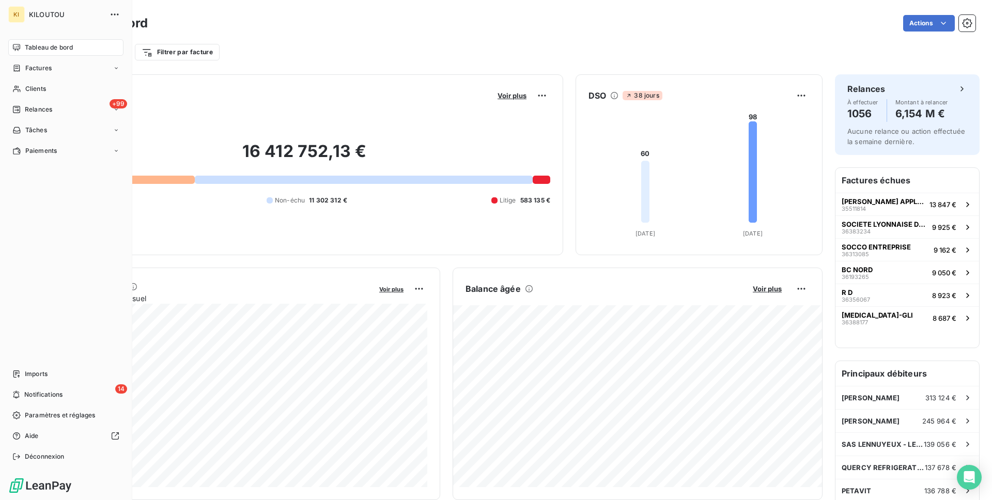
click at [49, 118] on nav "Tableau de bord Factures Clients +99 Relances Tâches Paiements" at bounding box center [65, 99] width 115 height 120
click at [61, 107] on div "+99 Relances" at bounding box center [65, 109] width 115 height 17
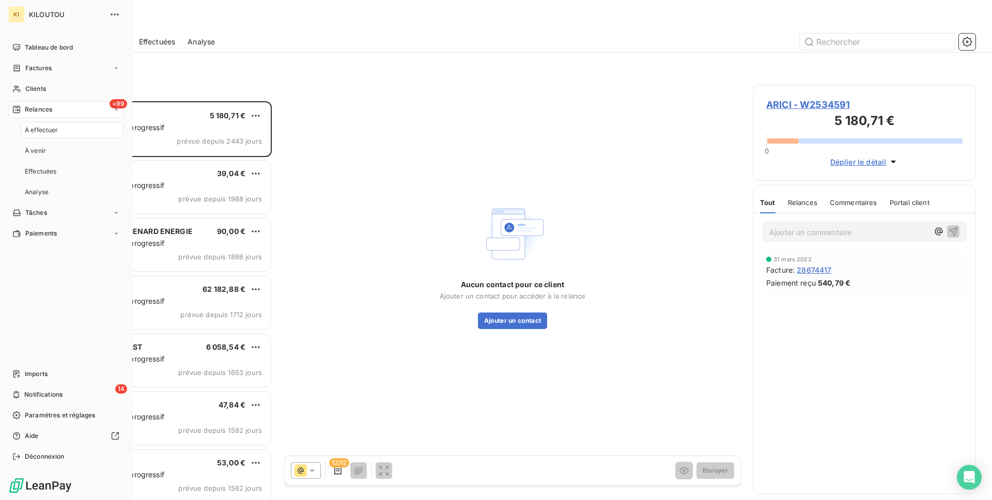
scroll to position [399, 222]
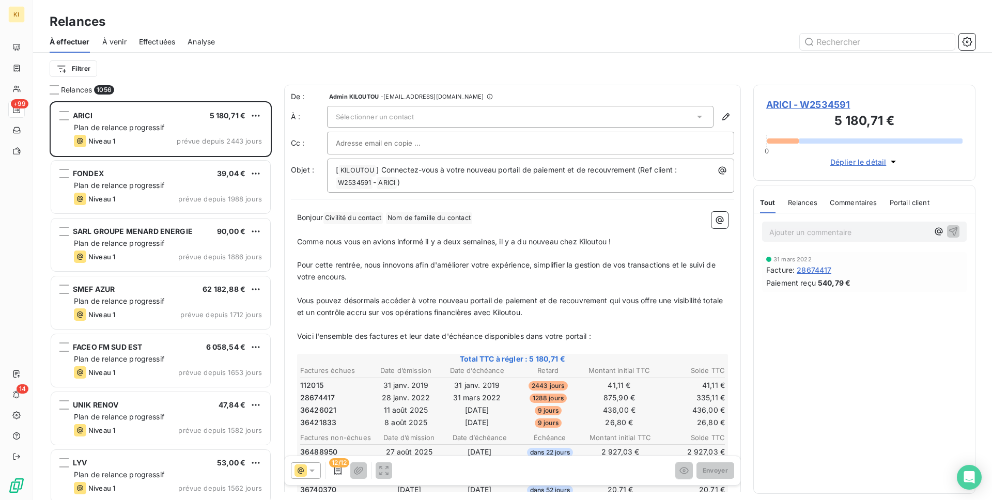
click at [149, 39] on span "Effectuées" at bounding box center [157, 42] width 37 height 10
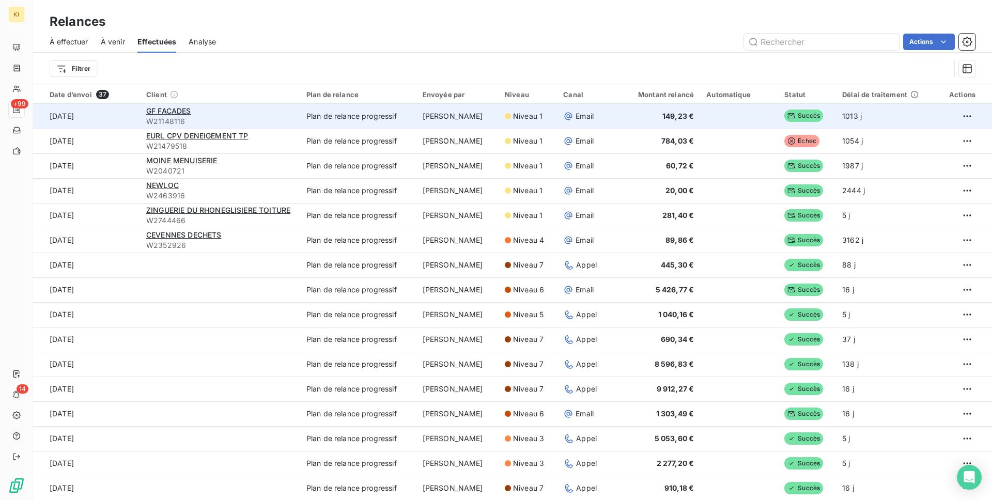
click at [482, 110] on td "Marion Boucher" at bounding box center [458, 116] width 82 height 25
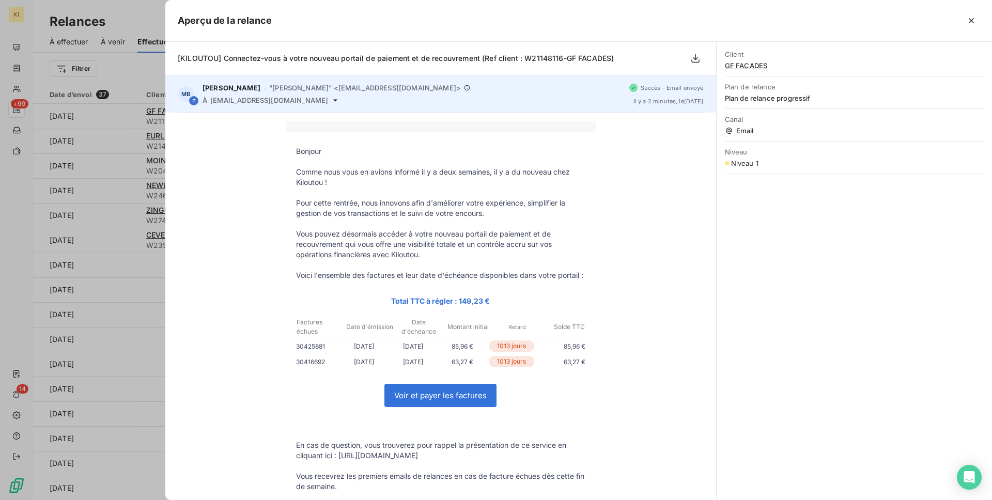
click at [331, 102] on icon at bounding box center [335, 100] width 8 height 8
click at [333, 101] on icon at bounding box center [335, 100] width 4 height 2
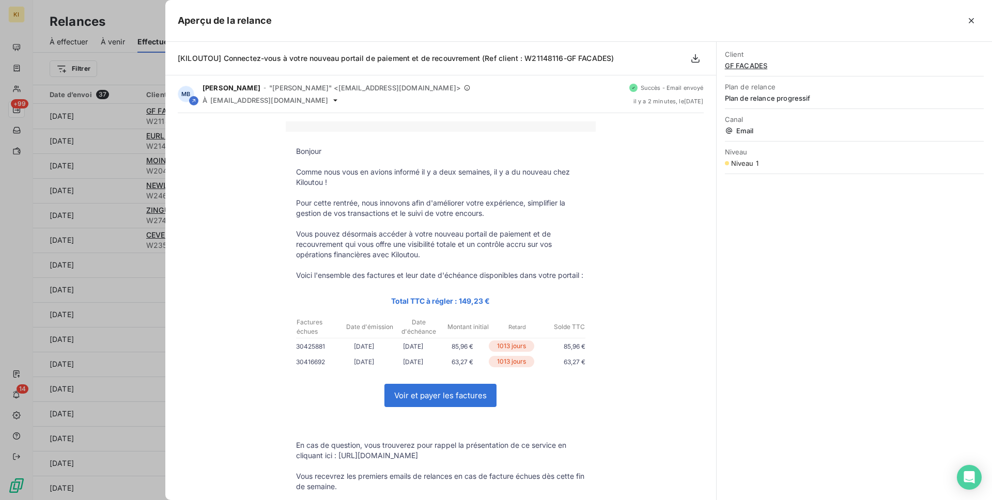
click at [97, 172] on div at bounding box center [496, 250] width 992 height 500
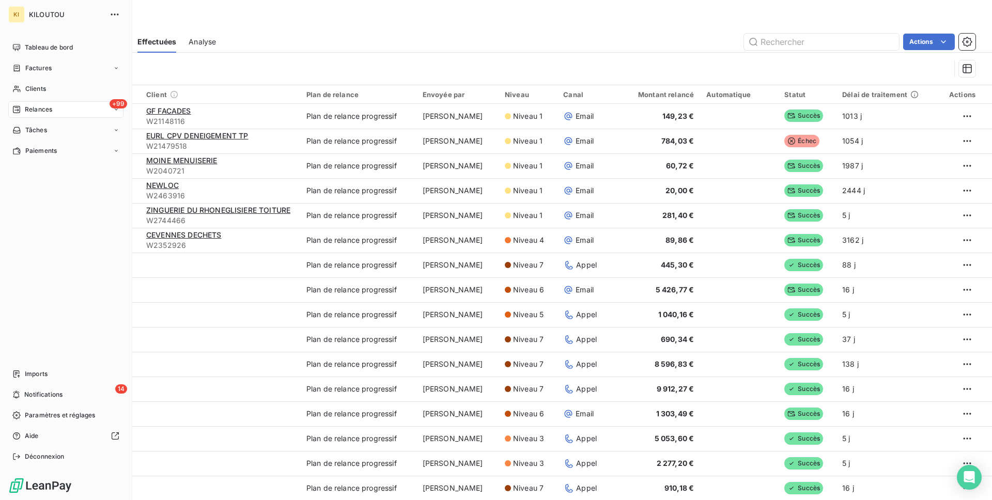
click at [32, 109] on span "Relances" at bounding box center [38, 109] width 27 height 9
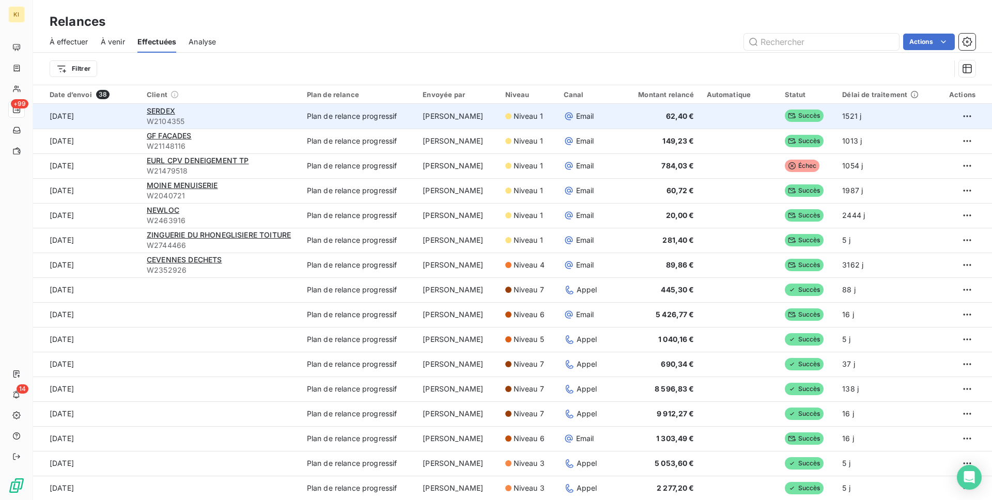
click at [348, 120] on td "Plan de relance progressif" at bounding box center [359, 116] width 116 height 25
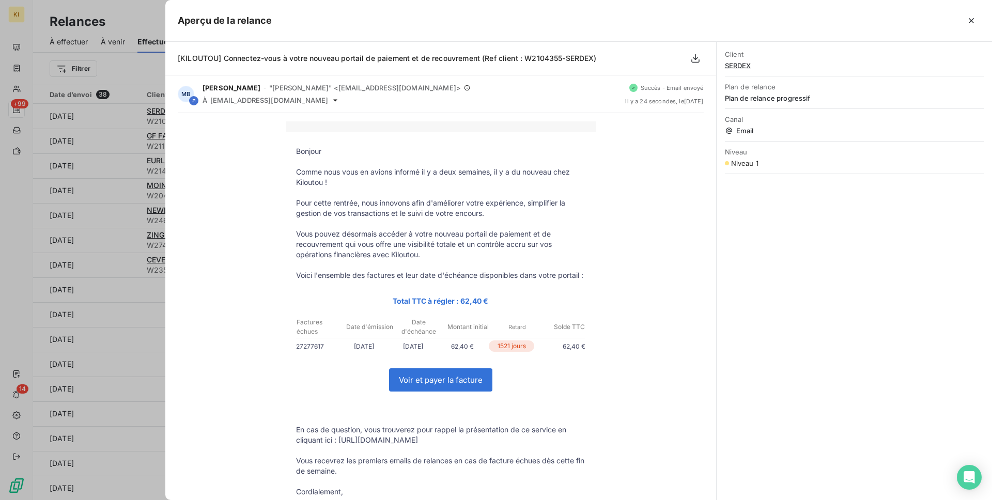
click at [107, 129] on div at bounding box center [496, 250] width 992 height 500
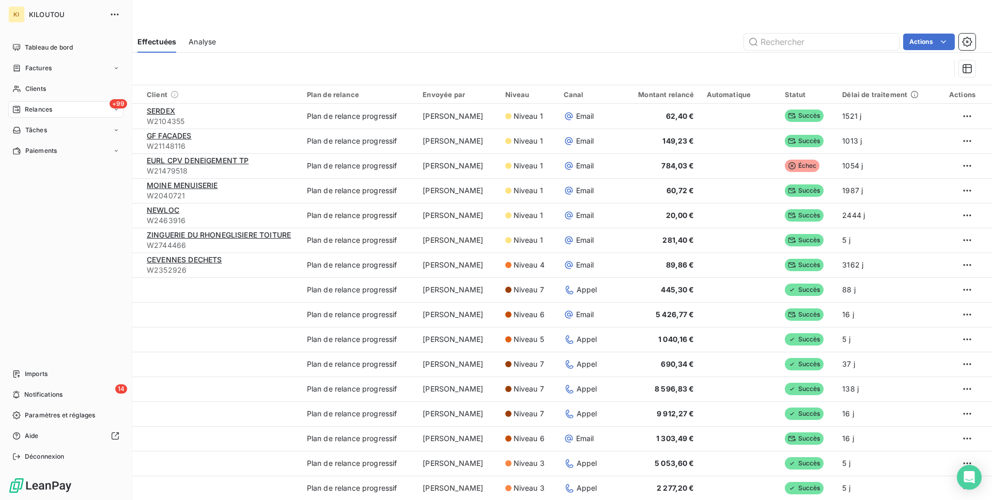
click at [26, 111] on span "Relances" at bounding box center [38, 109] width 27 height 9
click at [46, 31] on div "KI KILOUTOU Tableau de bord Factures Clients +99 Relances À effectuer À venir E…" at bounding box center [66, 250] width 132 height 500
click at [43, 45] on span "Tableau de bord" at bounding box center [49, 47] width 48 height 9
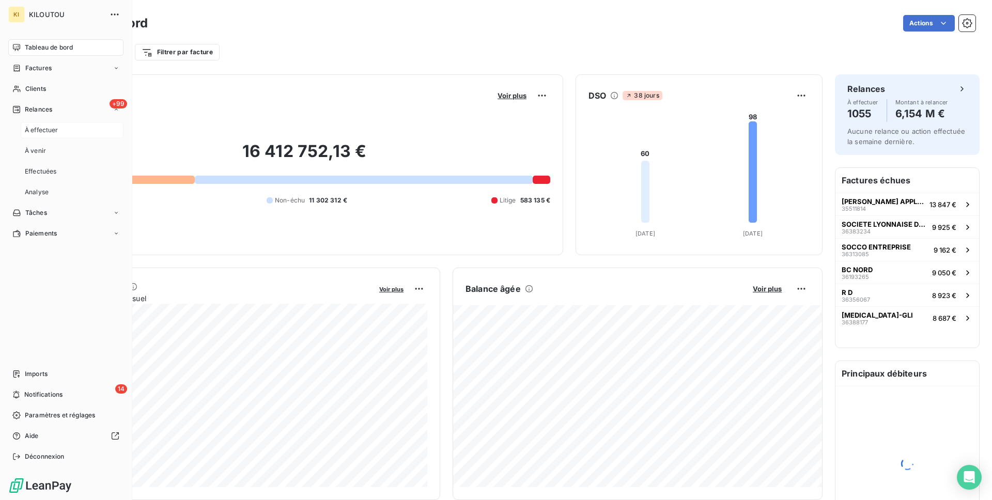
click at [47, 129] on span "À effectuer" at bounding box center [42, 130] width 34 height 9
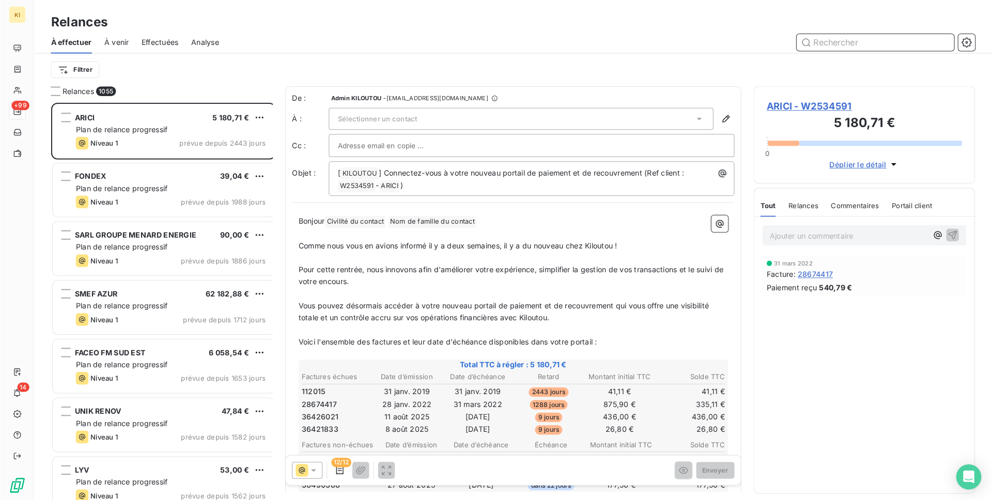
scroll to position [399, 222]
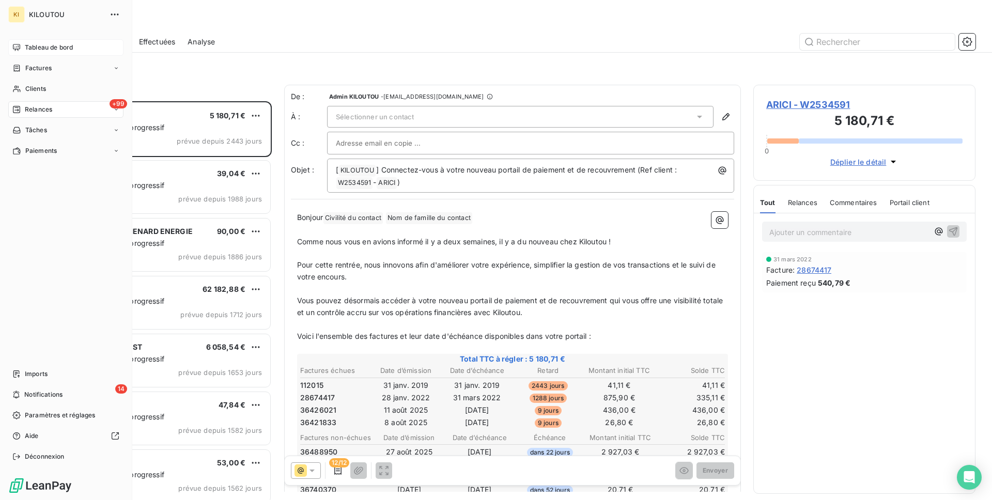
click at [22, 45] on div "Tableau de bord" at bounding box center [65, 47] width 115 height 17
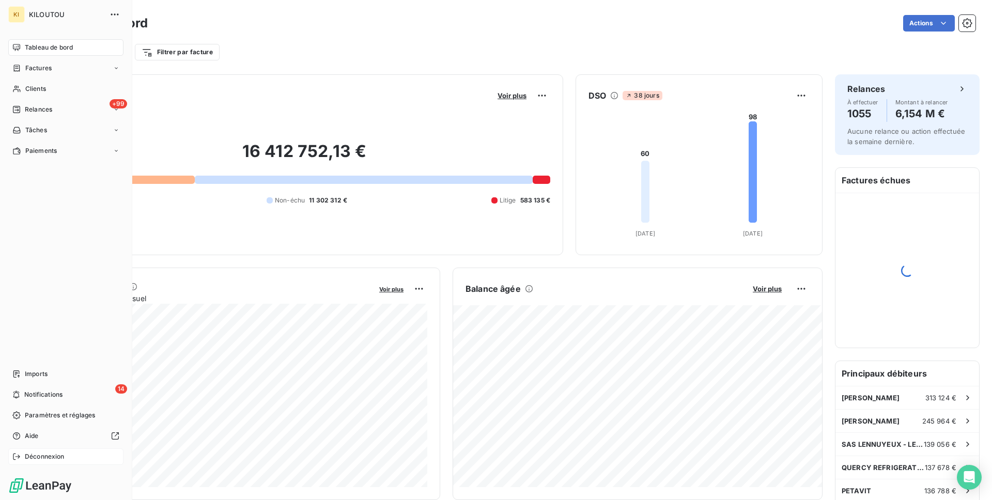
click at [77, 453] on div "Déconnexion" at bounding box center [65, 457] width 115 height 17
